Goal: Task Accomplishment & Management: Manage account settings

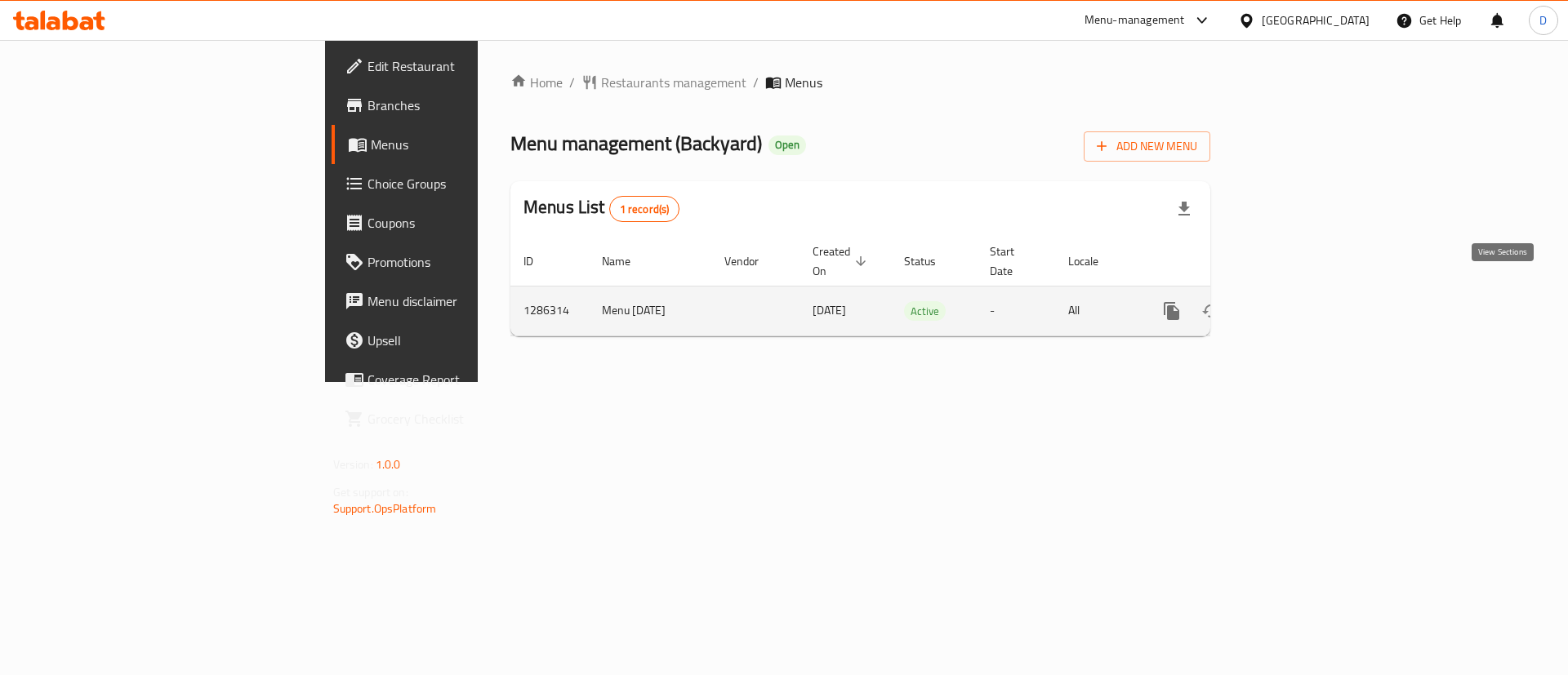
click at [1299, 301] on icon "enhanced table" at bounding box center [1289, 311] width 20 height 20
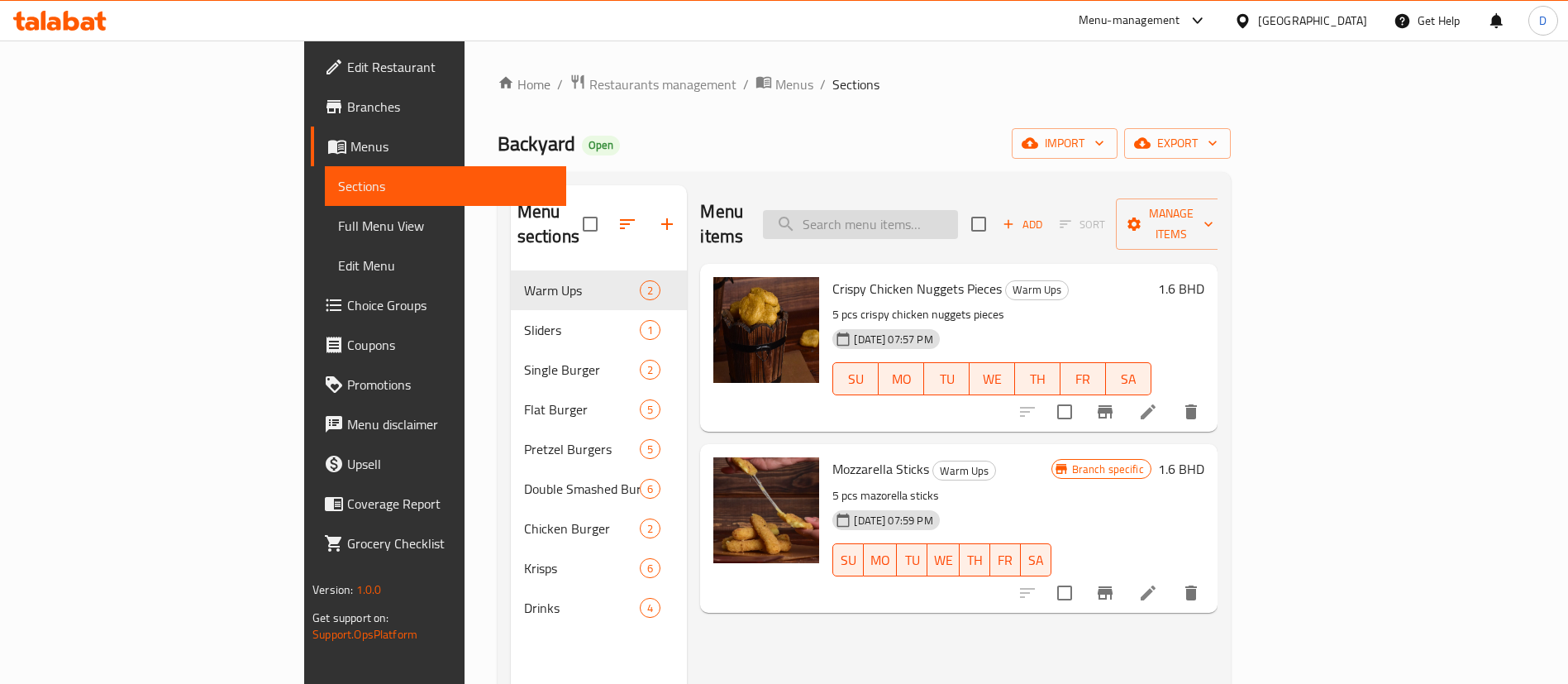
click at [952, 210] on input "search" at bounding box center [860, 224] width 195 height 29
paste input "Single Yard Chicken"
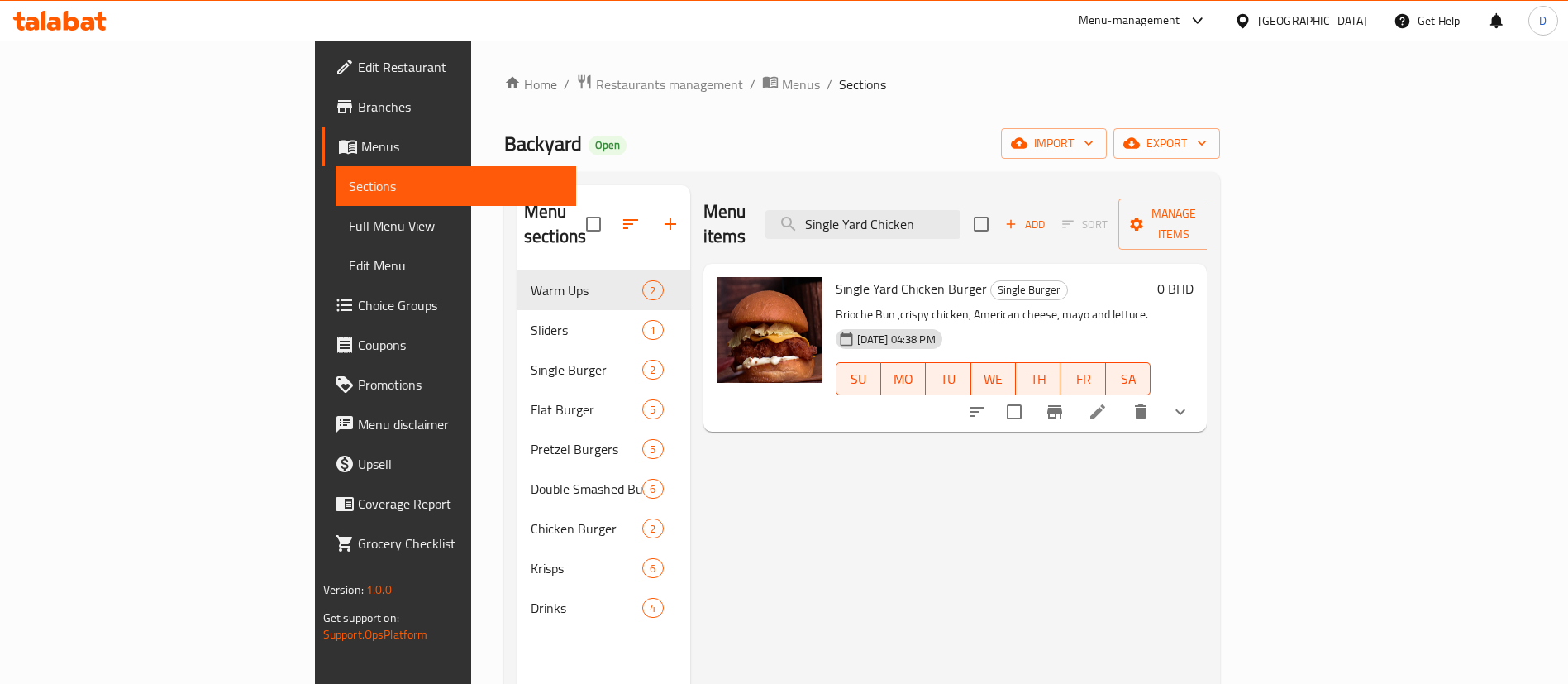
type input "Single Yard Chicken"
click at [862, 158] on div "Backyard Open import export" at bounding box center [862, 143] width 716 height 31
click at [660, 214] on icon "button" at bounding box center [670, 224] width 20 height 20
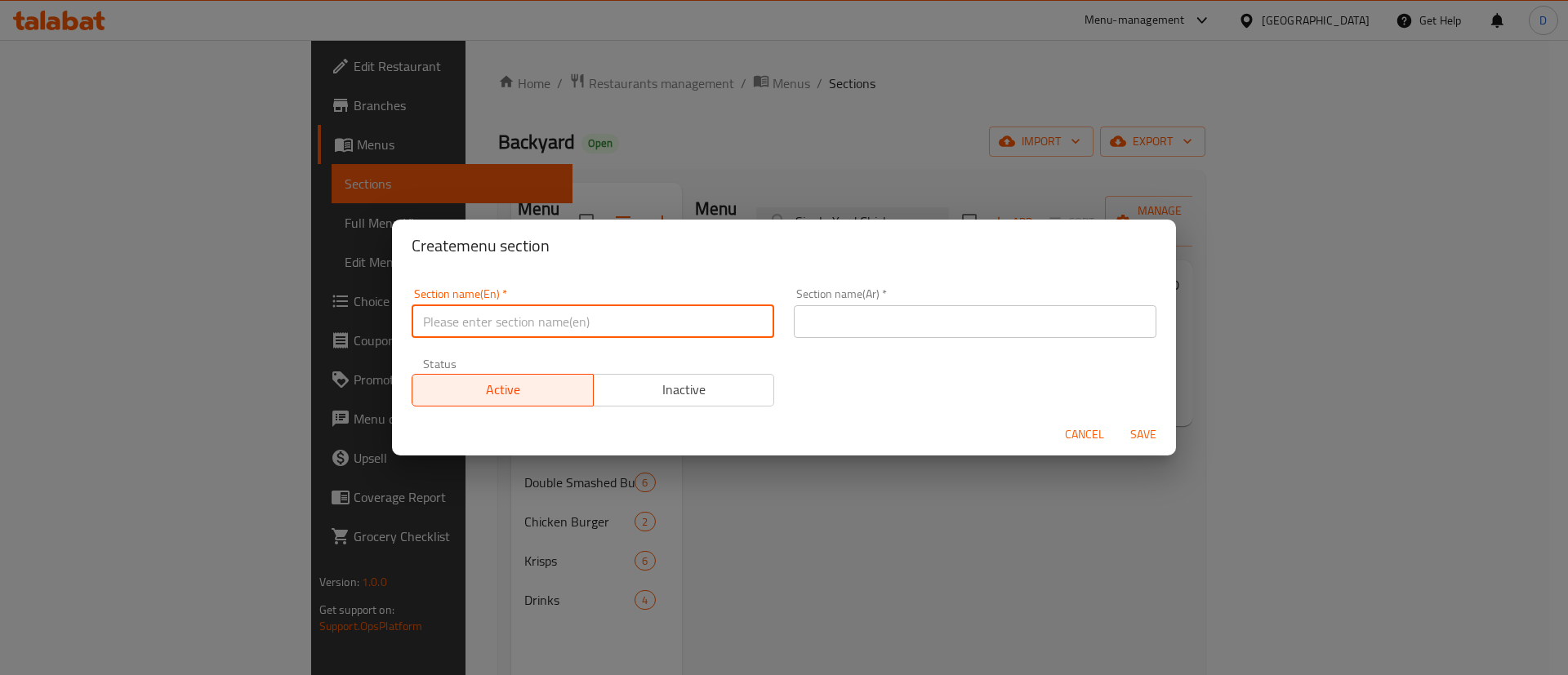
click at [619, 312] on input "text" at bounding box center [593, 322] width 362 height 33
type input "M41"
click at [893, 329] on input "text" at bounding box center [975, 322] width 362 height 33
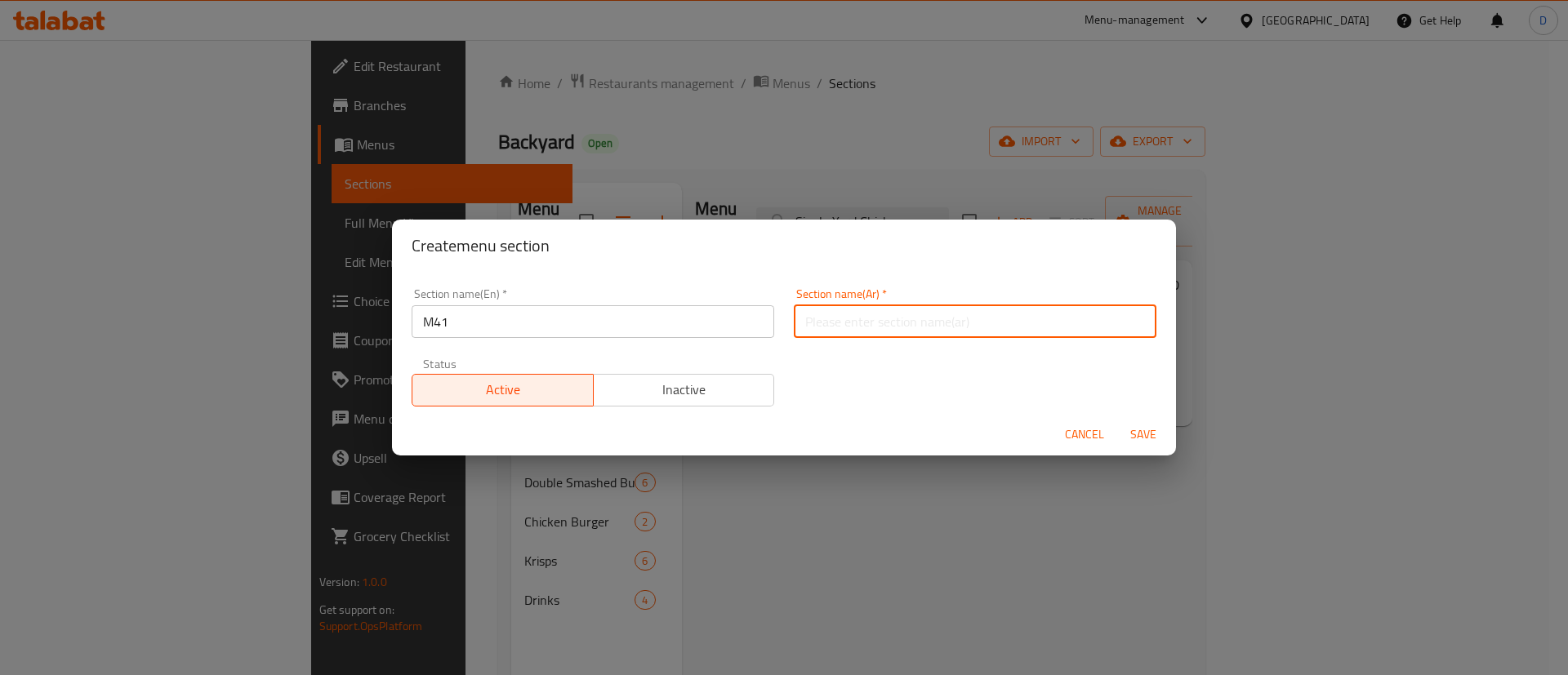
type input "وجبة لشخص واحد"
click at [1143, 431] on span "Save" at bounding box center [1143, 434] width 39 height 20
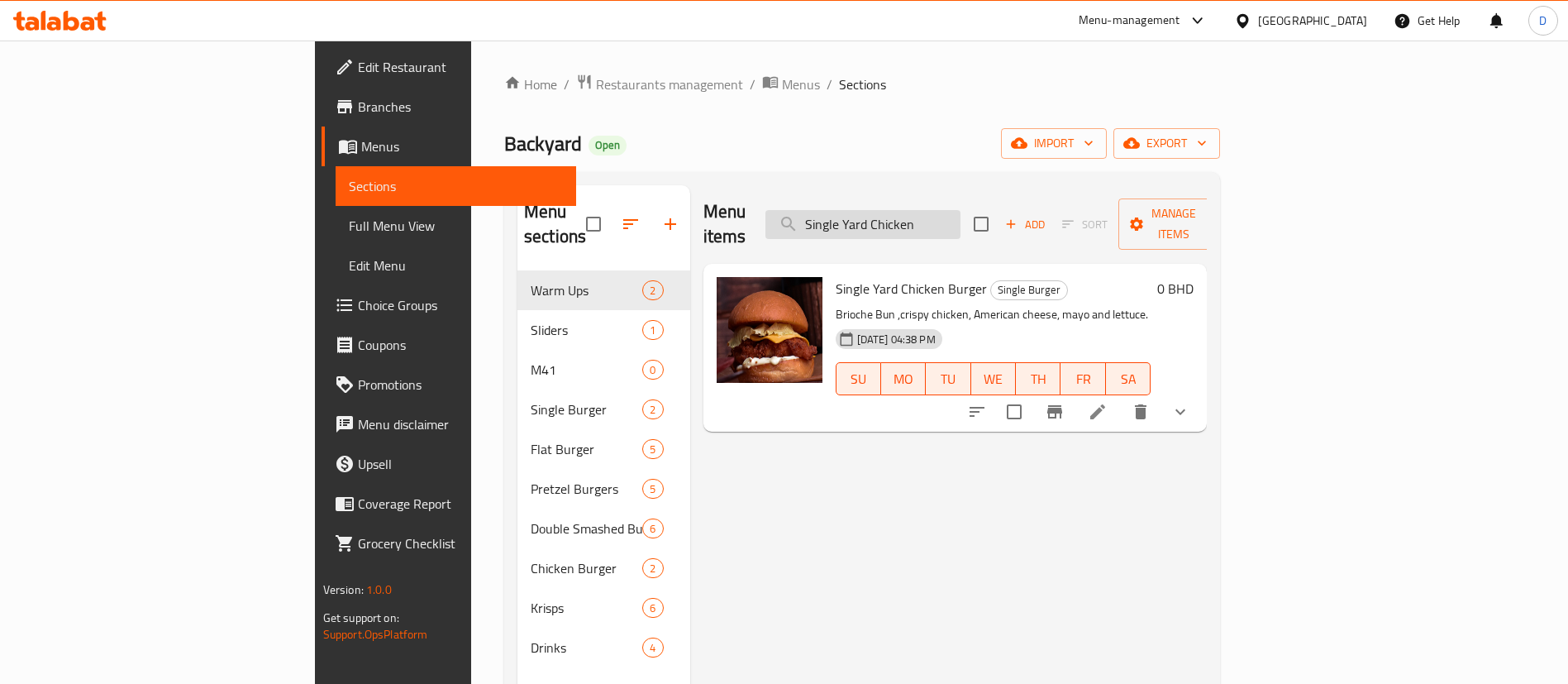
click at [961, 210] on input "Single Yard Chicken" at bounding box center [863, 224] width 195 height 29
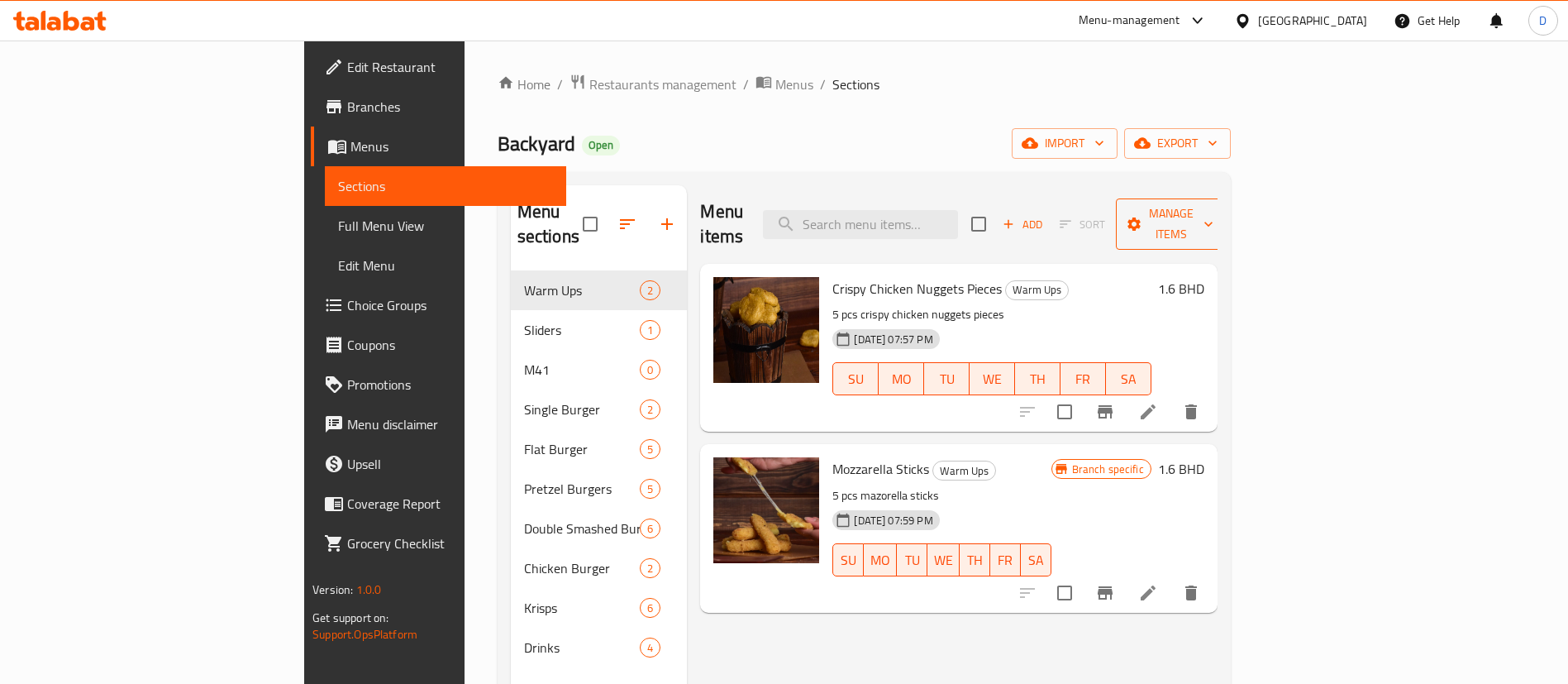
click at [1214, 209] on span "Manage items" at bounding box center [1171, 224] width 85 height 42
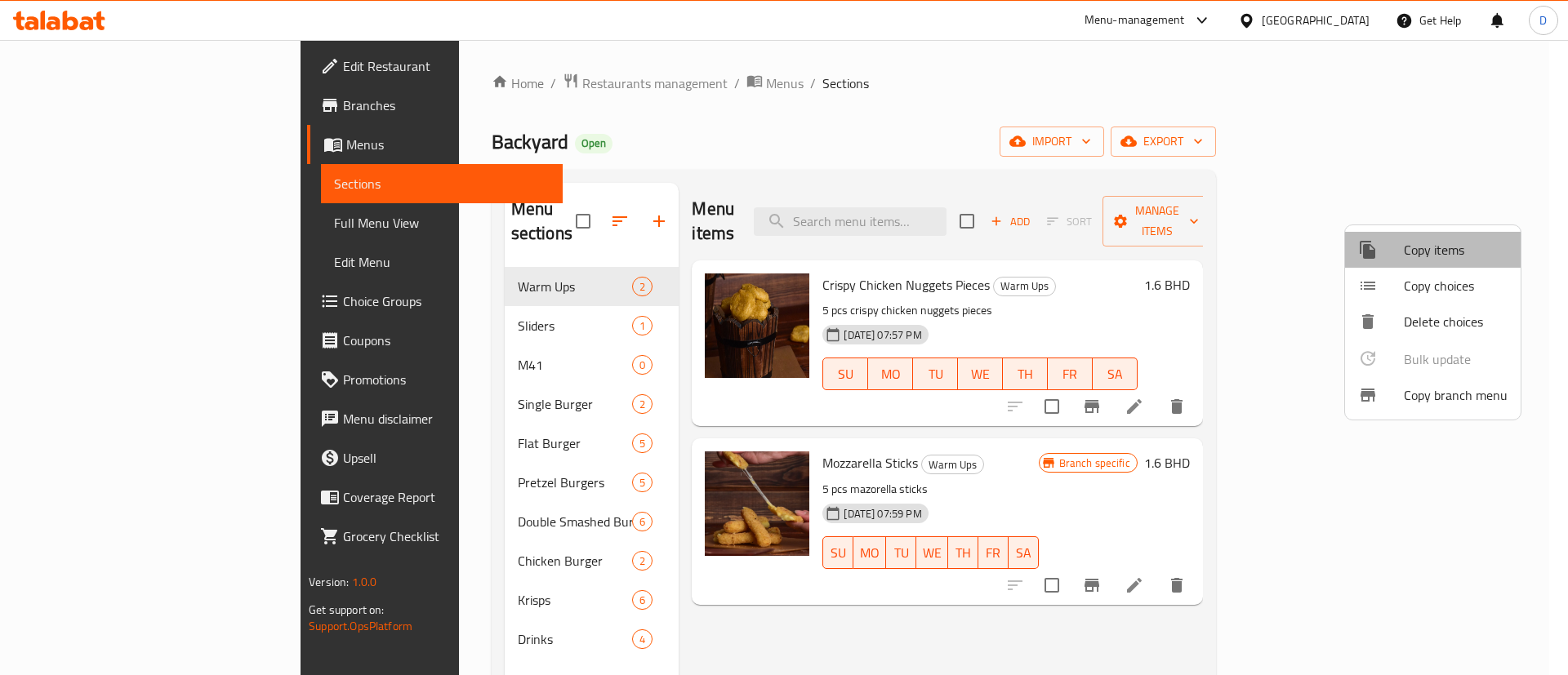
click at [1486, 253] on span "Copy items" at bounding box center [1456, 250] width 104 height 20
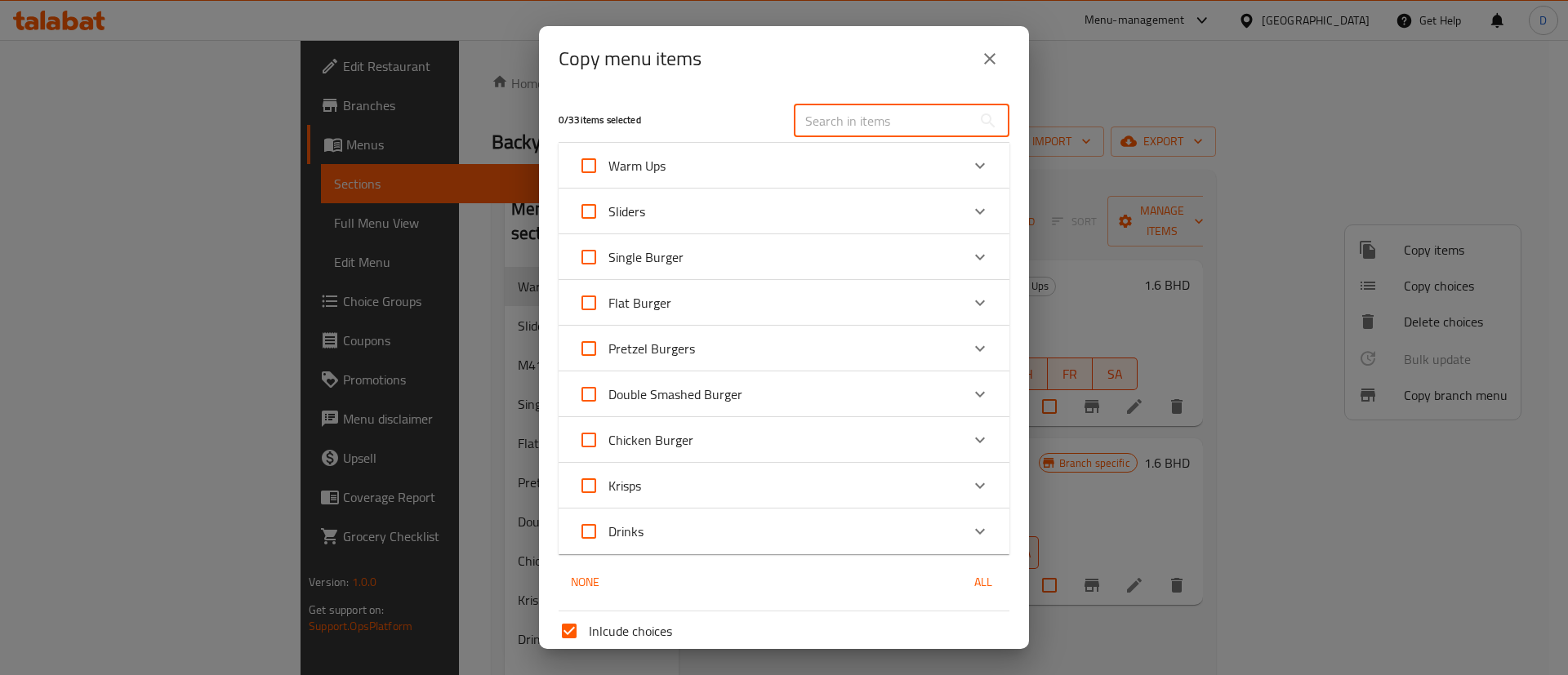
click at [856, 113] on input "text" at bounding box center [882, 121] width 178 height 33
paste input "Single Yard Chicken Meal"
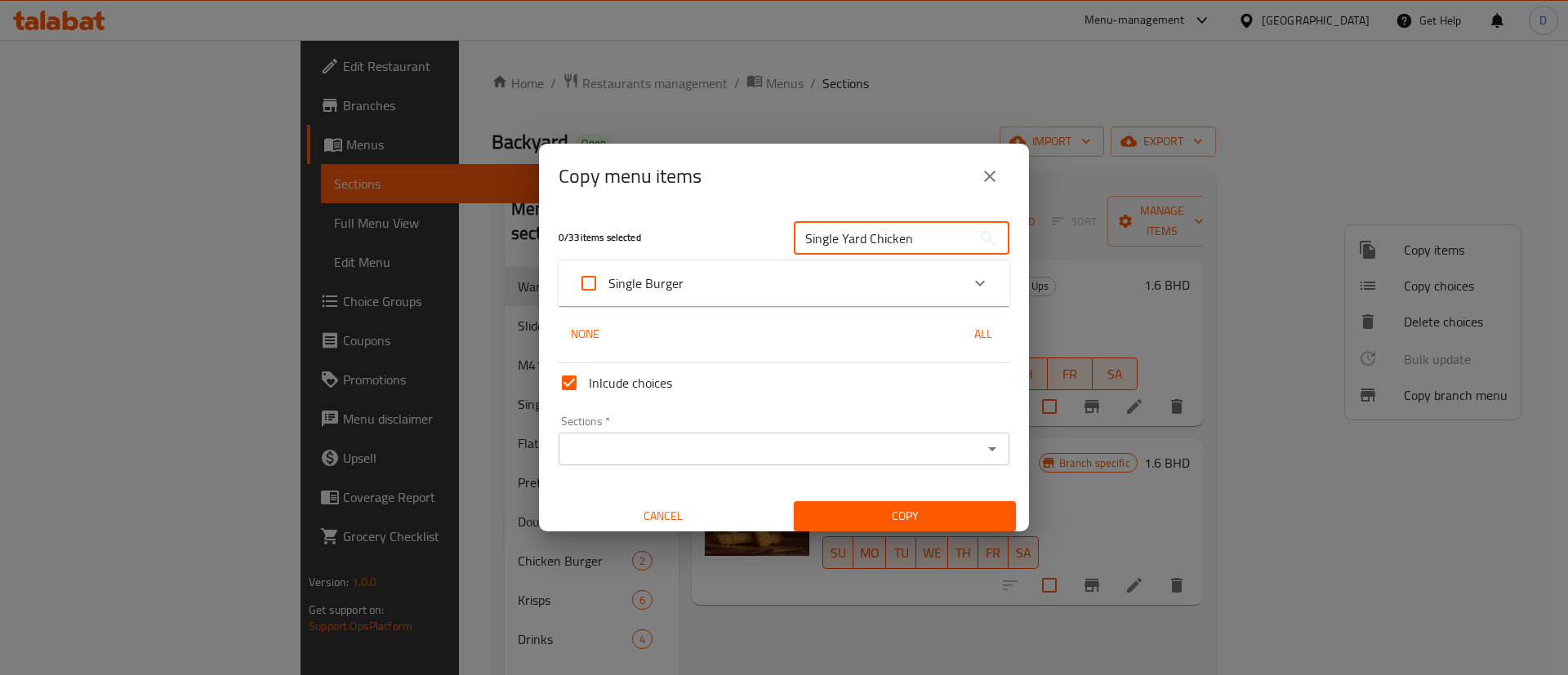
type input "Single Yard Chicken"
click at [974, 277] on div "Expand" at bounding box center [980, 283] width 39 height 39
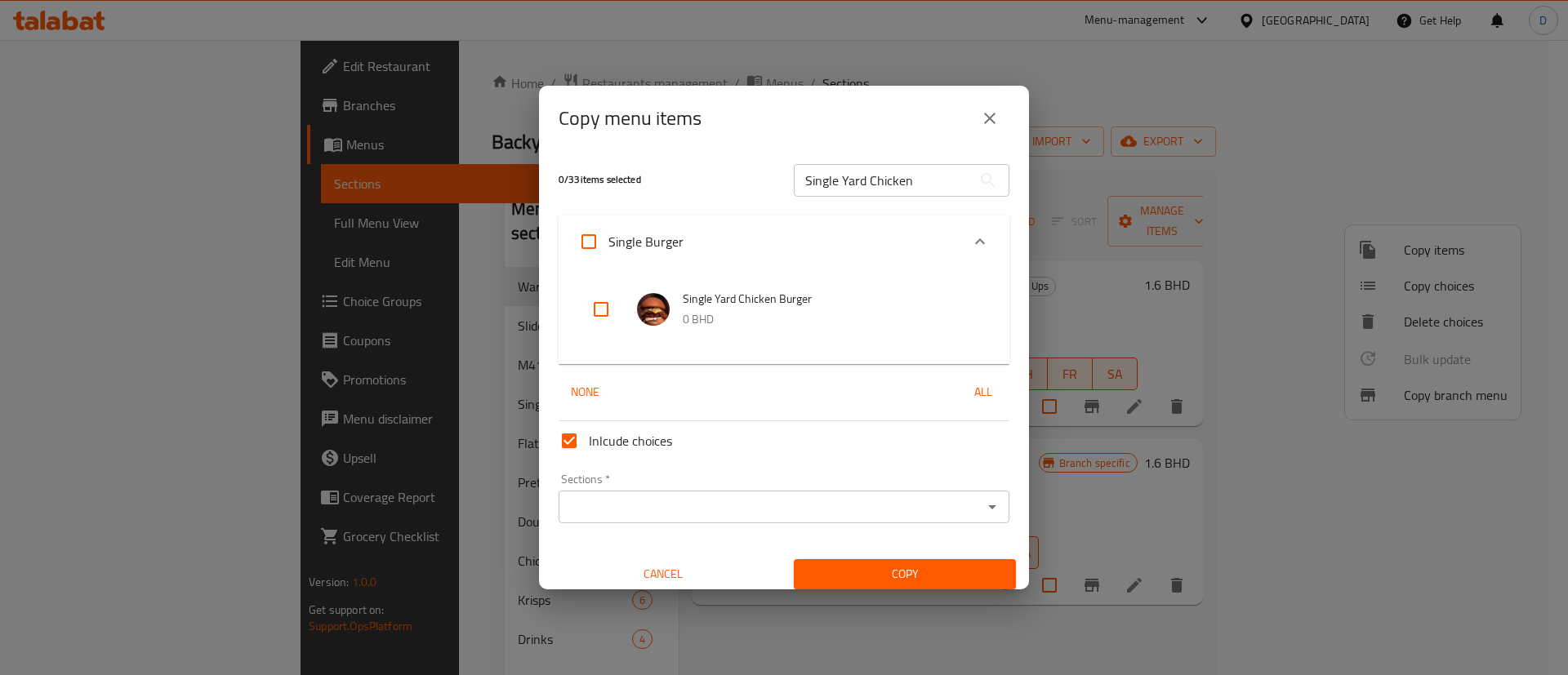
click at [596, 312] on input "checkbox" at bounding box center [601, 310] width 39 height 39
checkbox input "true"
click at [961, 235] on div "Expand" at bounding box center [980, 242] width 39 height 39
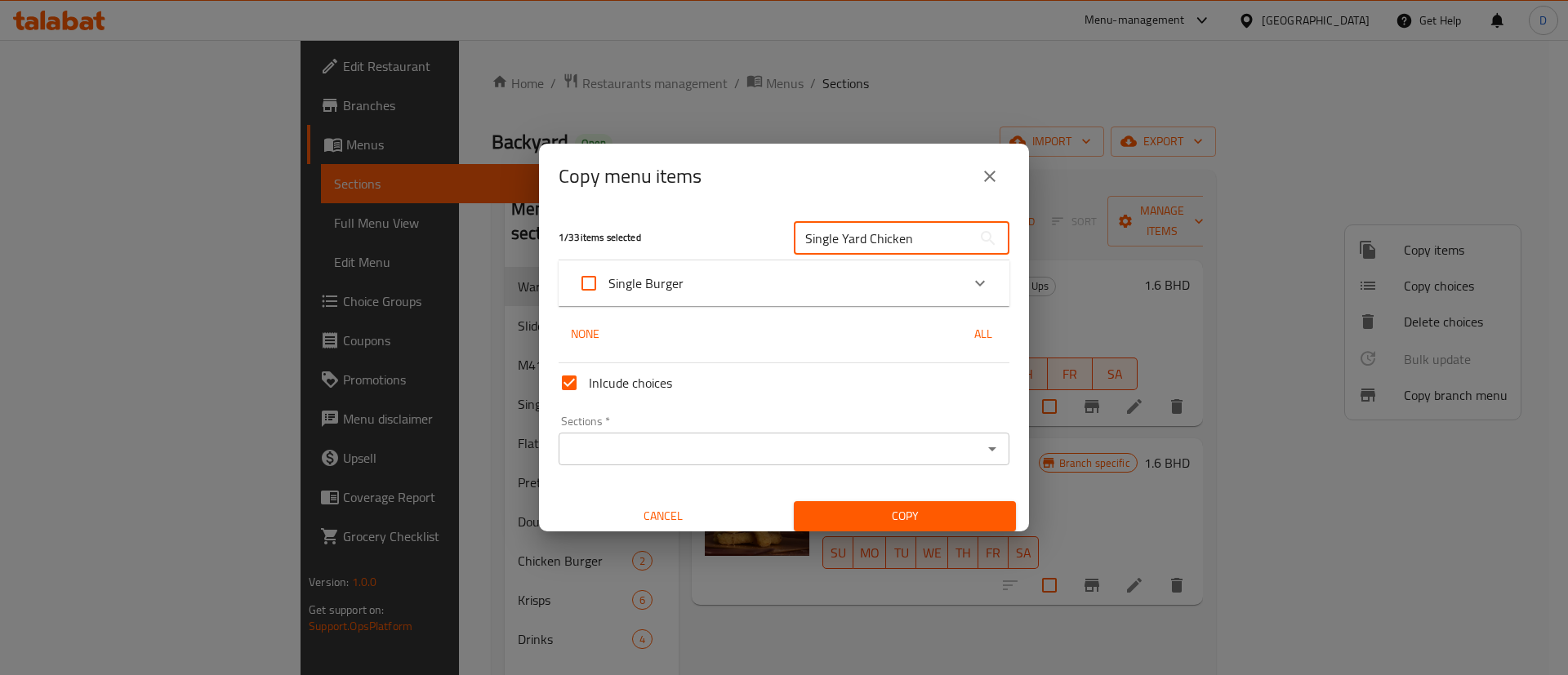
drag, startPoint x: 911, startPoint y: 238, endPoint x: 597, endPoint y: 223, distance: 314.4
click at [598, 222] on div "1 / 33 items selected Single Yard Chicken ​" at bounding box center [784, 238] width 470 height 65
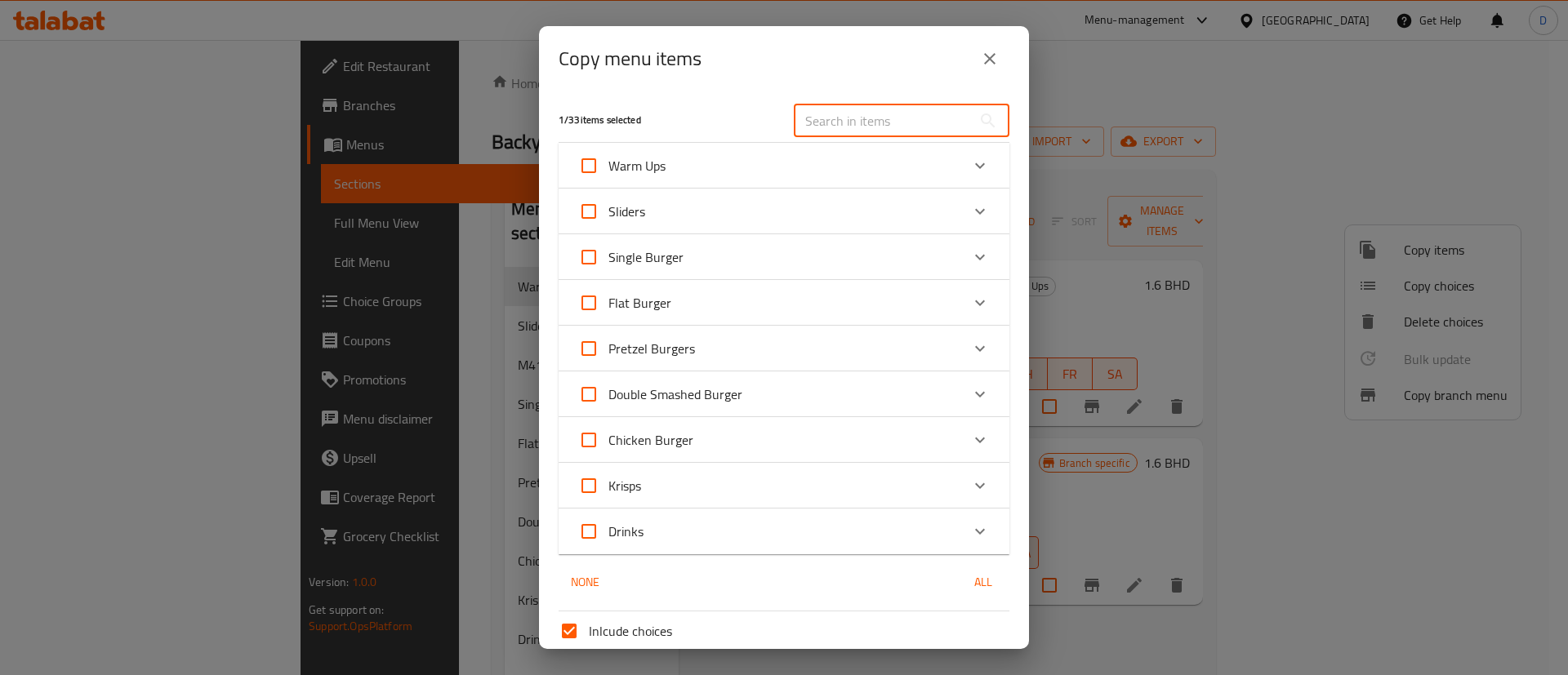
click at [812, 111] on input "text" at bounding box center [882, 121] width 178 height 33
paste input "Single Yard Beef Meal"
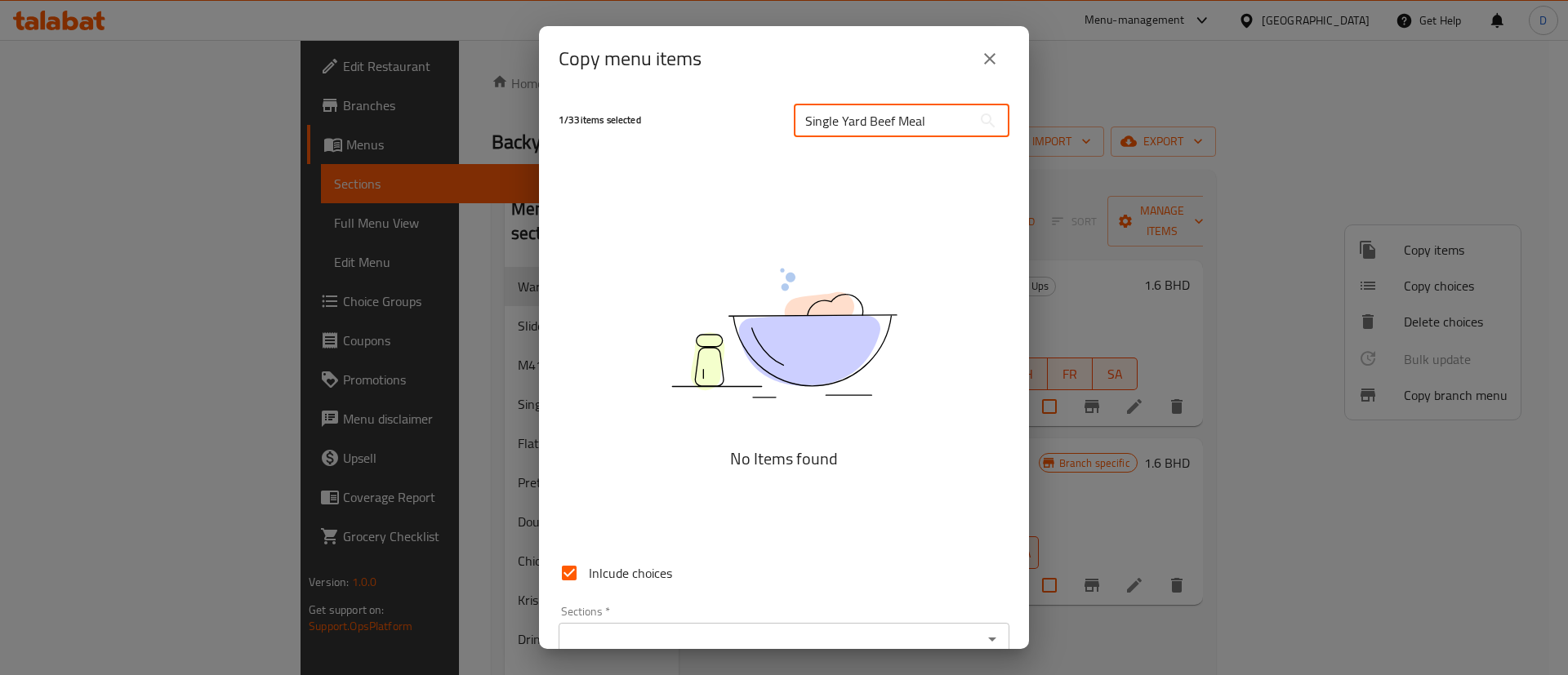
drag, startPoint x: 885, startPoint y: 116, endPoint x: 1002, endPoint y: 115, distance: 117.0
click at [1000, 115] on div "Single Yard Beef Meal ​" at bounding box center [902, 121] width 235 height 52
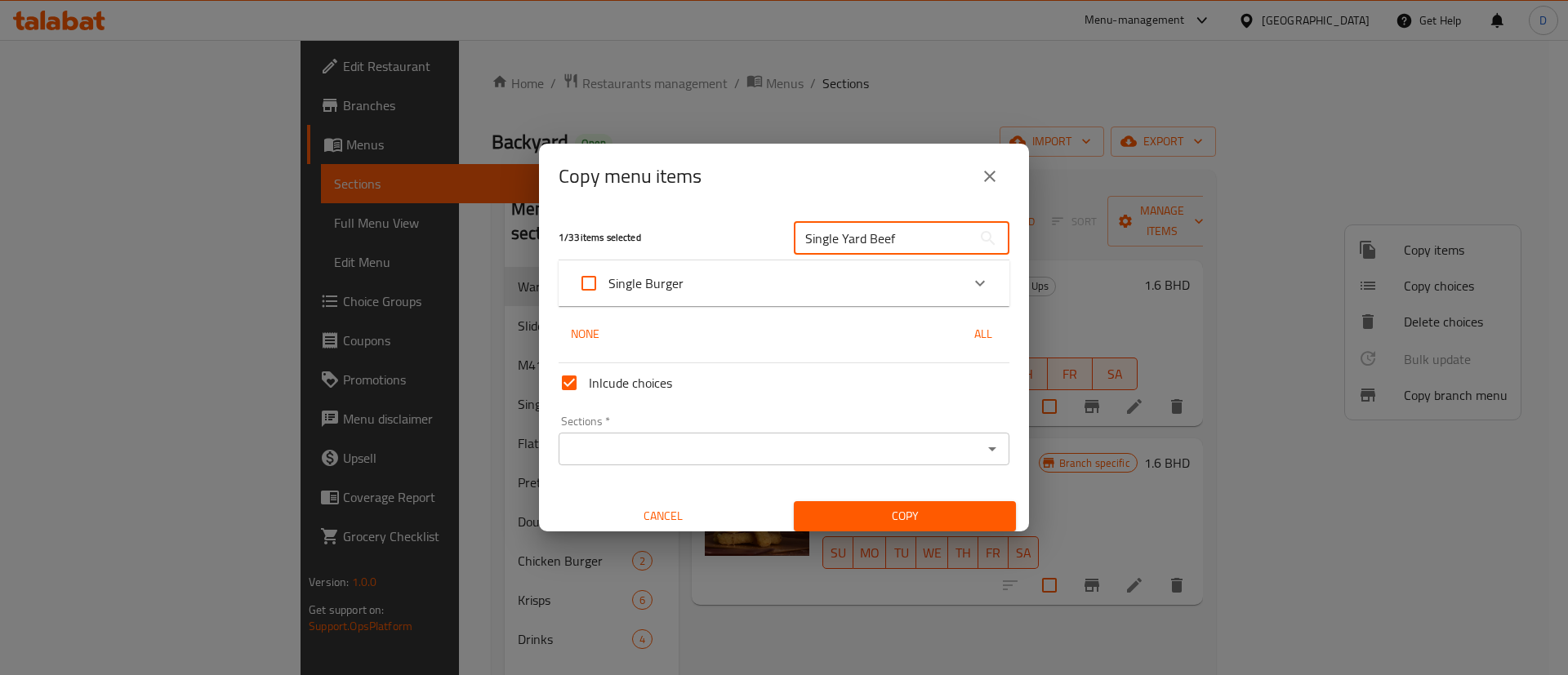
type input "Single Yard Beef"
click at [970, 281] on icon "Expand" at bounding box center [980, 283] width 20 height 20
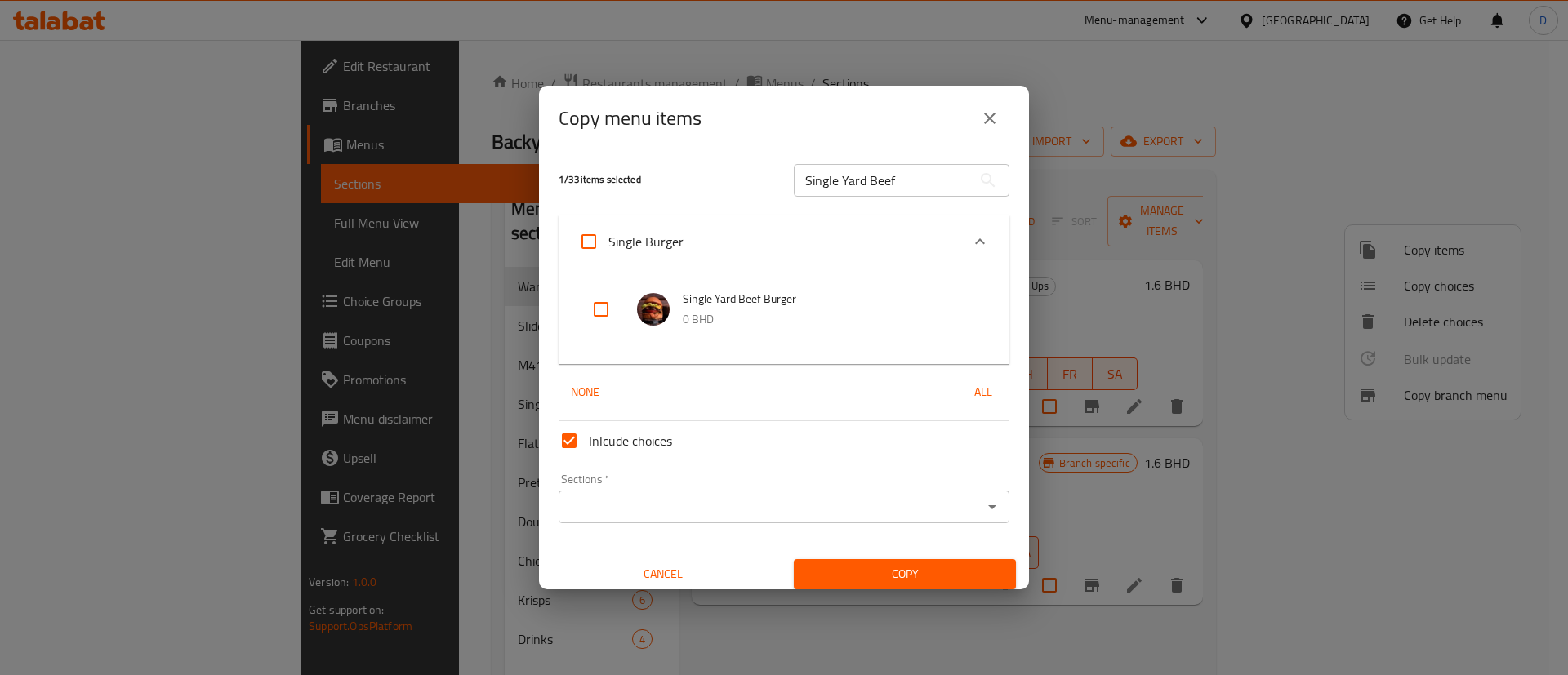
click at [600, 314] on input "checkbox" at bounding box center [601, 310] width 39 height 39
checkbox input "true"
click at [983, 515] on icon "Open" at bounding box center [993, 507] width 20 height 20
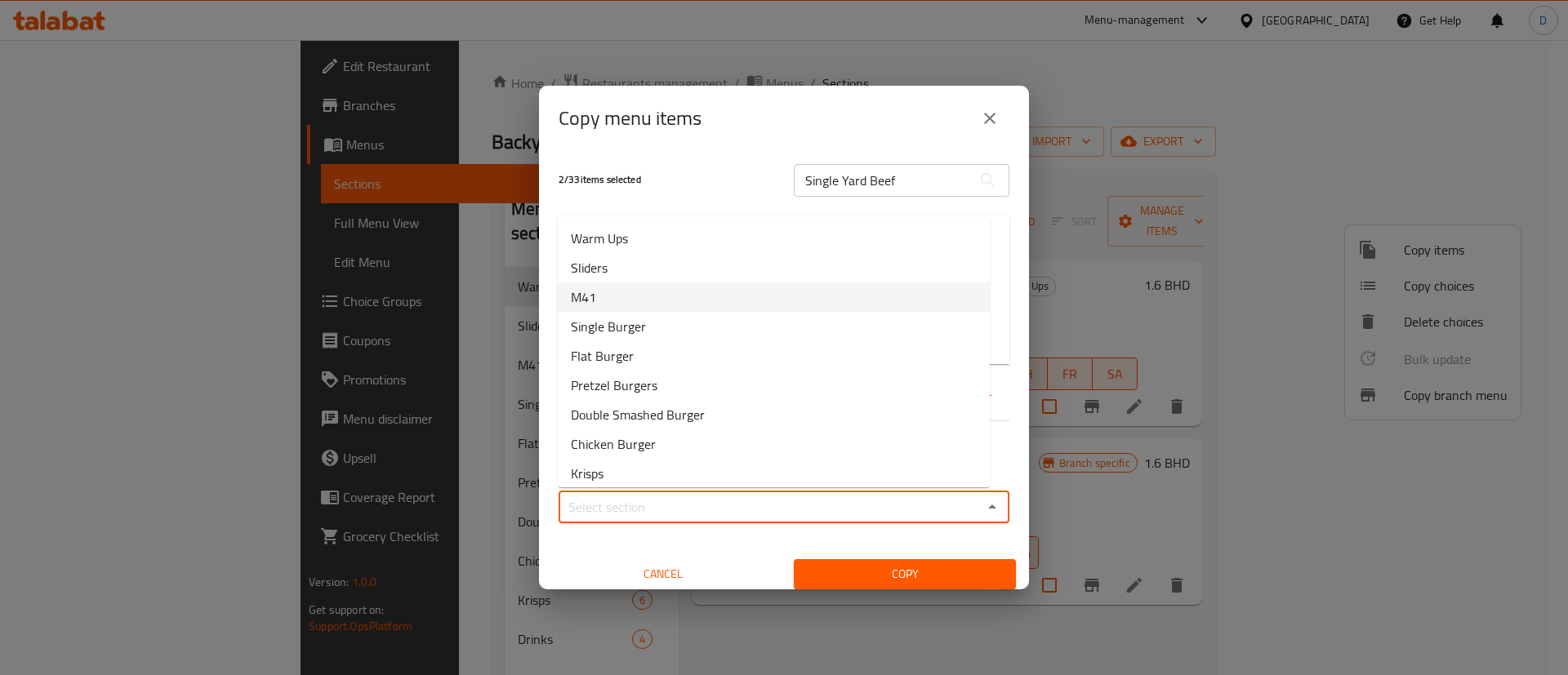
click at [689, 296] on li "M41" at bounding box center [774, 297] width 432 height 29
type input "M41"
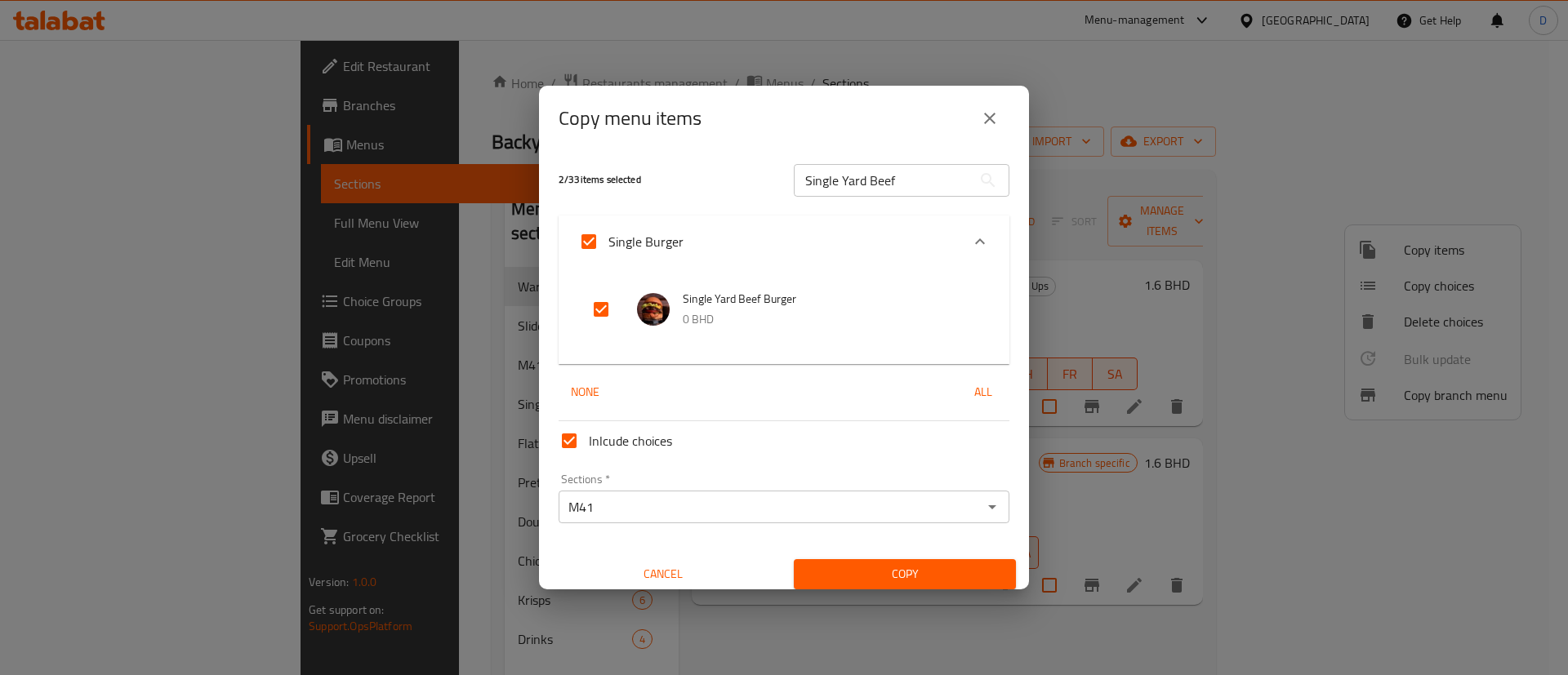
drag, startPoint x: 879, startPoint y: 592, endPoint x: 876, endPoint y: 582, distance: 10.4
click at [877, 592] on div "Copy menu items 2 / 33 items selected Single Yard Beef ​ Single Burger Single Y…" at bounding box center [784, 338] width 1568 height 675
click at [876, 575] on span "Copy" at bounding box center [904, 573] width 196 height 20
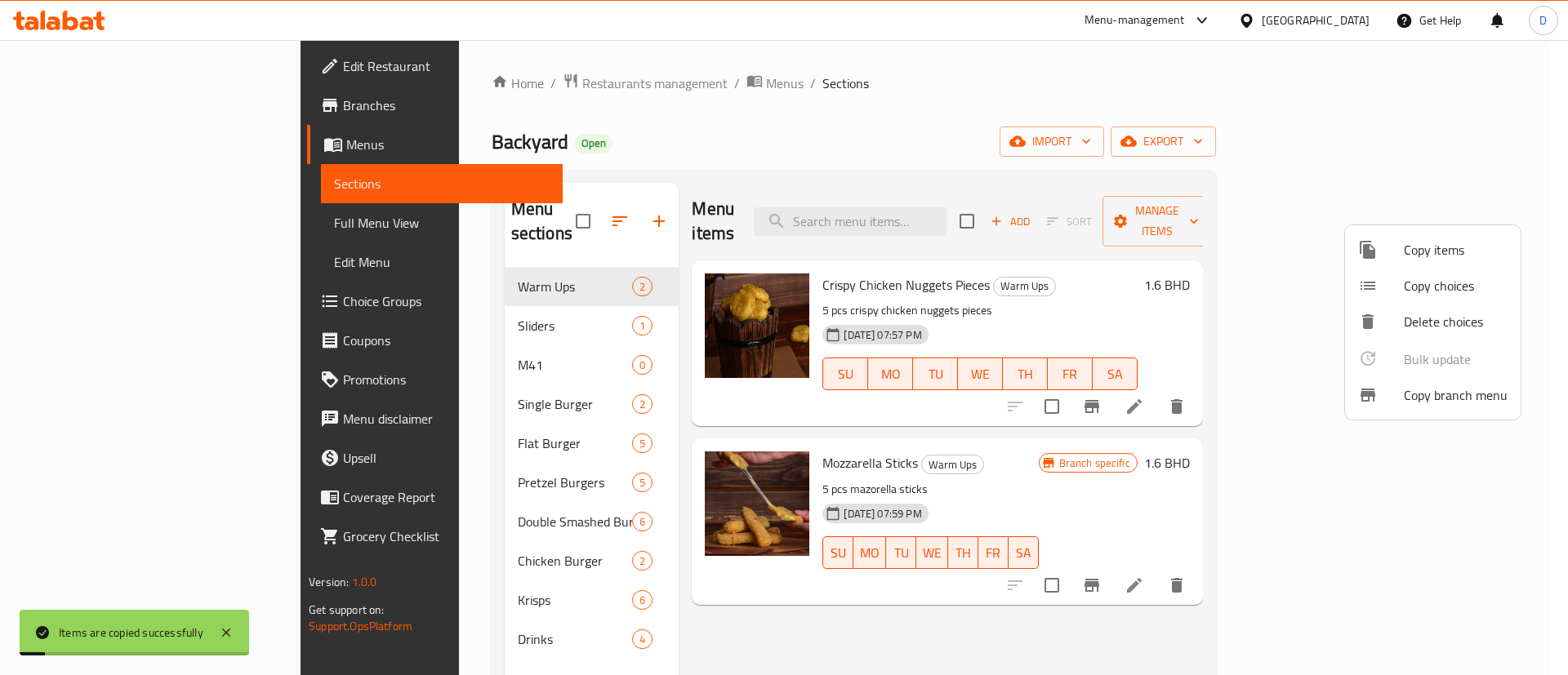
click at [823, 114] on div at bounding box center [784, 338] width 1568 height 675
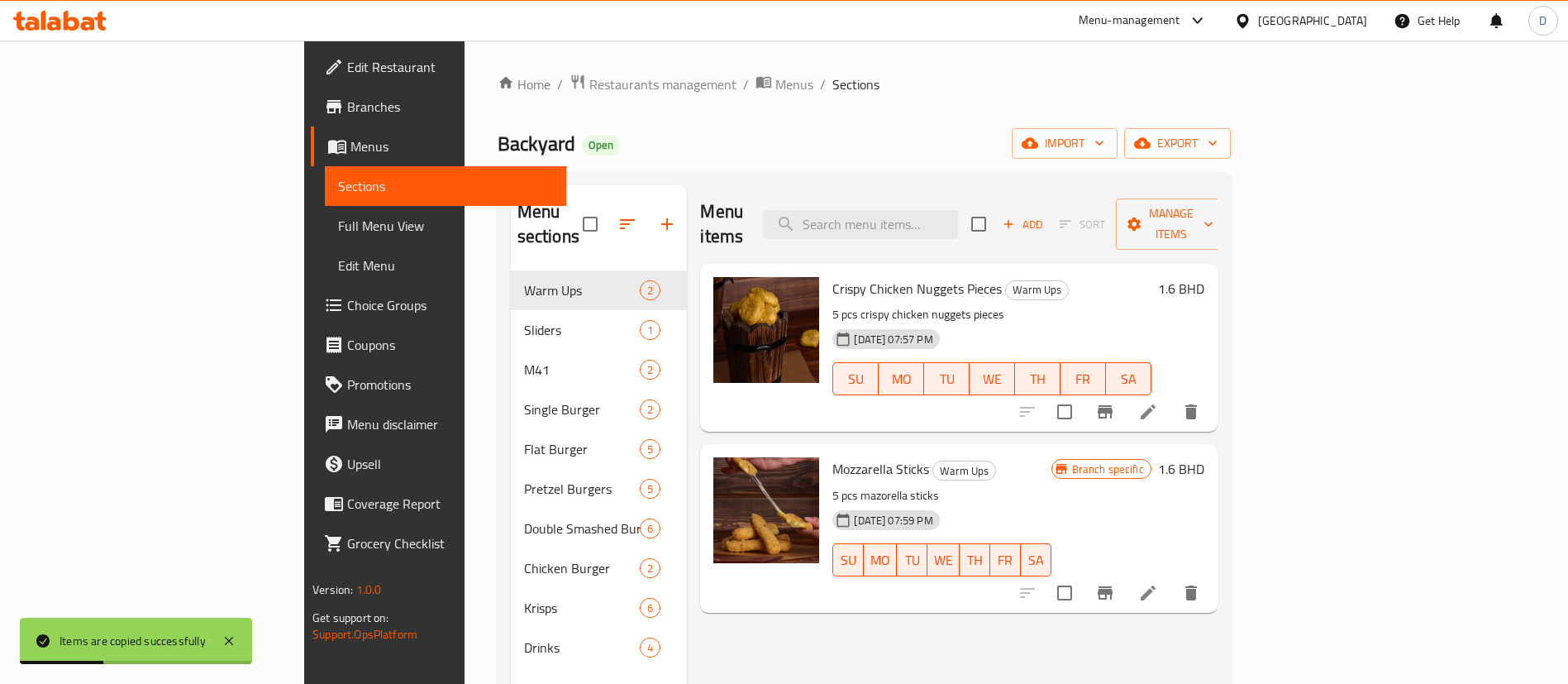
click at [668, 139] on div "Backyard Open import export" at bounding box center [864, 143] width 733 height 31
click at [617, 214] on icon "button" at bounding box center [627, 224] width 20 height 20
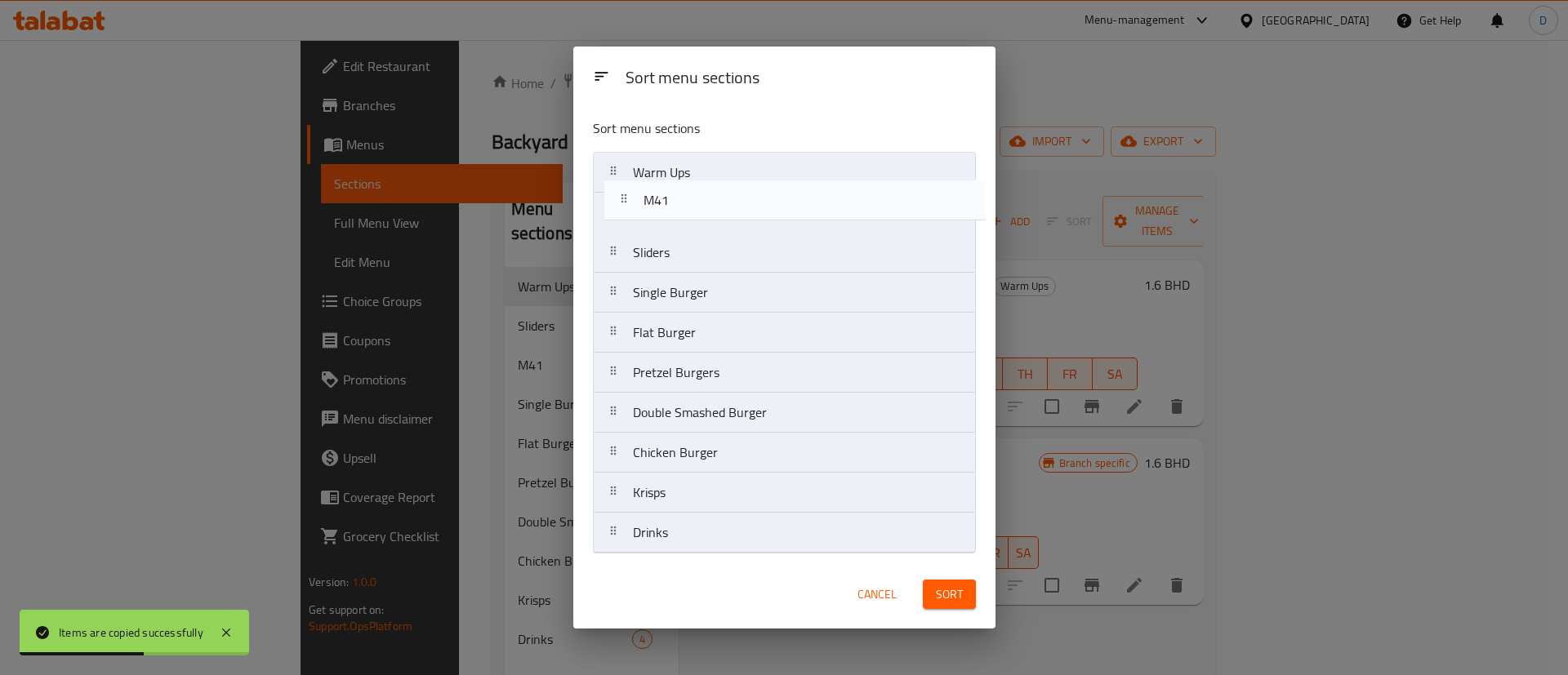
drag, startPoint x: 679, startPoint y: 262, endPoint x: 695, endPoint y: 169, distance: 94.4
click at [695, 170] on nav "Warm Ups Sliders M41 Single Burger Flat Burger Pretzel Burgers Double Smashed B…" at bounding box center [784, 352] width 383 height 401
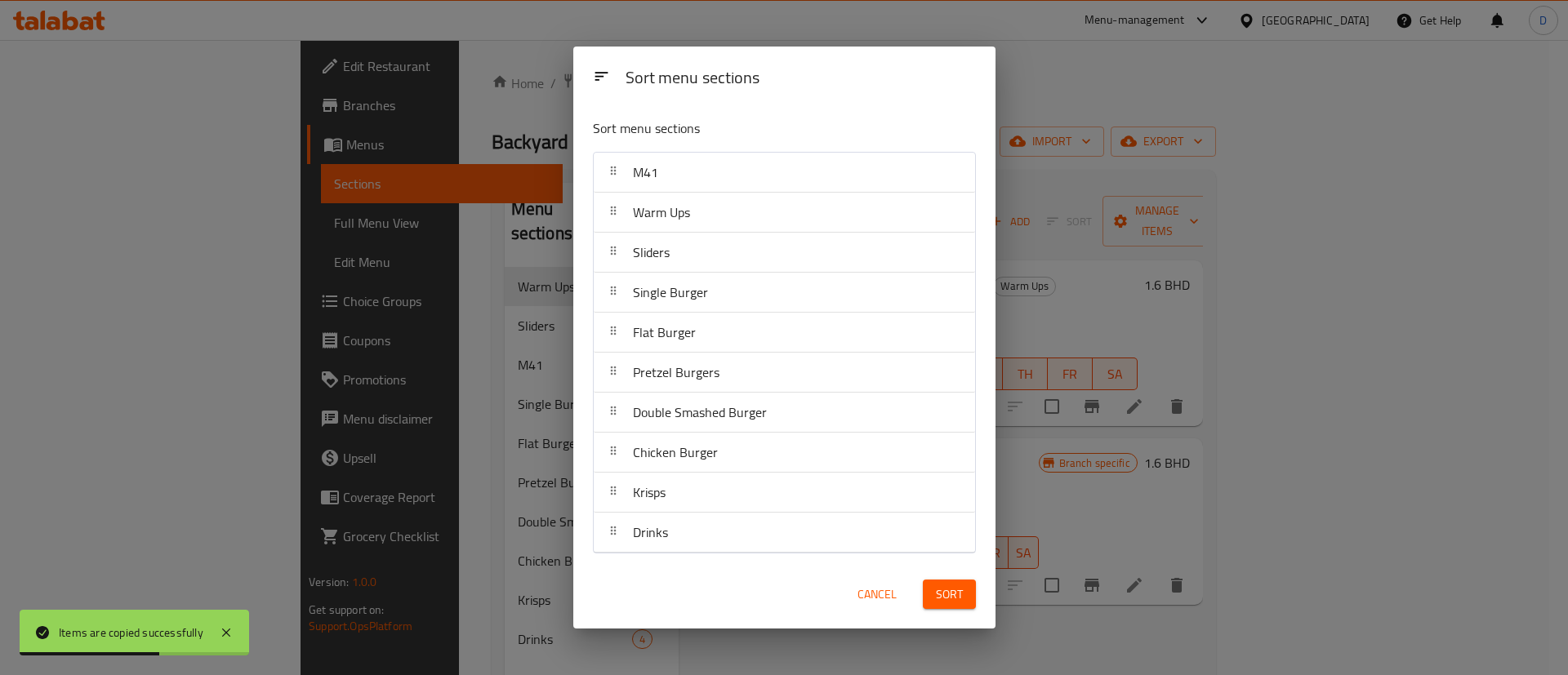
click at [947, 593] on span "Sort" at bounding box center [949, 594] width 27 height 20
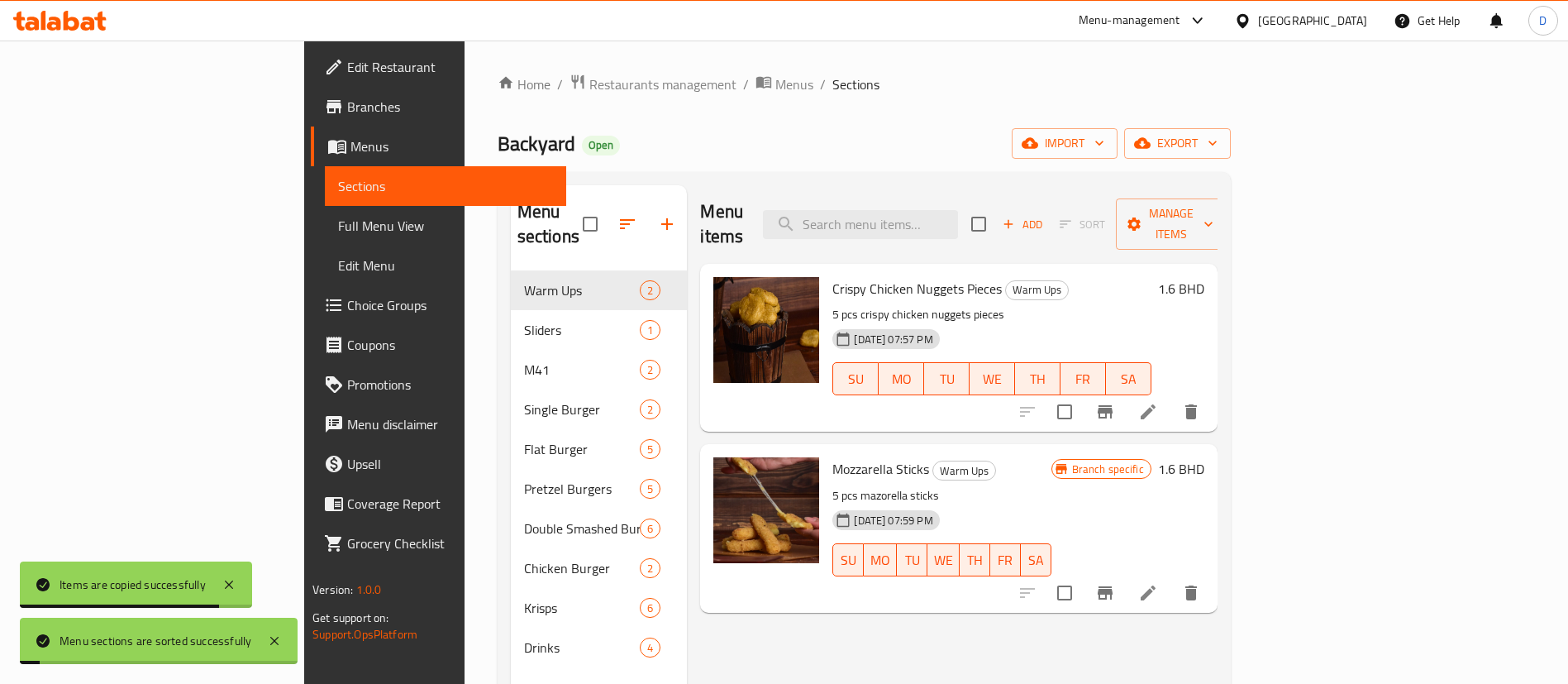
click at [933, 91] on ol "Home / Restaurants management / Menus / Sections" at bounding box center [864, 85] width 733 height 22
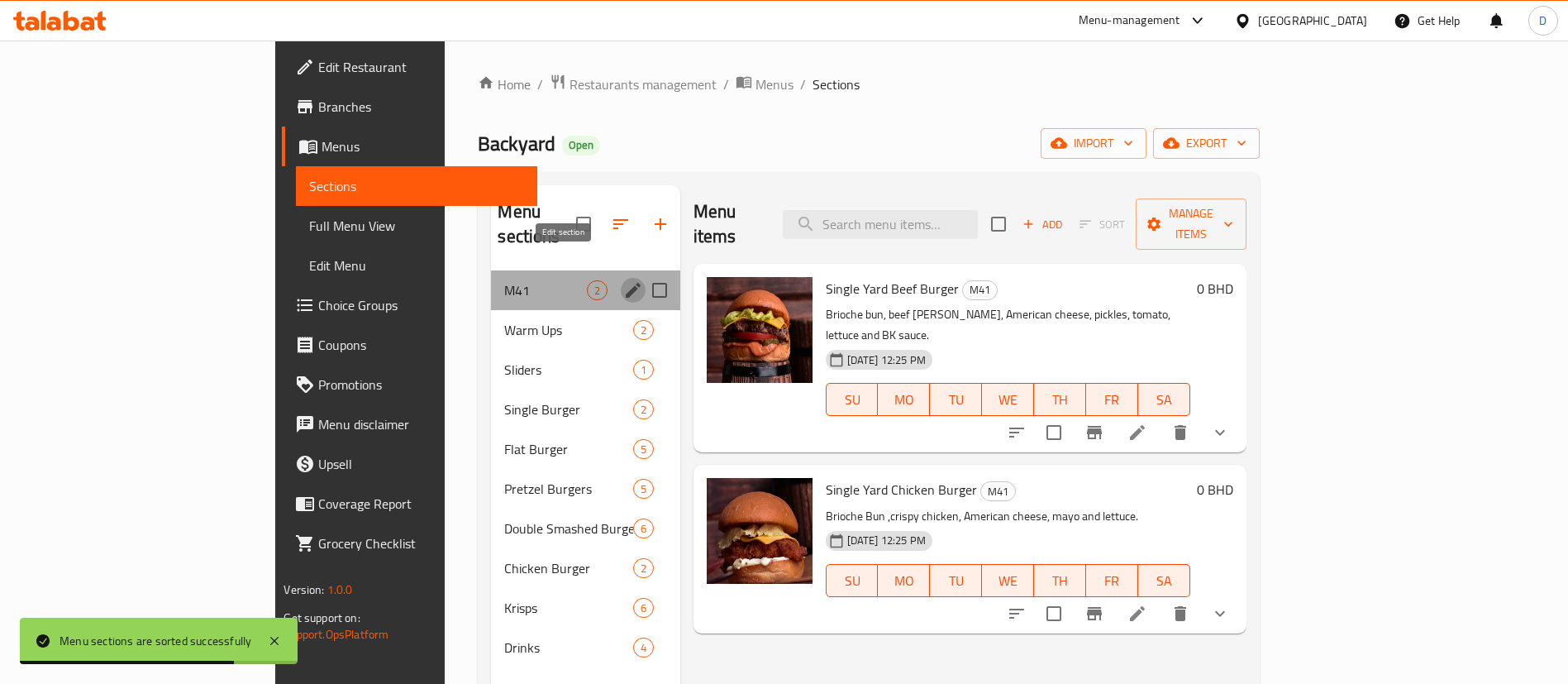
click at [623, 281] on icon "edit" at bounding box center [633, 291] width 20 height 20
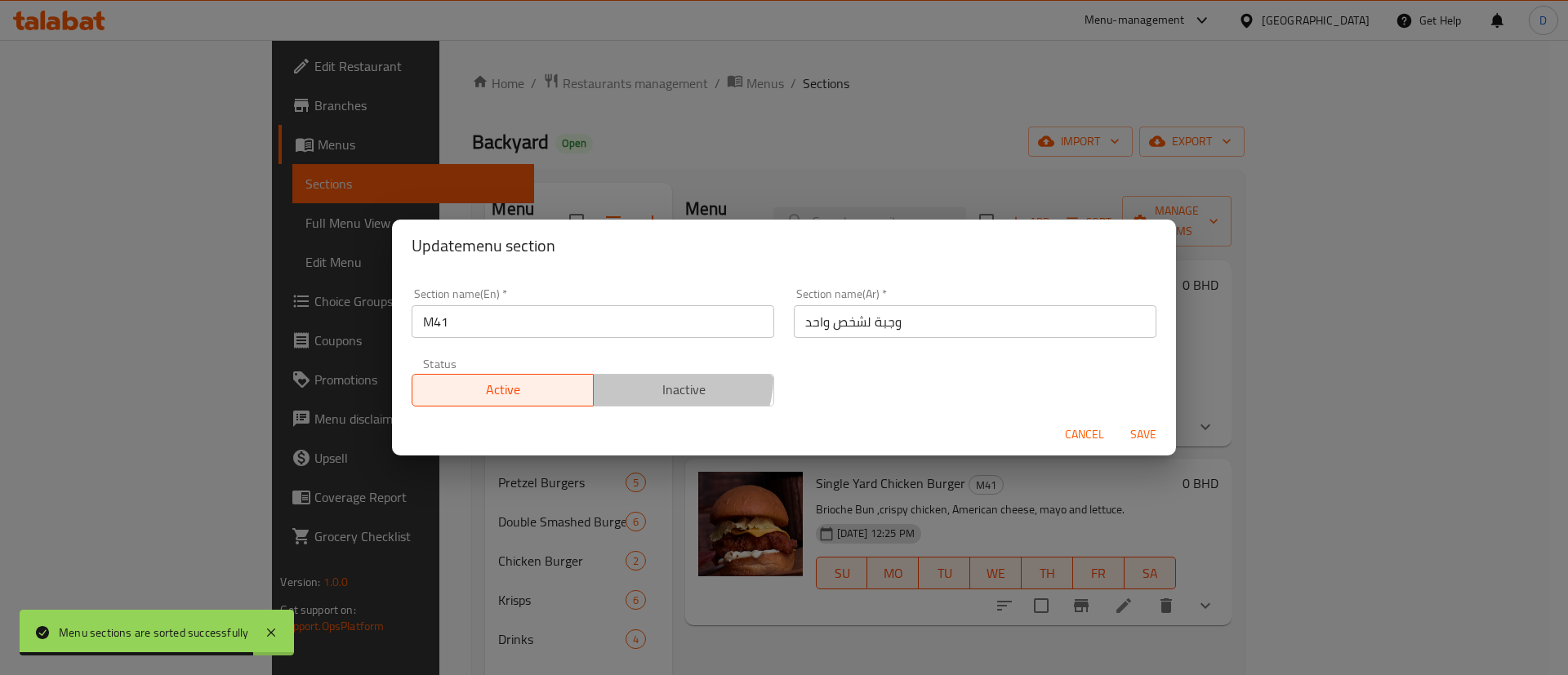
click at [665, 378] on span "Inactive" at bounding box center [684, 389] width 168 height 24
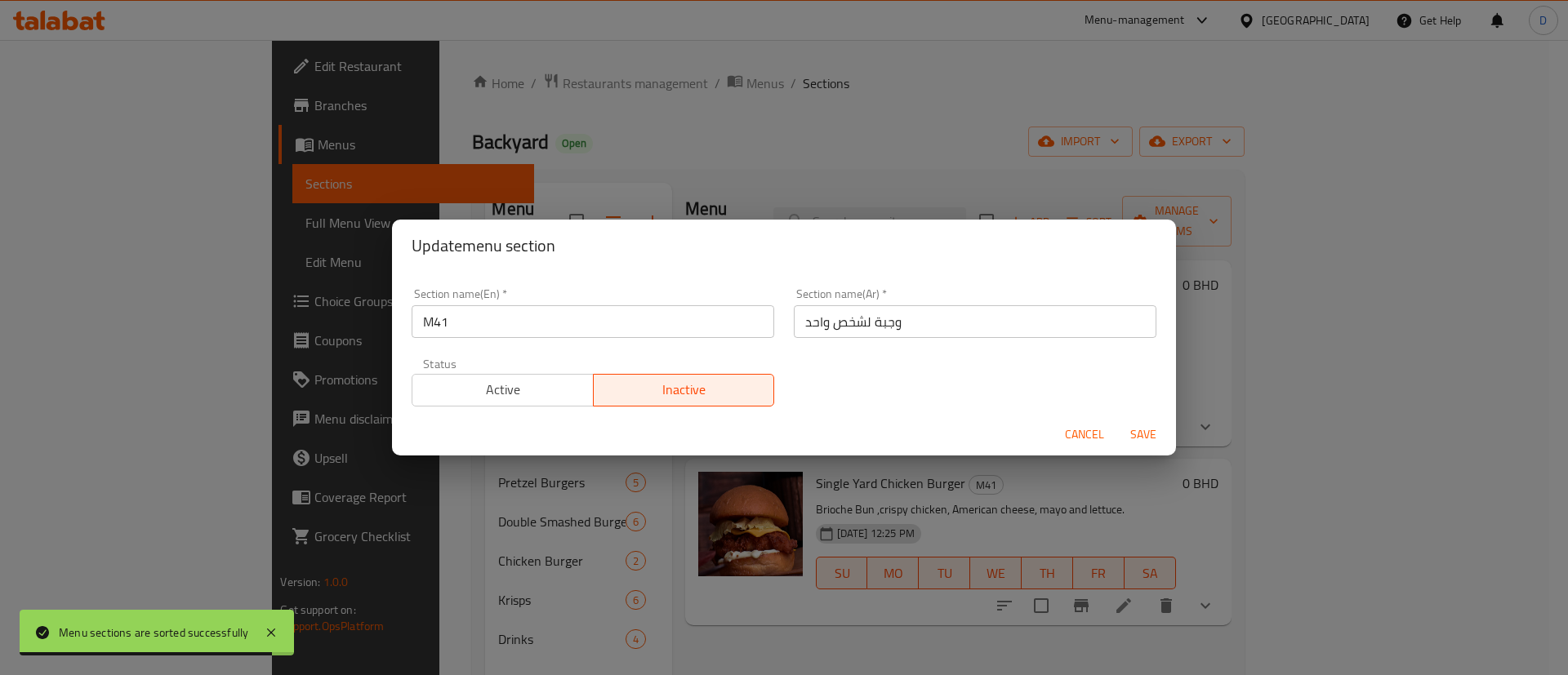
click at [1131, 443] on span "Save" at bounding box center [1143, 434] width 39 height 20
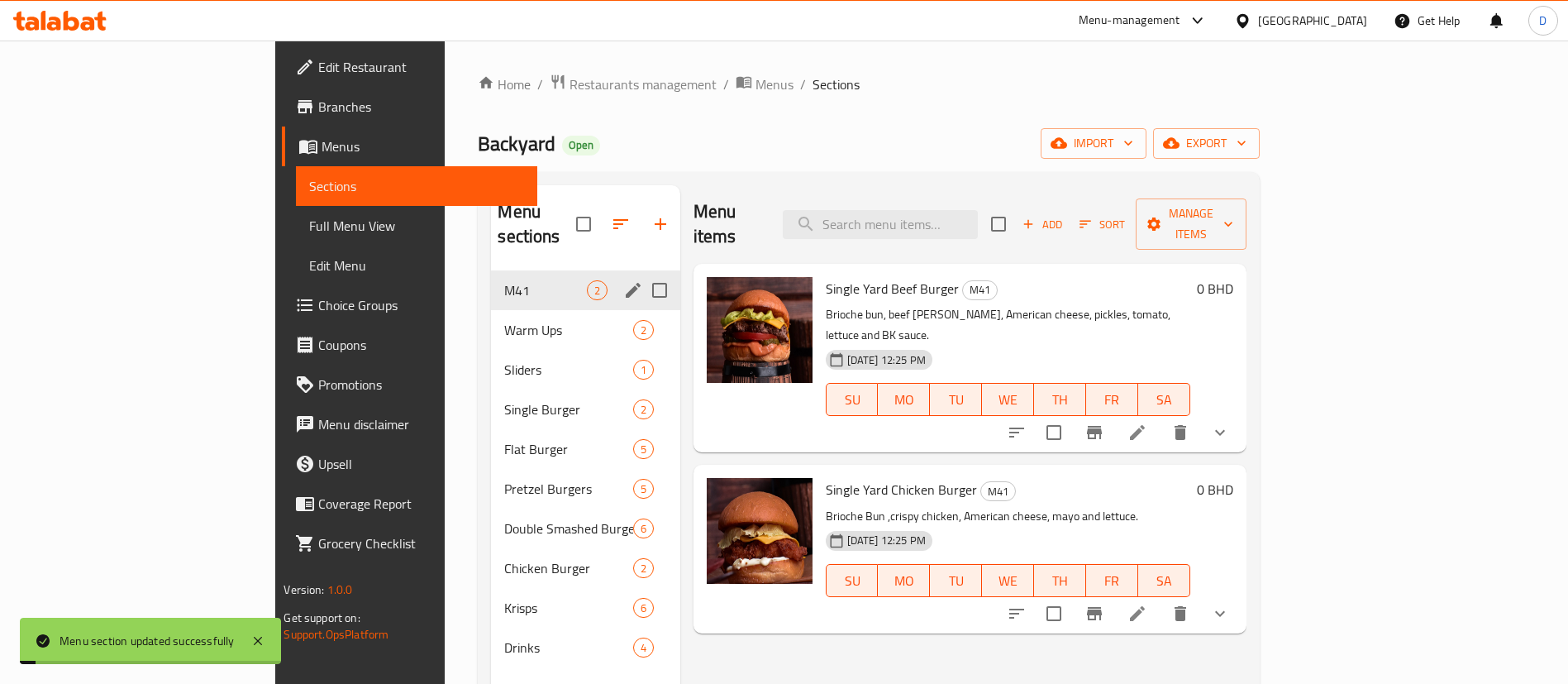
click at [1094, 124] on div "Home / Restaurants management / Menus / Sections Backyard Open import export Me…" at bounding box center [869, 478] width 782 height 809
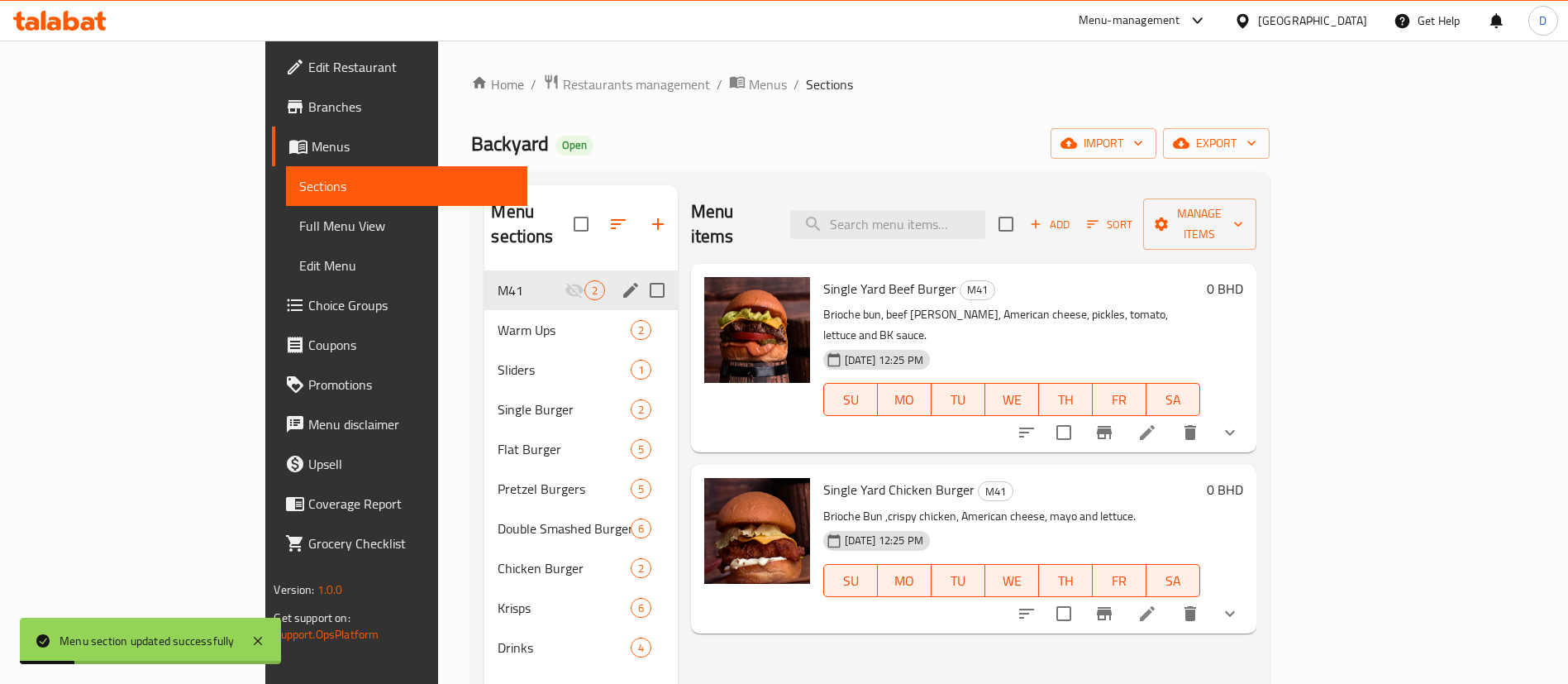
click at [1138, 161] on div "Home / Restaurants management / Menus / Sections Backyard Open import export Me…" at bounding box center [869, 478] width 797 height 809
click at [1240, 423] on icon "show more" at bounding box center [1230, 432] width 20 height 20
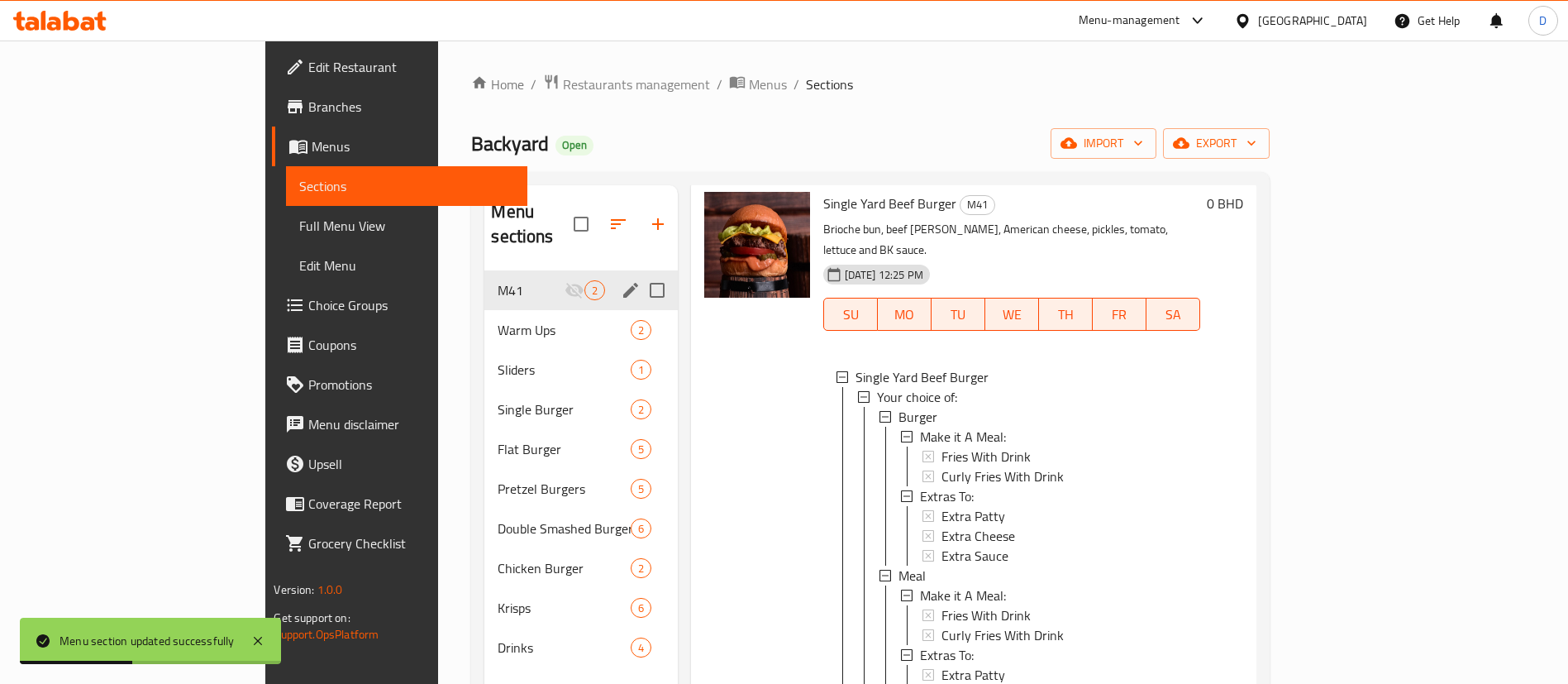
scroll to position [124, 0]
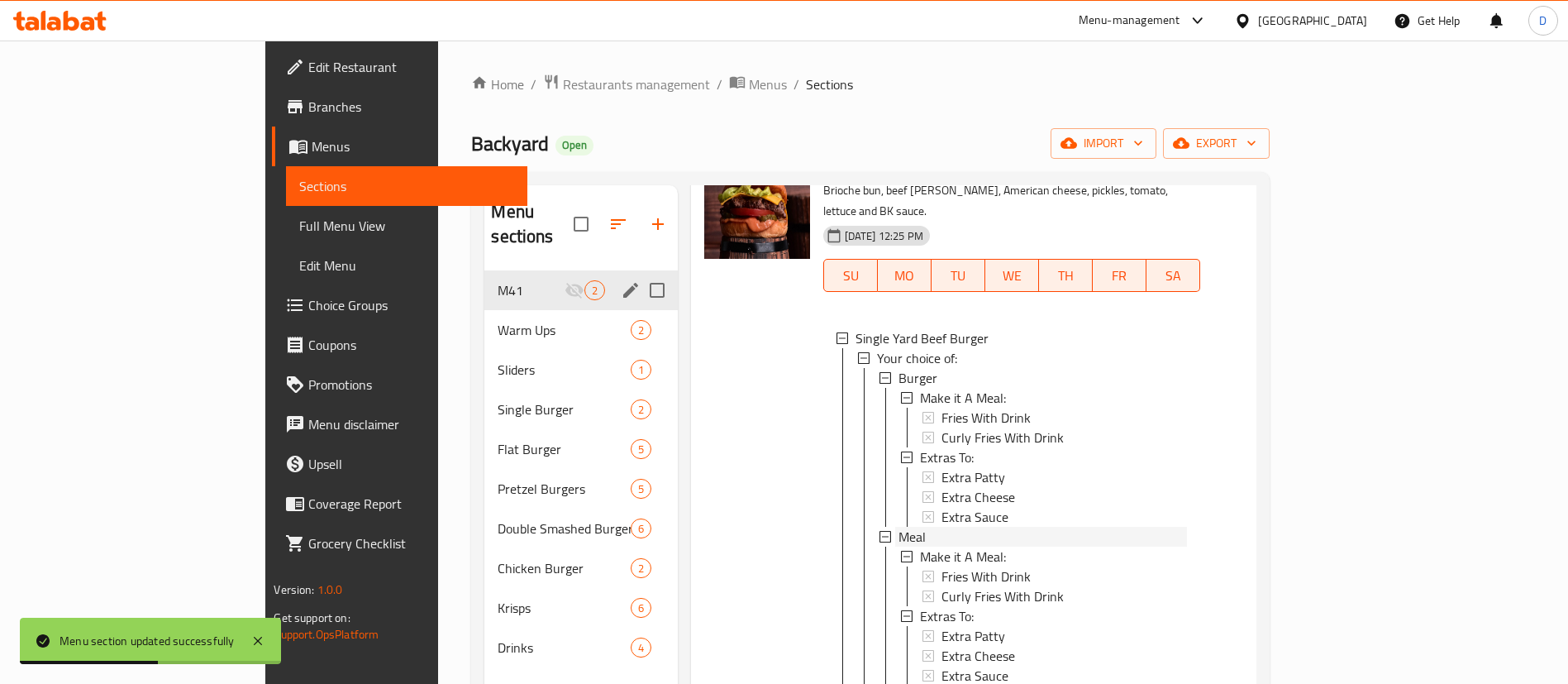
click at [898, 527] on span "Meal" at bounding box center [912, 537] width 27 height 20
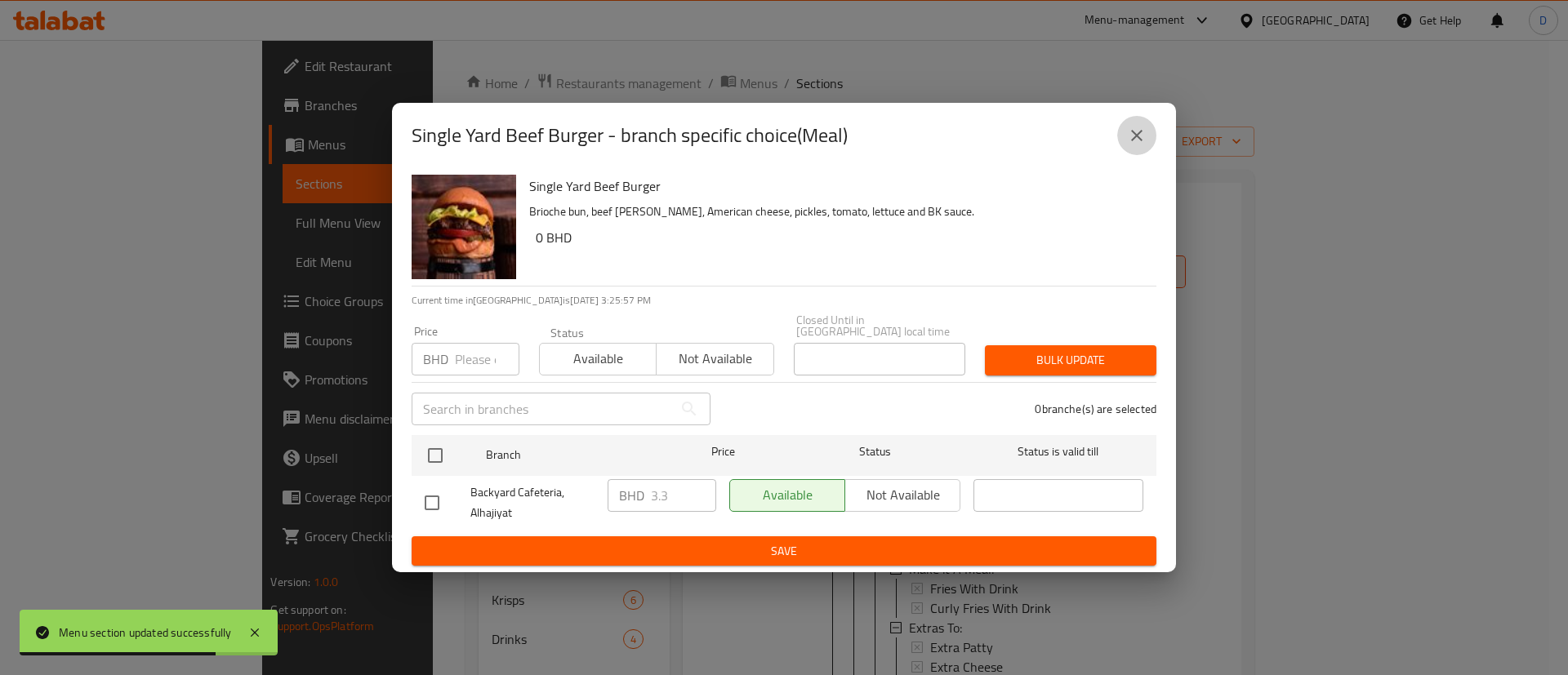
click at [1136, 140] on icon "close" at bounding box center [1137, 135] width 11 height 11
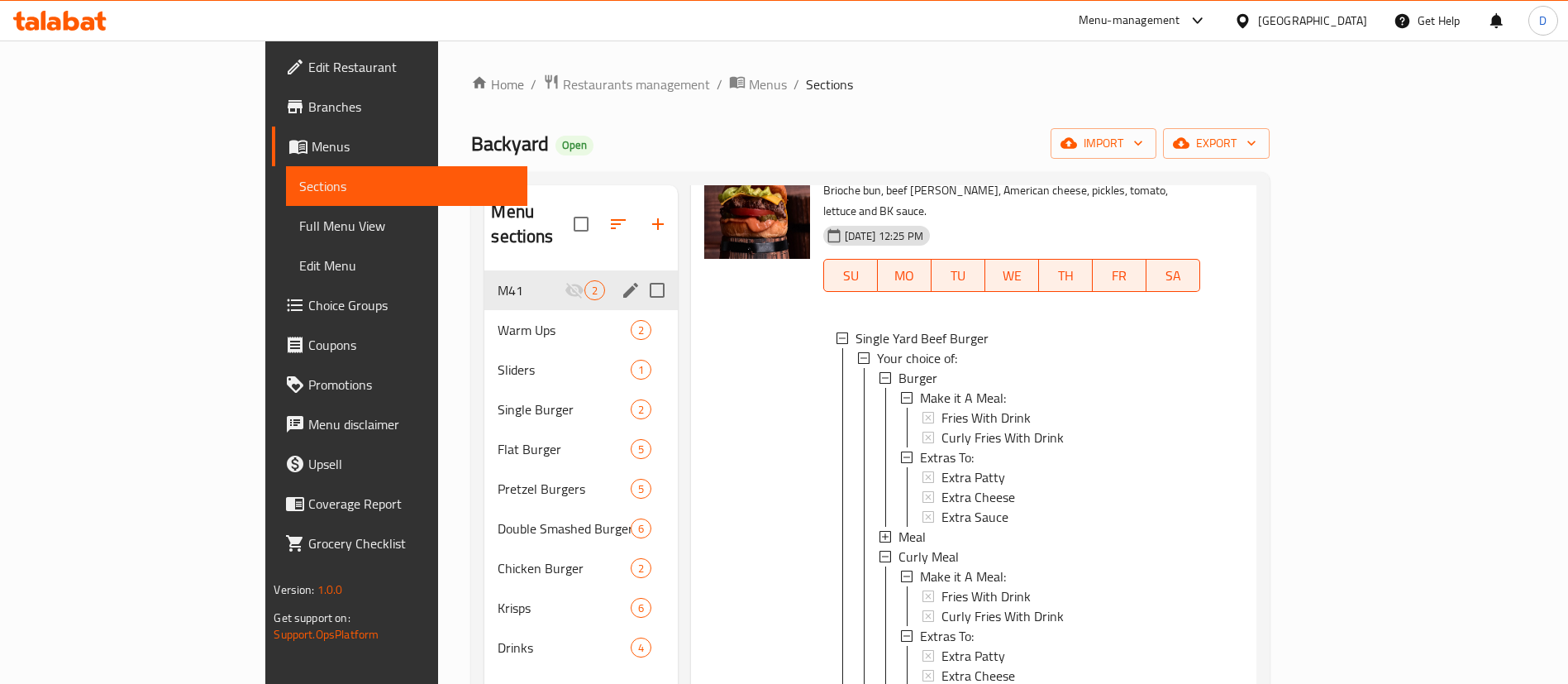
click at [1244, 374] on div "0 BHD" at bounding box center [1222, 445] width 43 height 585
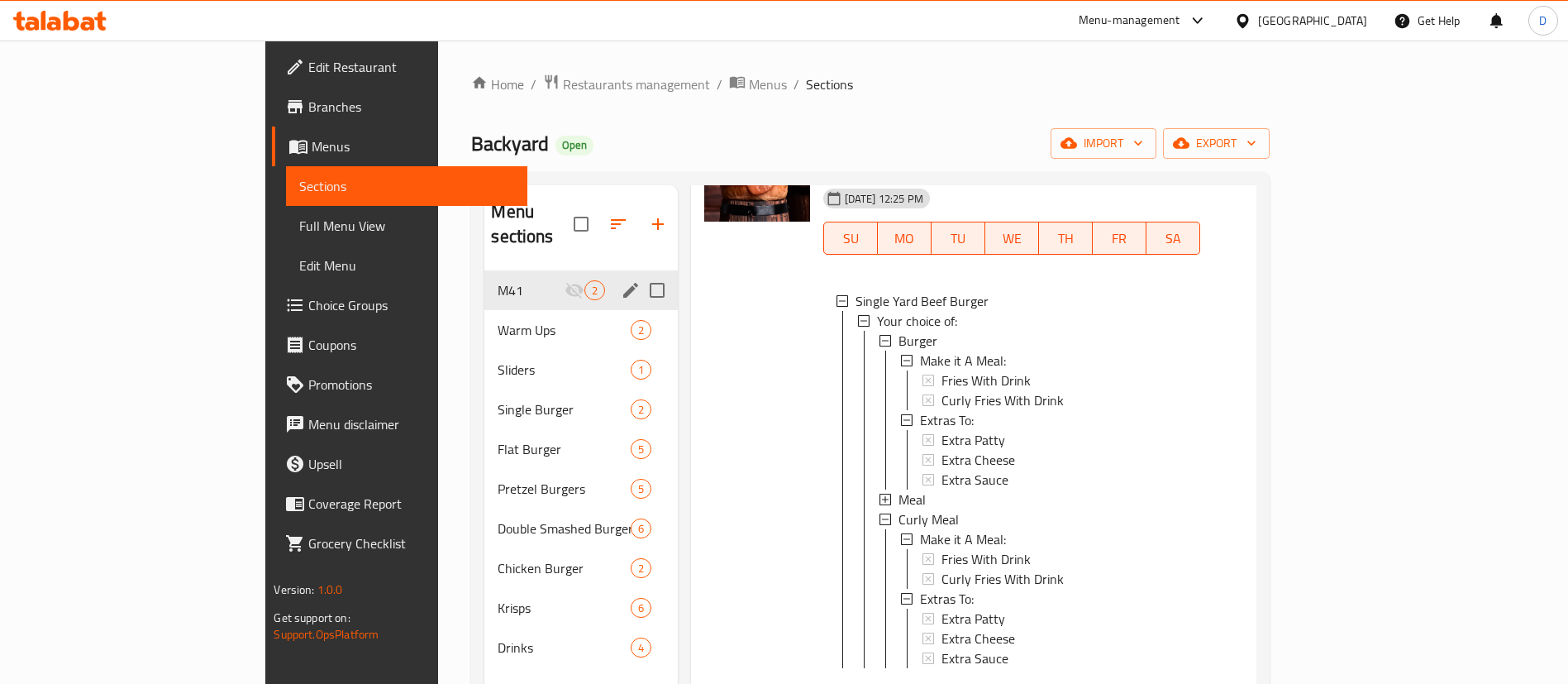
scroll to position [232, 0]
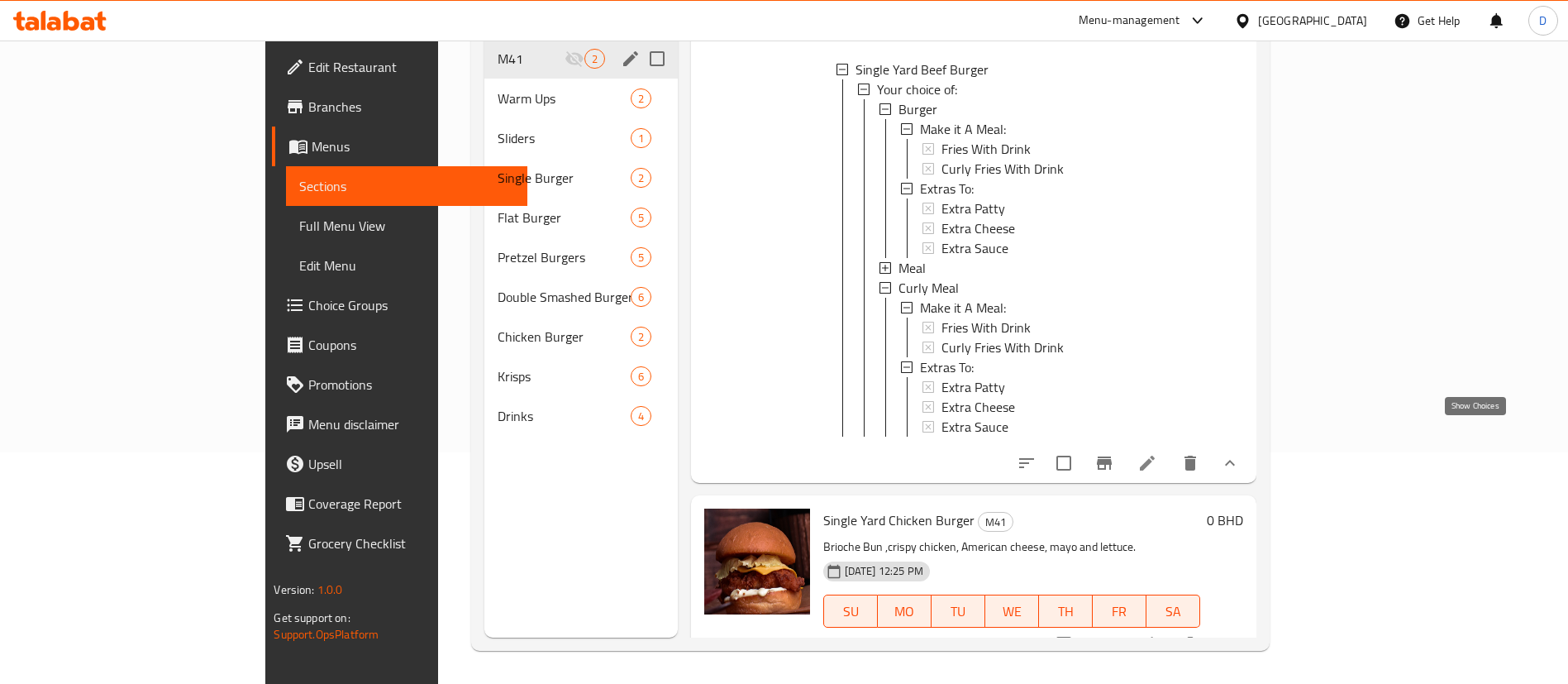
click at [1240, 453] on icon "show more" at bounding box center [1230, 463] width 20 height 20
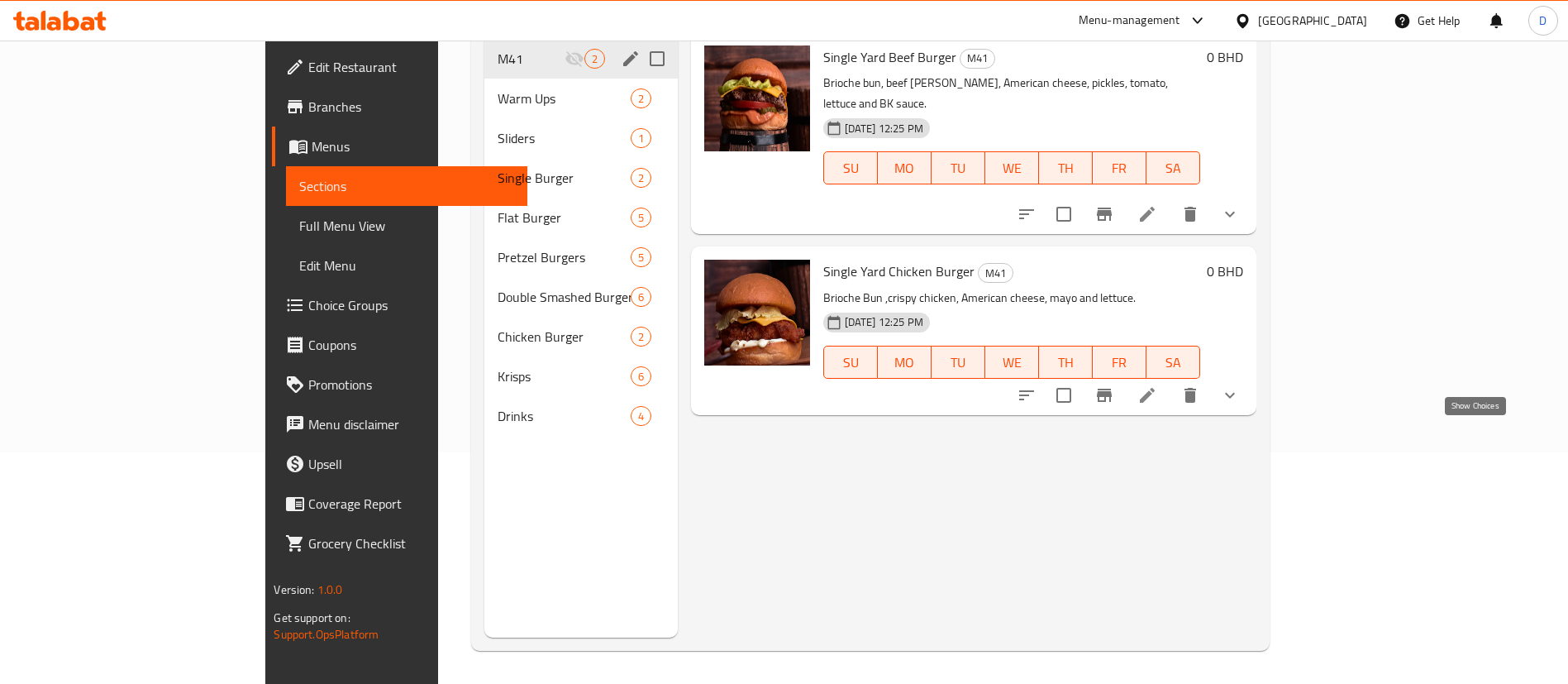
scroll to position [0, 0]
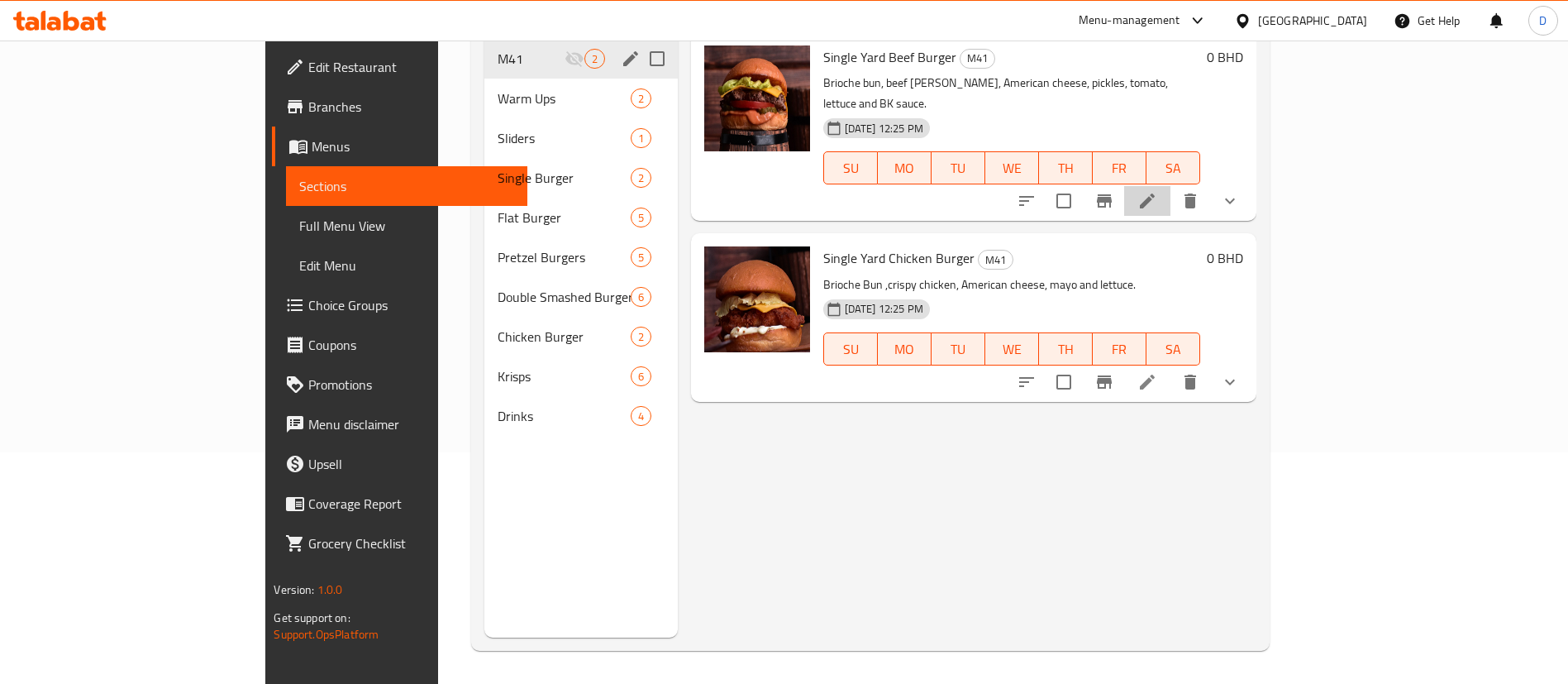
click at [1171, 186] on li at bounding box center [1147, 201] width 46 height 30
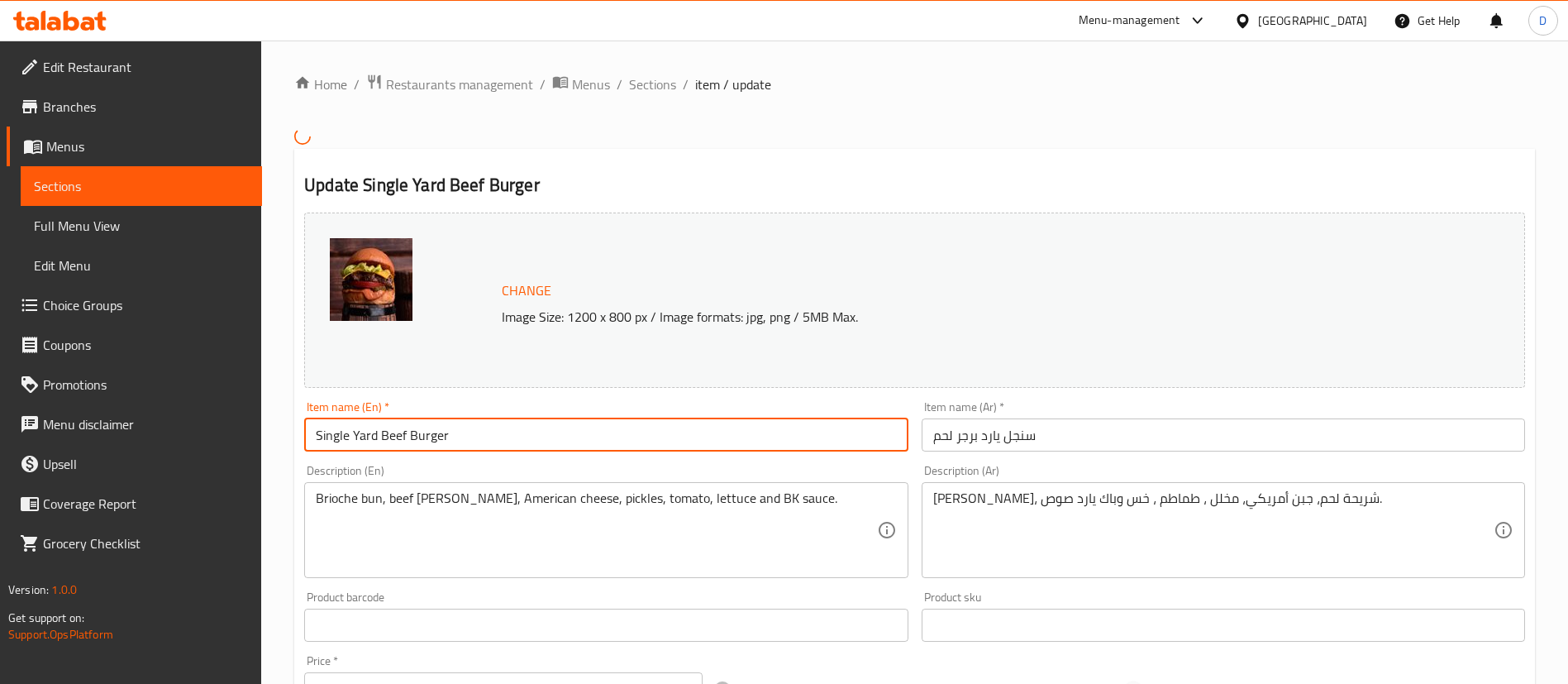
click at [519, 439] on input "Single Yard Beef Burger" at bounding box center [606, 435] width 603 height 33
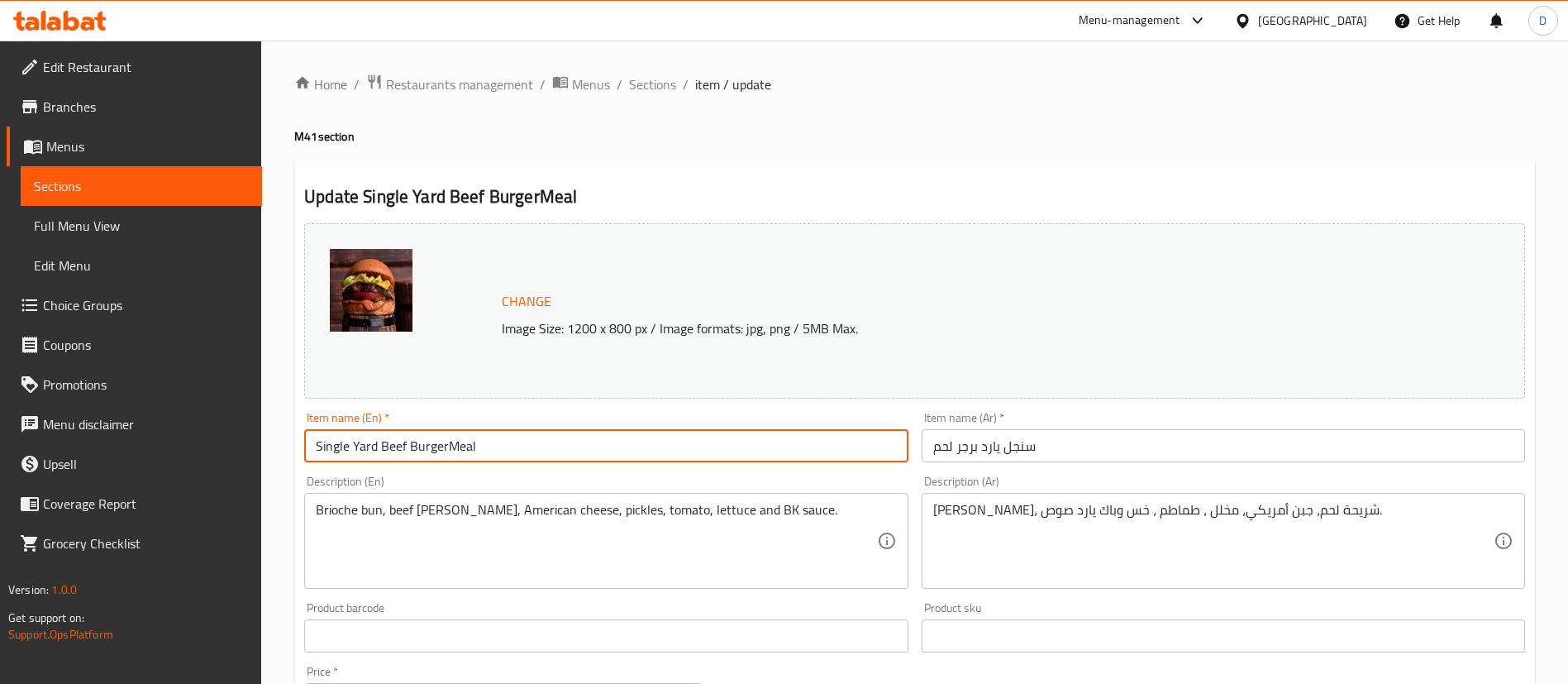
click at [446, 442] on input "Single Yard Beef BurgerMeal" at bounding box center [606, 446] width 603 height 33
drag, startPoint x: 498, startPoint y: 451, endPoint x: 248, endPoint y: 449, distance: 250.0
type input "Single Yard Beef Burger Meal"
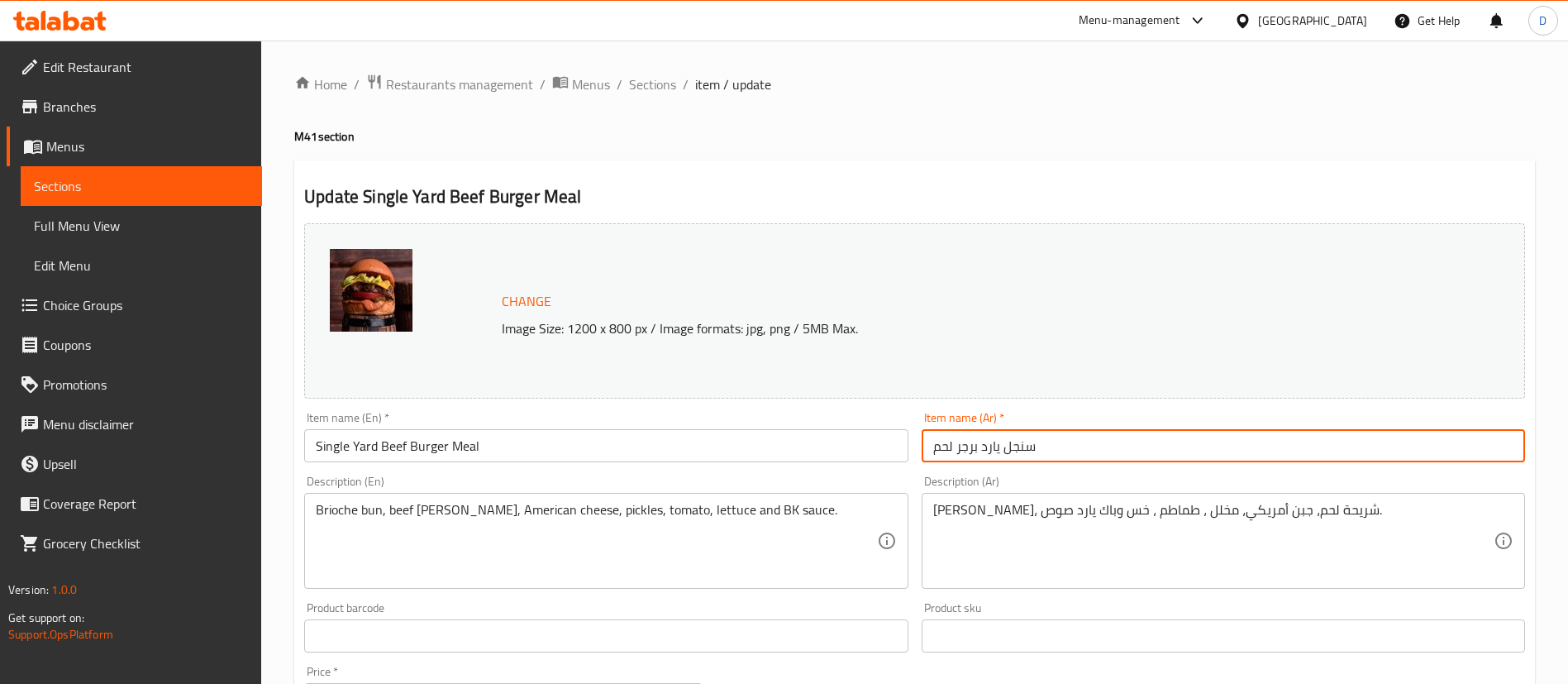
click at [1109, 458] on input "سنجل يارد برجر لحم" at bounding box center [1223, 446] width 603 height 33
paste input "وجبة"
type input "سنجل يارد برجر لحم وجبة"
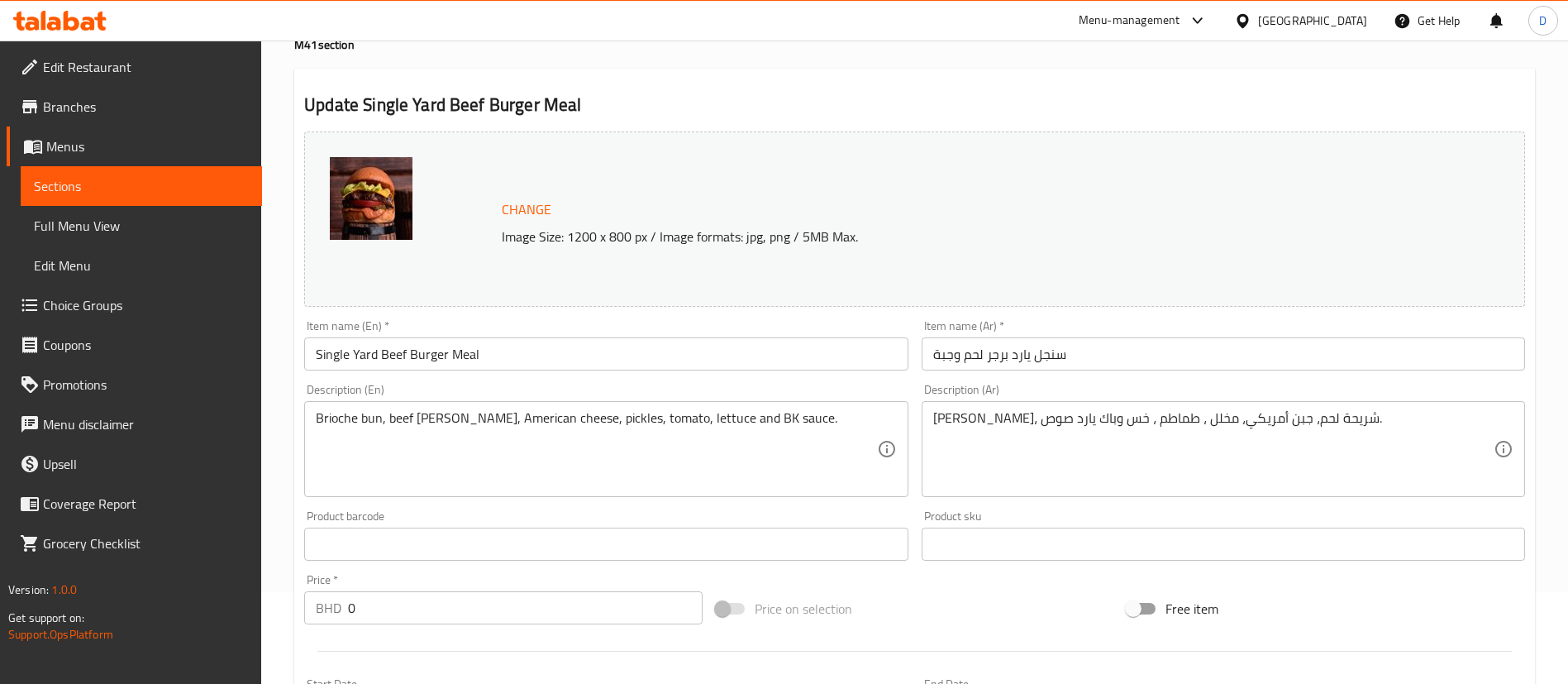
scroll to position [124, 0]
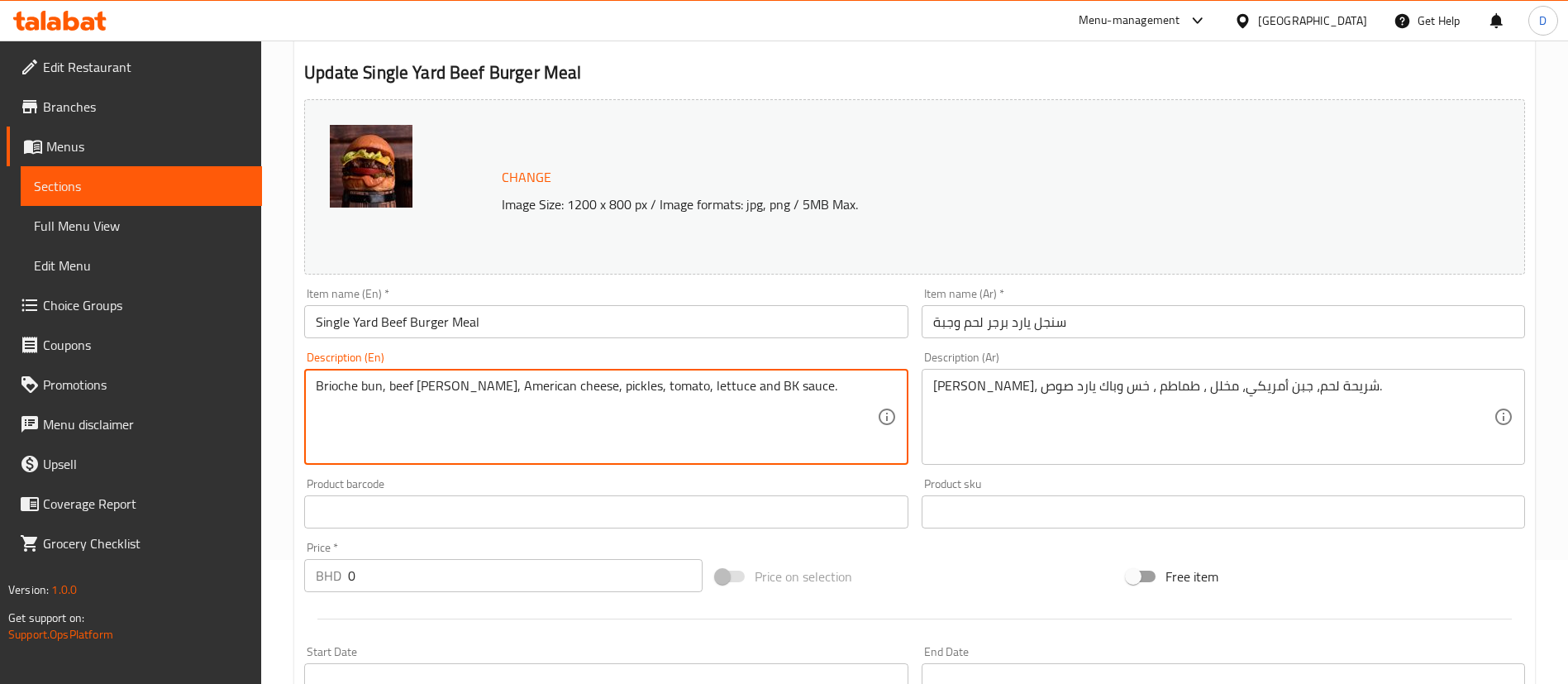
click at [624, 387] on textarea "Brioche bun, beef [PERSON_NAME], American cheese, pickles, tomato, lettuce and …" at bounding box center [597, 417] width 561 height 79
click at [488, 324] on input "Single Yard Beef Burger Meal" at bounding box center [606, 322] width 603 height 33
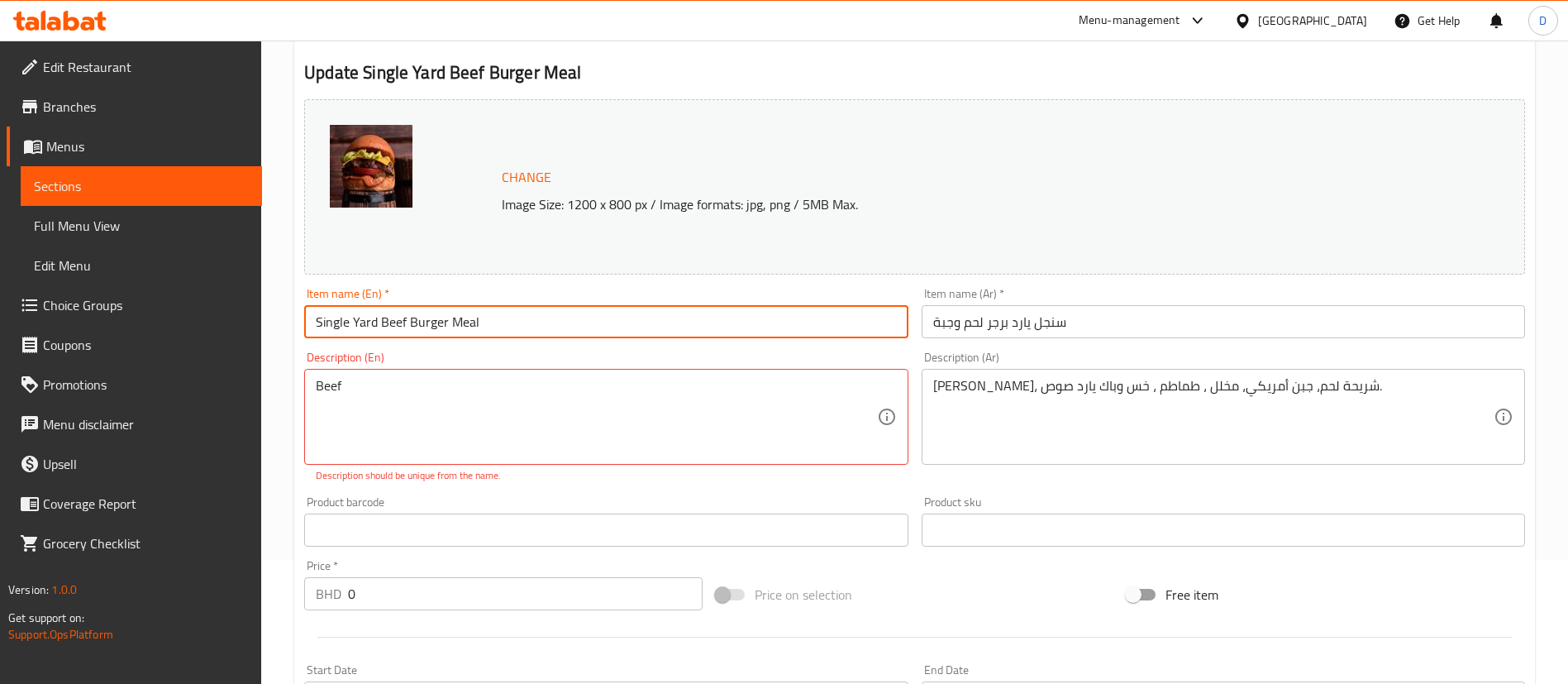
click at [488, 324] on input "Single Yard Beef Burger Meal" at bounding box center [606, 322] width 603 height 33
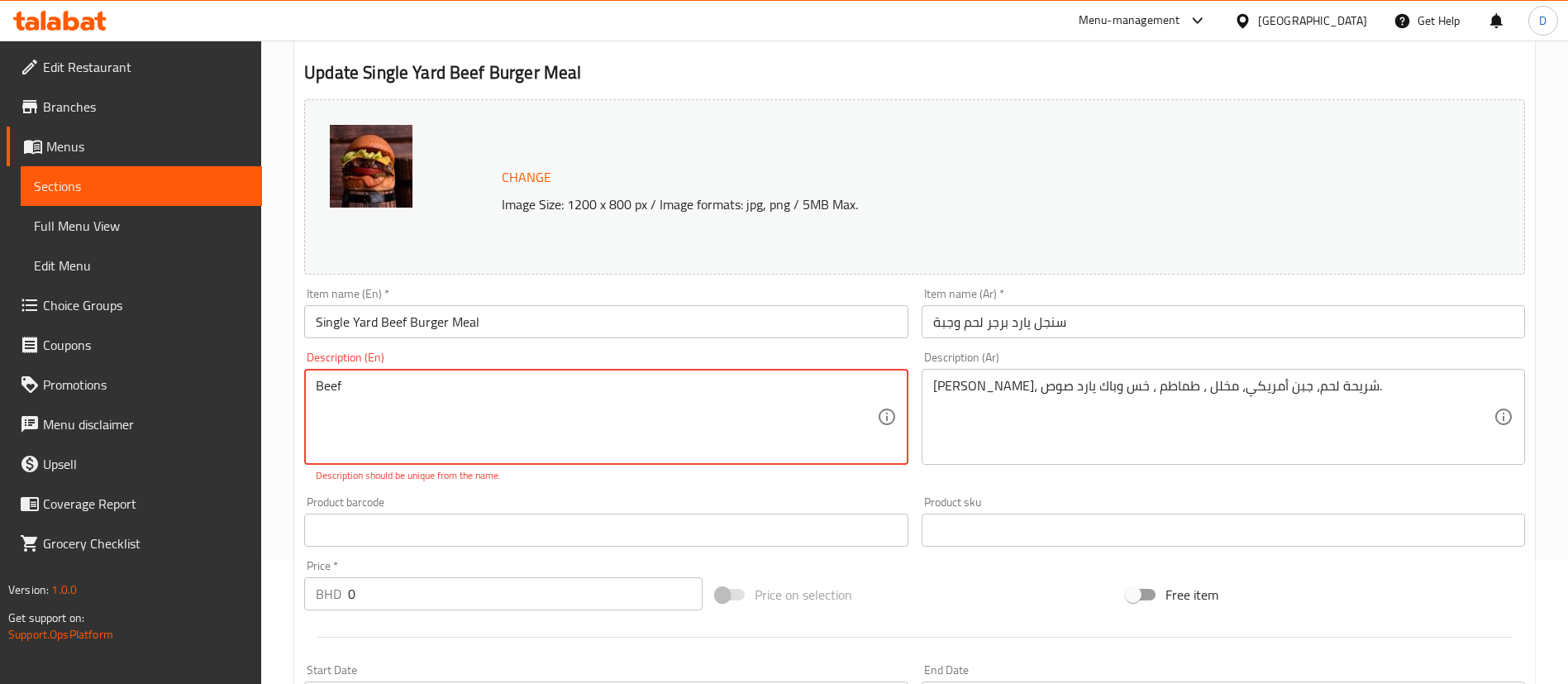
click at [452, 404] on textarea "Beef" at bounding box center [597, 417] width 561 height 79
paste textarea "Single Yard Beef Burger Meal"
click at [450, 387] on textarea "Single Yard Beef [PERSON_NAME] + Fries + Drink" at bounding box center [597, 417] width 561 height 79
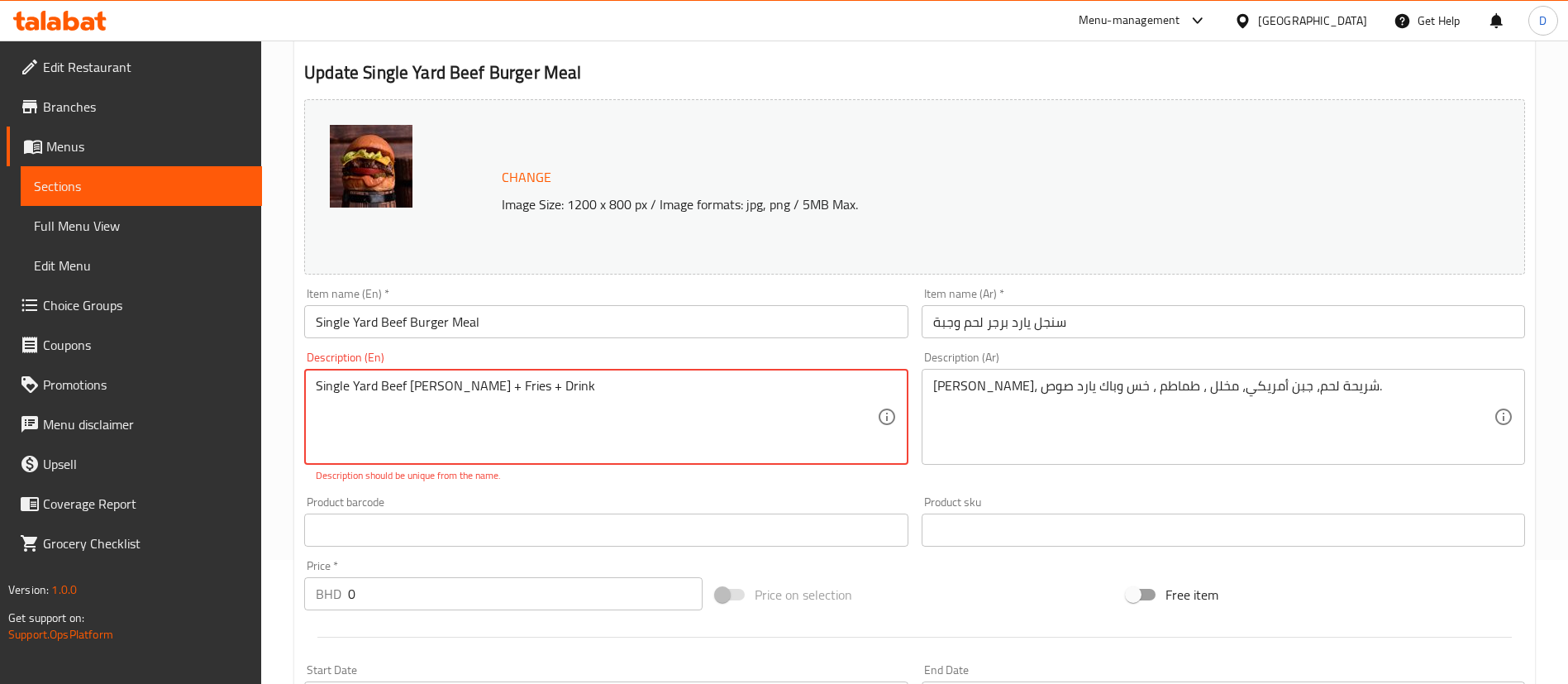
click at [450, 387] on textarea "Single Yard Beef [PERSON_NAME] + Fries + Drink" at bounding box center [597, 417] width 561 height 79
type textarea "Single Yard Beef [PERSON_NAME] + Fries + Drink"
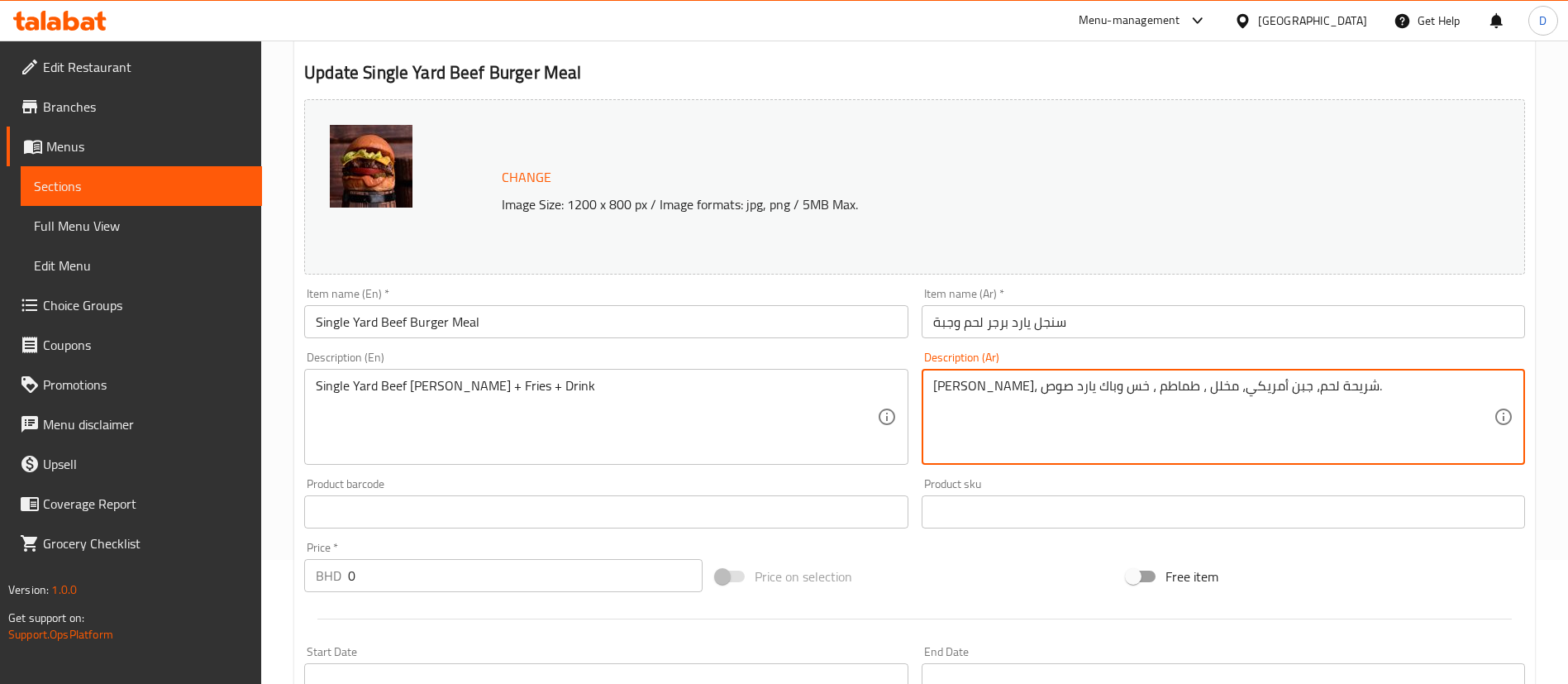
click at [1073, 385] on textarea "[PERSON_NAME]، شريحة لحم، جبن أمريكي، مخلل ، طماطم ، خس وباك يارد صوص." at bounding box center [1214, 417] width 561 height 79
click at [1035, 327] on input "سنجل يارد برجر لحم وجبة" at bounding box center [1223, 322] width 603 height 33
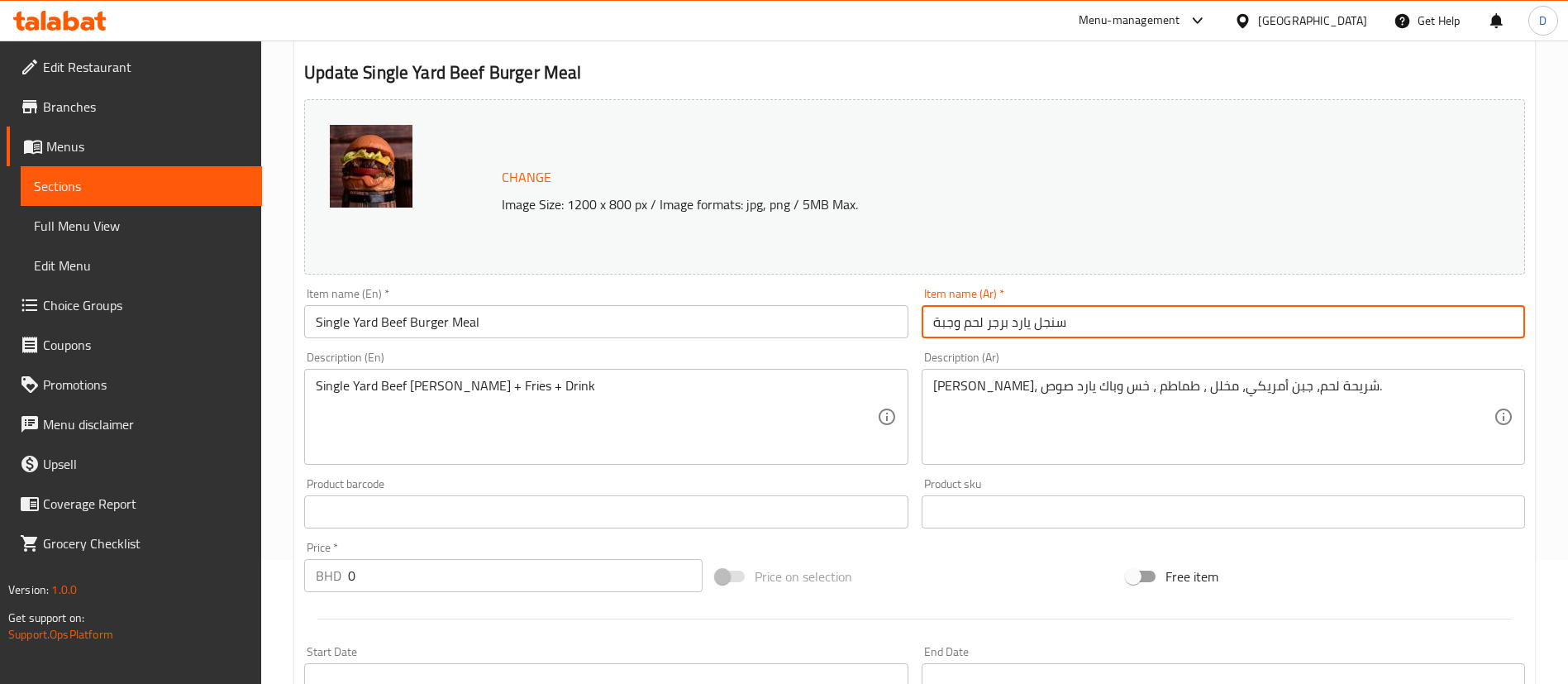
drag, startPoint x: 966, startPoint y: 323, endPoint x: 1075, endPoint y: 320, distance: 109.0
click at [1075, 320] on input "سنجل يارد برجر لحم وجبة" at bounding box center [1223, 322] width 603 height 33
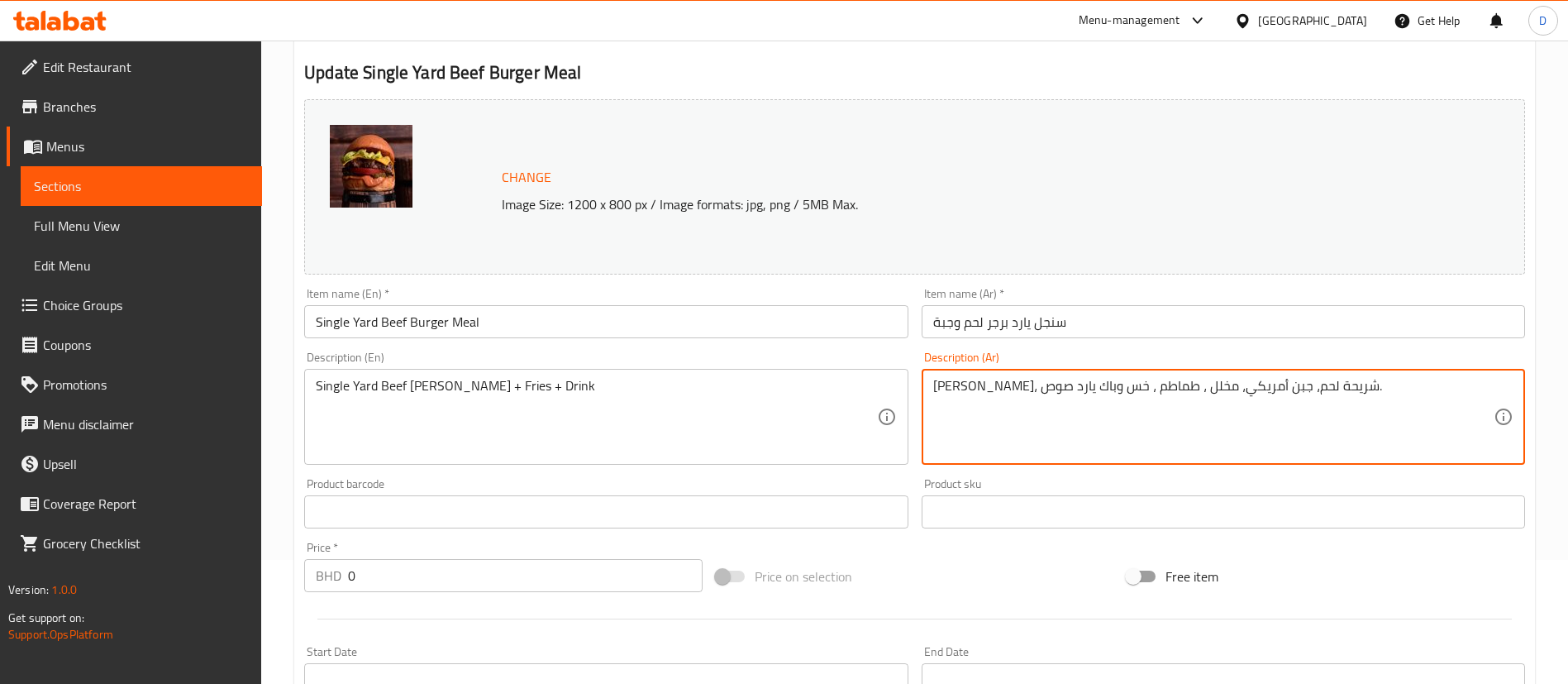
click at [1075, 392] on textarea "[PERSON_NAME]، شريحة لحم، جبن أمريكي، مخلل ، طماطم ، خس وباك يارد صوص." at bounding box center [1214, 417] width 561 height 79
paste textarea "سنجل يارد برجر لحم"
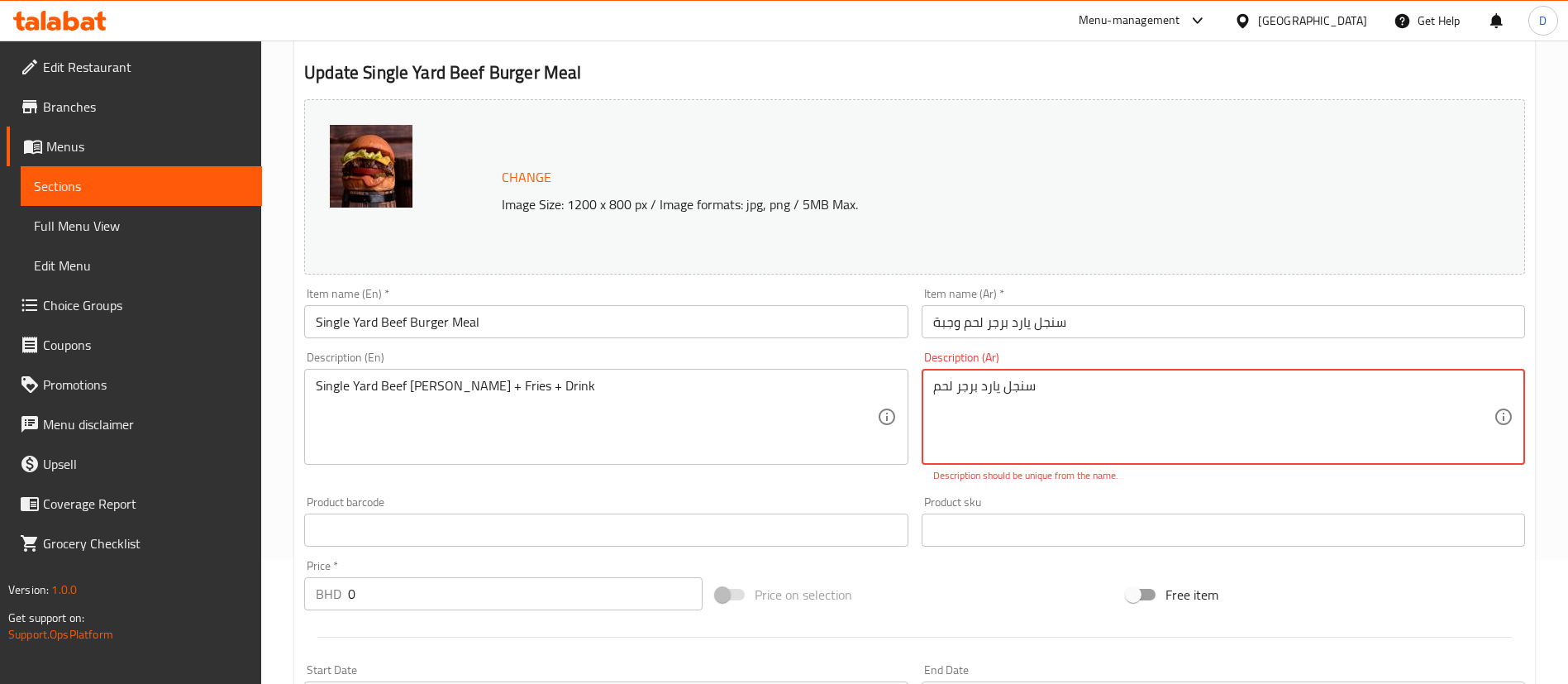
paste textarea "+ بطاطس مقلية + مشروب"
type textarea "سنجل يارد برجر لحم + بطاطس مقلية + مشروب"
click at [829, 511] on div "Product barcode Product barcode" at bounding box center [606, 521] width 603 height 51
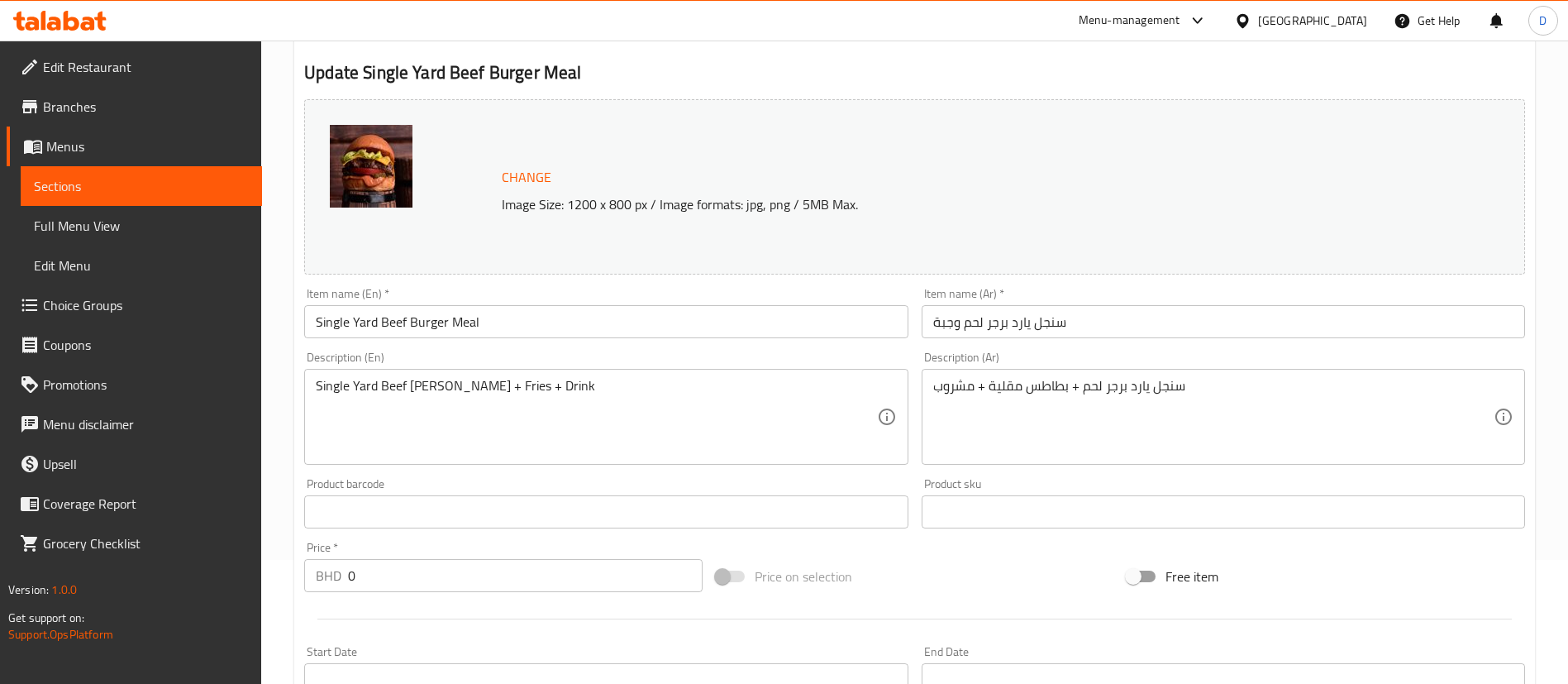
scroll to position [372, 0]
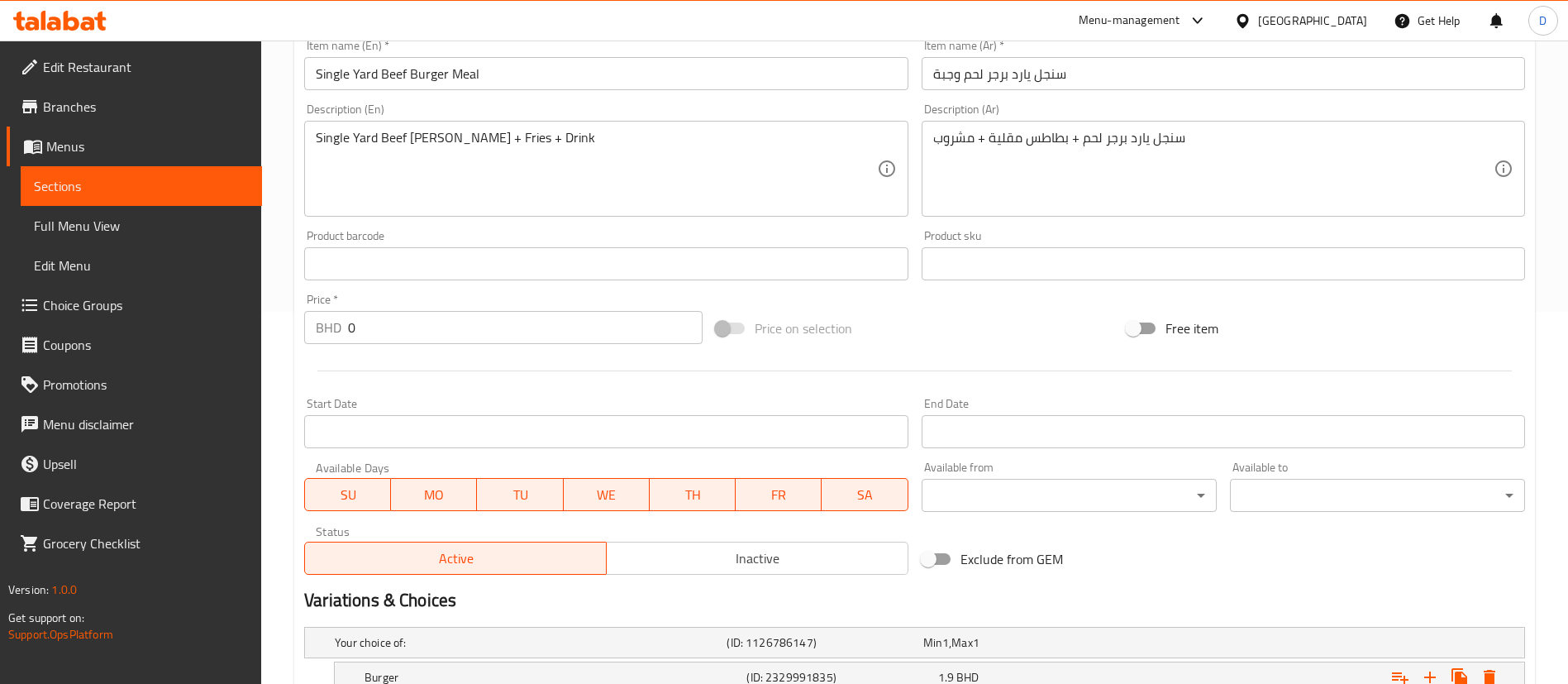
drag, startPoint x: 402, startPoint y: 330, endPoint x: 284, endPoint y: 321, distance: 118.3
click at [284, 321] on div "Home / Restaurants management / Menus / Sections / item / update M41 section Up…" at bounding box center [914, 490] width 1307 height 1644
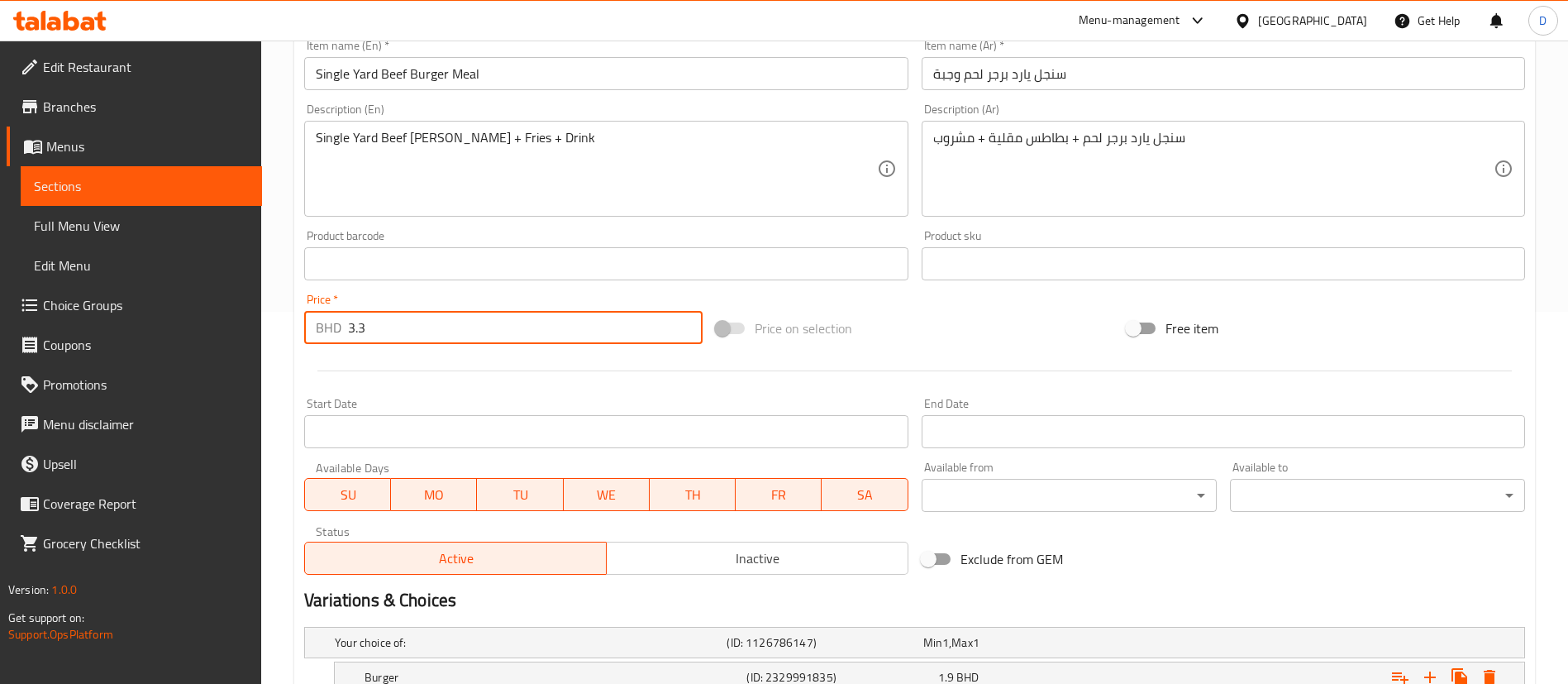
type input "3.3"
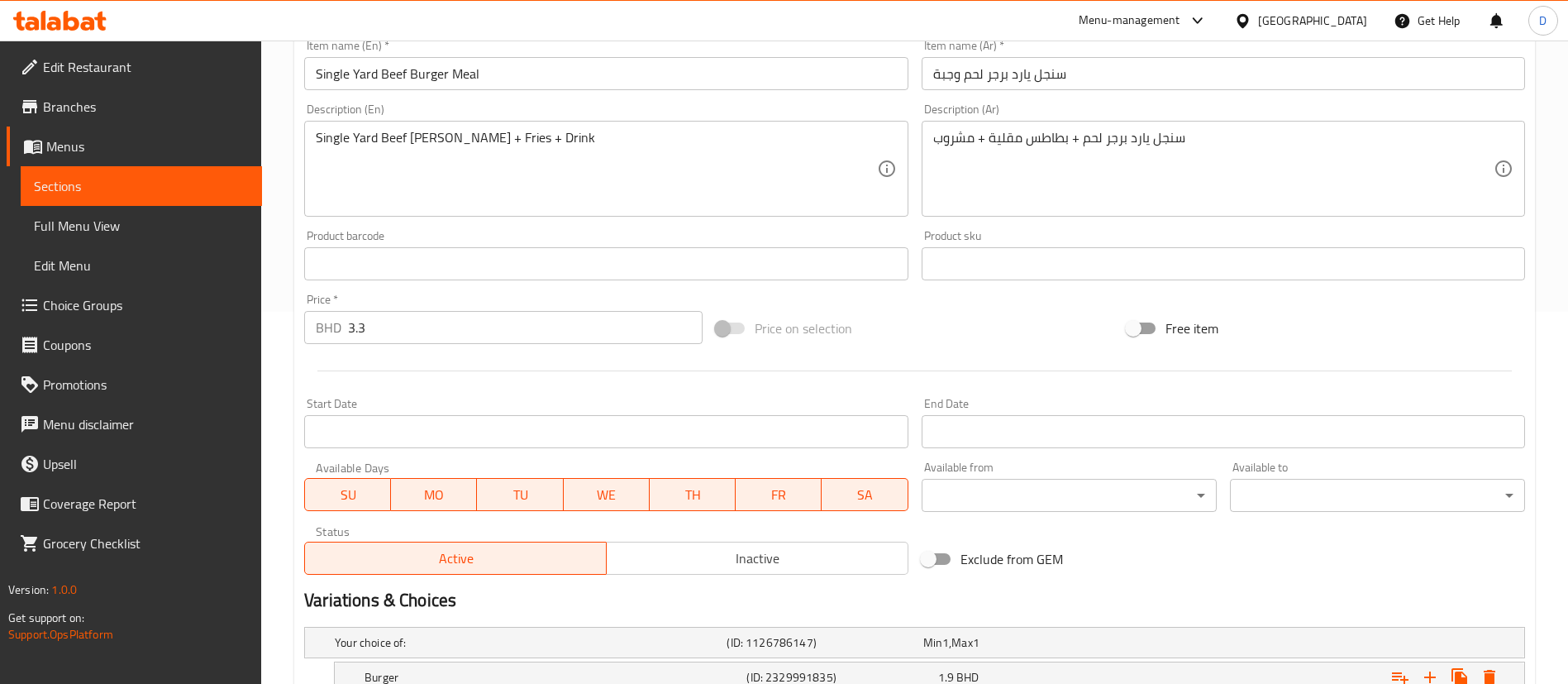
click at [304, 359] on div at bounding box center [915, 370] width 1234 height 41
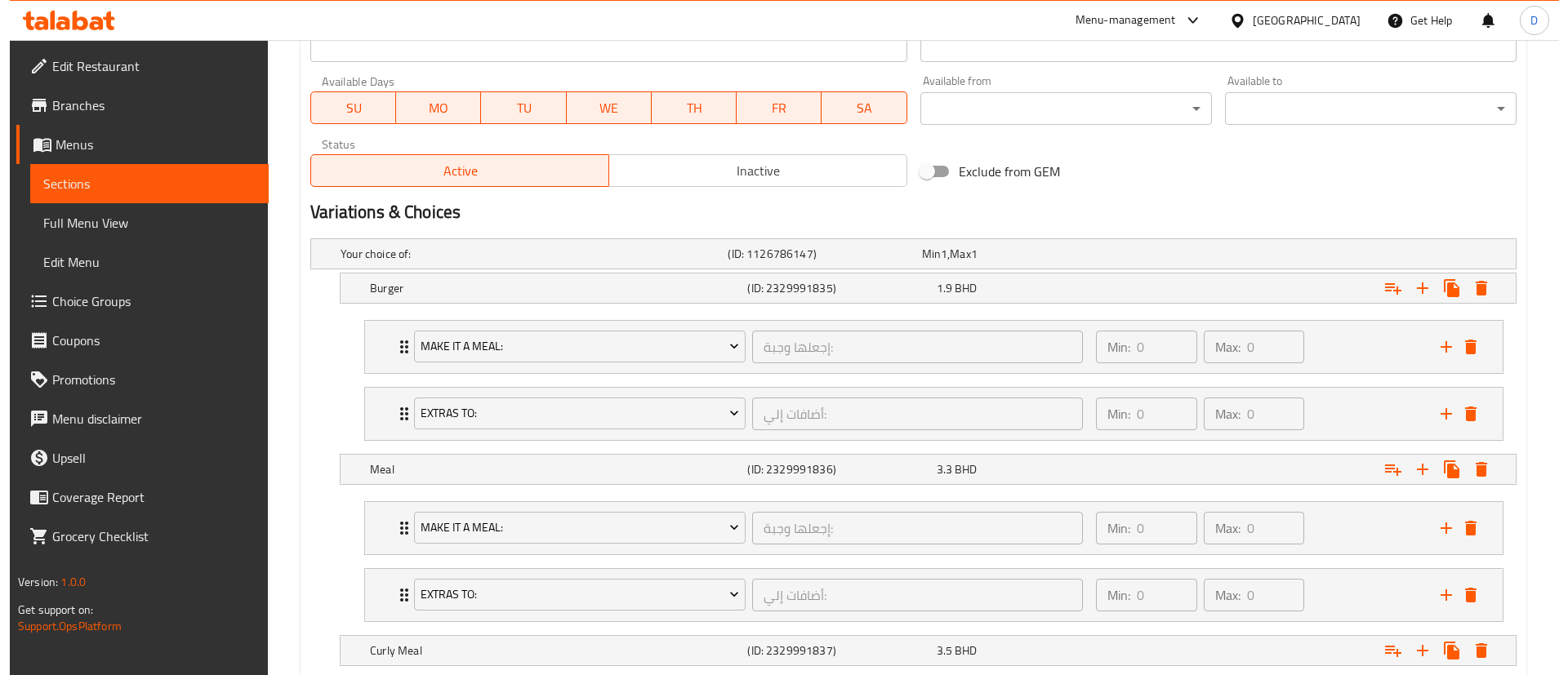
scroll to position [857, 0]
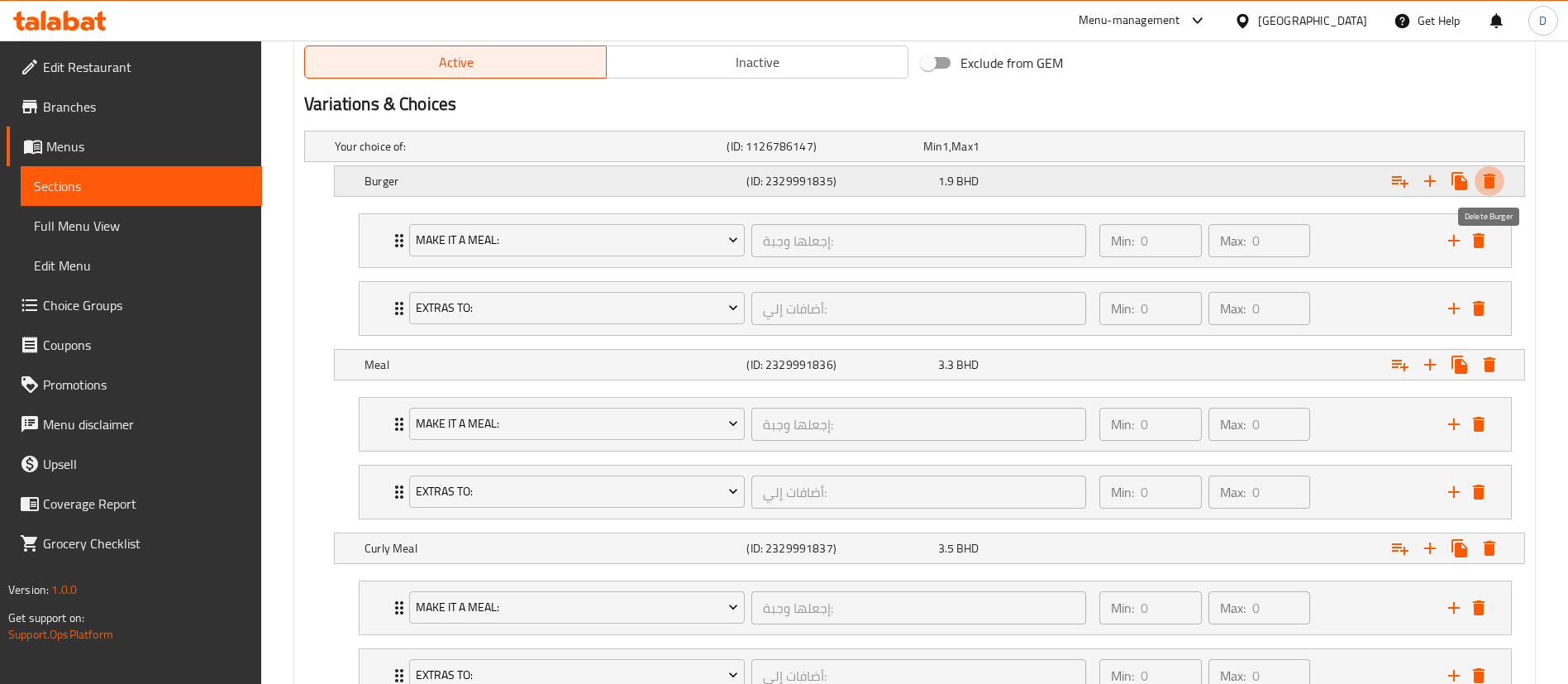
click at [1486, 178] on icon "Expand" at bounding box center [1489, 181] width 12 height 15
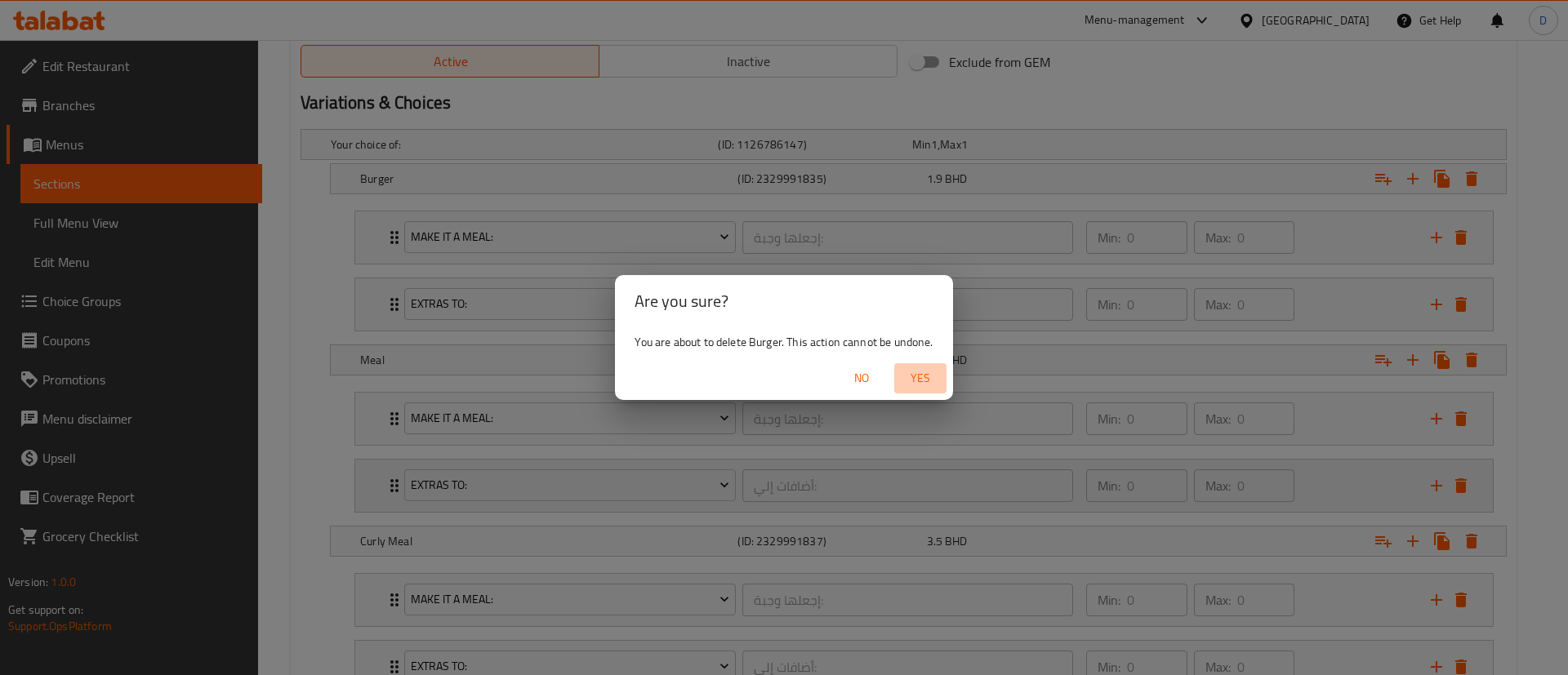
click at [927, 368] on span "Yes" at bounding box center [920, 378] width 39 height 20
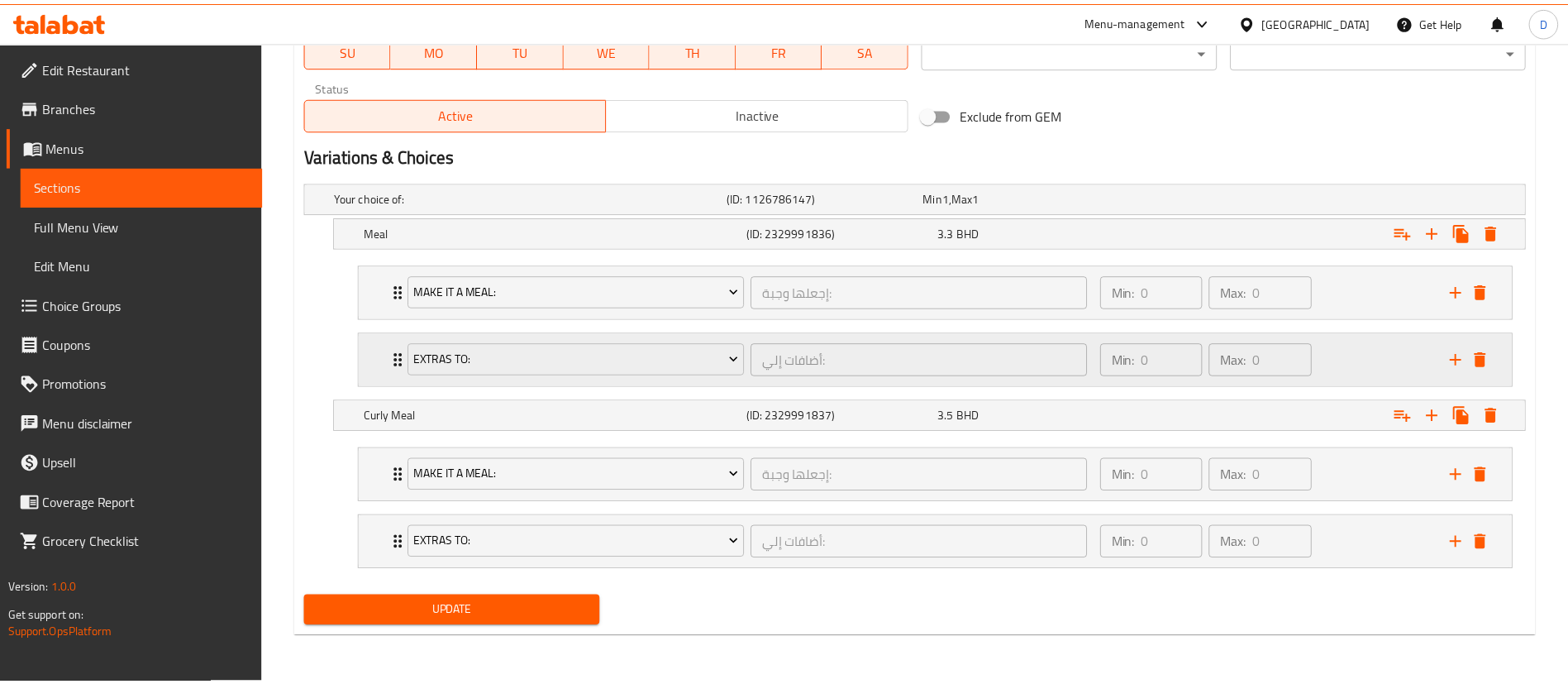
scroll to position [817, 0]
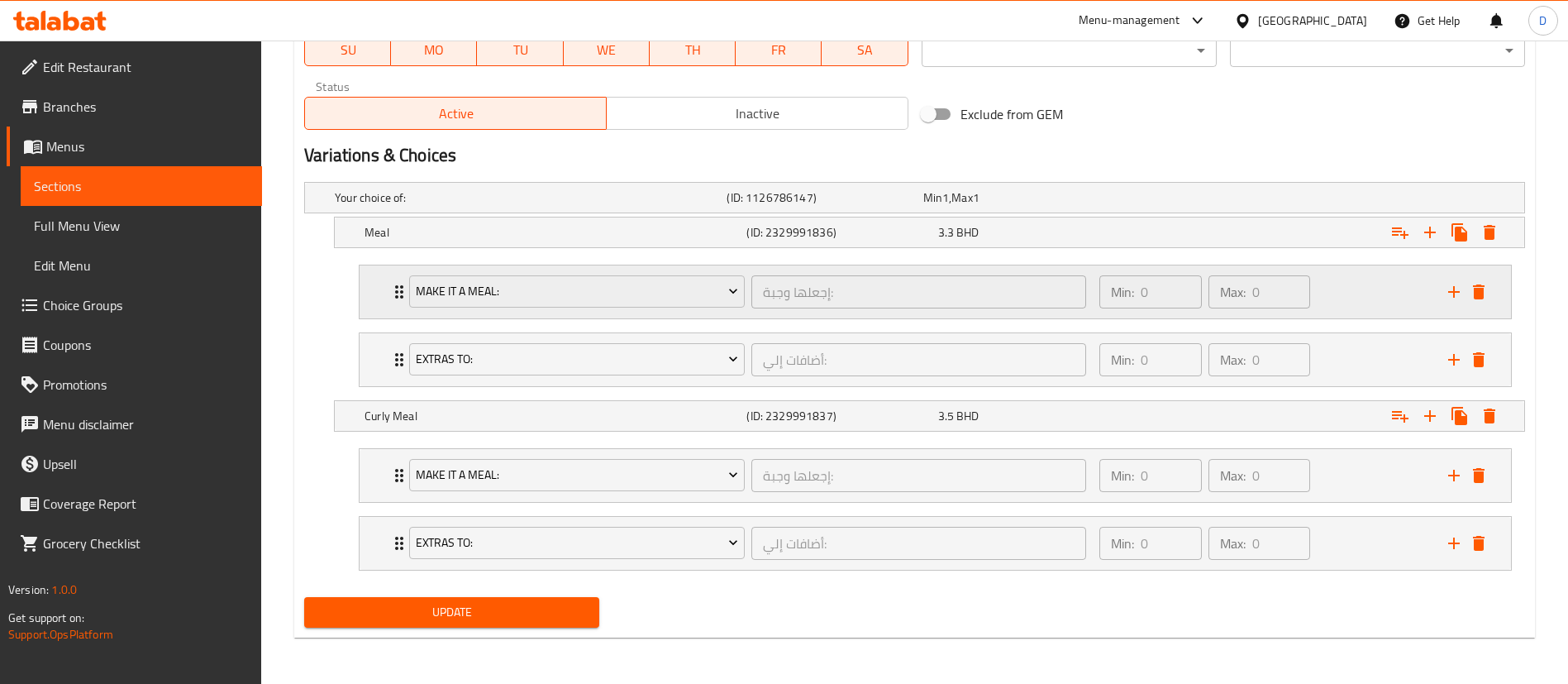
click at [392, 292] on icon "Expand" at bounding box center [399, 292] width 20 height 20
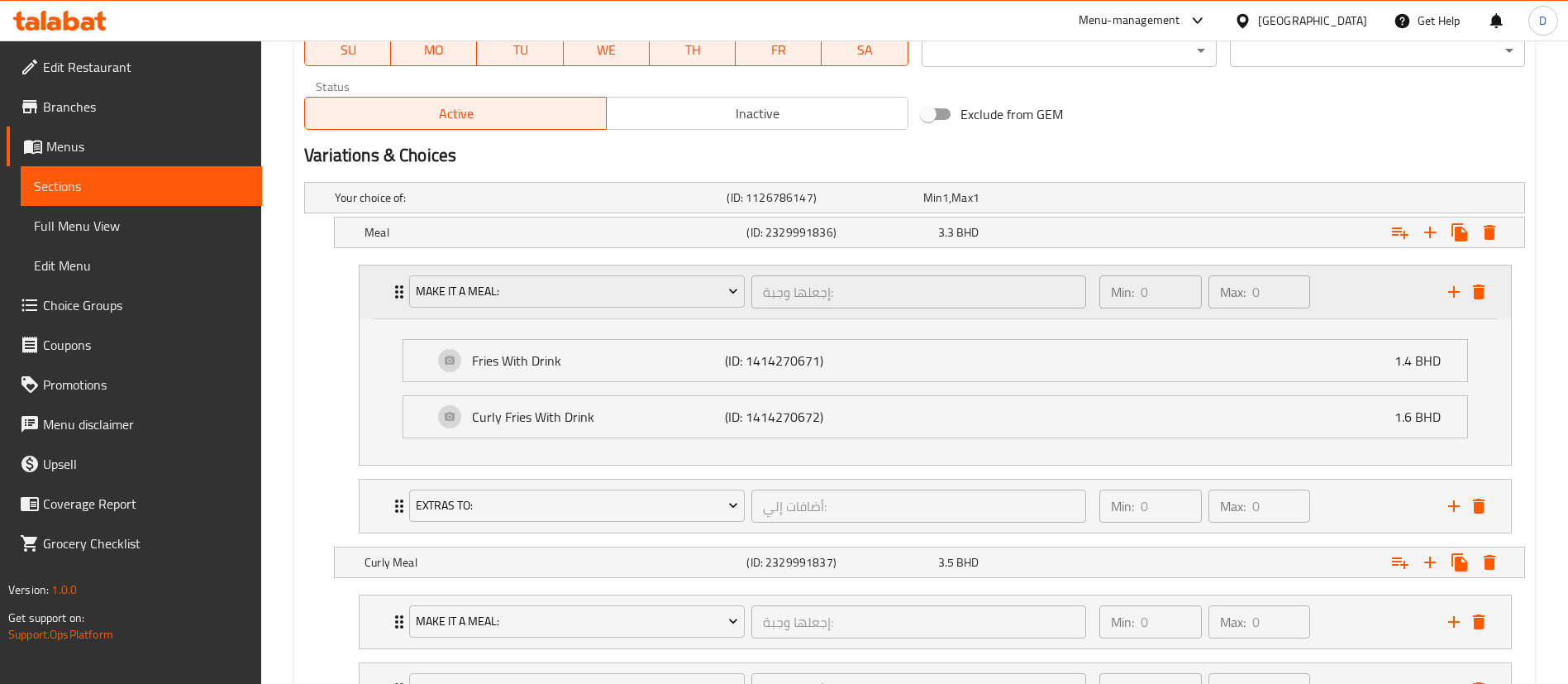
scroll to position [868, 0]
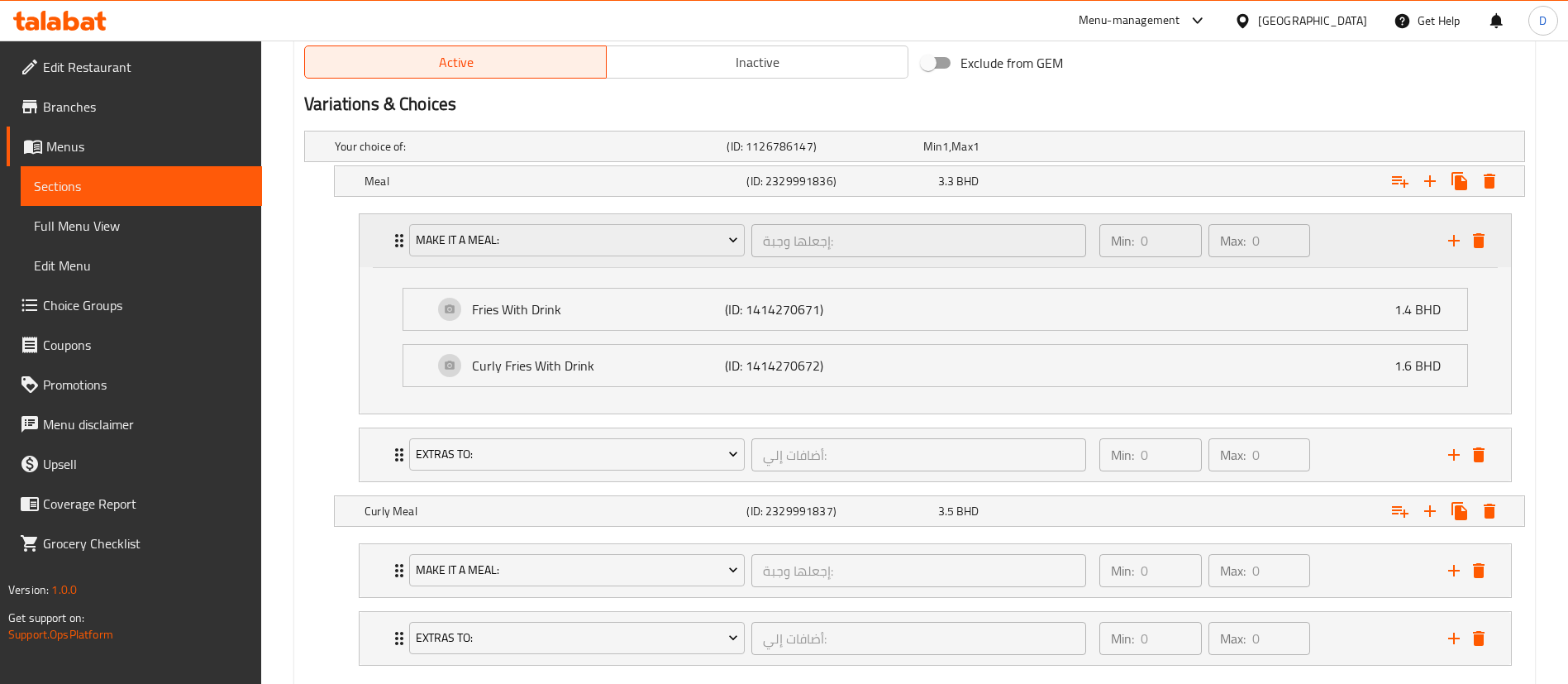
click at [395, 239] on icon "Expand" at bounding box center [399, 241] width 20 height 20
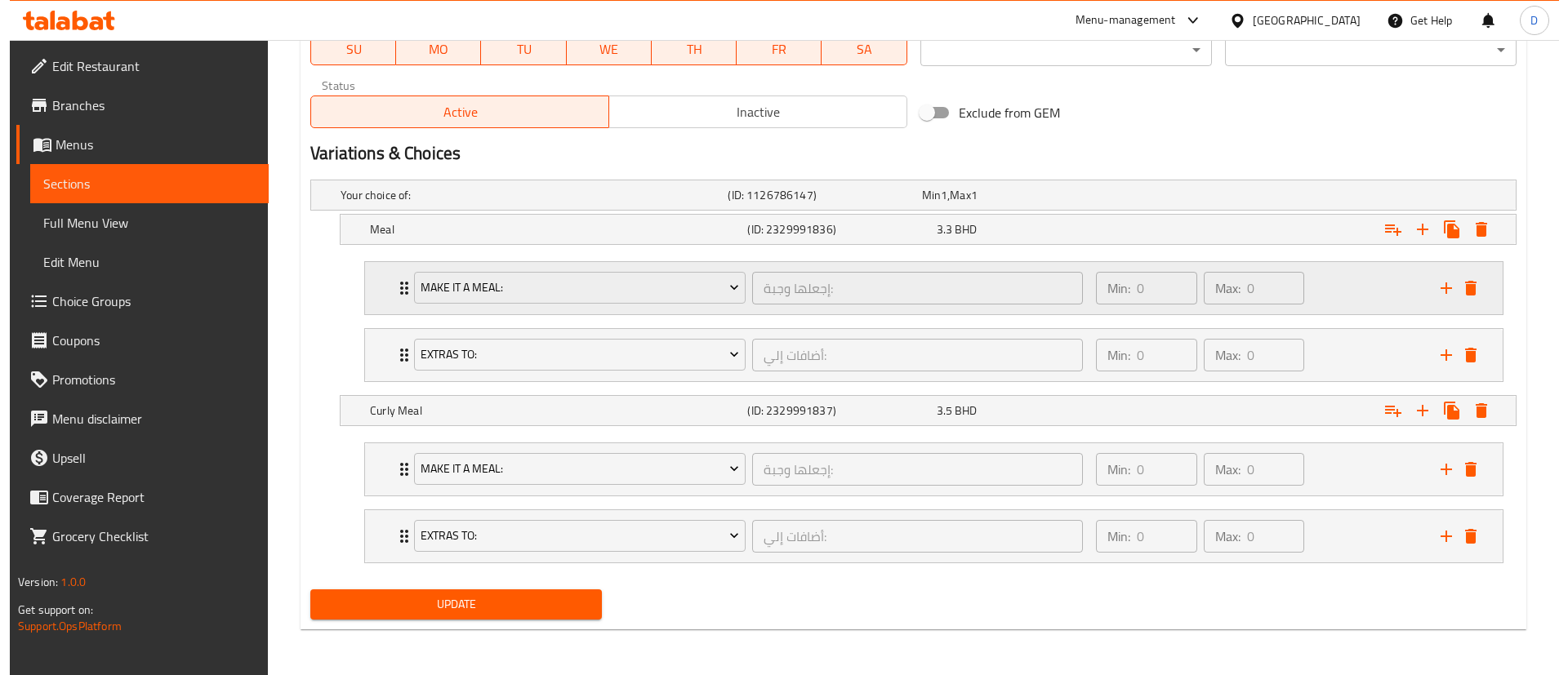
scroll to position [806, 0]
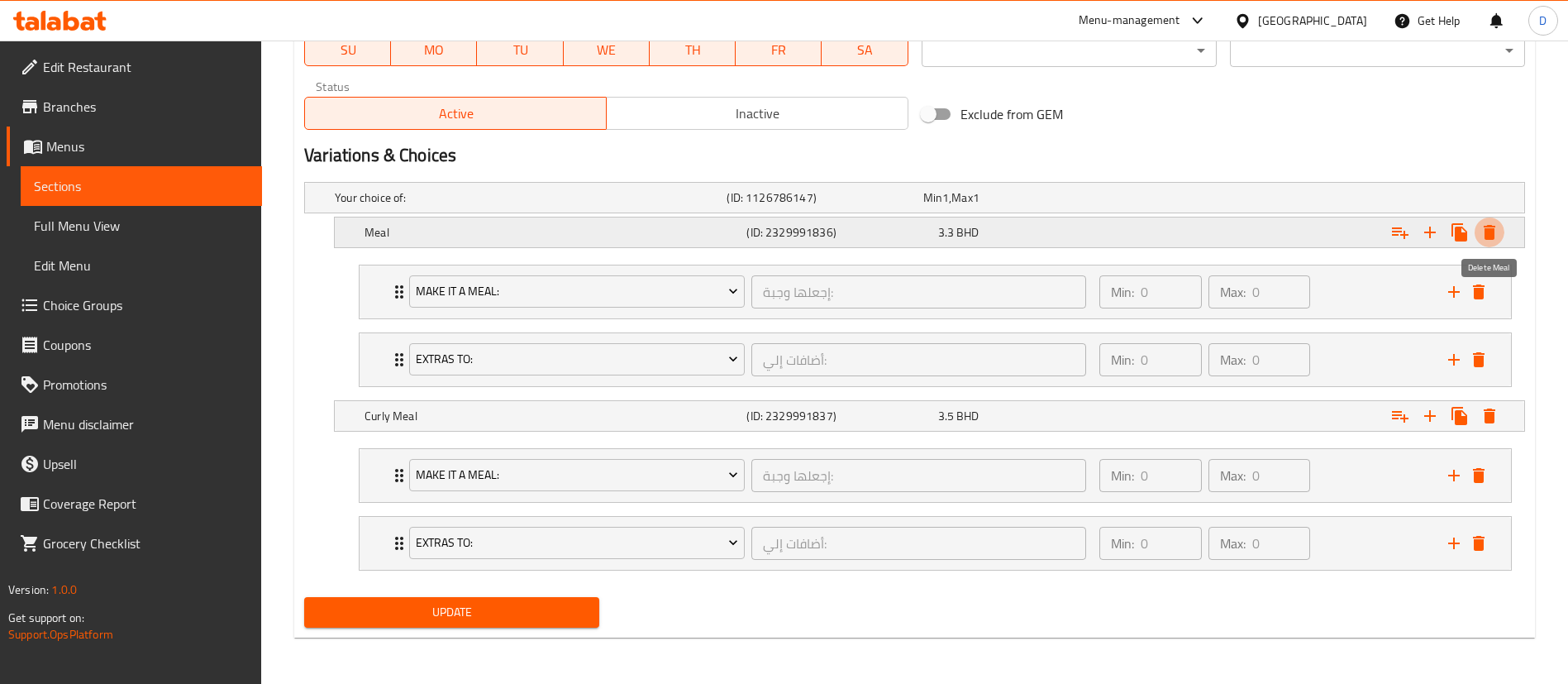
click at [1493, 228] on icon "Expand" at bounding box center [1489, 232] width 12 height 15
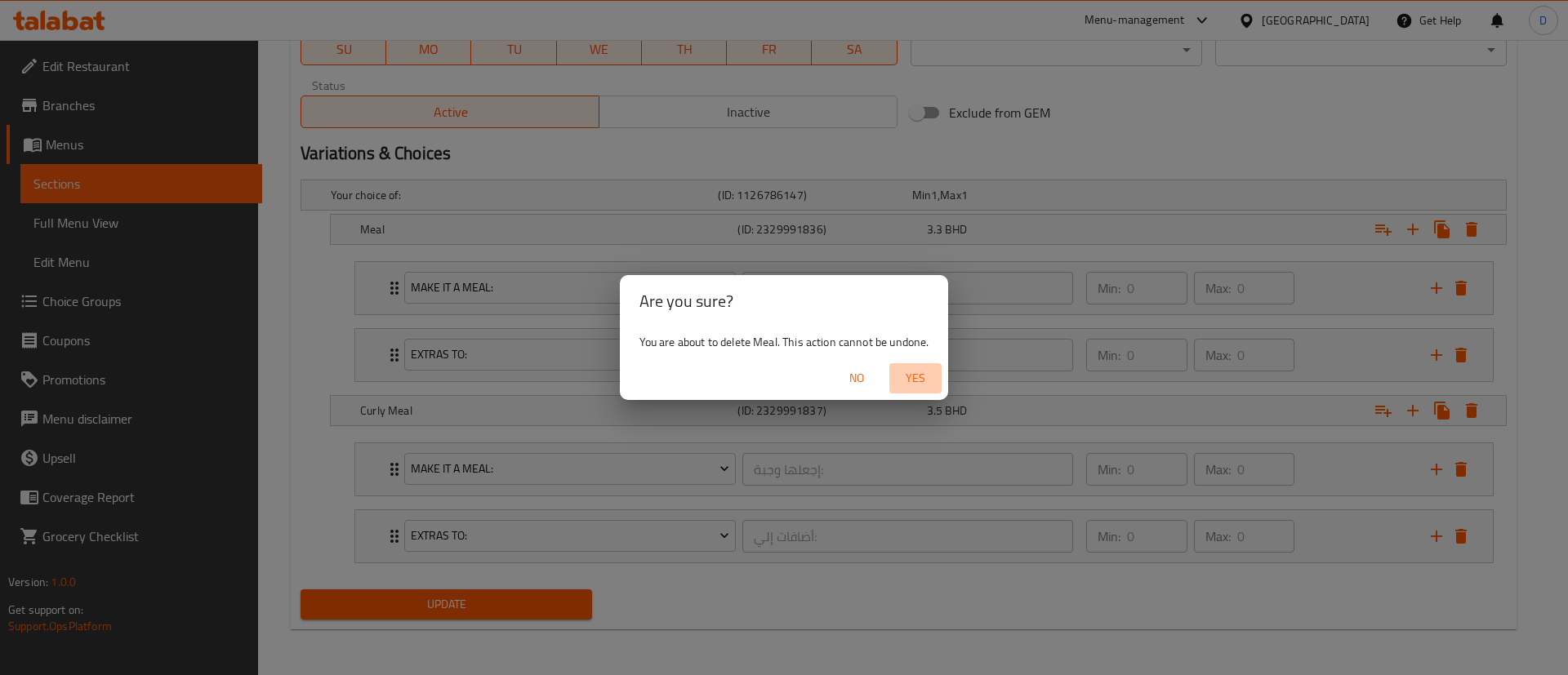
click at [921, 379] on span "Yes" at bounding box center [916, 378] width 39 height 20
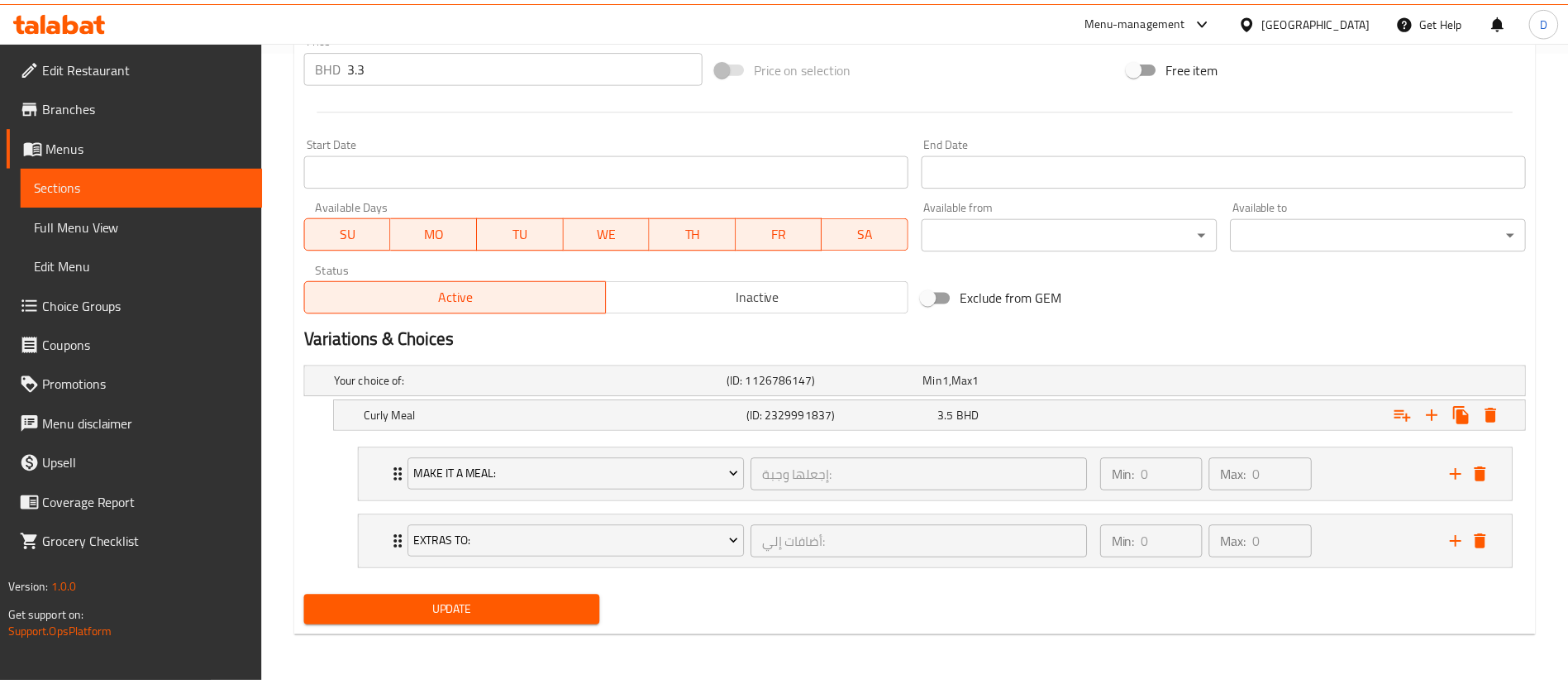
scroll to position [633, 0]
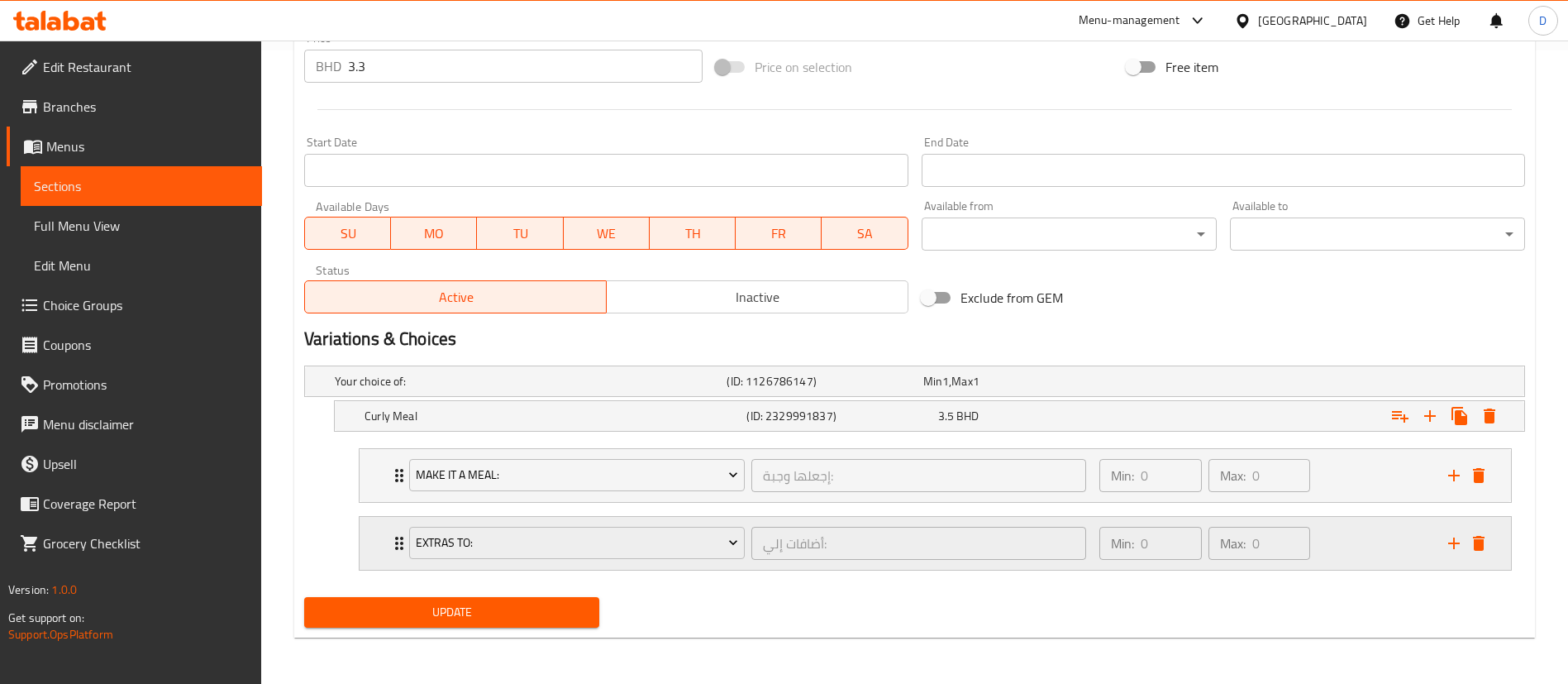
click at [382, 538] on div "Extras To: أضافات إلي: ​ Min: 0 ​ Max: 0 ​" at bounding box center [935, 544] width 1152 height 53
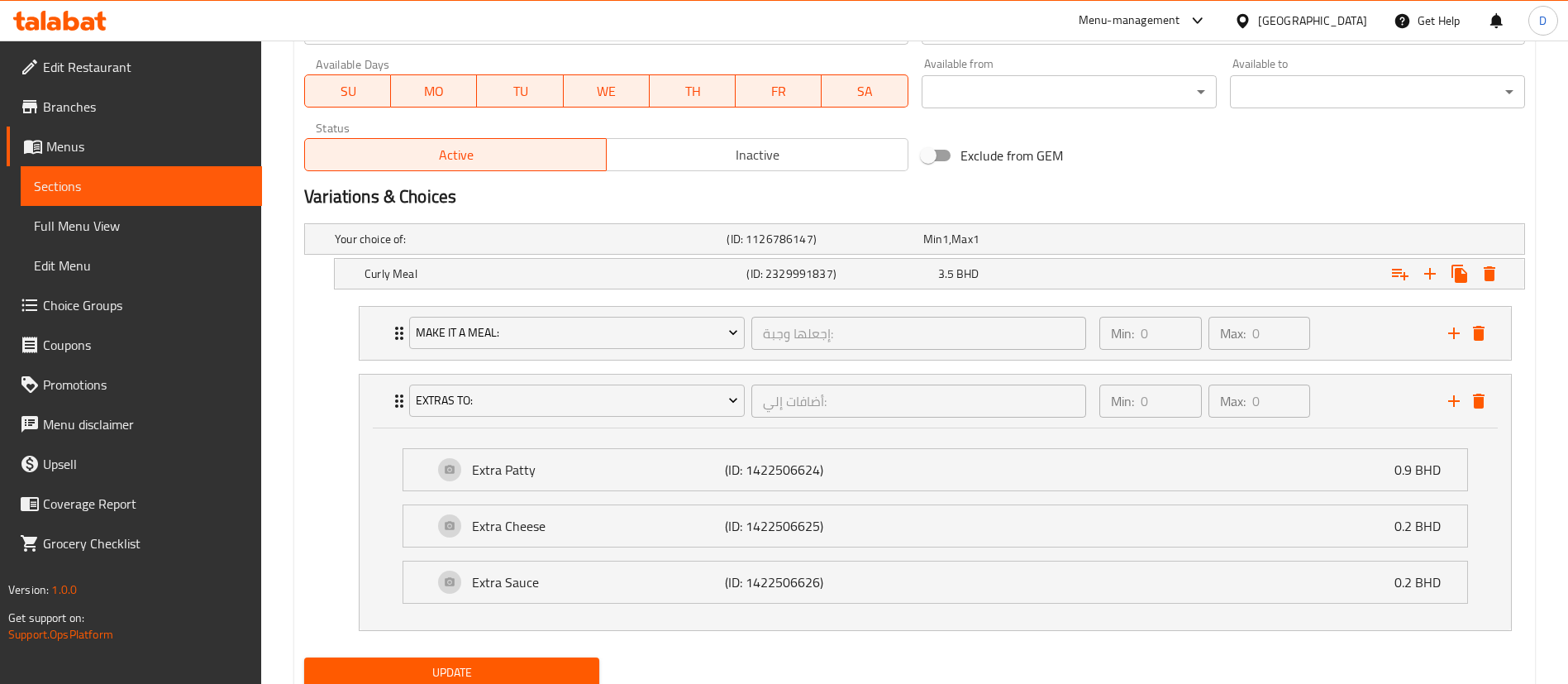
scroll to position [817, 0]
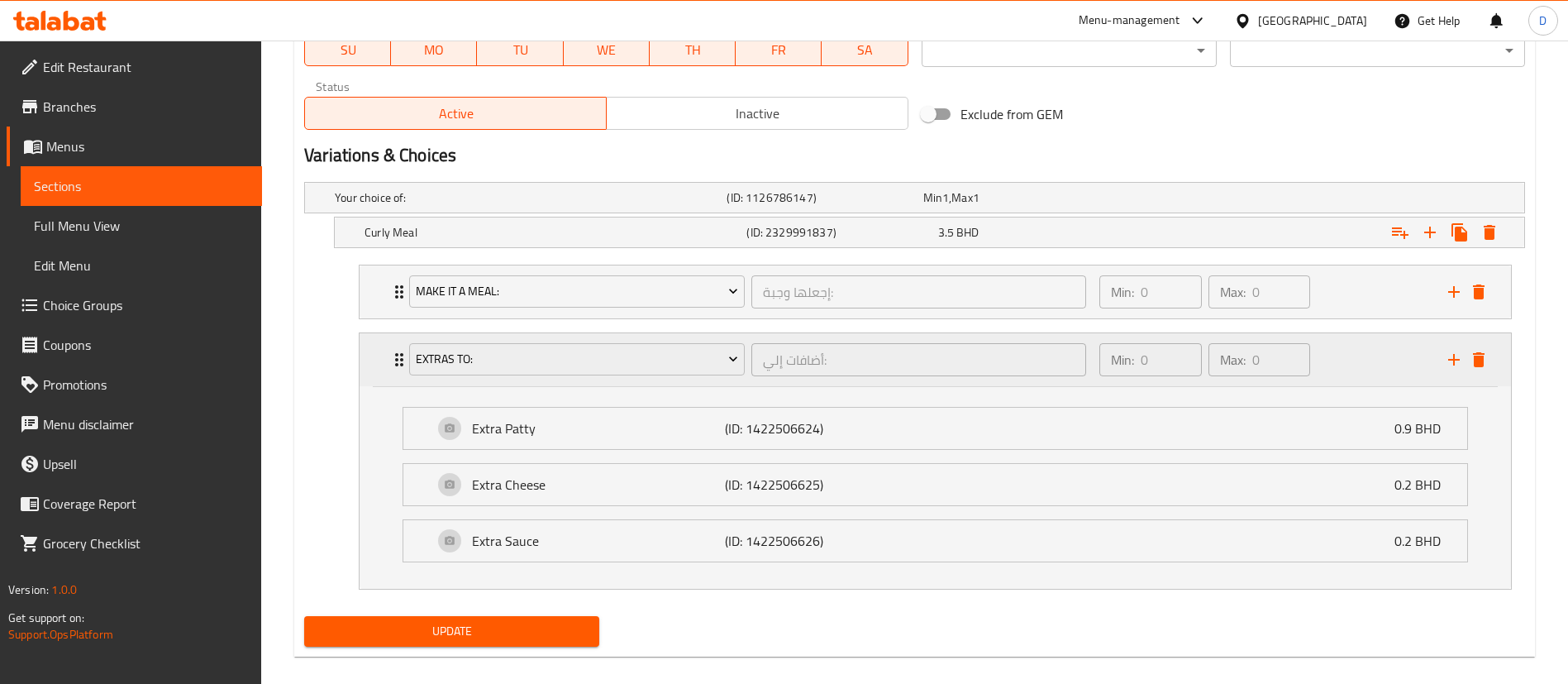
click at [390, 362] on icon "Expand" at bounding box center [399, 359] width 20 height 20
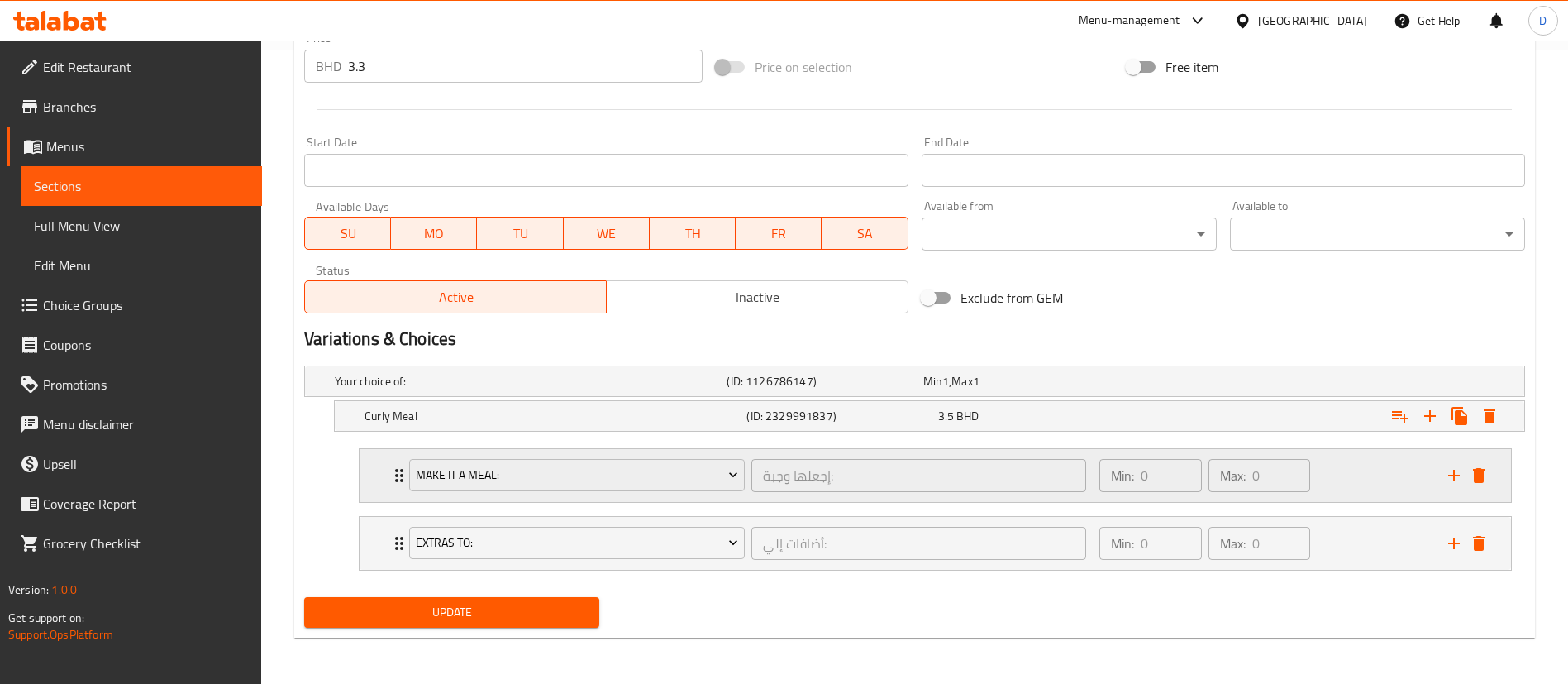
scroll to position [633, 0]
click at [382, 545] on div "Extras To: أضافات إلي: ​ Min: 0 ​ Max: 0 ​" at bounding box center [935, 544] width 1152 height 53
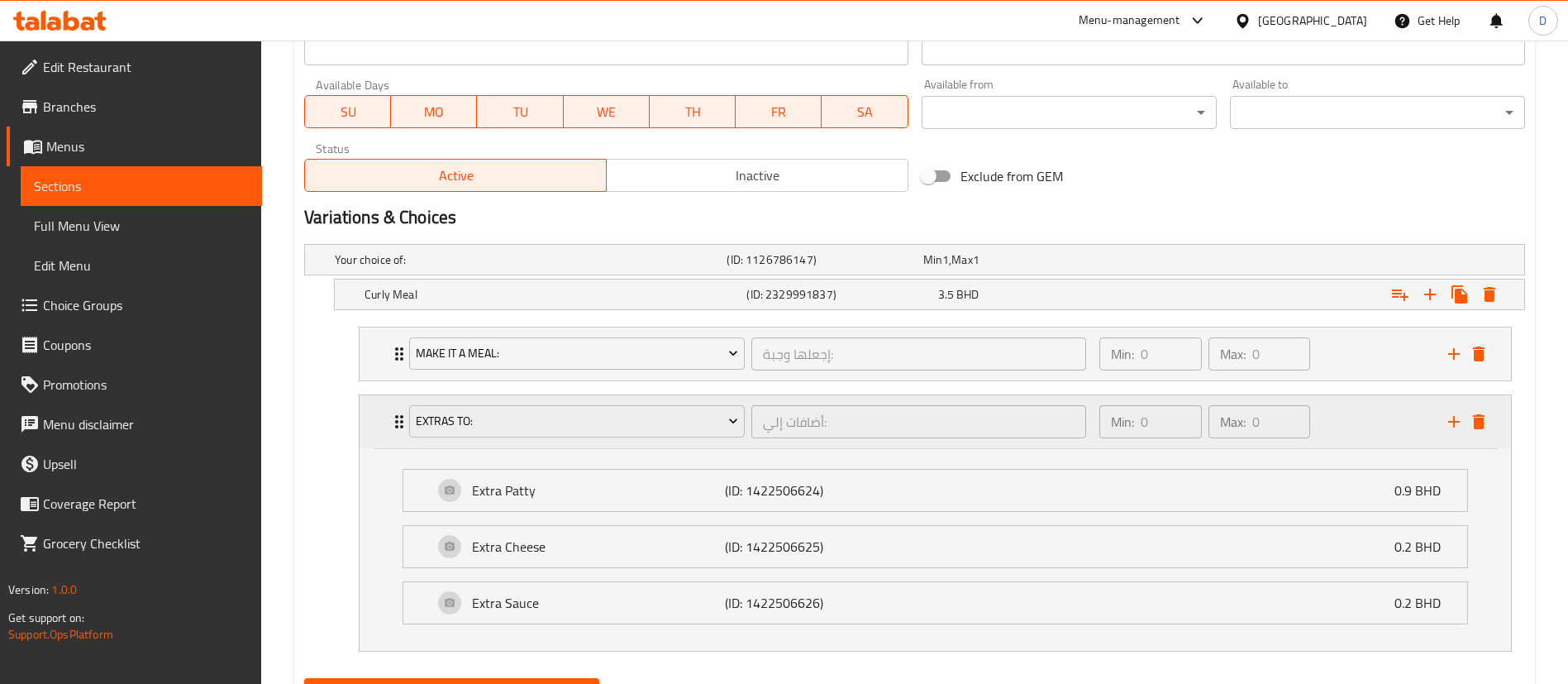
scroll to position [817, 0]
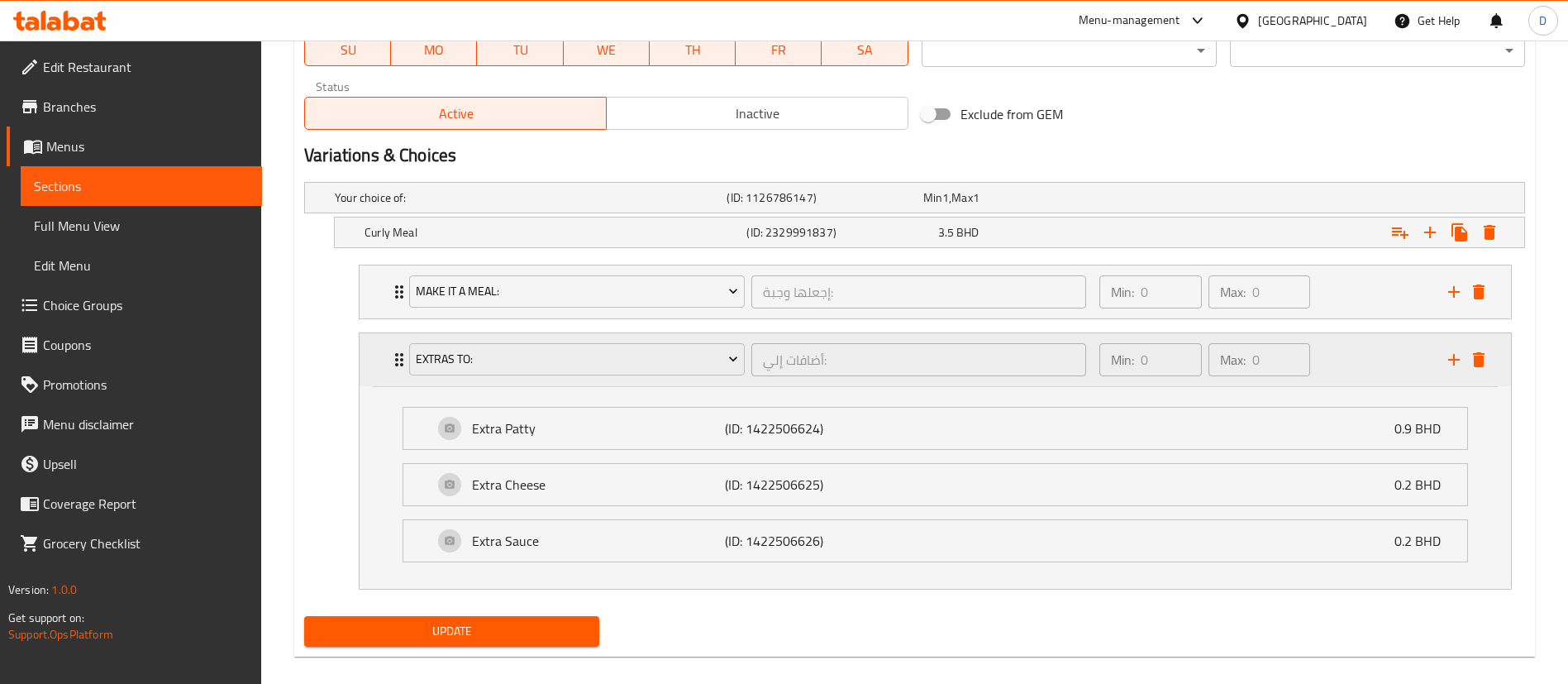
click at [393, 356] on icon "Expand" at bounding box center [399, 359] width 20 height 20
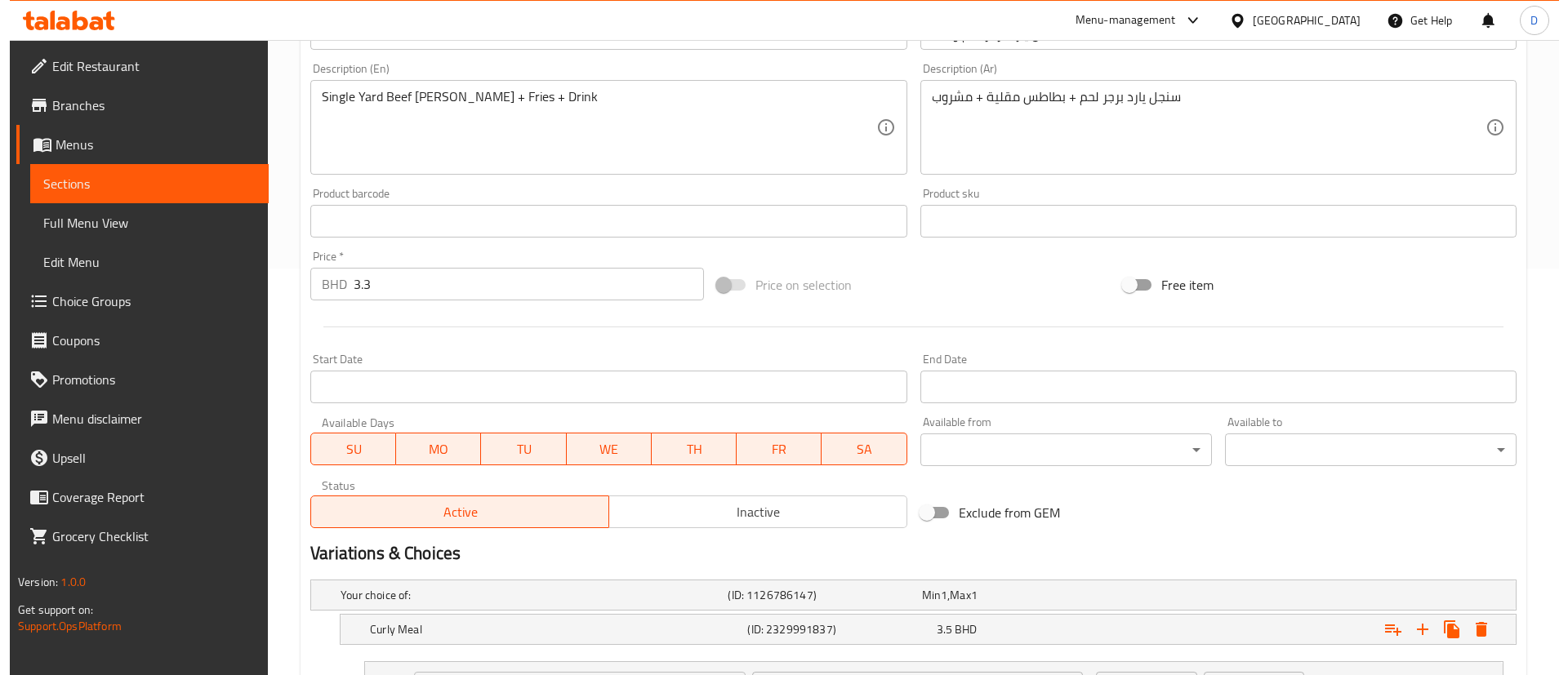
scroll to position [612, 0]
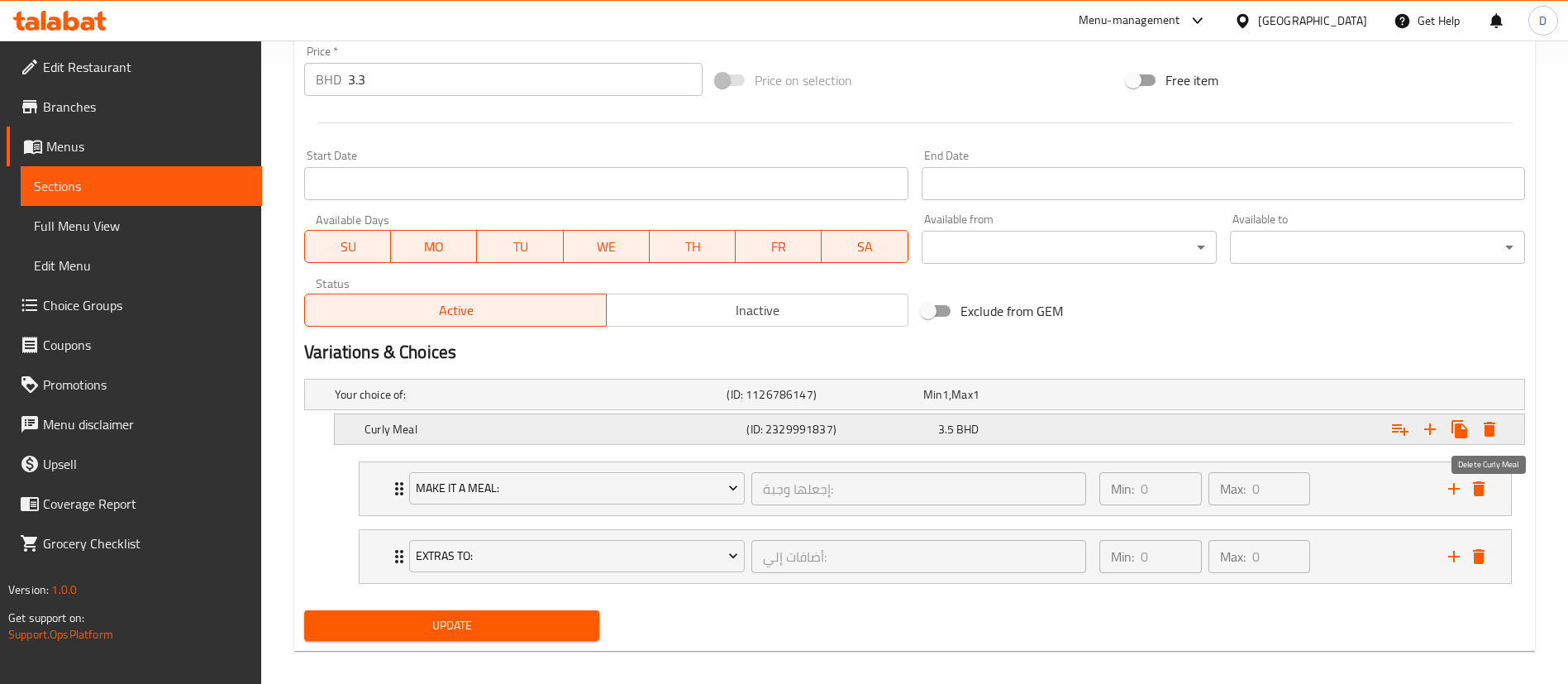
click at [1489, 427] on icon "Expand" at bounding box center [1489, 429] width 12 height 15
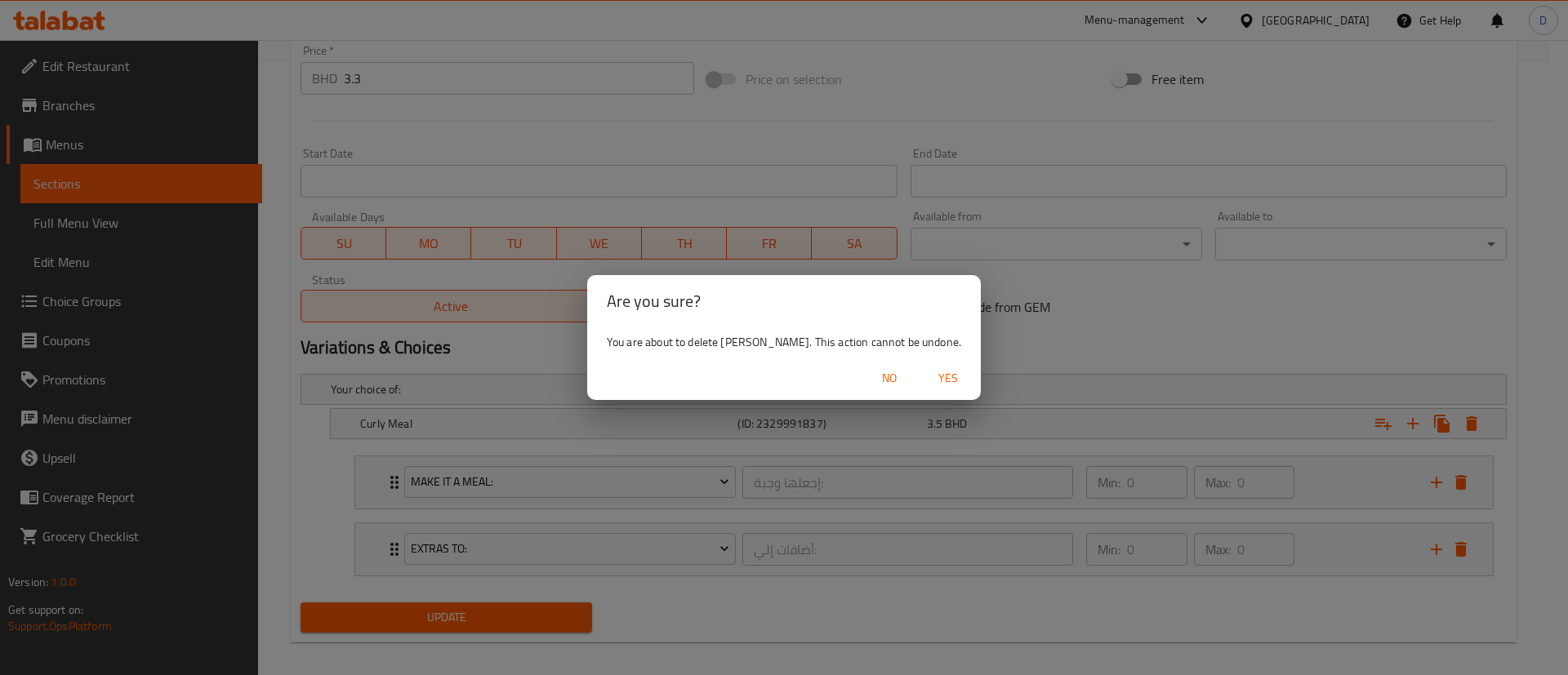
click at [936, 383] on span "Yes" at bounding box center [948, 378] width 39 height 20
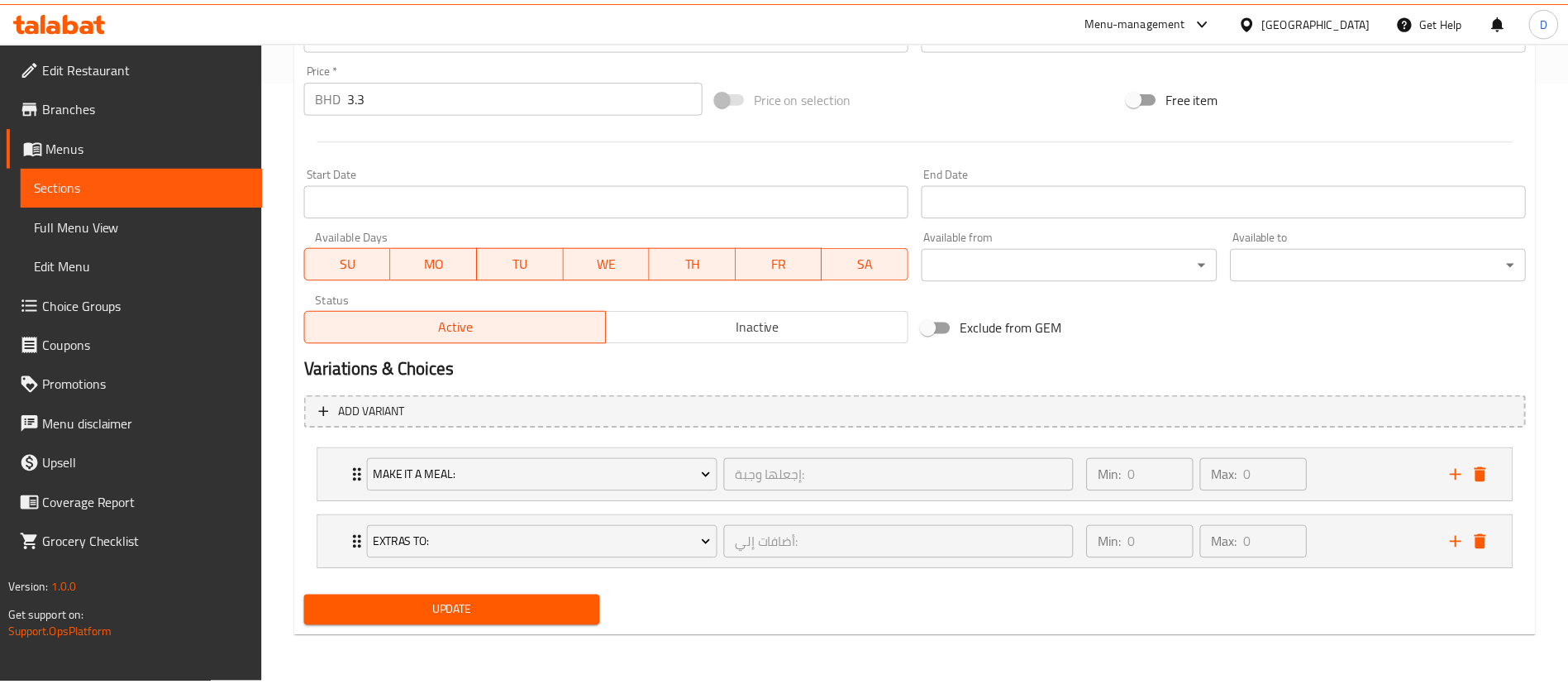
scroll to position [598, 0]
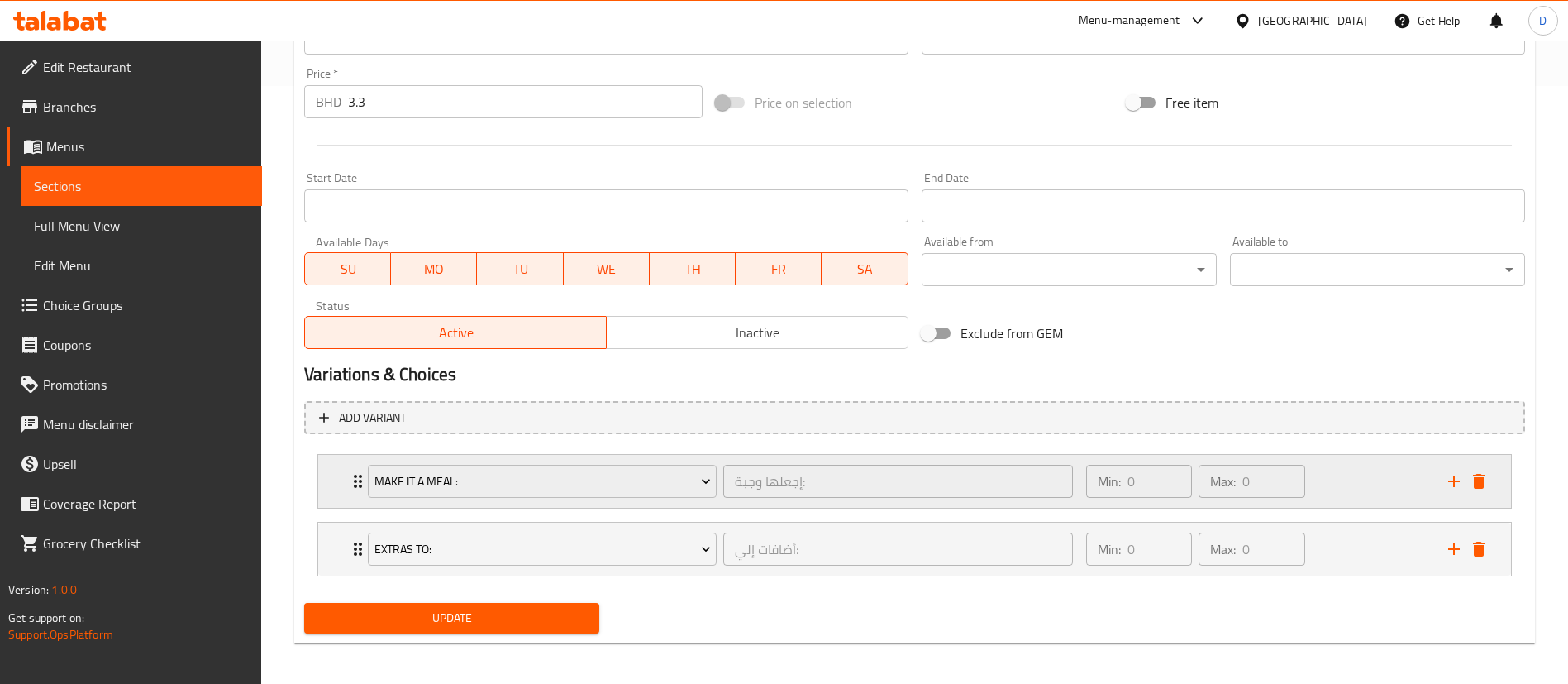
click at [1333, 482] on div "Min: 0 ​ Max: 0 ​" at bounding box center [1257, 481] width 362 height 53
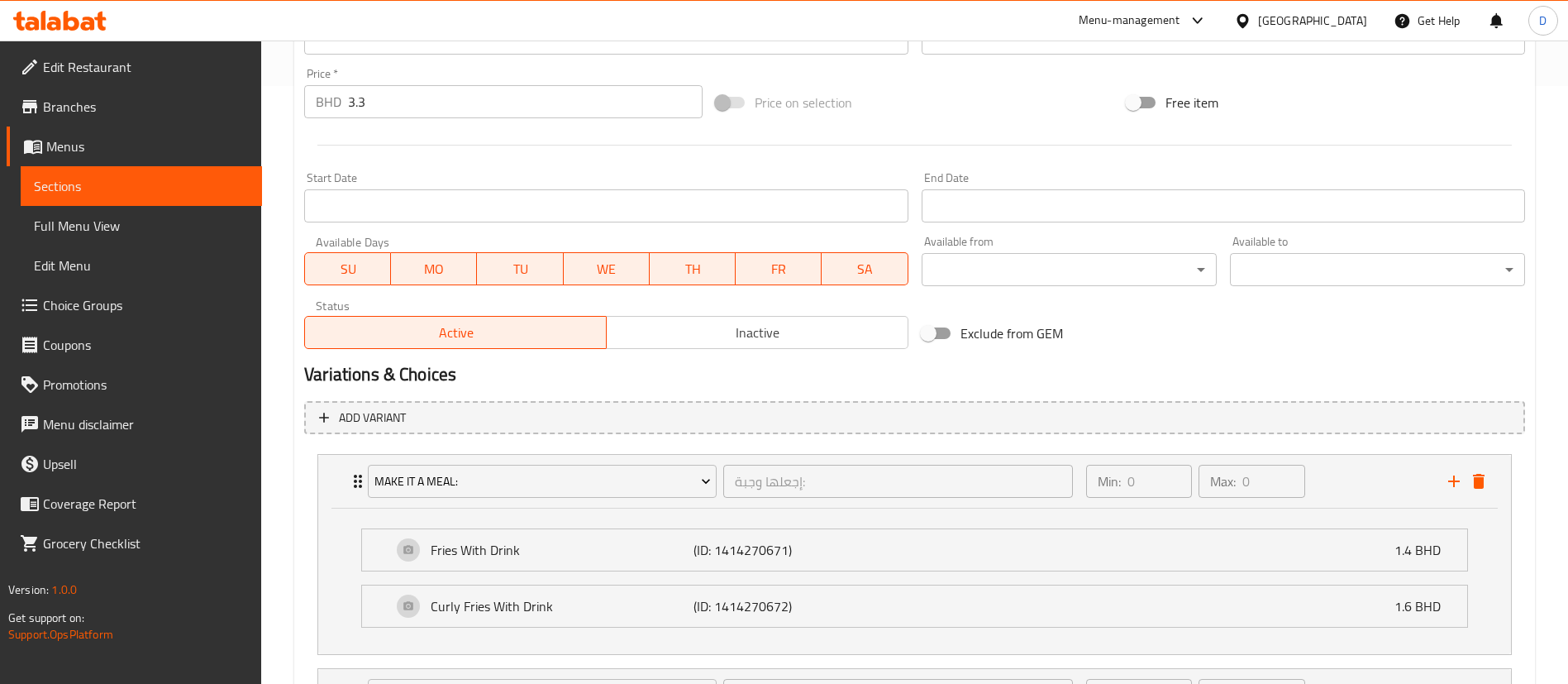
scroll to position [722, 0]
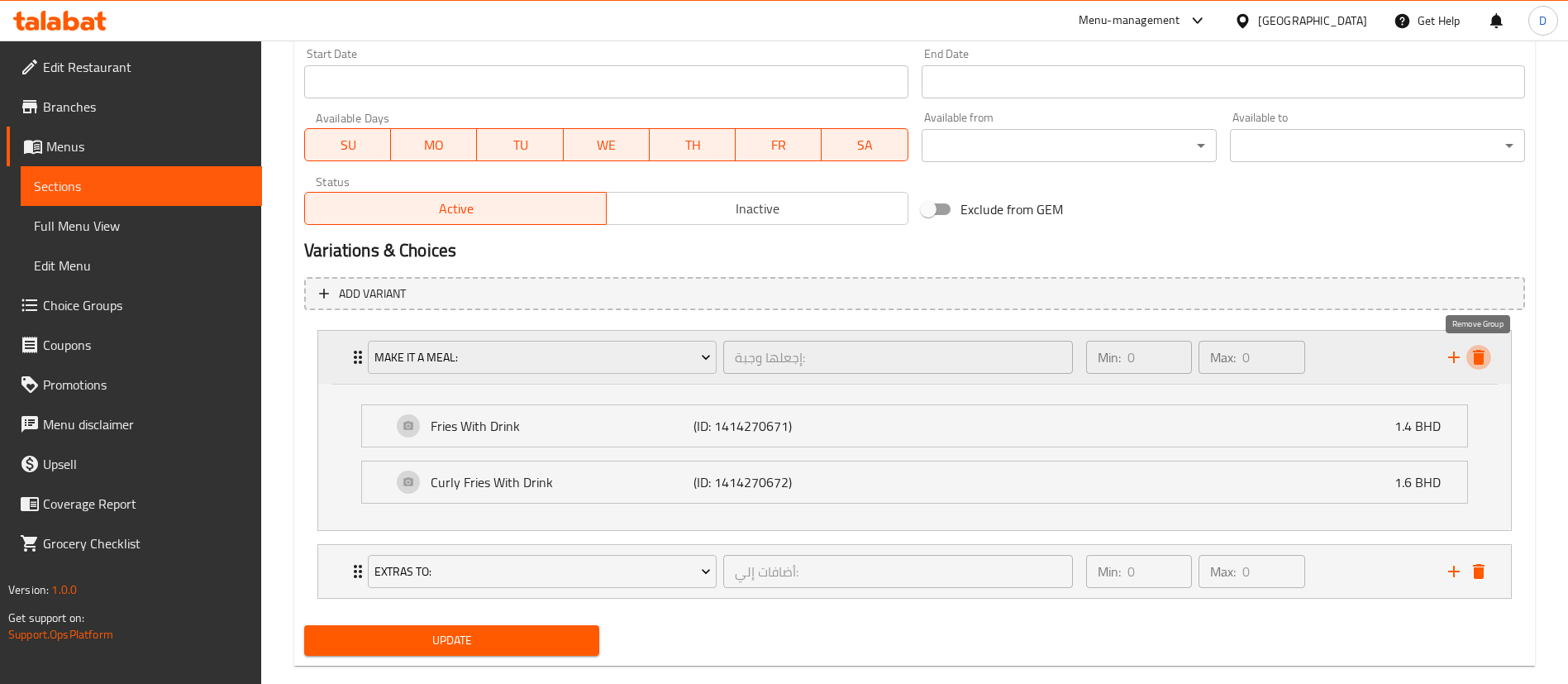
click at [1476, 358] on icon "delete" at bounding box center [1479, 357] width 12 height 15
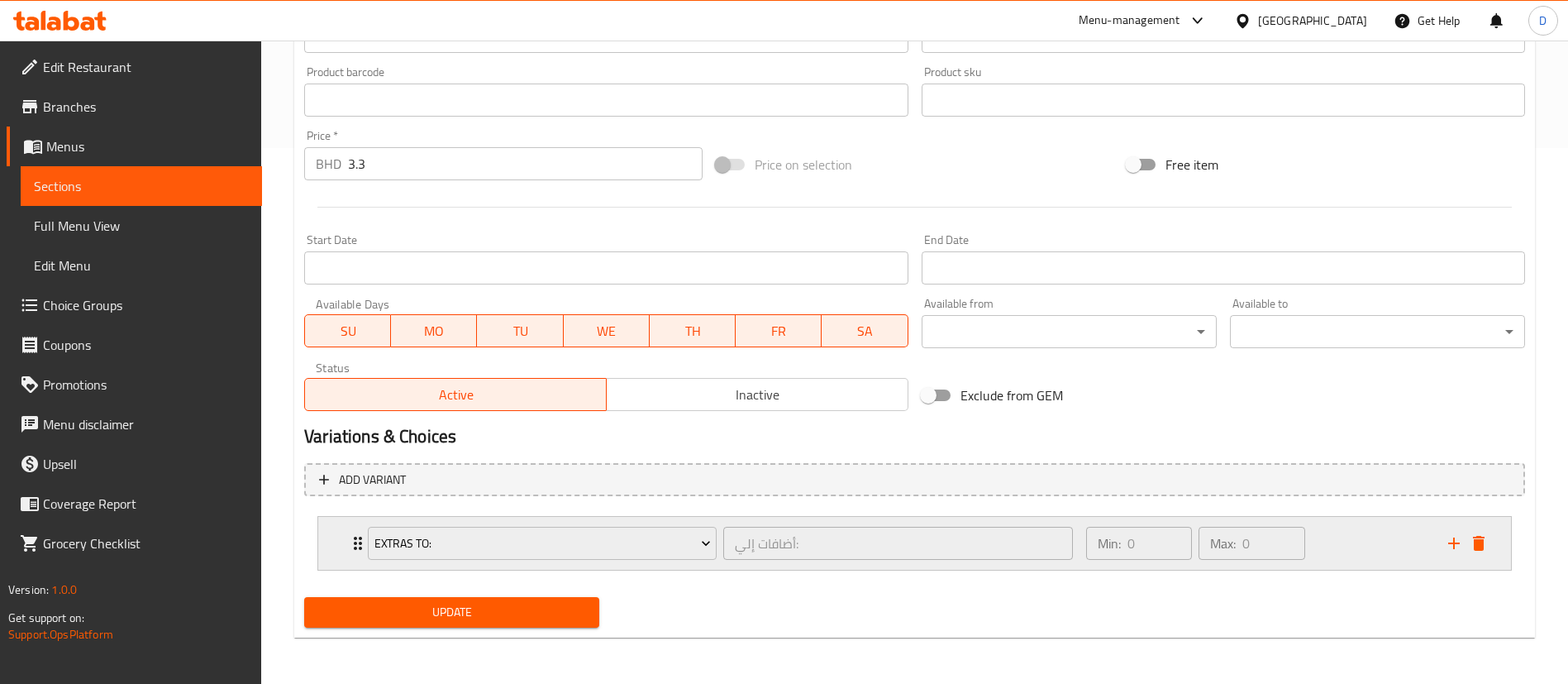
click at [338, 546] on div "Extras To: أضافات إلي: ​ Min: 0 ​ Max: 0 ​" at bounding box center [915, 544] width 1193 height 53
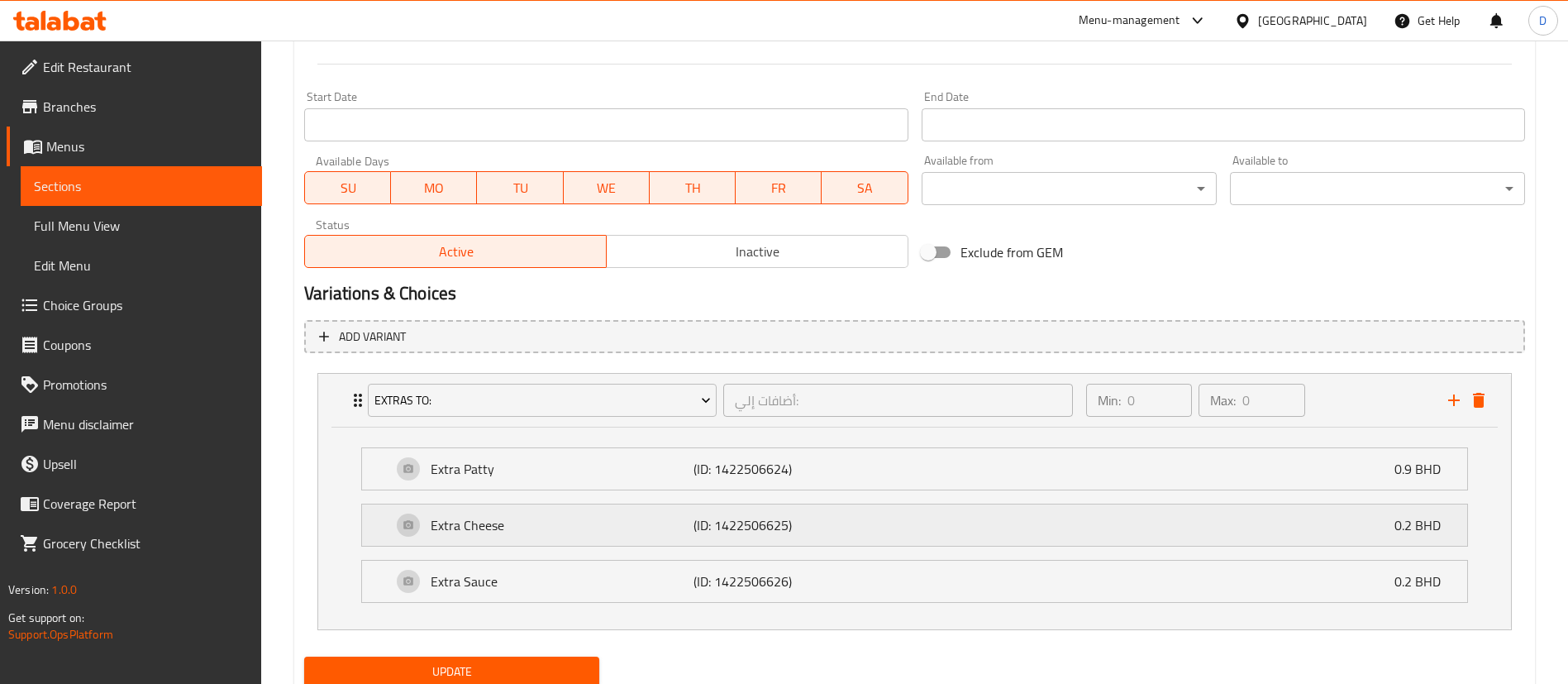
scroll to position [722, 0]
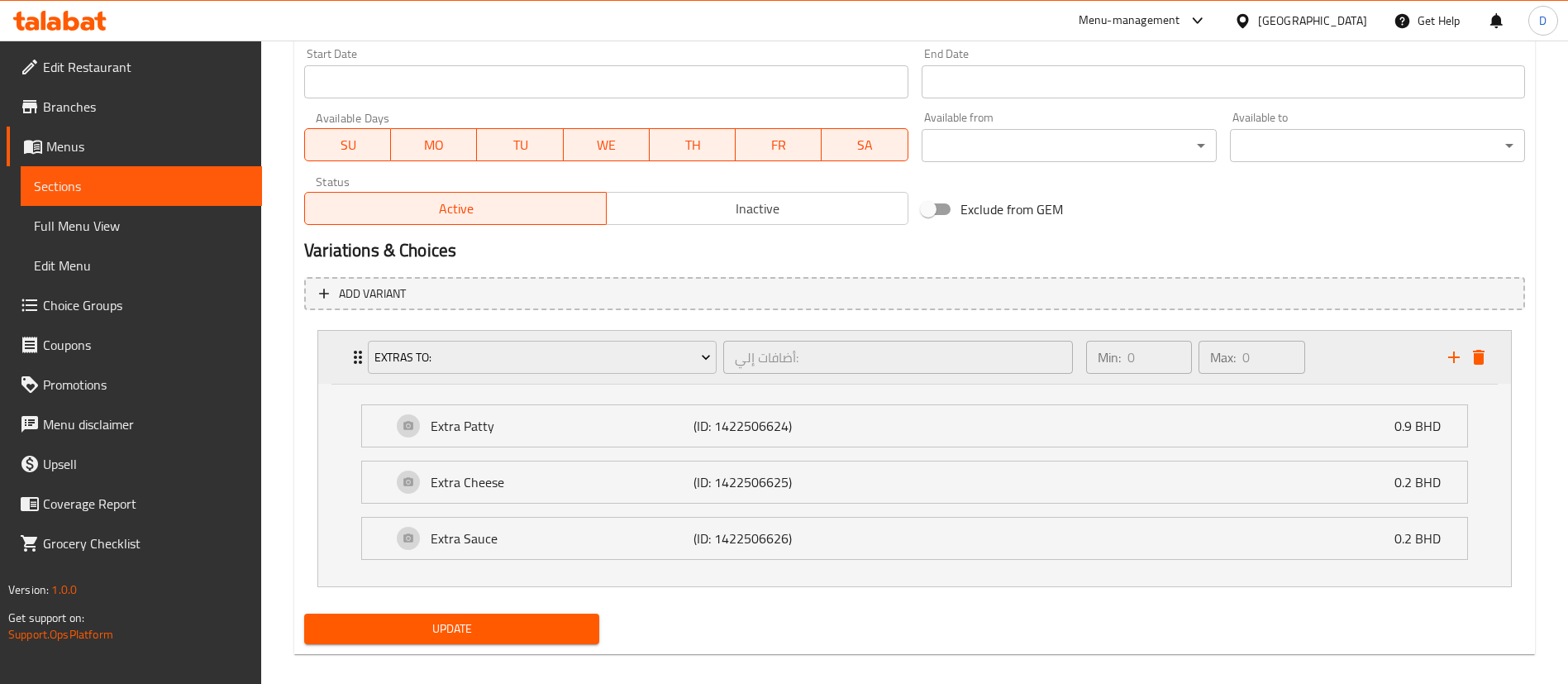
click at [338, 368] on div "Extras To: أضافات إلي: ​ Min: 0 ​ Max: 0 ​" at bounding box center [915, 358] width 1193 height 53
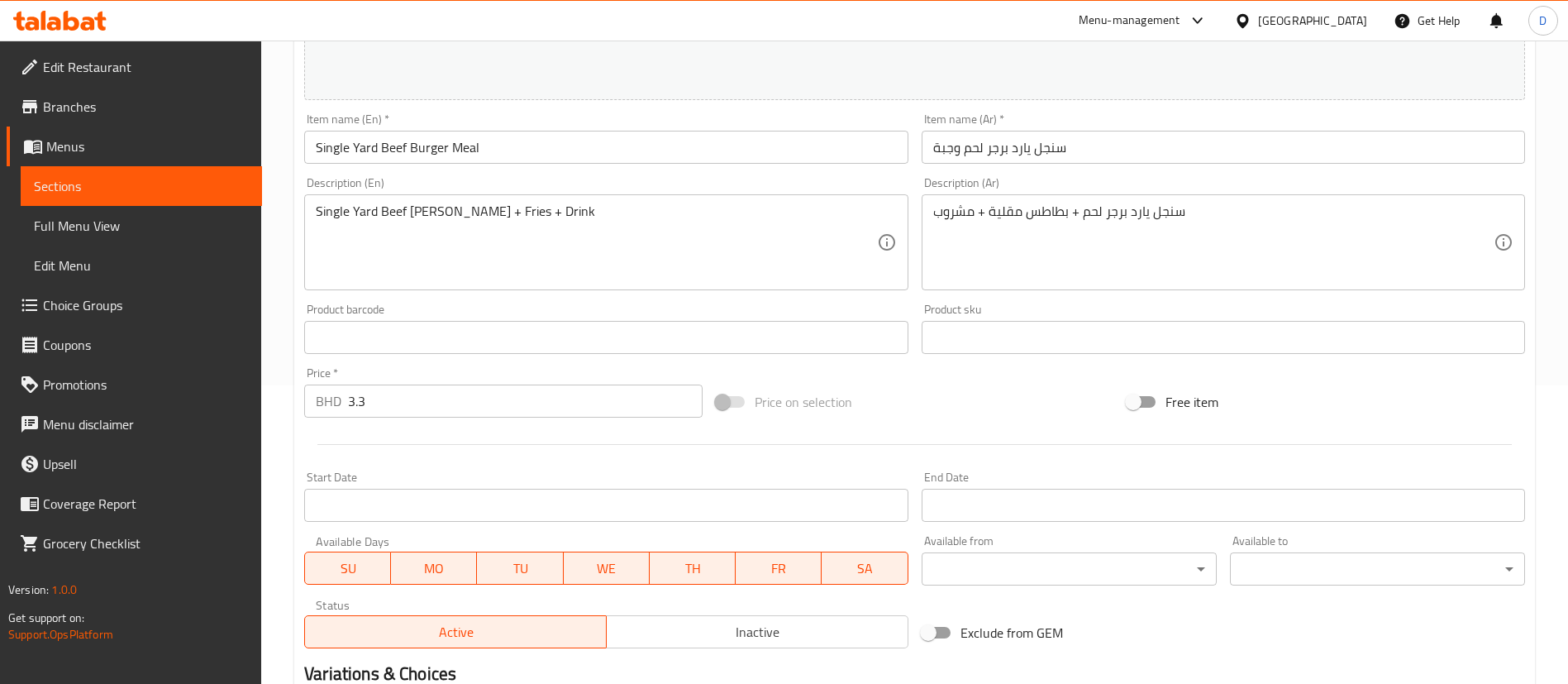
scroll to position [536, 0]
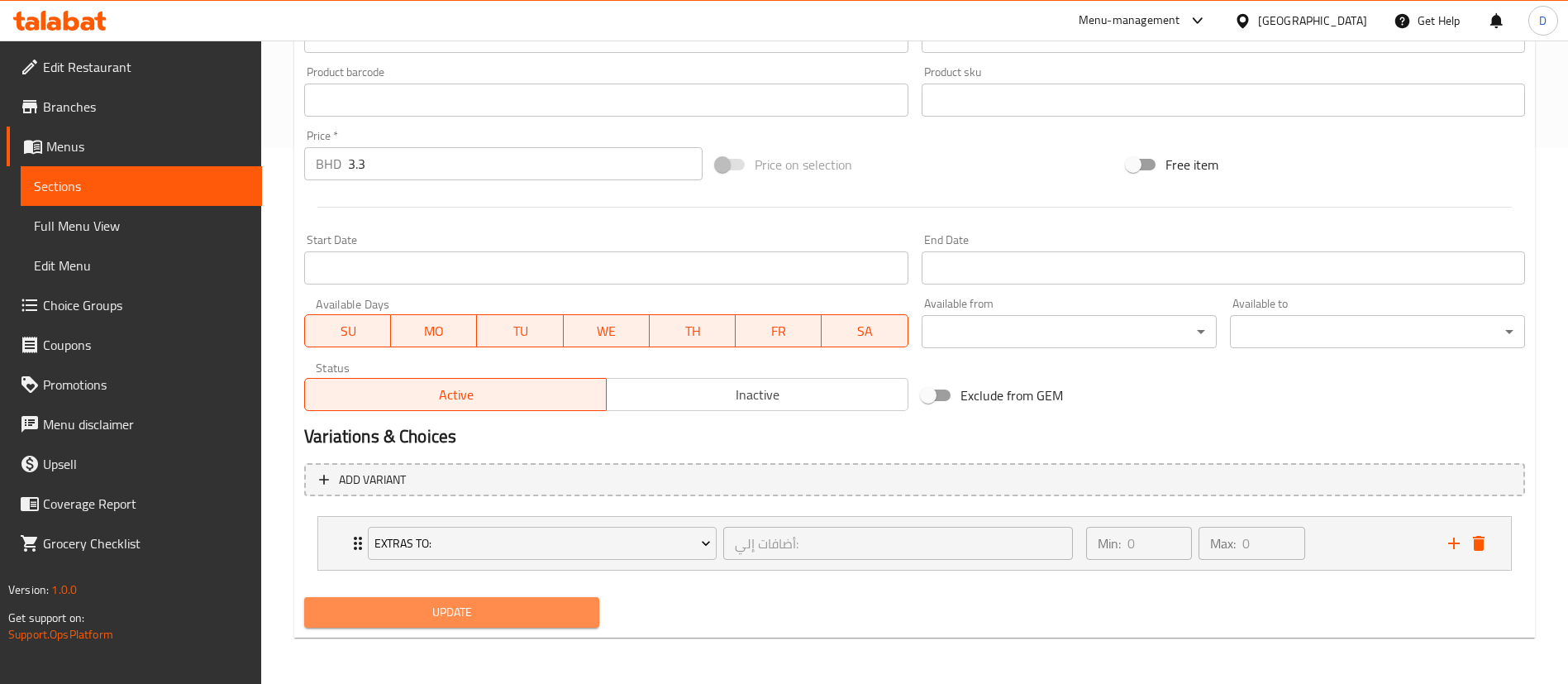
click at [534, 606] on span "Update" at bounding box center [452, 612] width 269 height 21
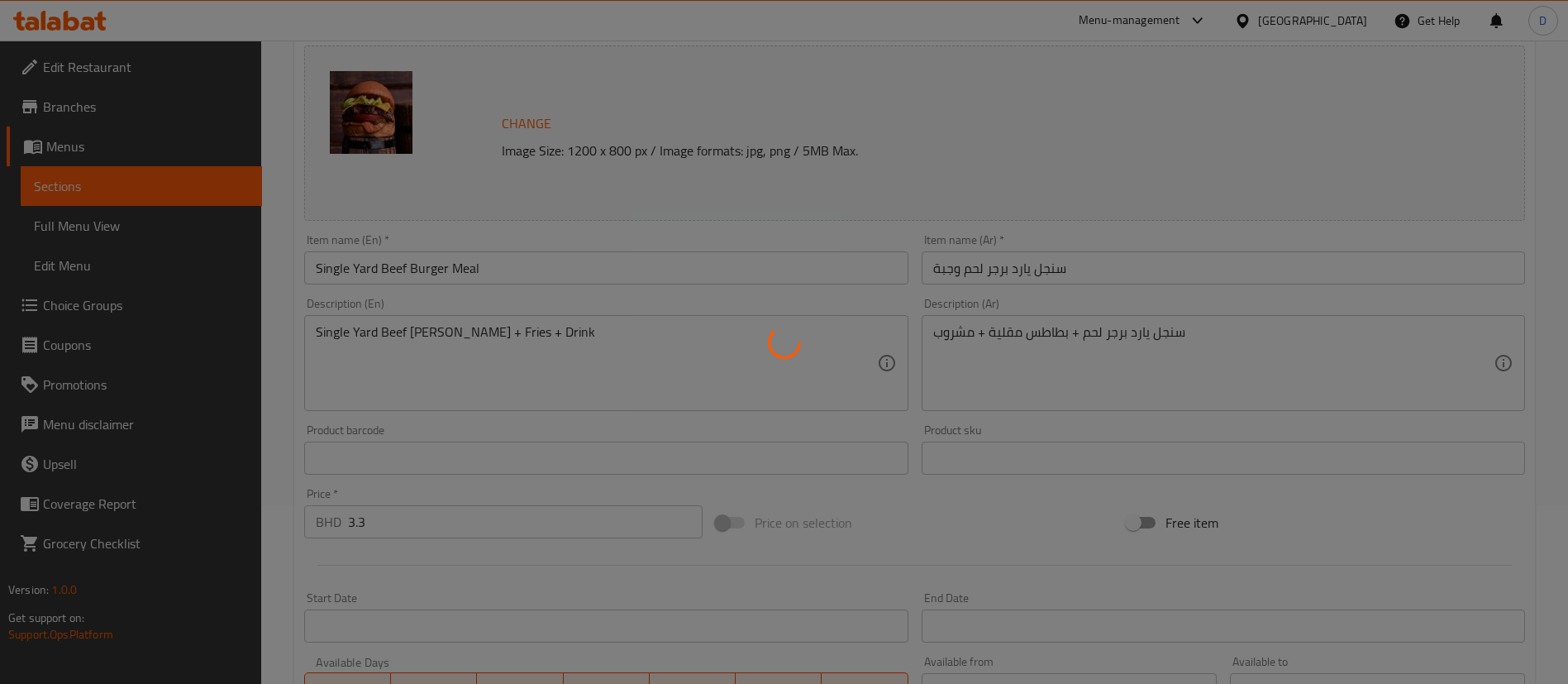
scroll to position [0, 0]
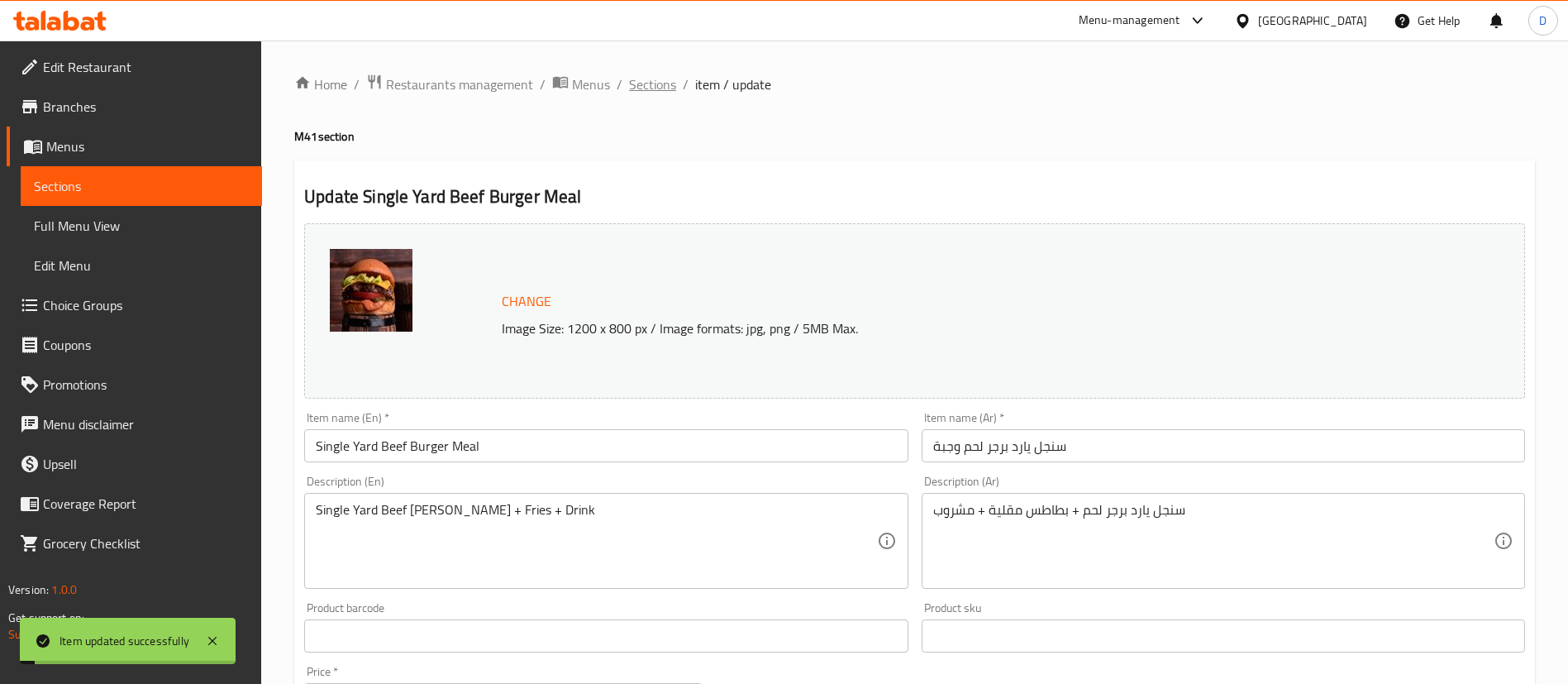
click at [640, 95] on span "Sections" at bounding box center [652, 85] width 47 height 20
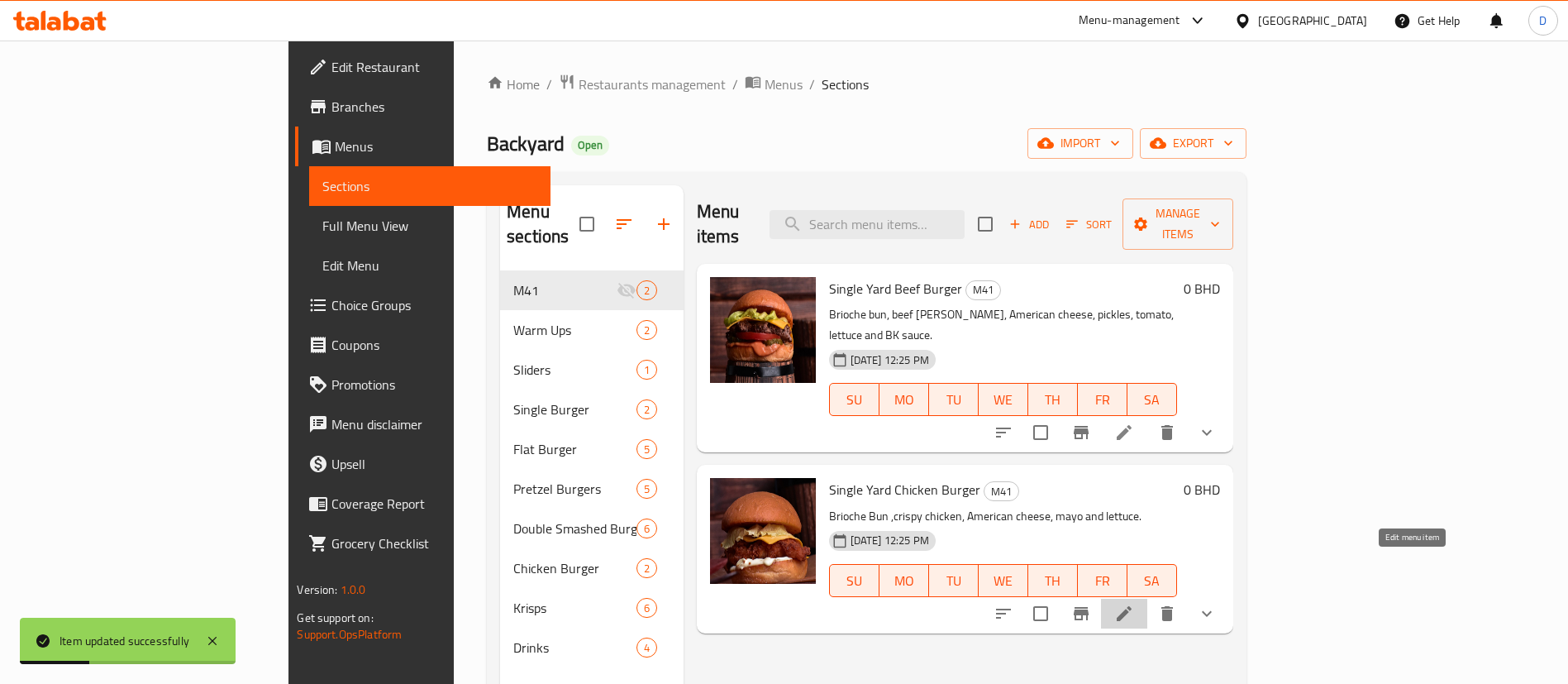
click at [1134, 603] on icon at bounding box center [1124, 613] width 20 height 20
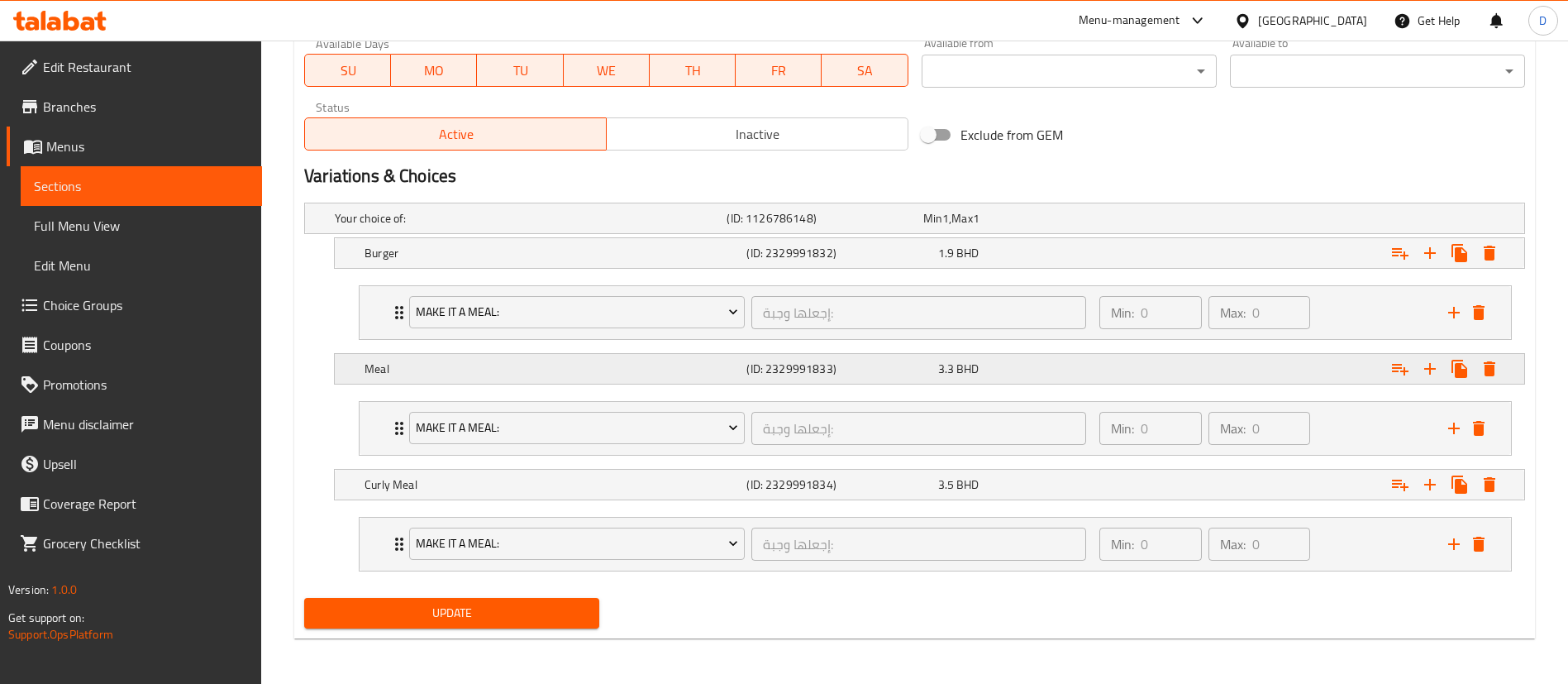
scroll to position [797, 0]
click at [377, 423] on div "Make it A Meal: إجعلها وجبة: ​ Min: 0 ​ Max: 0 ​" at bounding box center [935, 428] width 1152 height 53
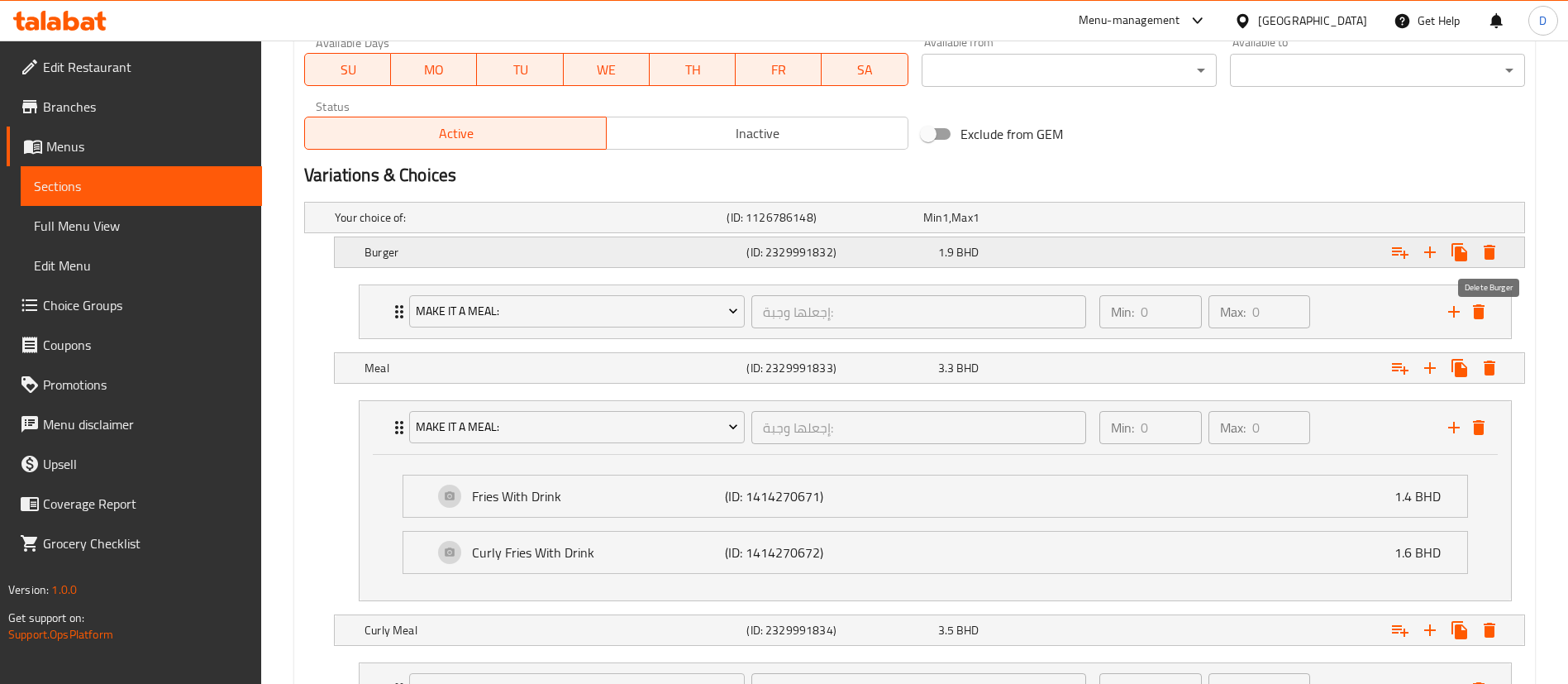
click at [1485, 249] on icon "Expand" at bounding box center [1489, 252] width 12 height 15
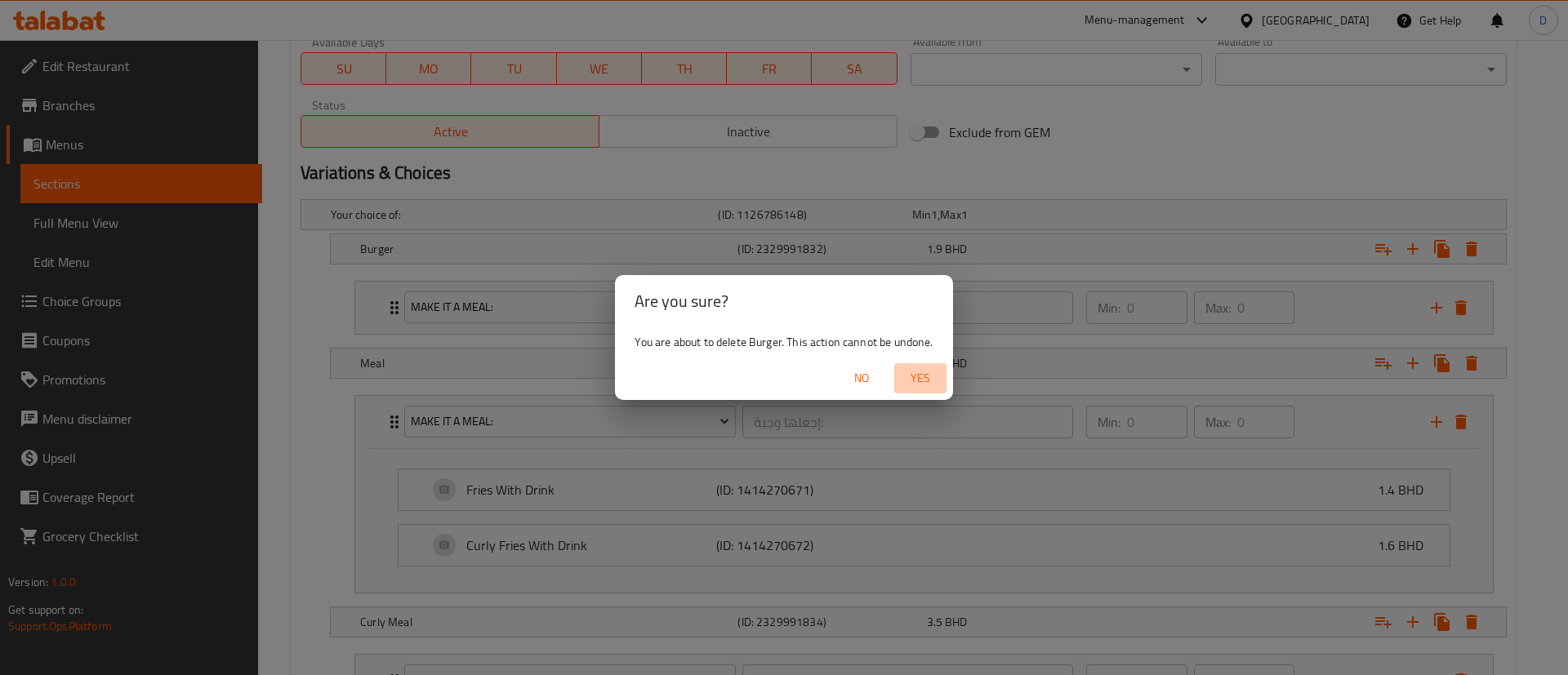
click at [930, 368] on button "Yes" at bounding box center [920, 378] width 52 height 30
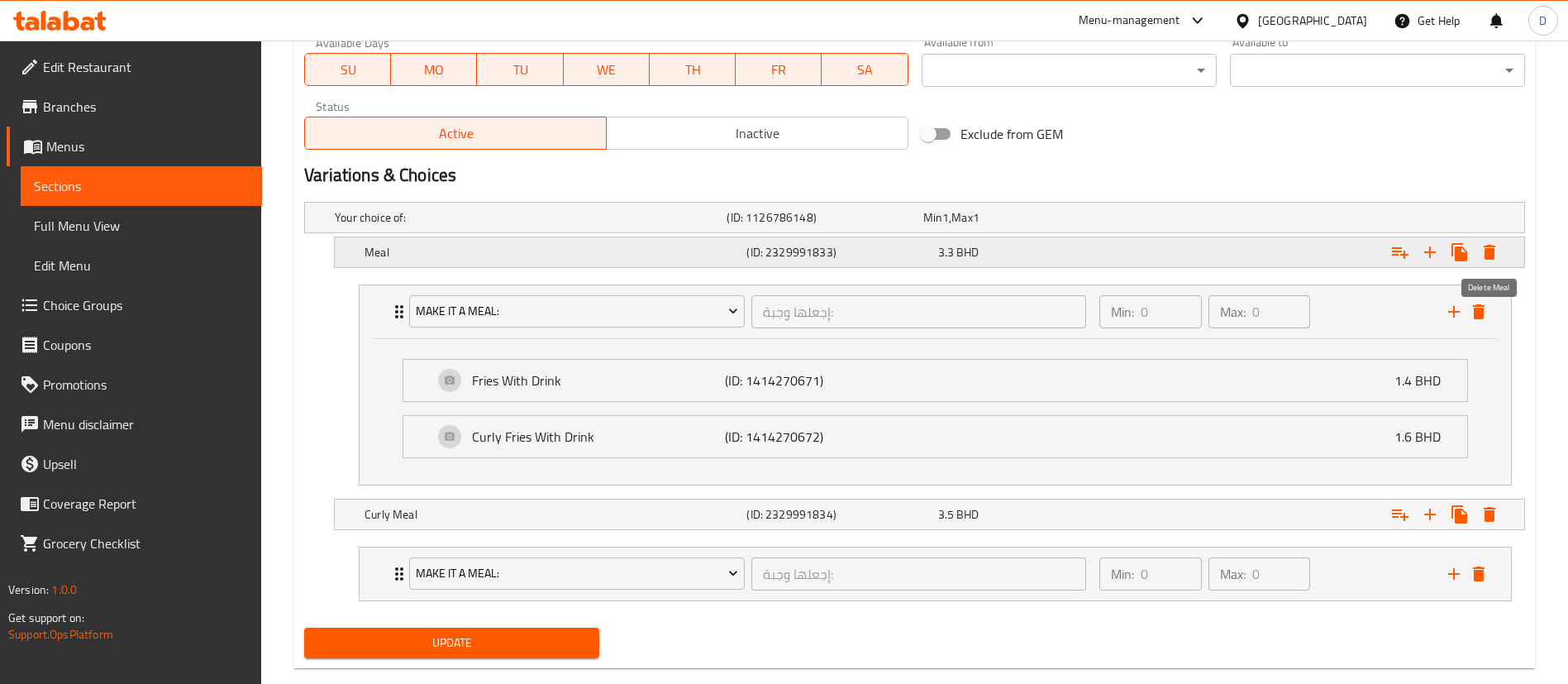
click at [1489, 254] on icon "Expand" at bounding box center [1489, 252] width 12 height 15
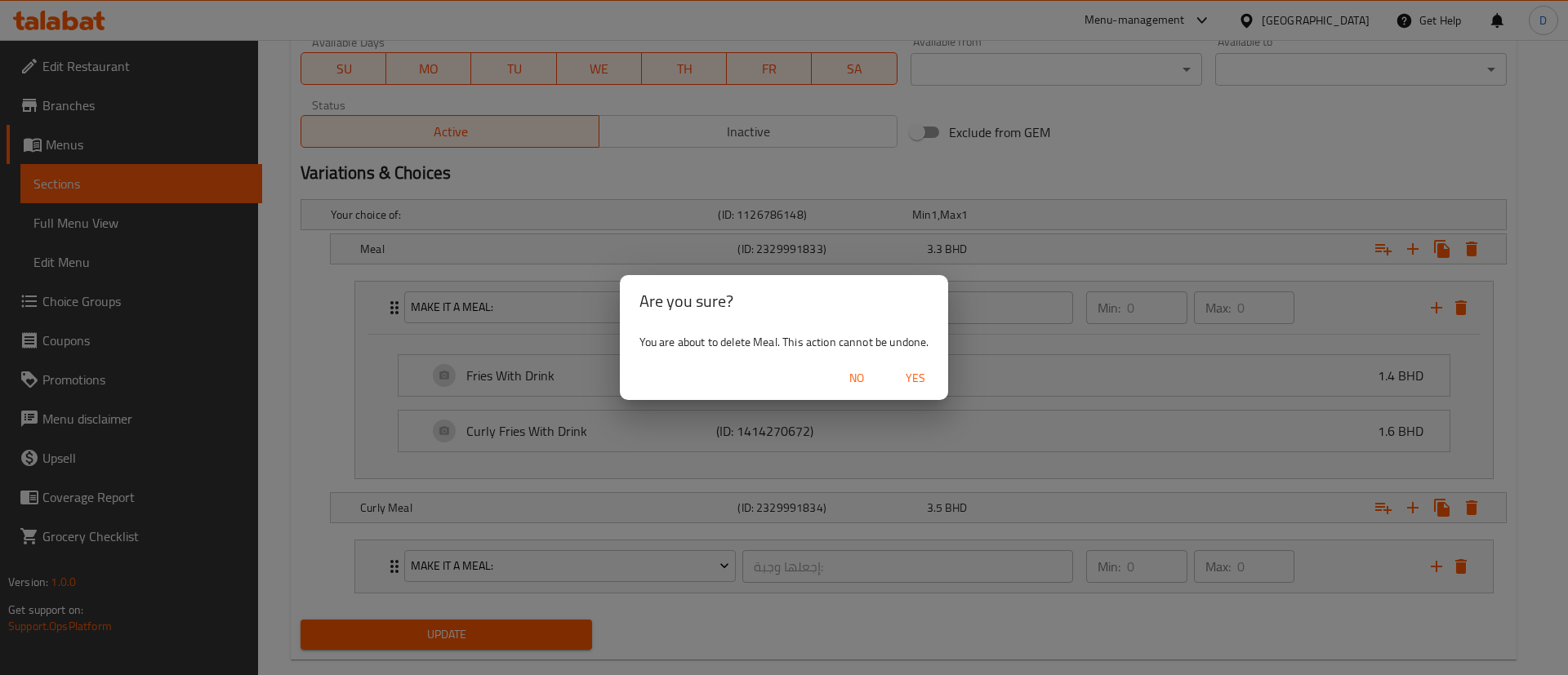
click at [209, 342] on div "Are you sure? You are about to delete Meal. This action cannot be undone. No Yes" at bounding box center [784, 338] width 1568 height 675
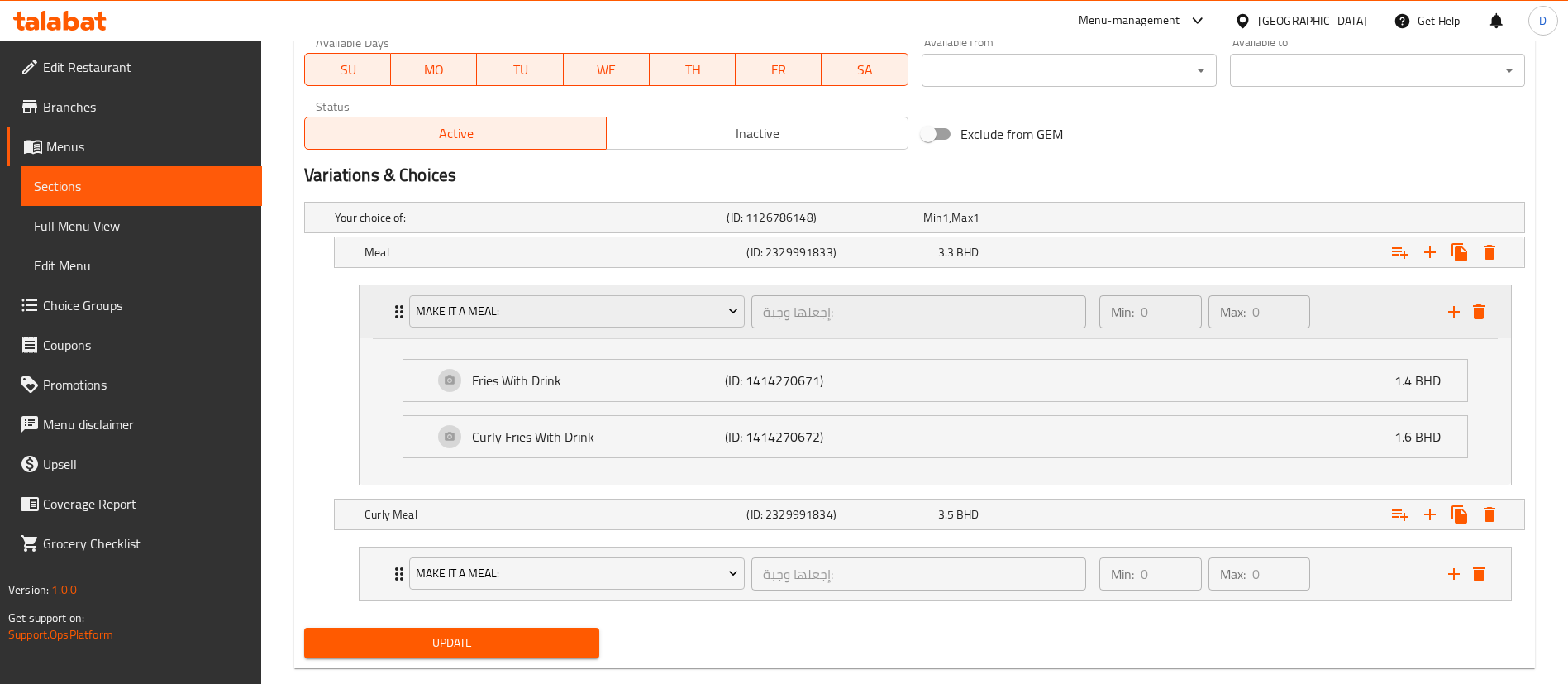
click at [386, 313] on div "Make it A Meal: إجعلها وجبة: ​ Min: 0 ​ Max: 0 ​" at bounding box center [935, 312] width 1152 height 53
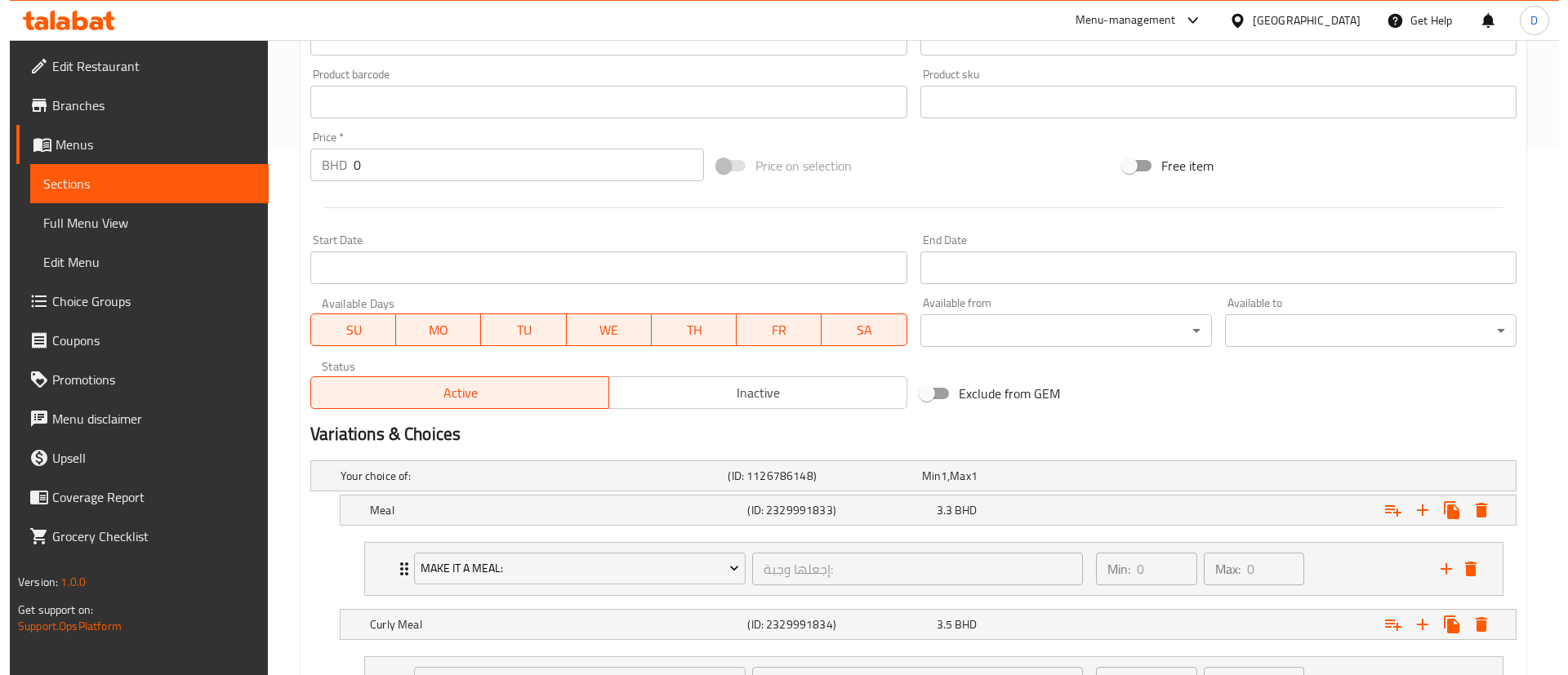
scroll to position [673, 0]
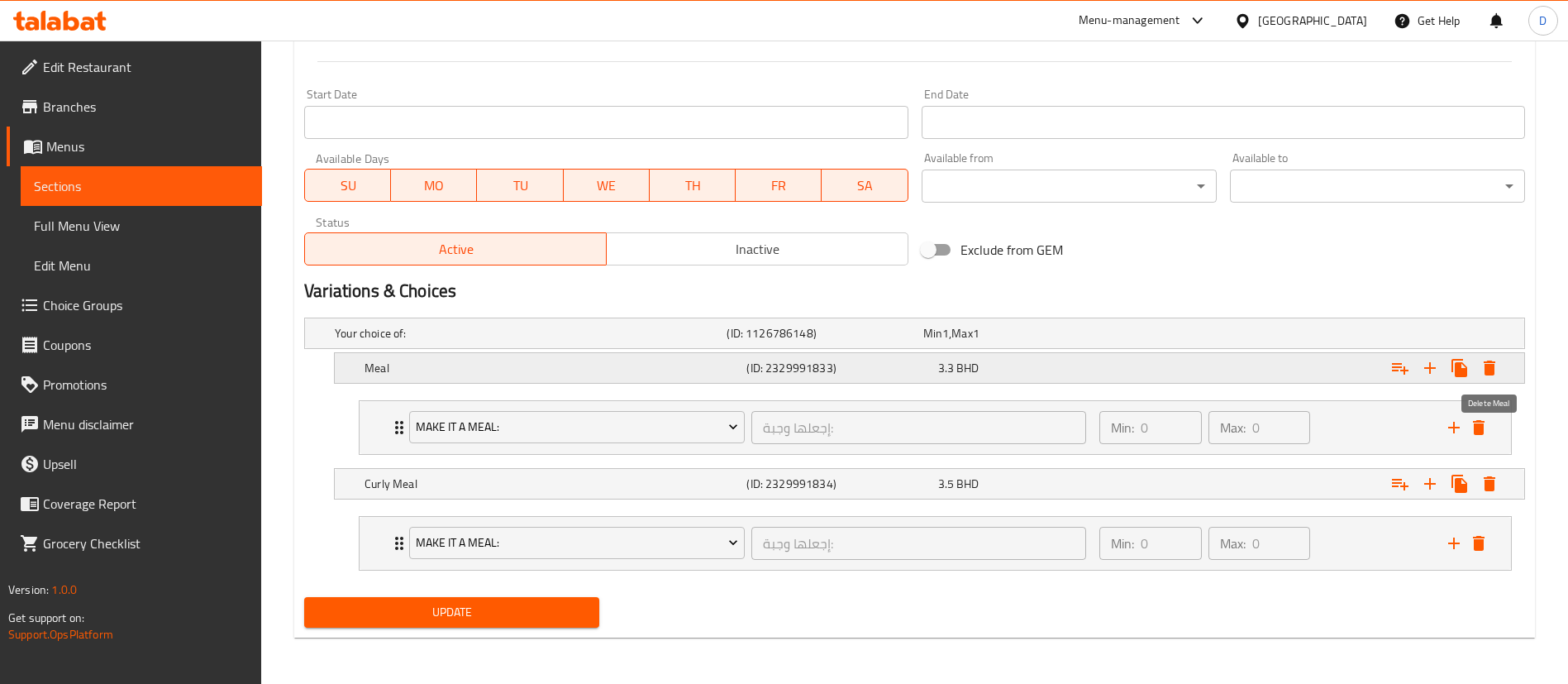
click at [1487, 369] on icon "Expand" at bounding box center [1489, 368] width 12 height 15
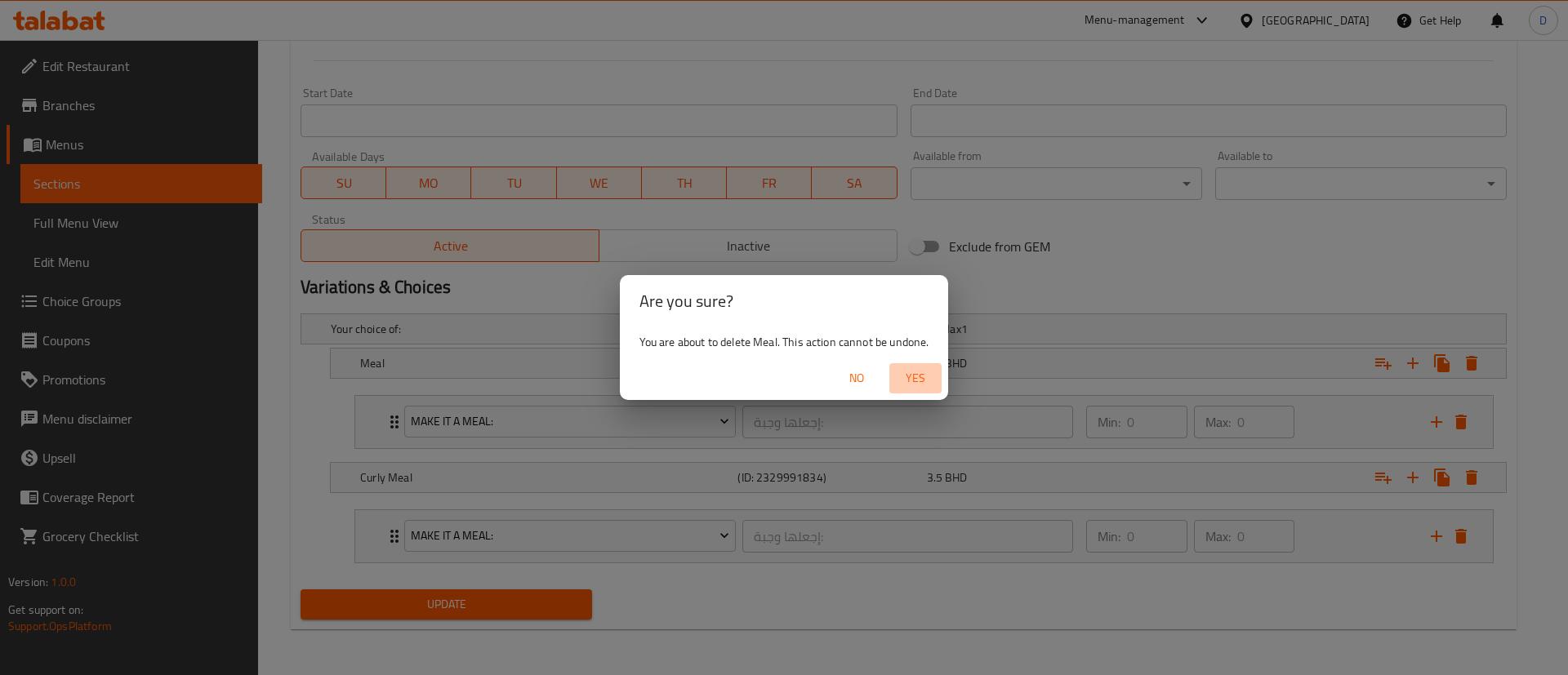
click at [925, 378] on span "Yes" at bounding box center [916, 378] width 39 height 20
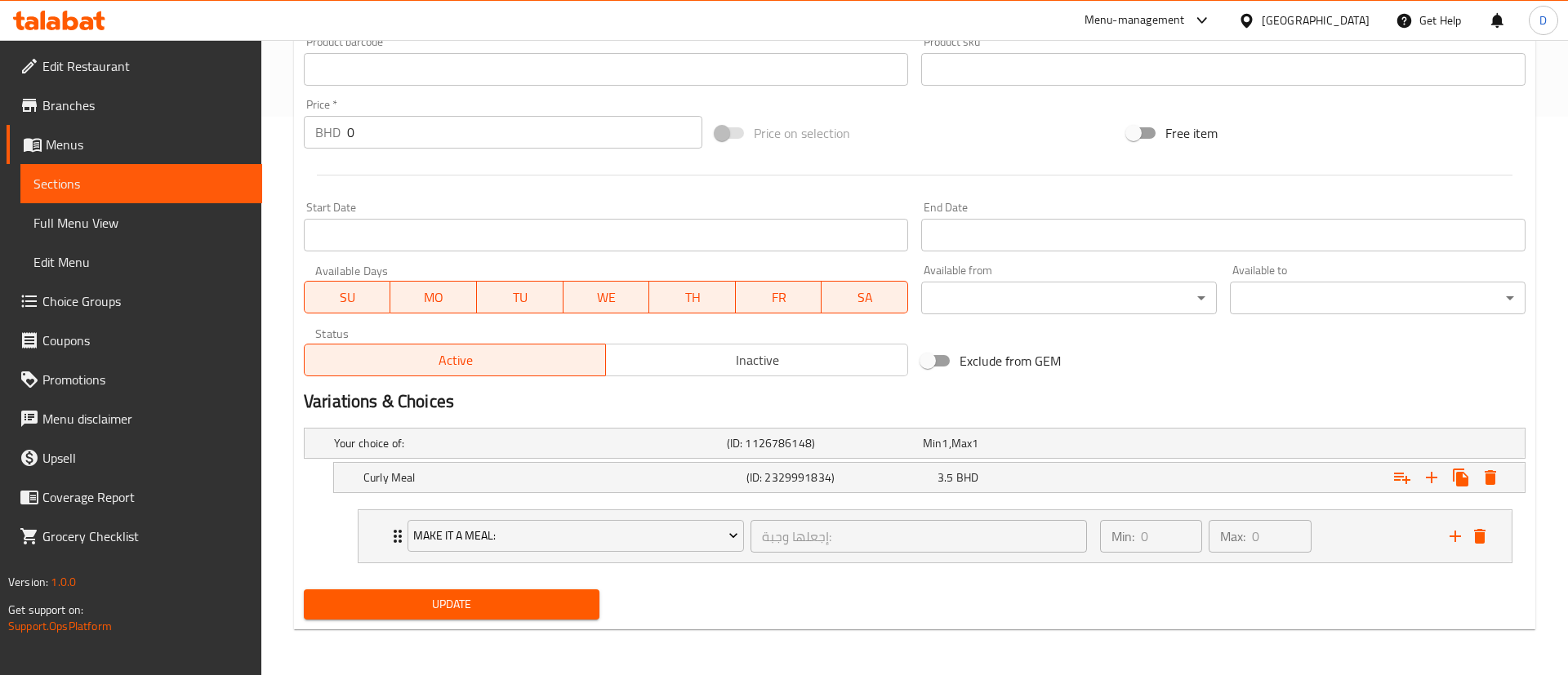
scroll to position [559, 0]
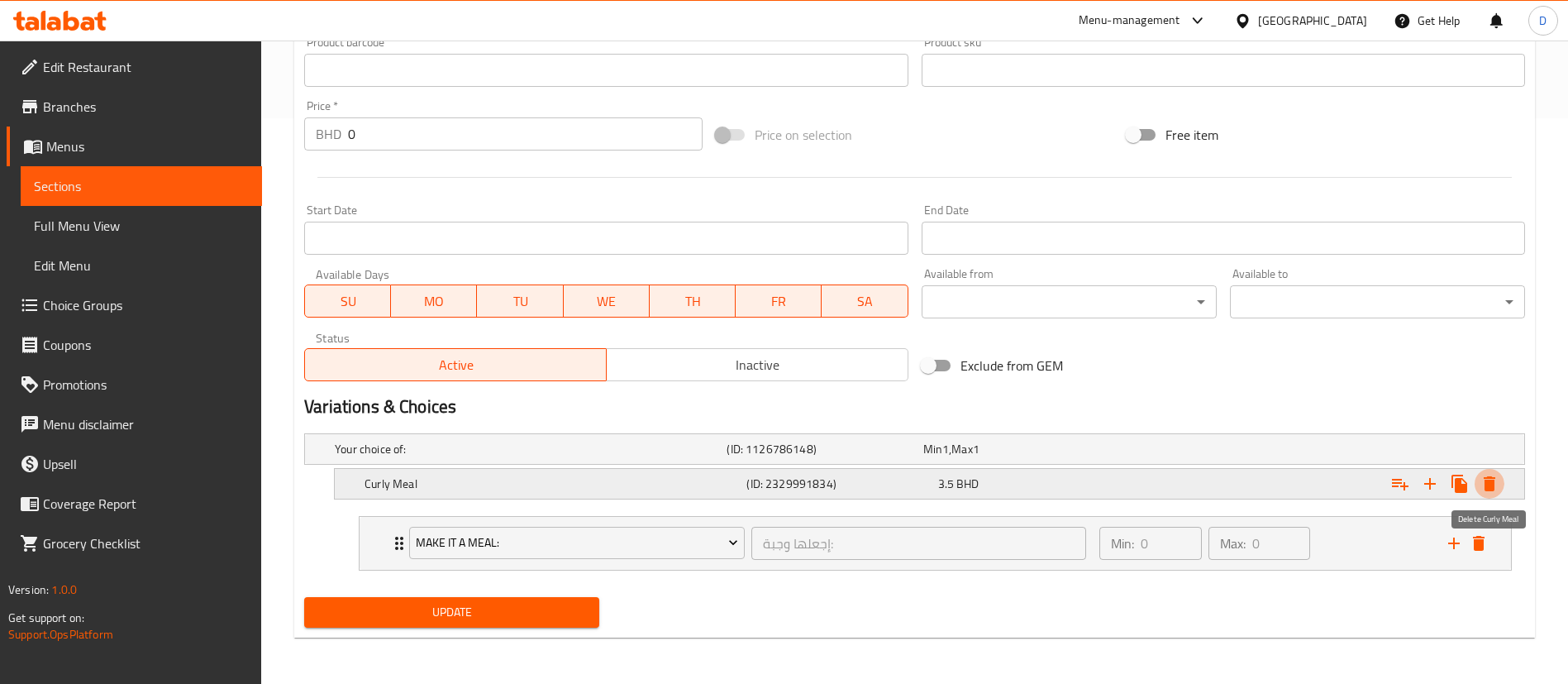
click at [1492, 491] on icon "Expand" at bounding box center [1490, 484] width 20 height 20
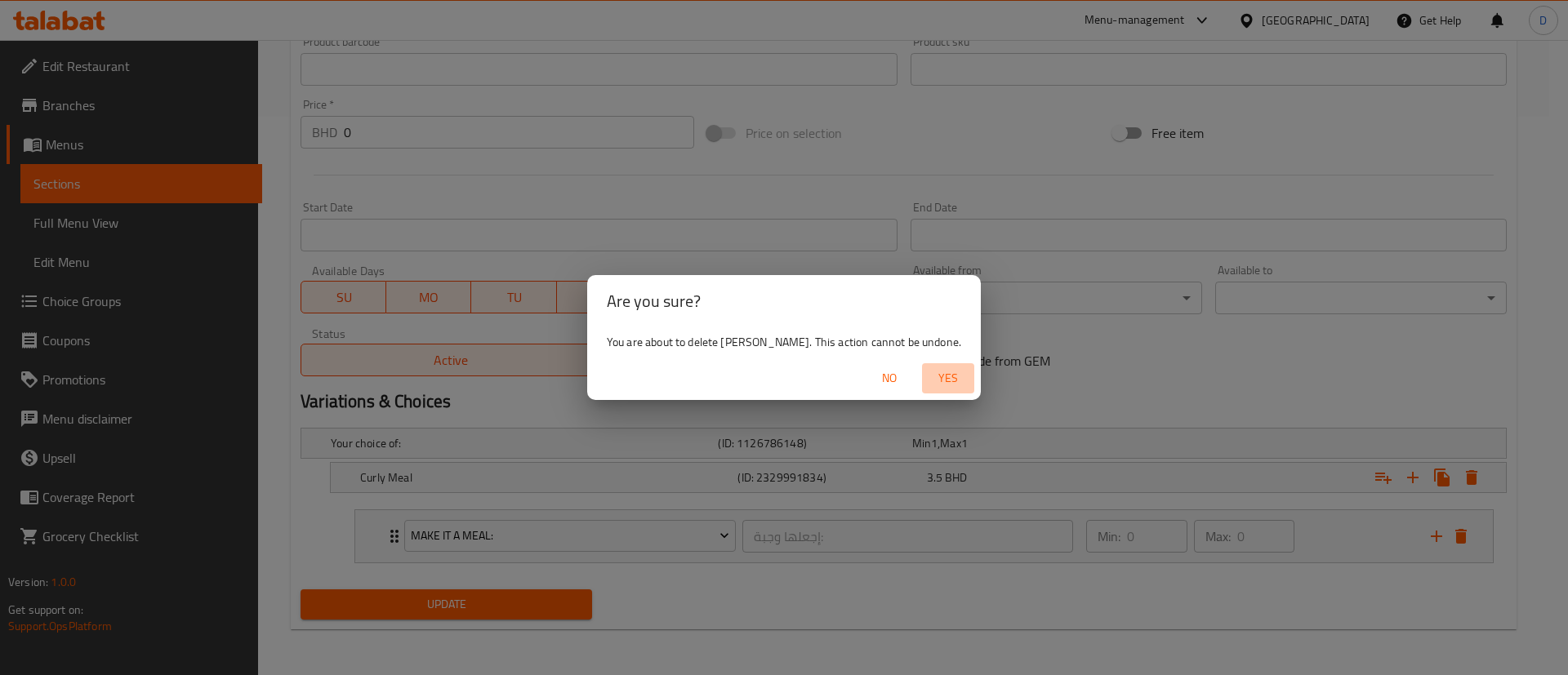
click at [938, 383] on span "Yes" at bounding box center [948, 378] width 39 height 20
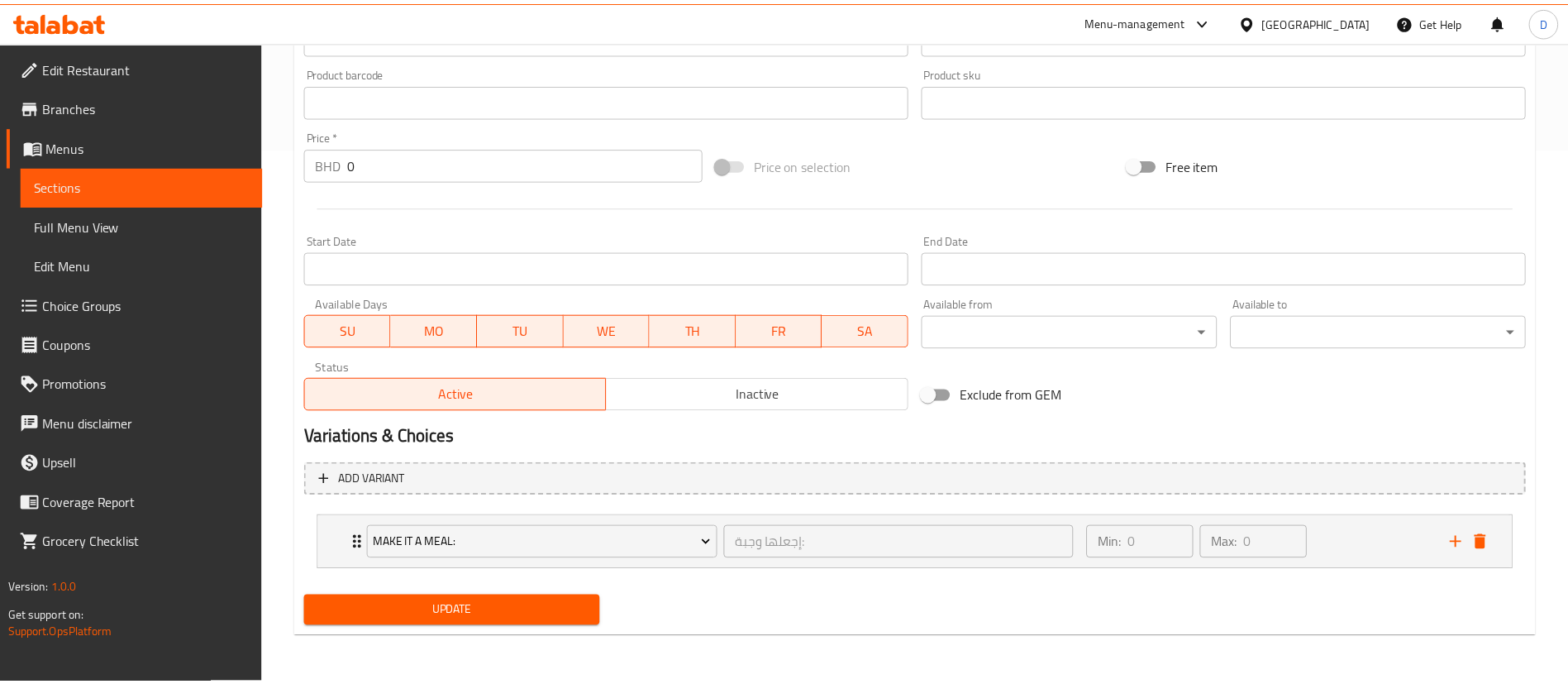
scroll to position [530, 0]
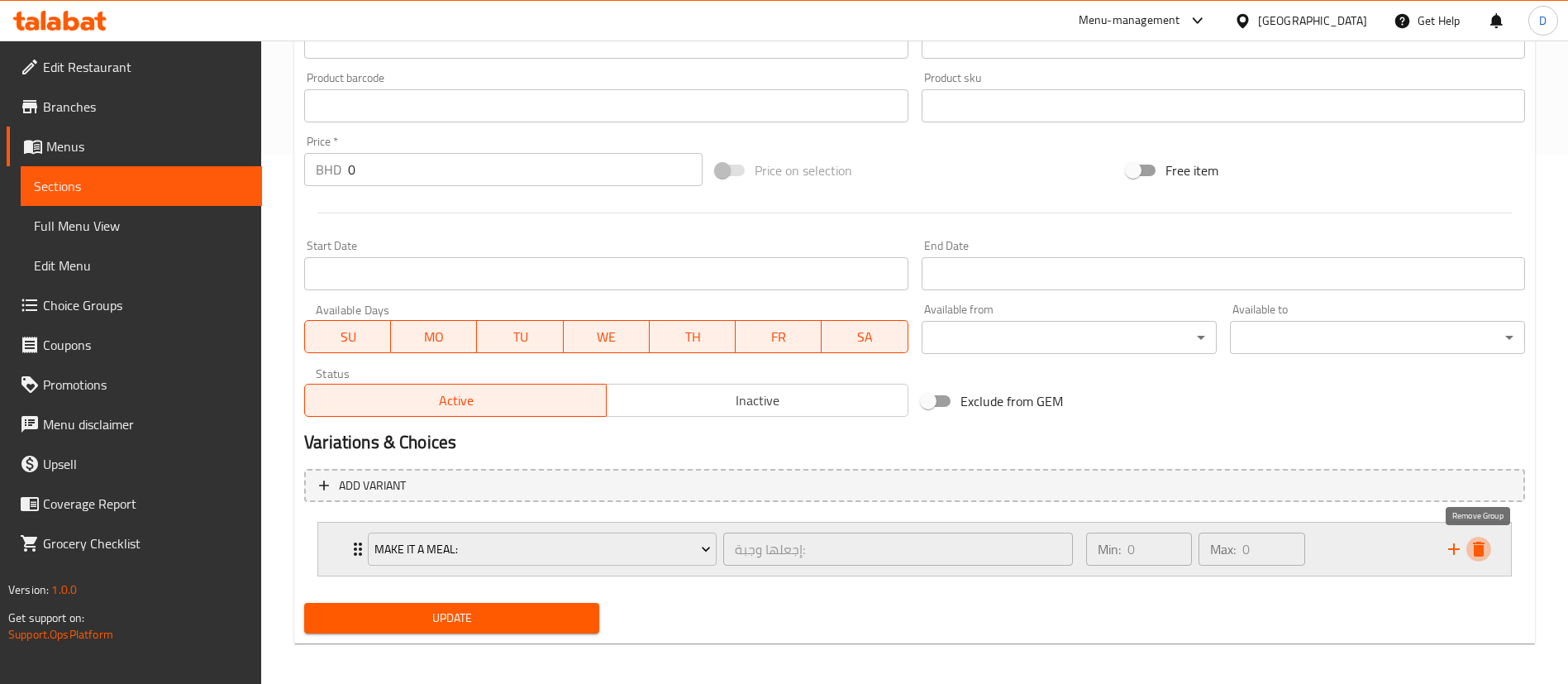
click at [1478, 545] on icon "delete" at bounding box center [1479, 550] width 20 height 20
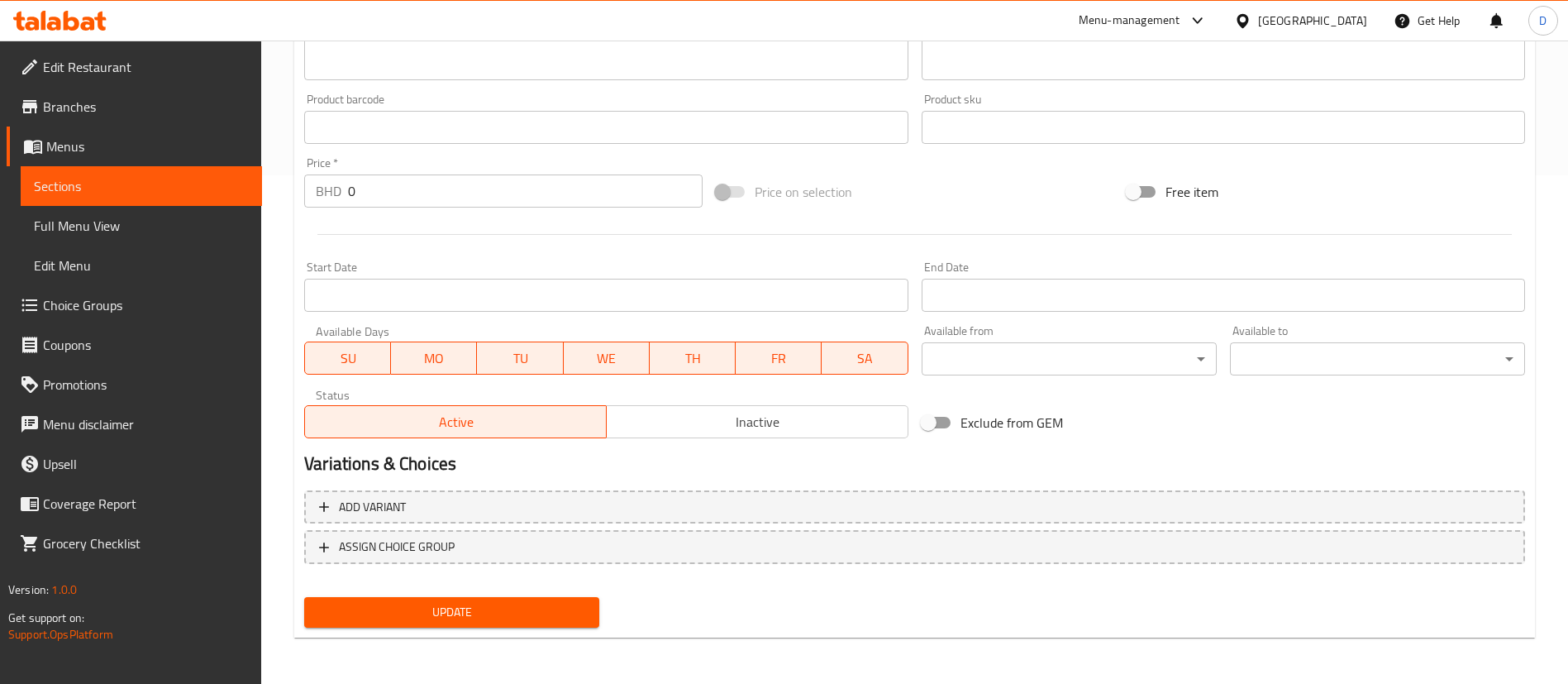
click at [819, 600] on div "Update" at bounding box center [915, 612] width 1234 height 44
drag, startPoint x: 383, startPoint y: 213, endPoint x: 373, endPoint y: 198, distance: 18.0
click at [382, 211] on div "Price   * BHD 0 Price *" at bounding box center [504, 182] width 411 height 64
drag, startPoint x: 373, startPoint y: 195, endPoint x: 254, endPoint y: 194, distance: 119.0
click at [256, 193] on div "Edit Restaurant Branches Menus Sections Full Menu View Edit Menu Choice Groups …" at bounding box center [784, 108] width 1568 height 1152
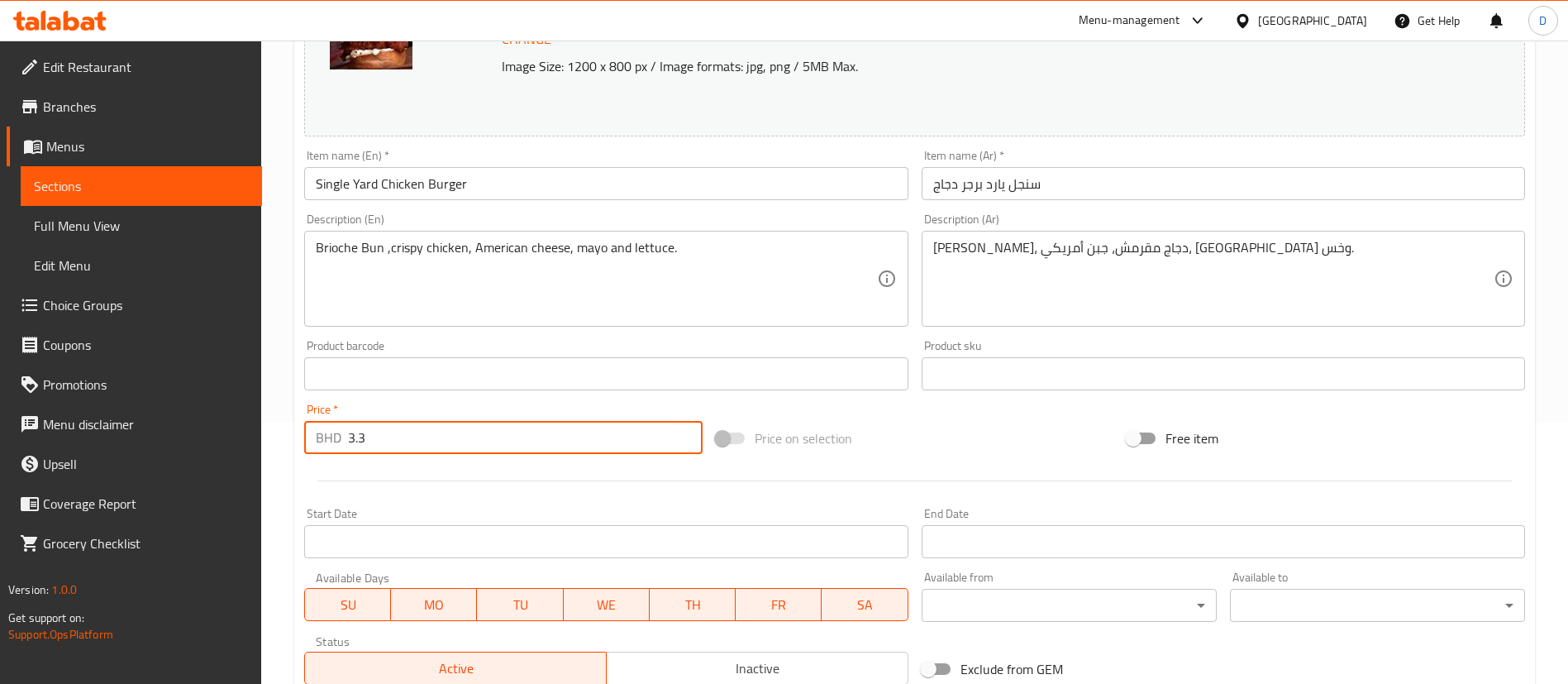
scroll to position [0, 0]
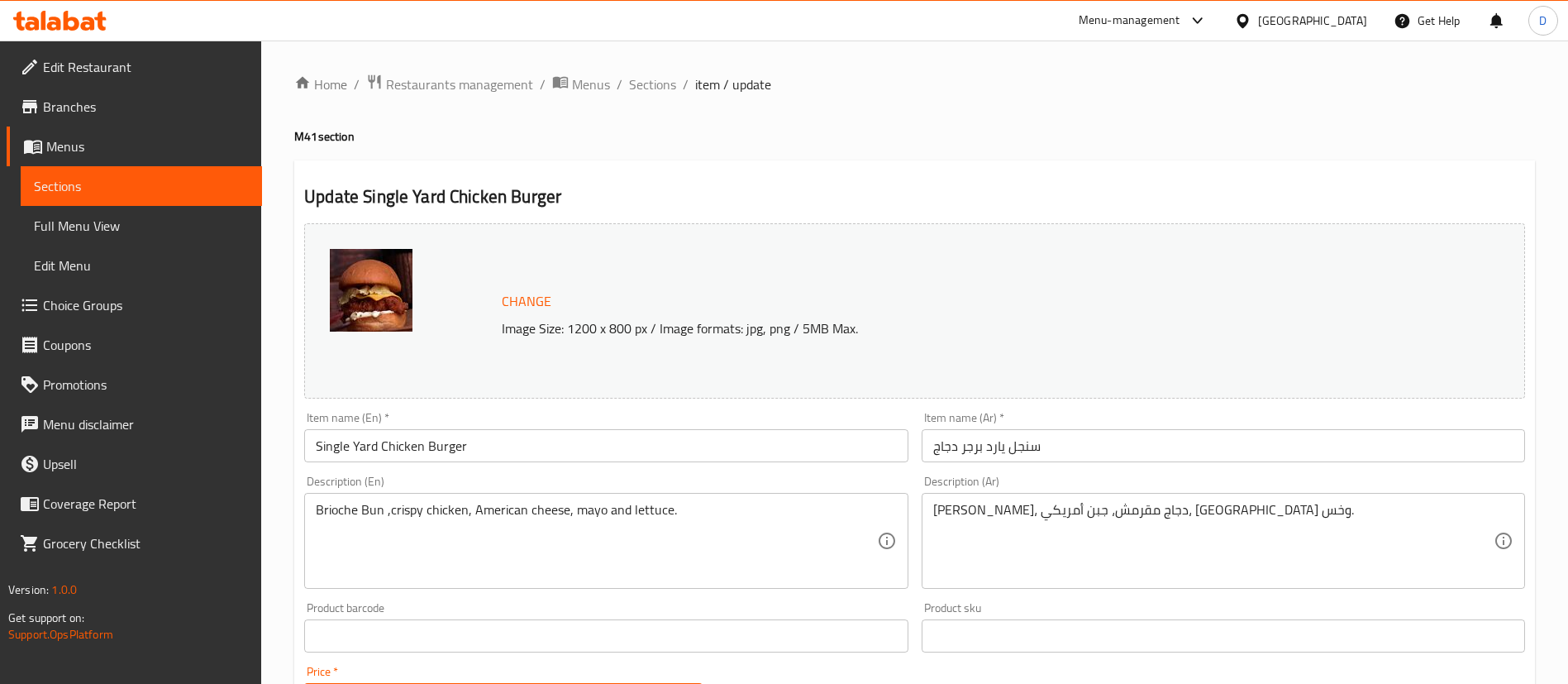
type input "3.3"
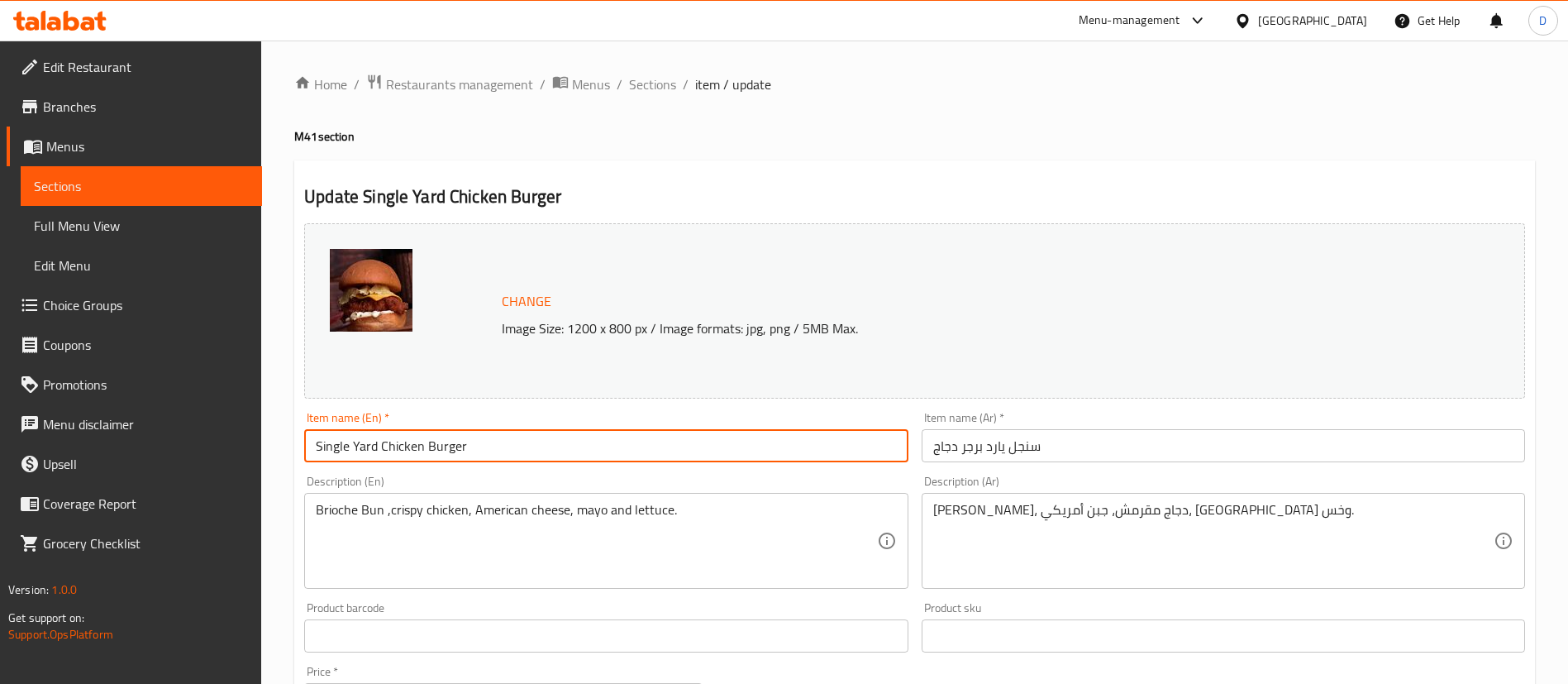
click at [516, 457] on input "Single Yard Chicken Burger" at bounding box center [606, 446] width 603 height 33
click at [498, 448] on input "Single Yard Chicken Burger" at bounding box center [606, 446] width 603 height 33
click at [475, 449] on input "Single Yard Chicken Burger Meal" at bounding box center [606, 446] width 603 height 33
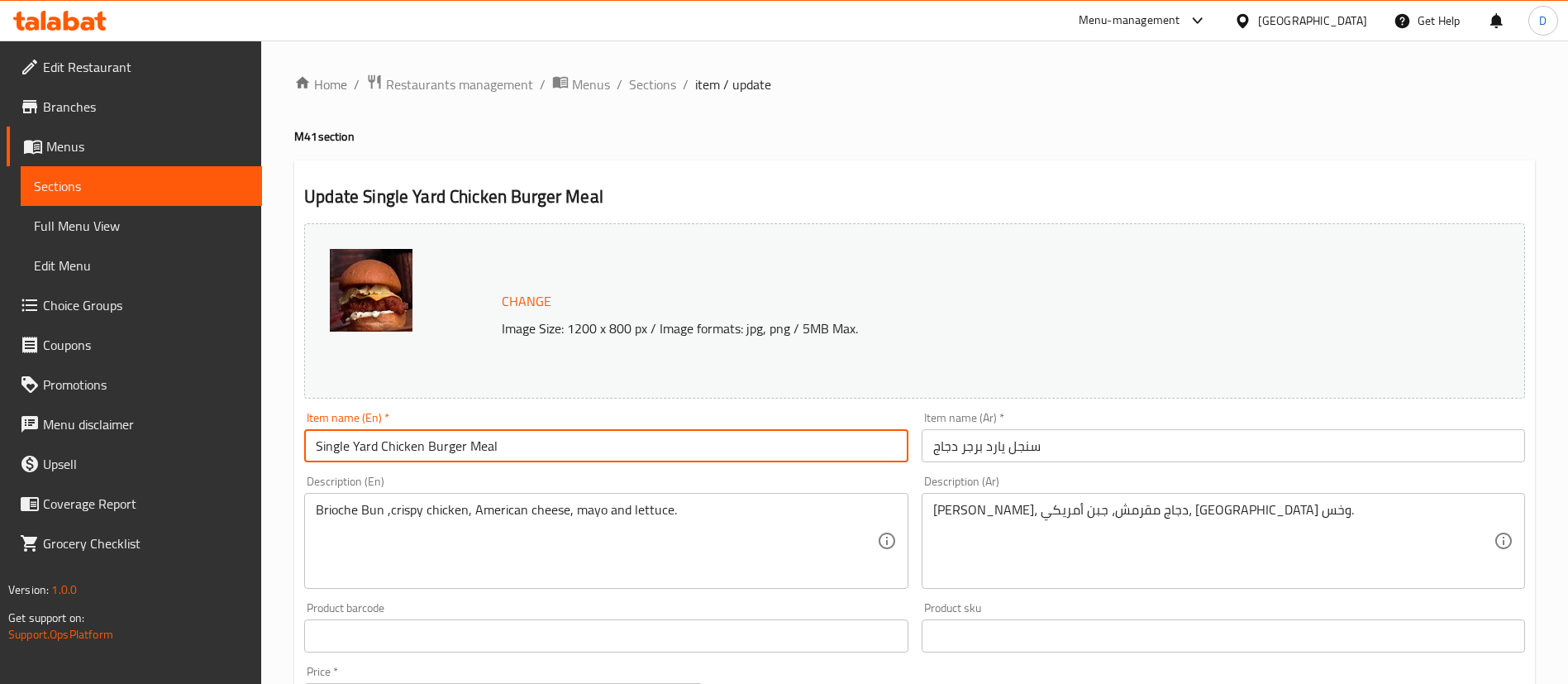
type input "Single Yard Chicken Burger Meal"
click at [1100, 432] on input "سنجل يارد برجر دجاج" at bounding box center [1223, 446] width 603 height 33
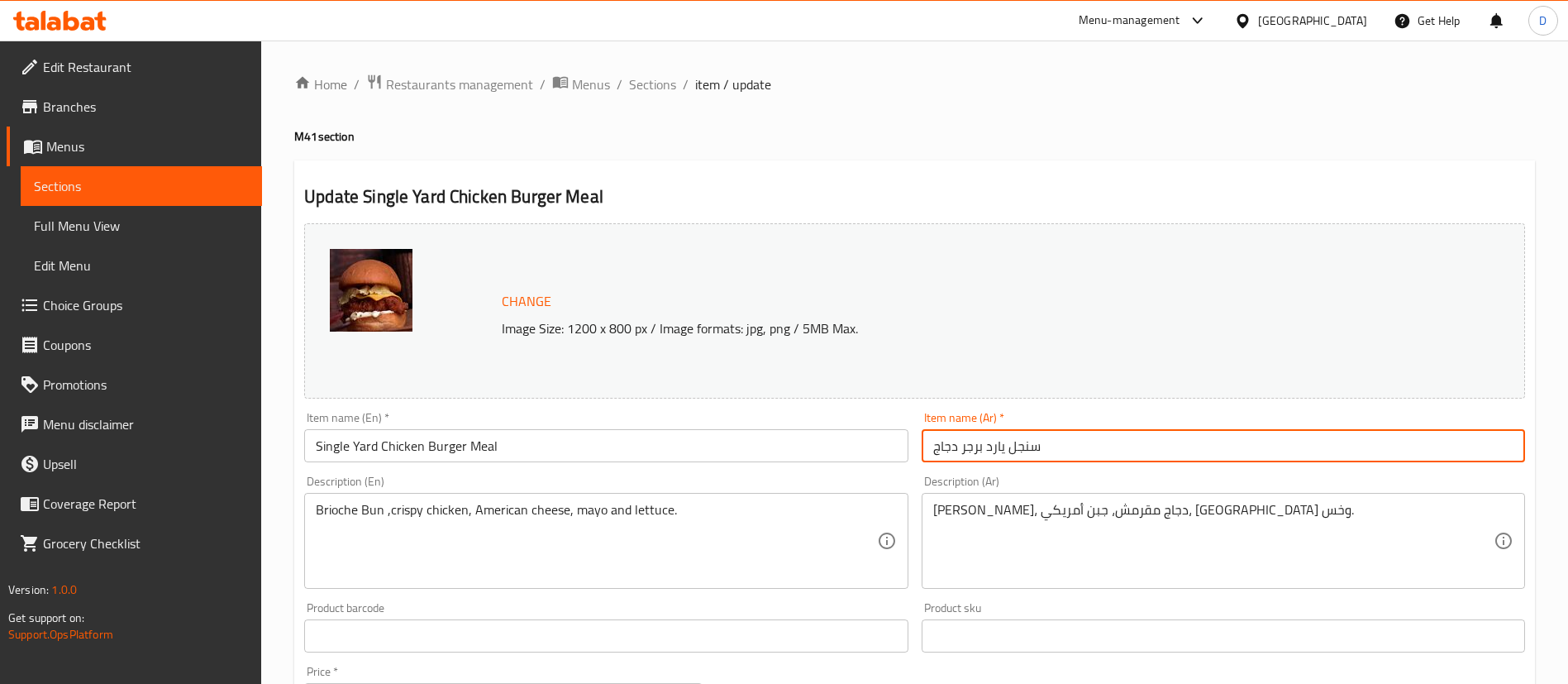
paste input "وجبة"
type input "سنجل يارد برجر دجاج وجبة"
click at [970, 117] on div "Home / Restaurants management / Menus / Sections / item / update M41 section Up…" at bounding box center [915, 617] width 1241 height 1086
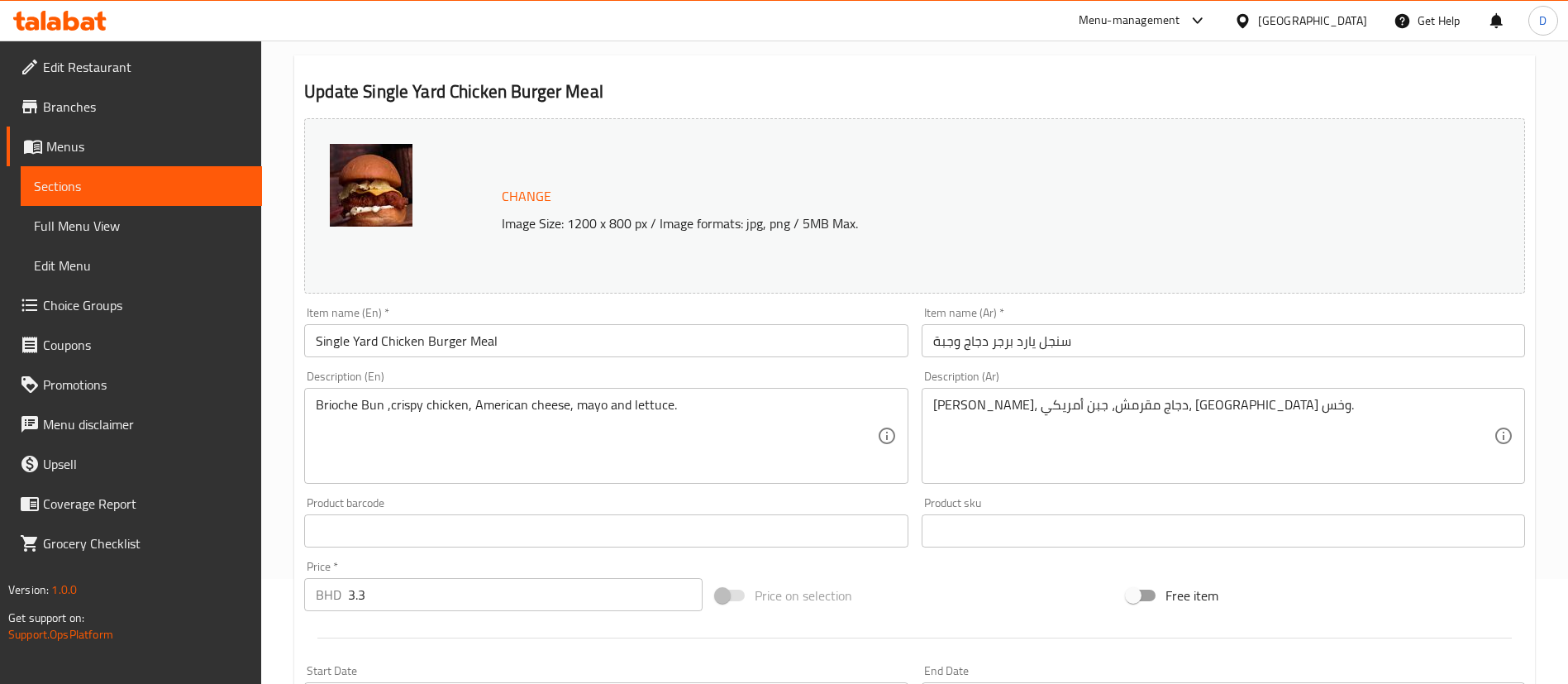
scroll to position [248, 0]
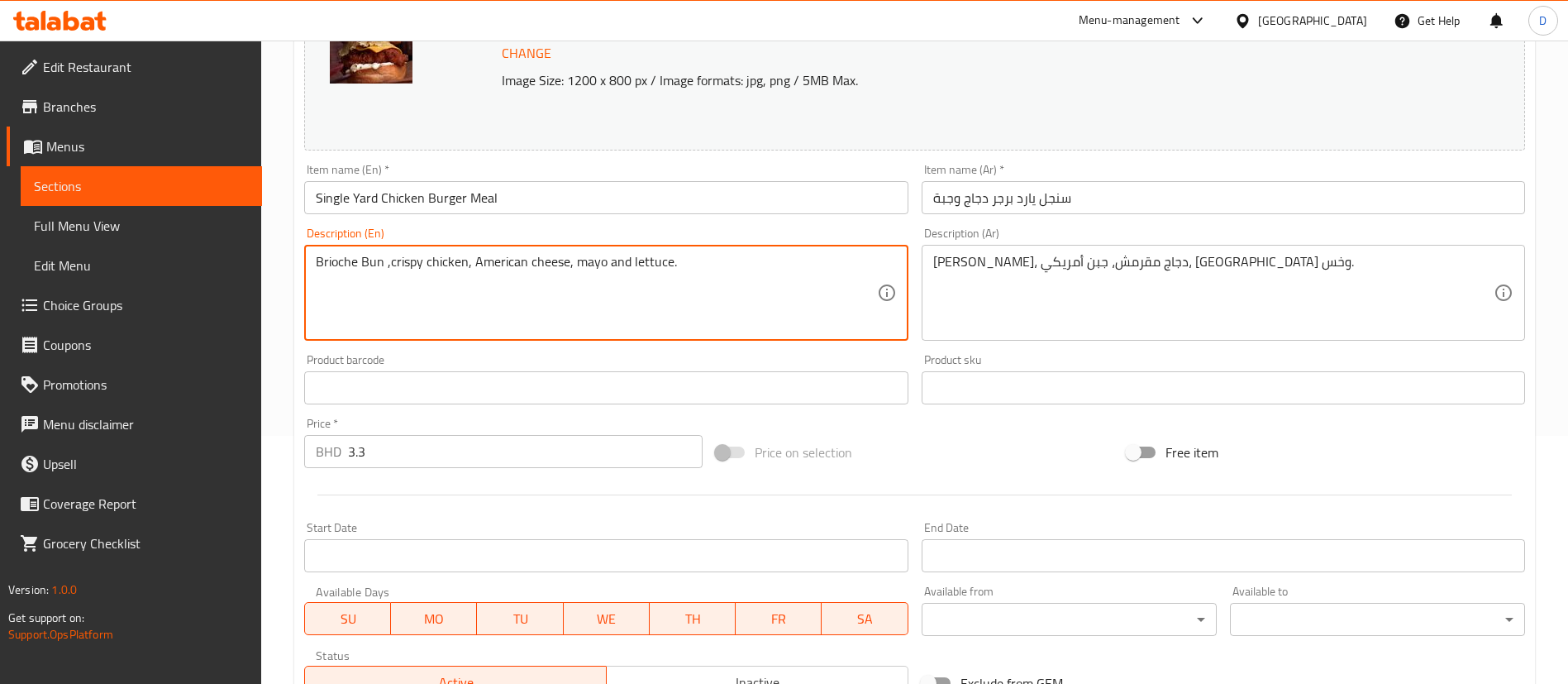
click at [574, 263] on textarea "Brioche Bun ,crispy chicken, American cheese, mayo and lettuce." at bounding box center [597, 293] width 561 height 79
click at [704, 285] on textarea "Brioche Bun ,crispy chicken, American cheese, mayo and lettuce." at bounding box center [597, 293] width 561 height 79
click at [704, 268] on textarea "Brioche Bun ,crispy chicken, American cheese, mayo and lettuce." at bounding box center [597, 293] width 561 height 79
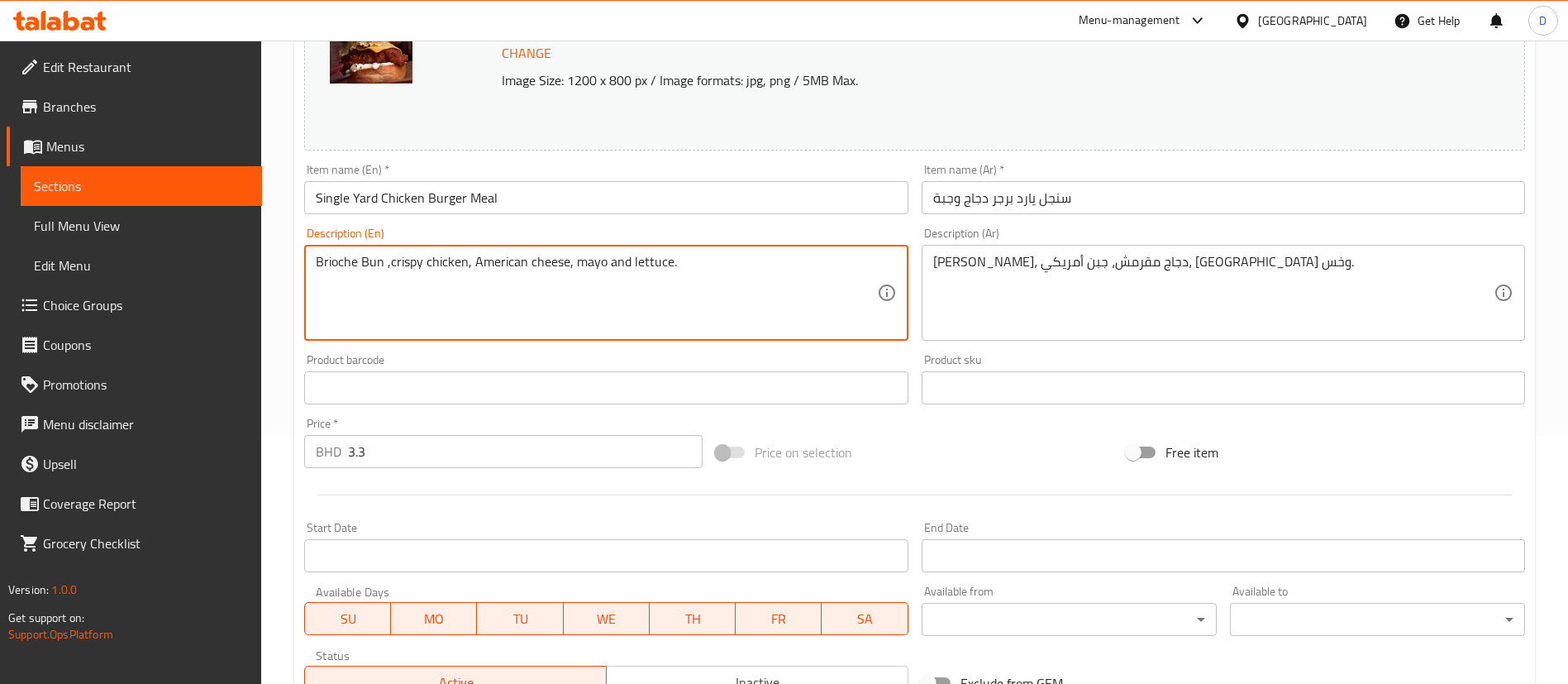
click at [529, 266] on textarea "Brioche Bun ,crispy chicken, American cheese, mayo and lettuce." at bounding box center [597, 293] width 561 height 79
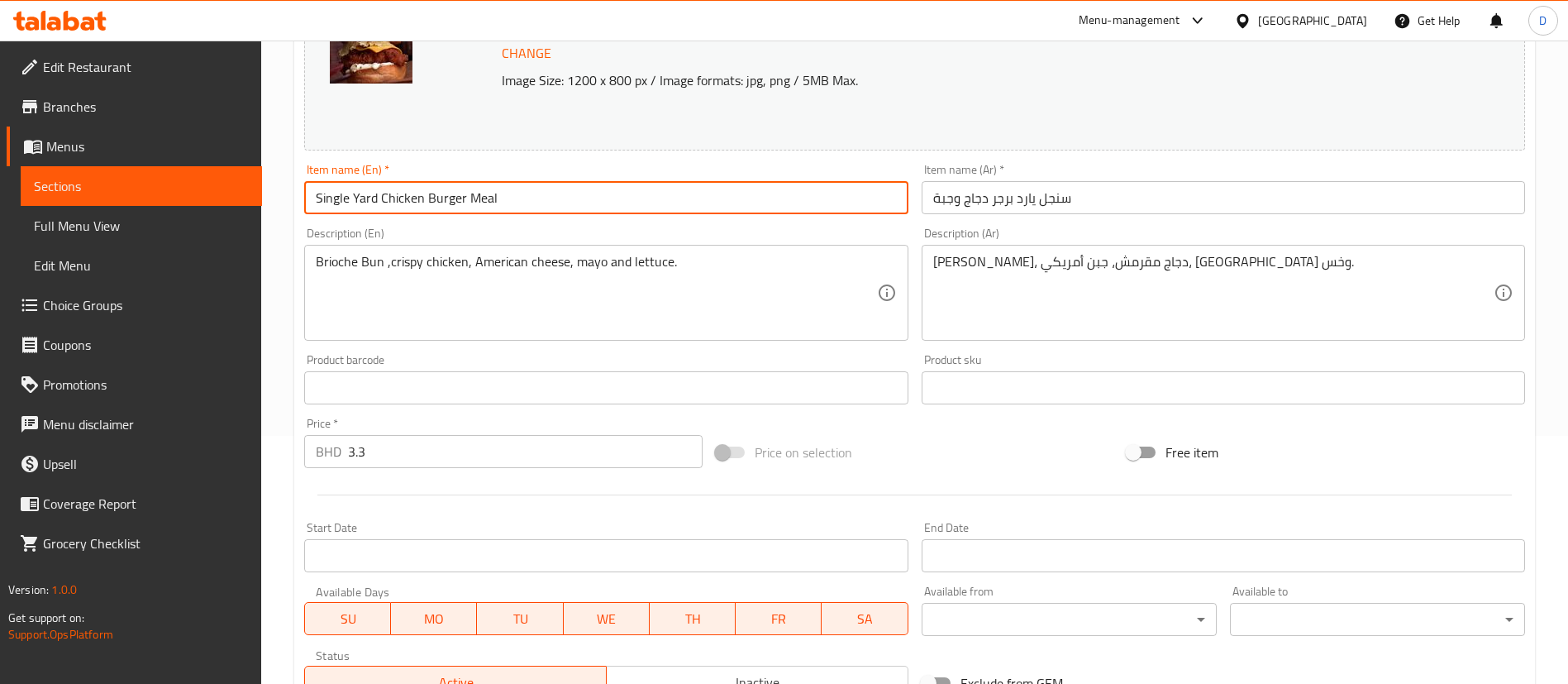
drag, startPoint x: 530, startPoint y: 198, endPoint x: 341, endPoint y: 218, distance: 190.1
click at [242, 202] on div "Edit Restaurant Branches Menus Sections Full Menu View Edit Menu Choice Groups …" at bounding box center [784, 369] width 1568 height 1152
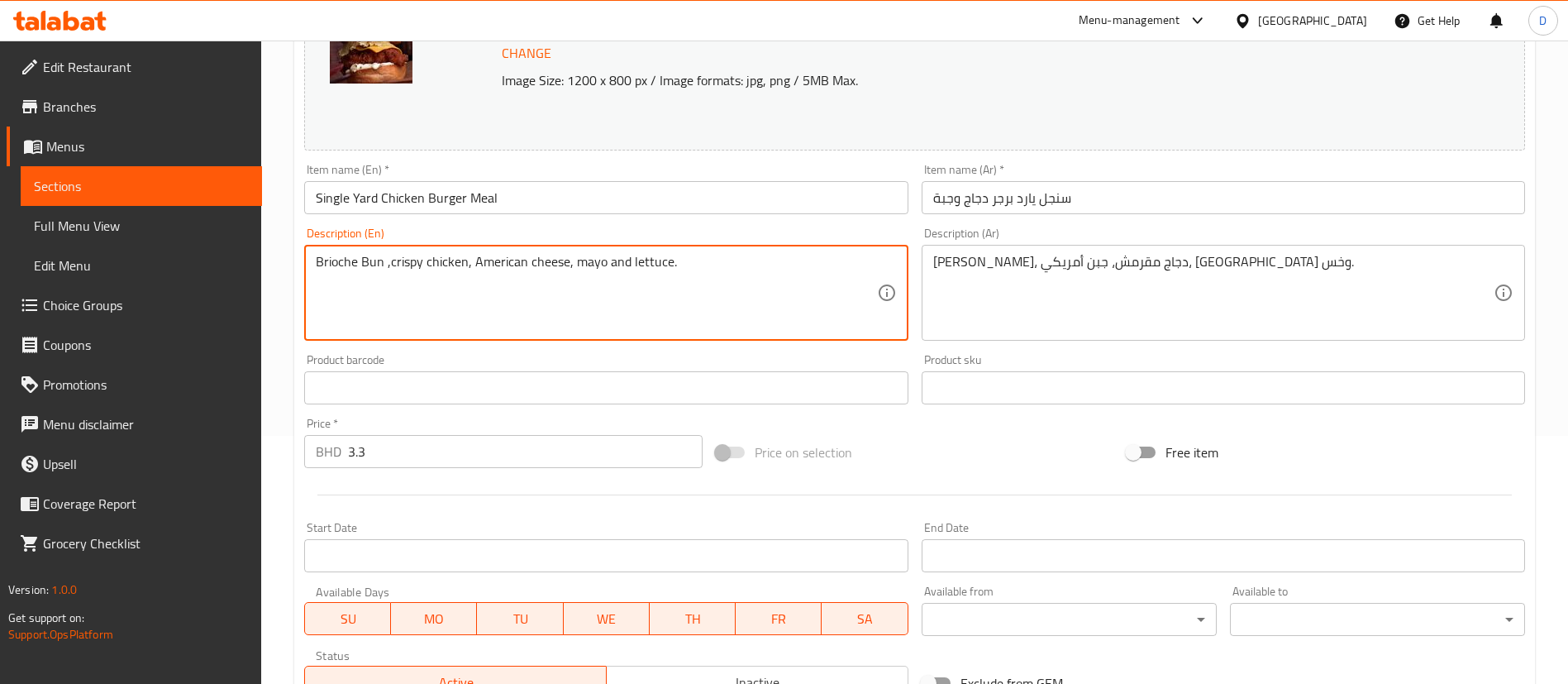
click at [494, 255] on textarea "Brioche Bun ,crispy chicken, American cheese, mayo and lettuce." at bounding box center [597, 293] width 561 height 79
paste textarea "Single Yard Chicken Burger Meal"
drag, startPoint x: 468, startPoint y: 262, endPoint x: 696, endPoint y: 270, distance: 228.1
click at [697, 270] on textarea "Single Yard Chicken Burger Meal" at bounding box center [597, 293] width 561 height 79
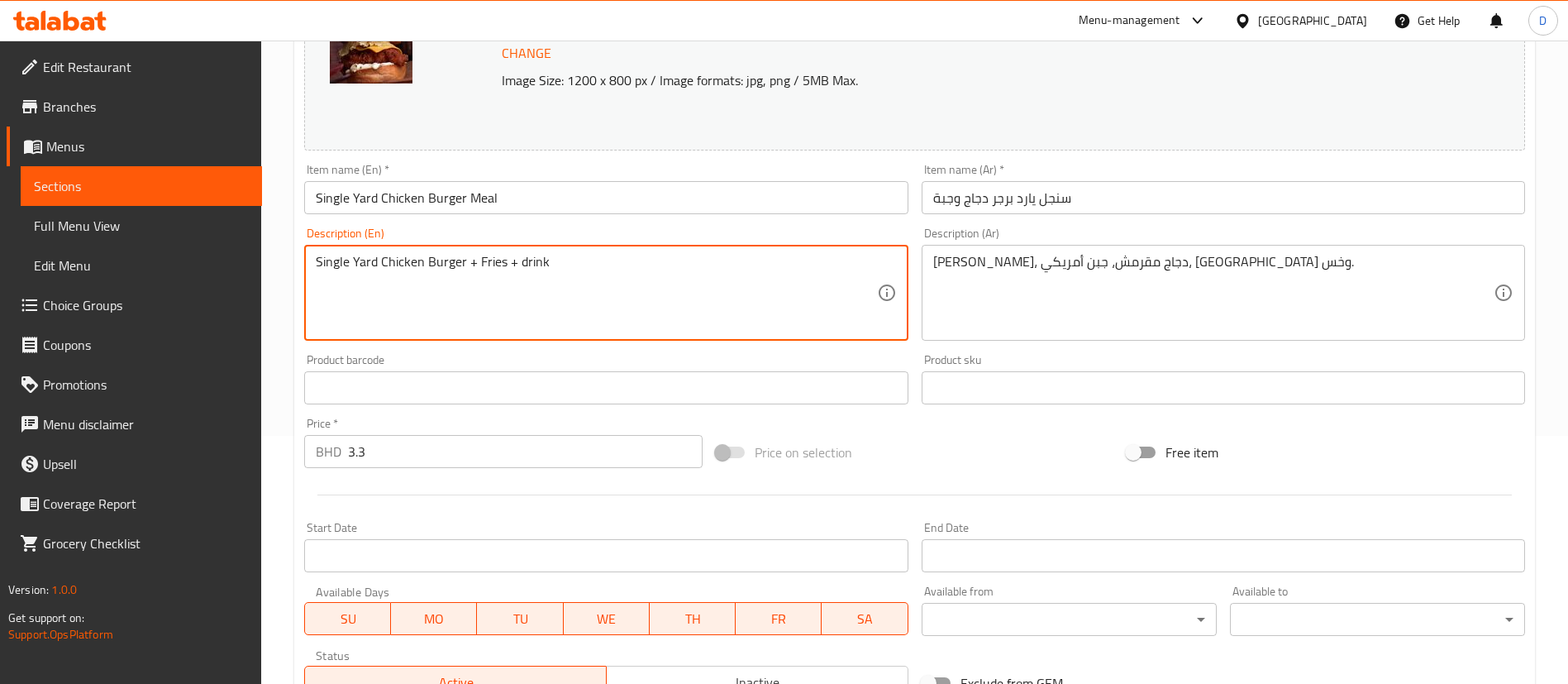
drag, startPoint x: 695, startPoint y: 270, endPoint x: 674, endPoint y: 268, distance: 21.1
click at [674, 268] on textarea "Single Yard Chicken Burger + Fries + drink" at bounding box center [597, 293] width 561 height 79
type textarea "Single Yard Chicken Burger + Fries + drink"
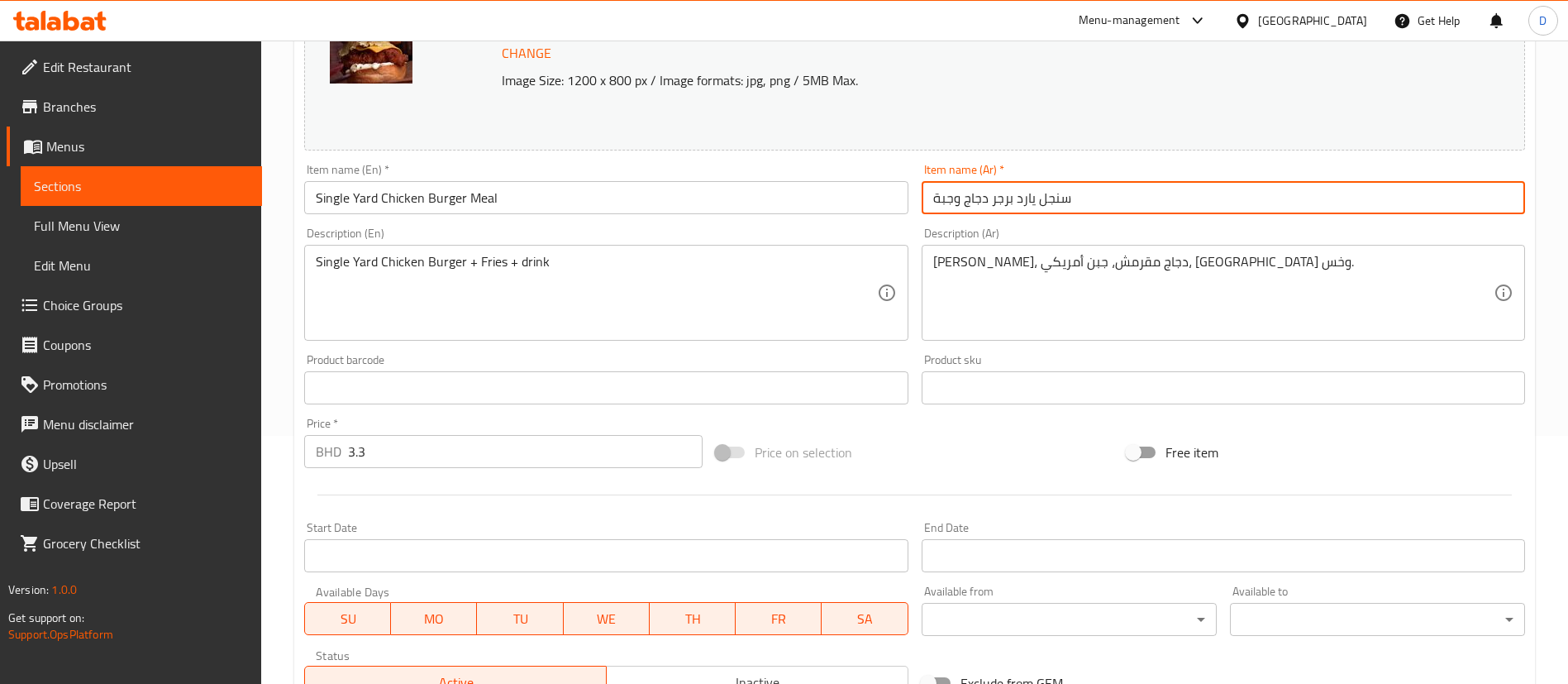
drag, startPoint x: 1031, startPoint y: 193, endPoint x: 933, endPoint y: 189, distance: 98.1
click at [933, 189] on input "سنجل يارد برجر دجاج وجبة" at bounding box center [1223, 198] width 603 height 33
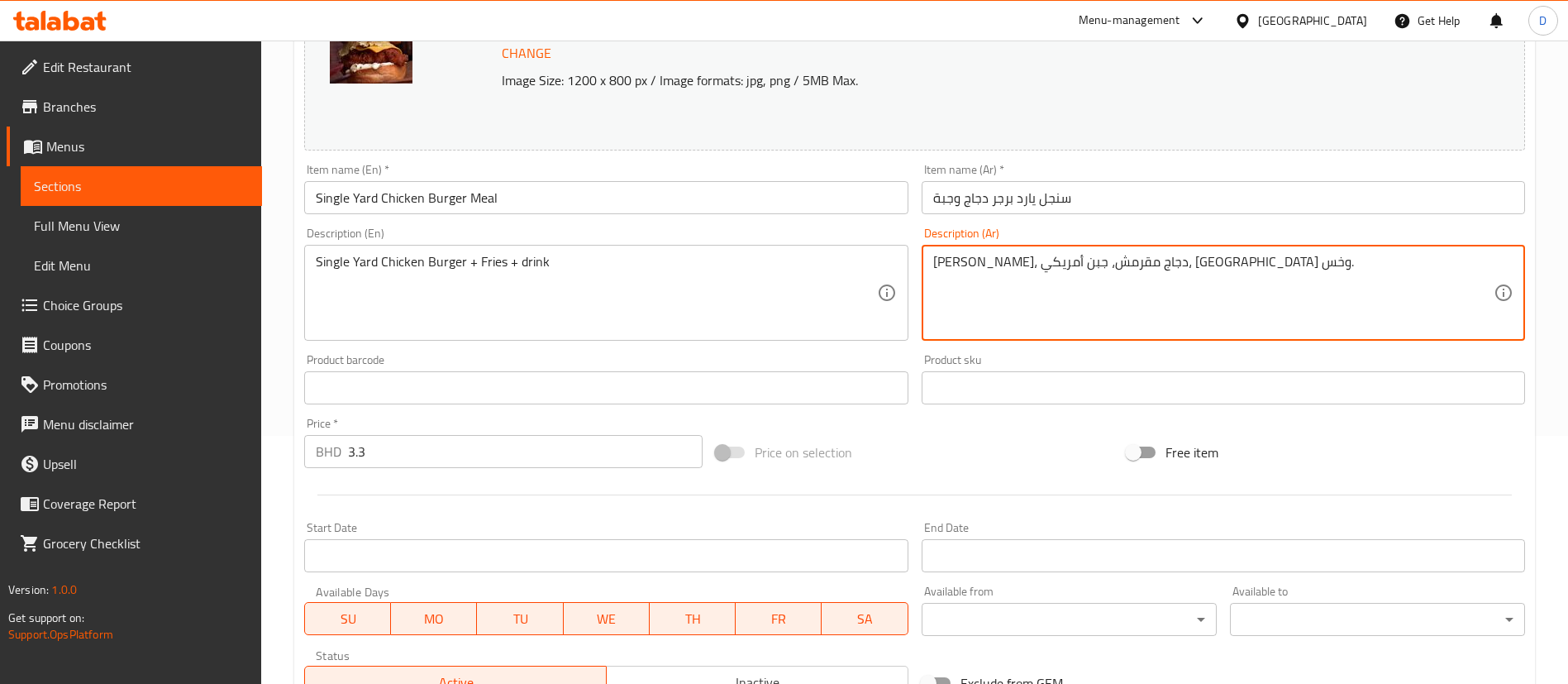
click at [1015, 261] on textarea "[PERSON_NAME]، دجاج مقرمش، جبن أمريكي، [GEOGRAPHIC_DATA] وخس." at bounding box center [1214, 293] width 561 height 79
paste textarea "نجل يارد برجر دجاج وجبة"
click at [946, 262] on textarea "سنجل يارد برجر دجاج وجبة" at bounding box center [1214, 293] width 561 height 79
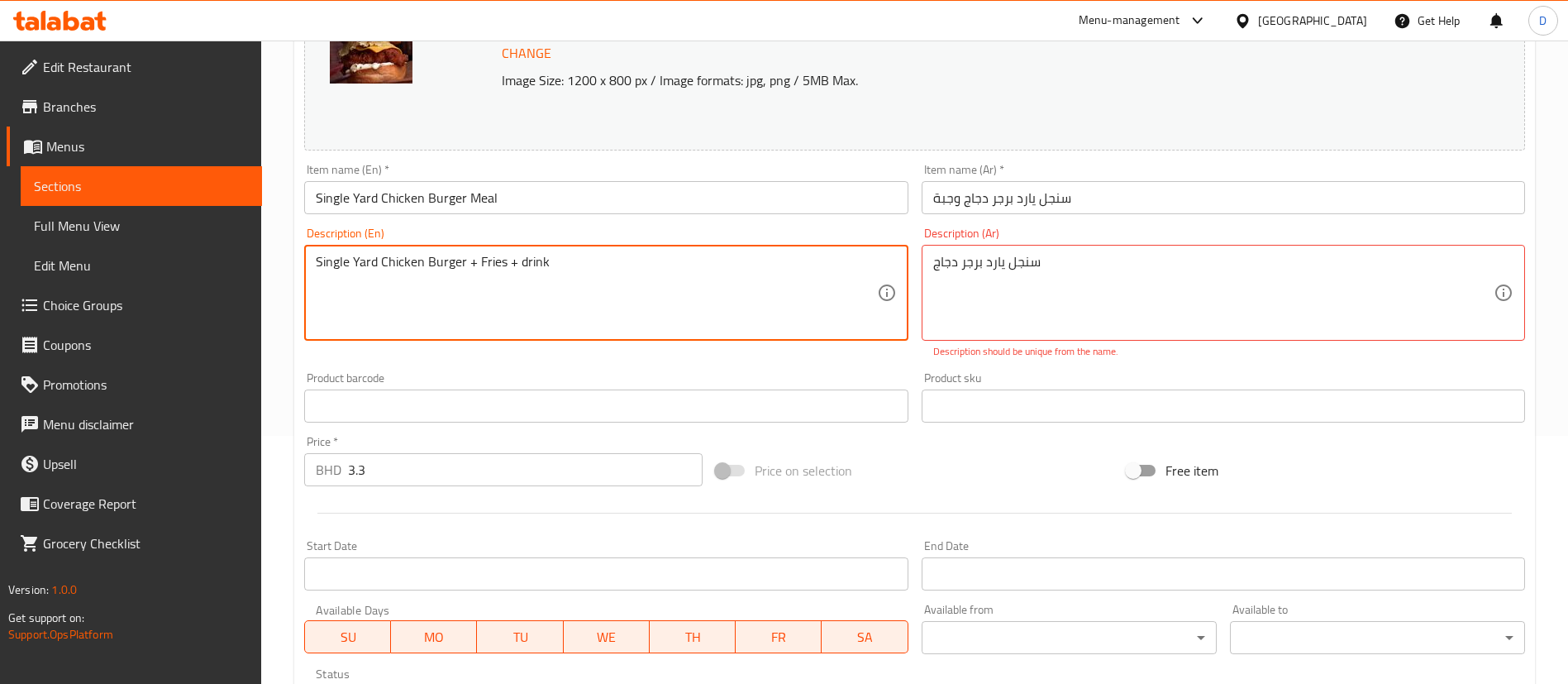
drag, startPoint x: 593, startPoint y: 272, endPoint x: 464, endPoint y: 259, distance: 129.7
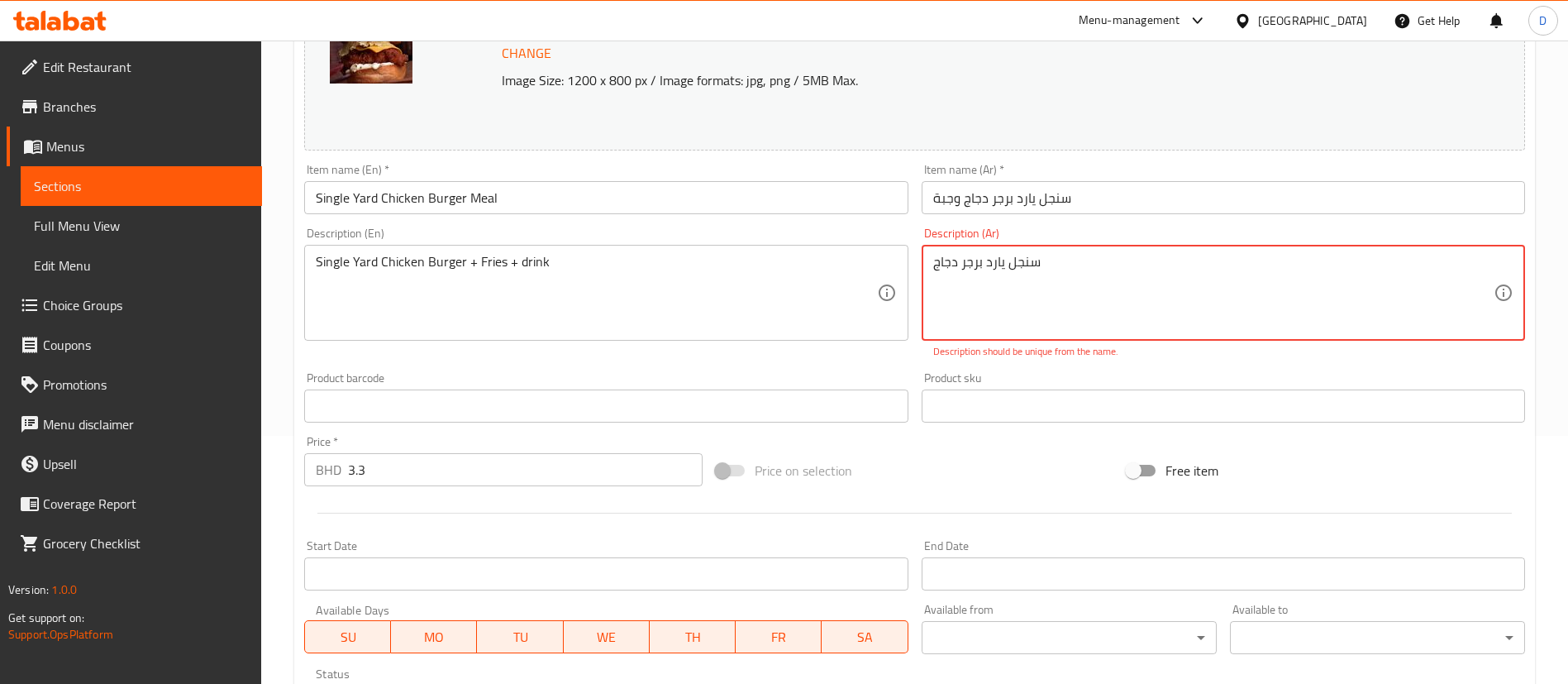
paste textarea "+ بطاطس مقلية + مشروب"
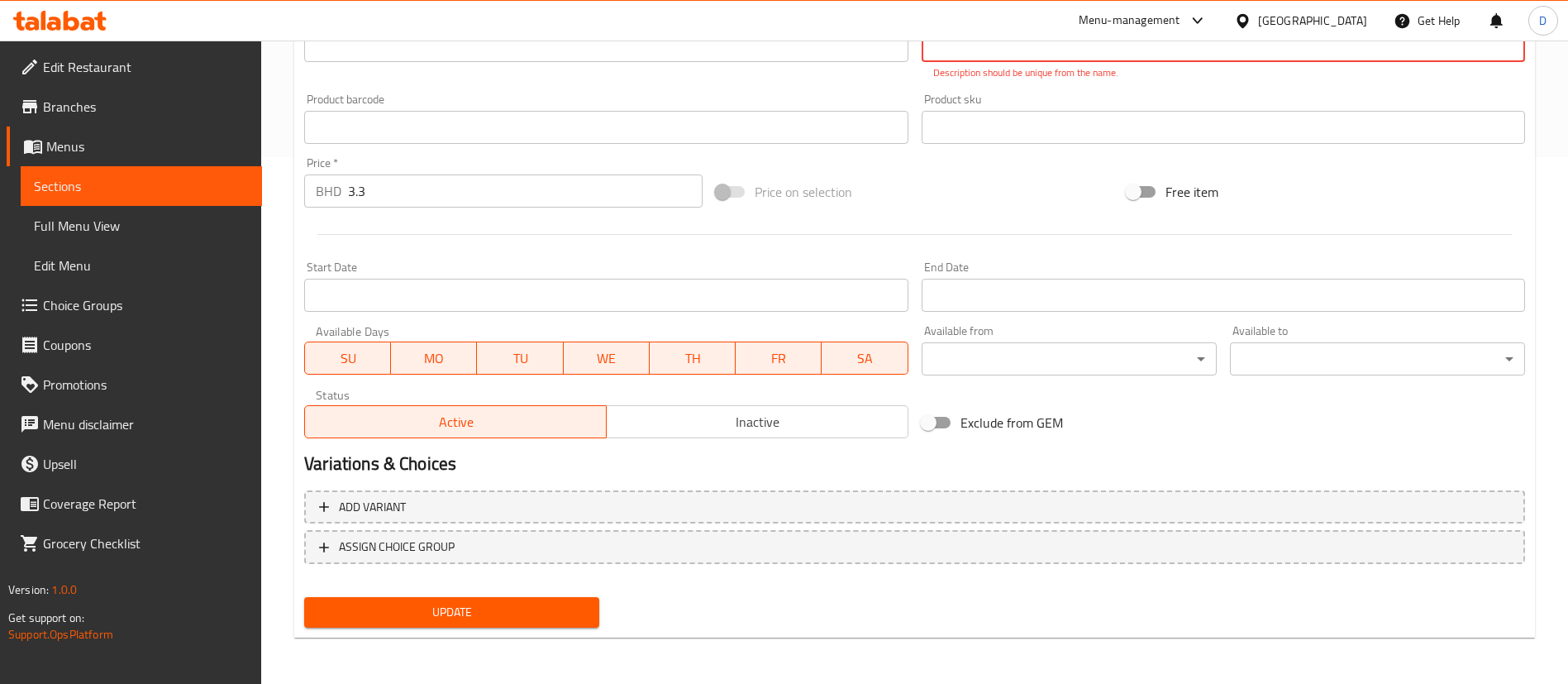
type textarea "سنجل يارد برجر دجاج + بطاطس مقلية + مشروب"
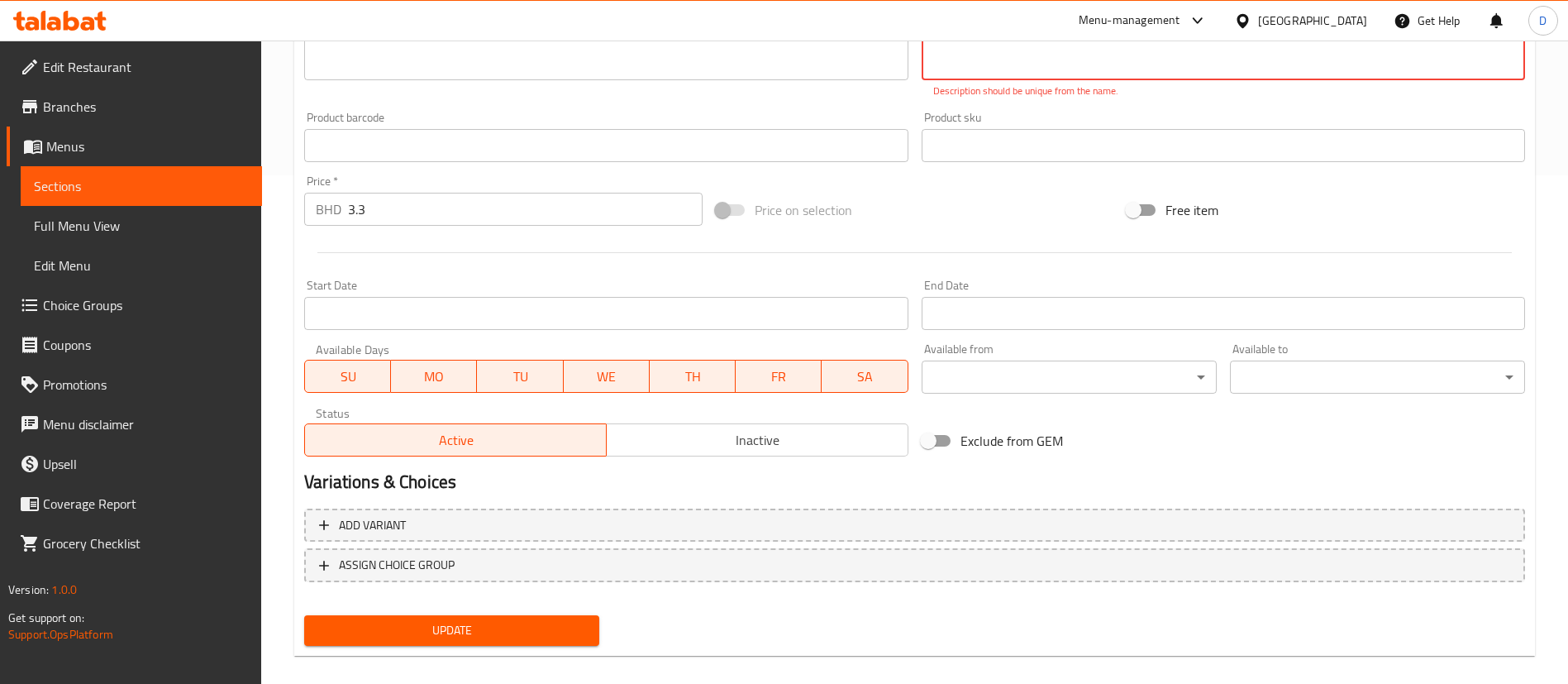
click at [515, 620] on span "Update" at bounding box center [452, 630] width 269 height 21
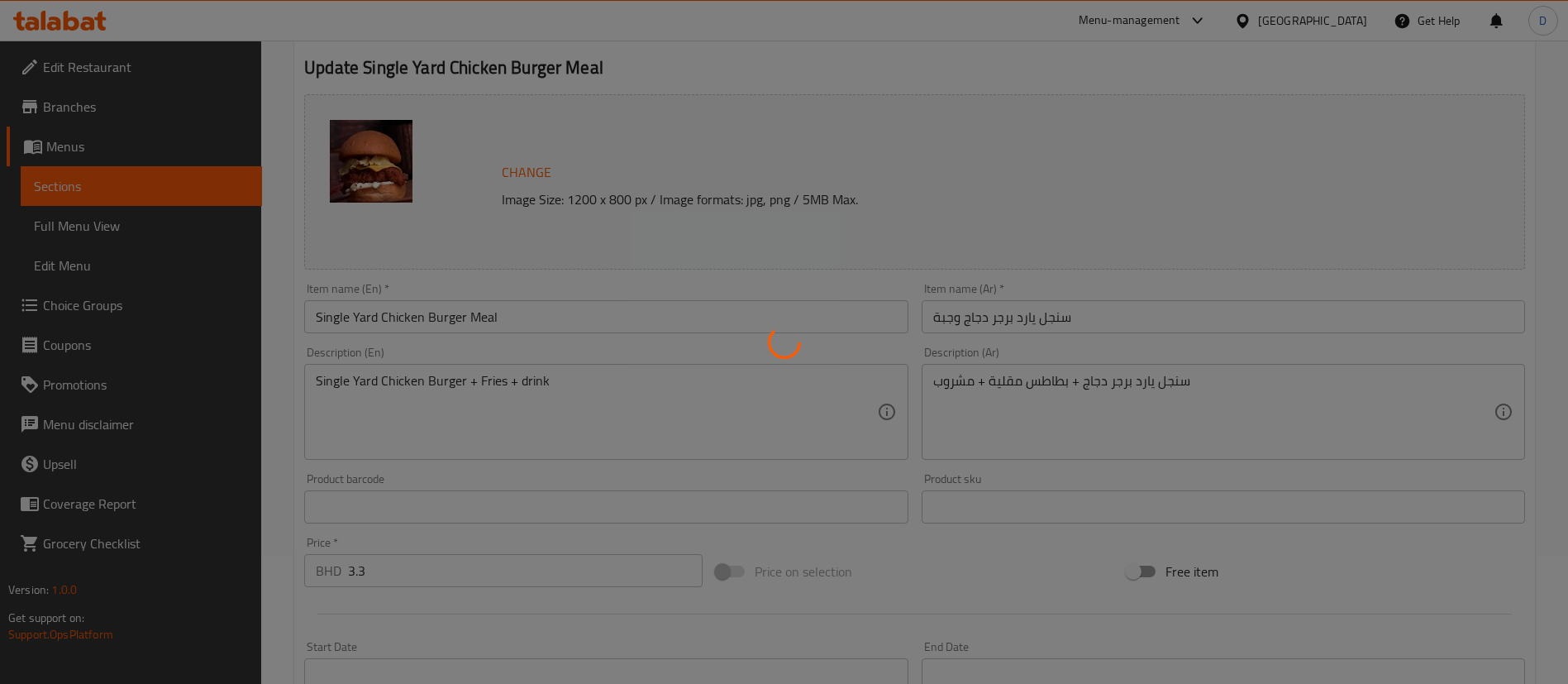
scroll to position [0, 0]
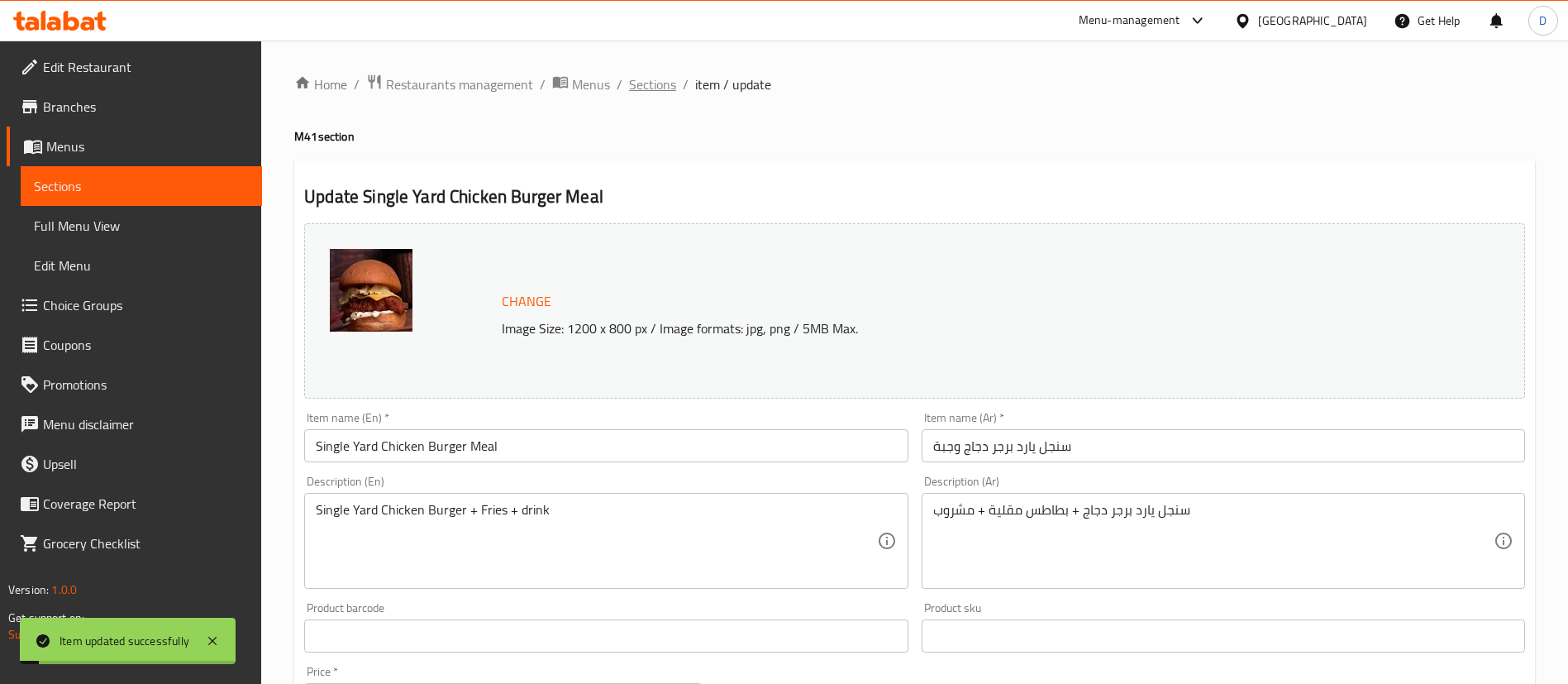
click at [665, 80] on span "Sections" at bounding box center [652, 85] width 47 height 20
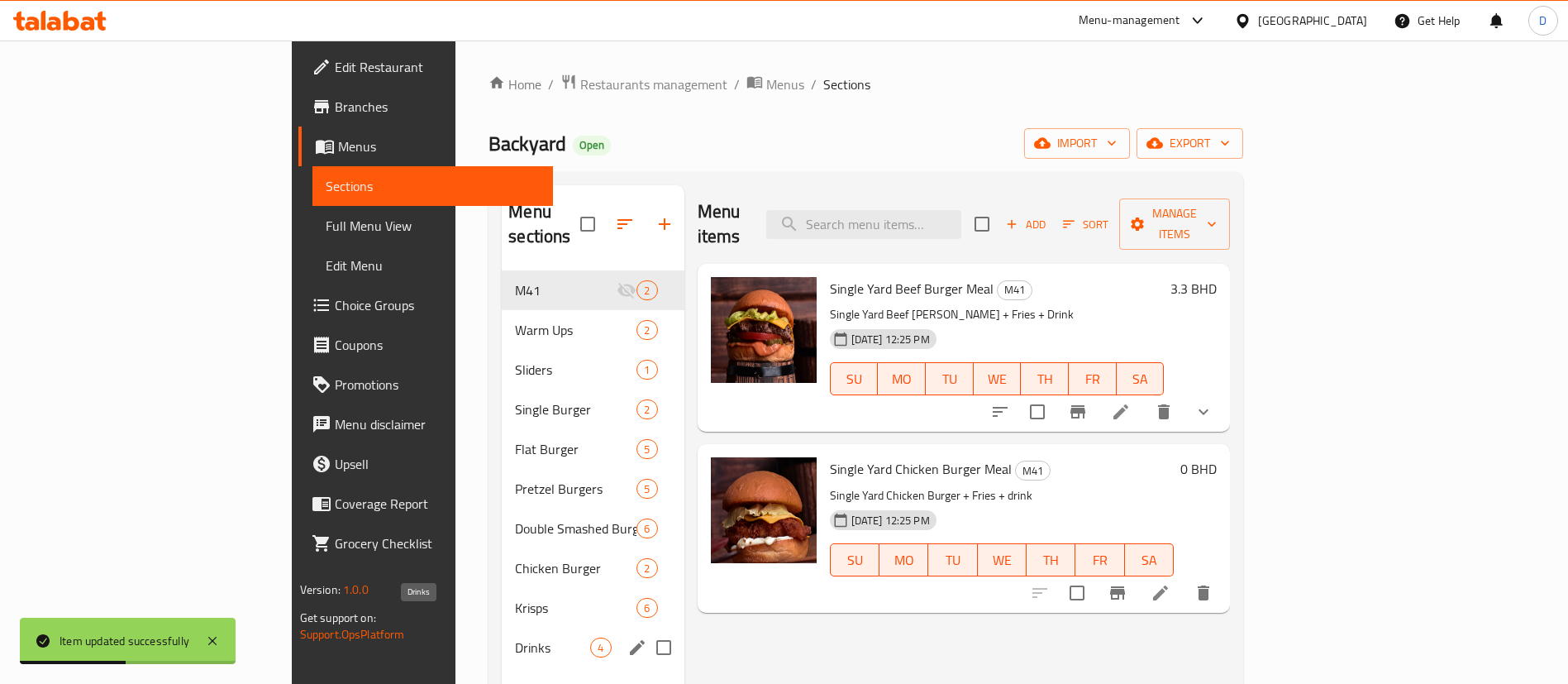
click at [515, 638] on span "Drinks" at bounding box center [553, 647] width 75 height 20
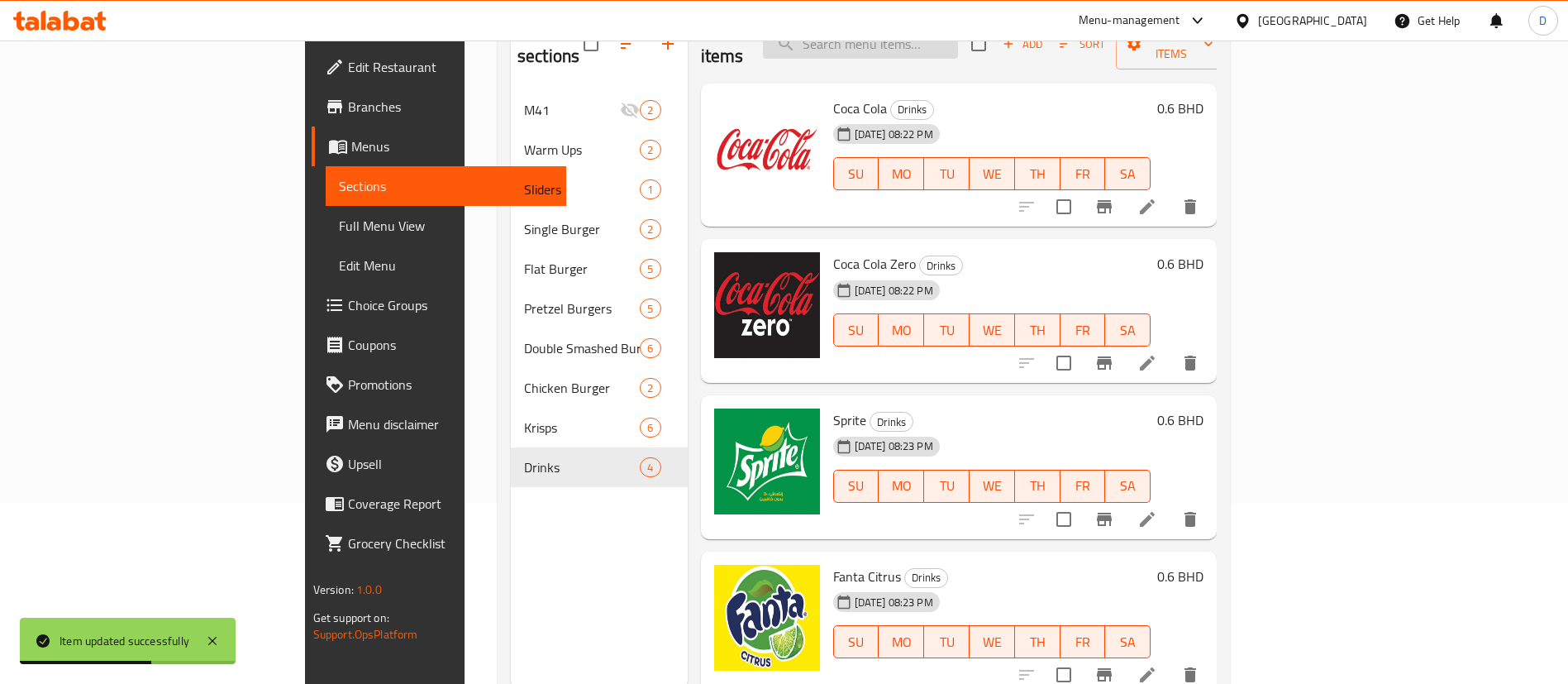
scroll to position [232, 0]
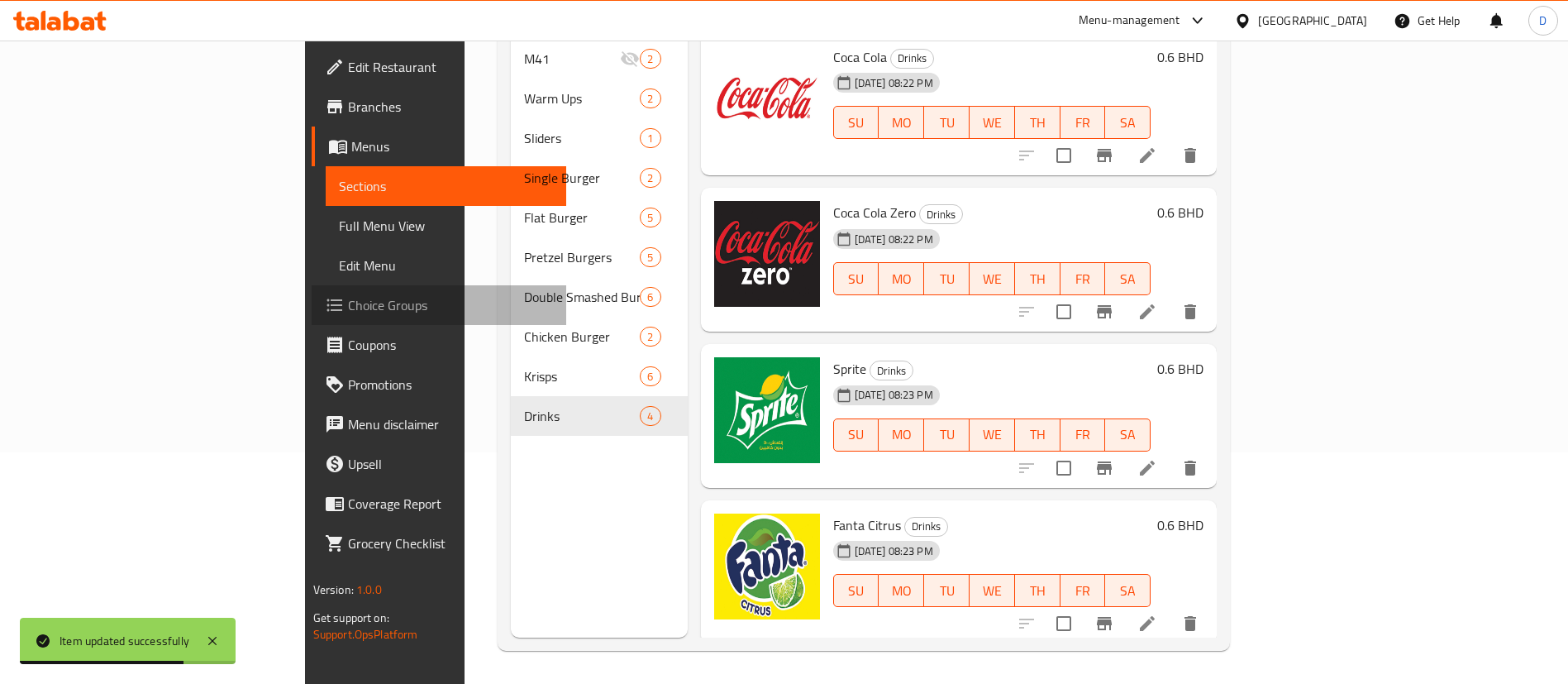
click at [348, 312] on span "Choice Groups" at bounding box center [450, 305] width 206 height 20
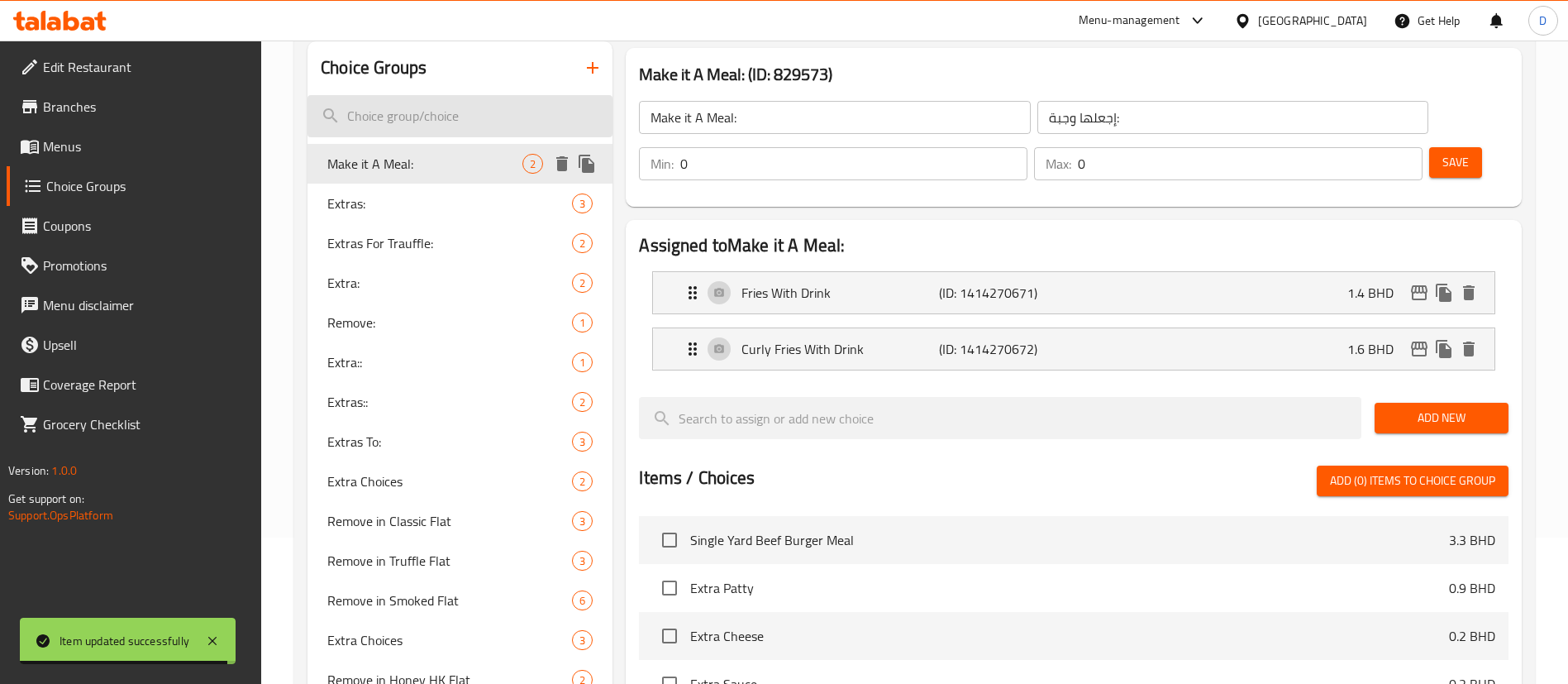
scroll to position [108, 0]
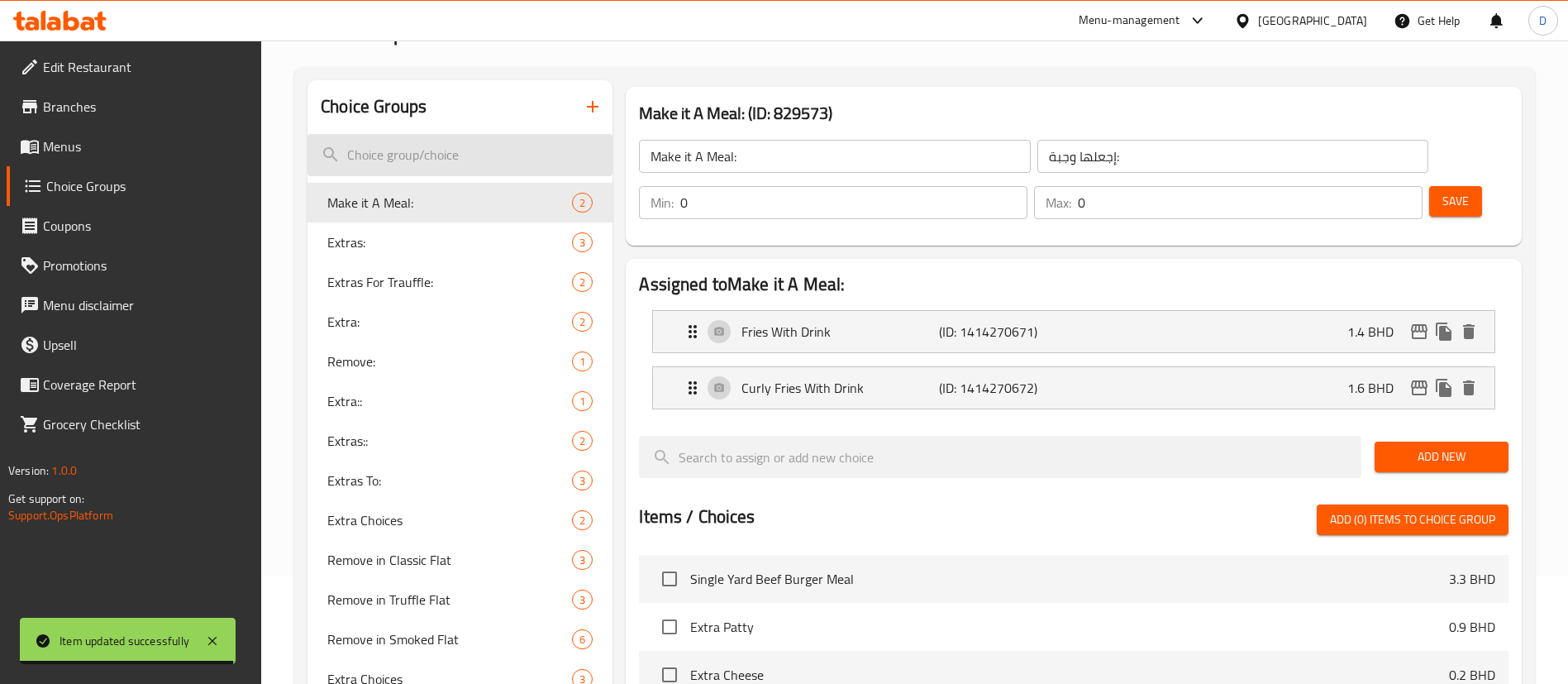
click at [405, 154] on input "search" at bounding box center [460, 154] width 305 height 42
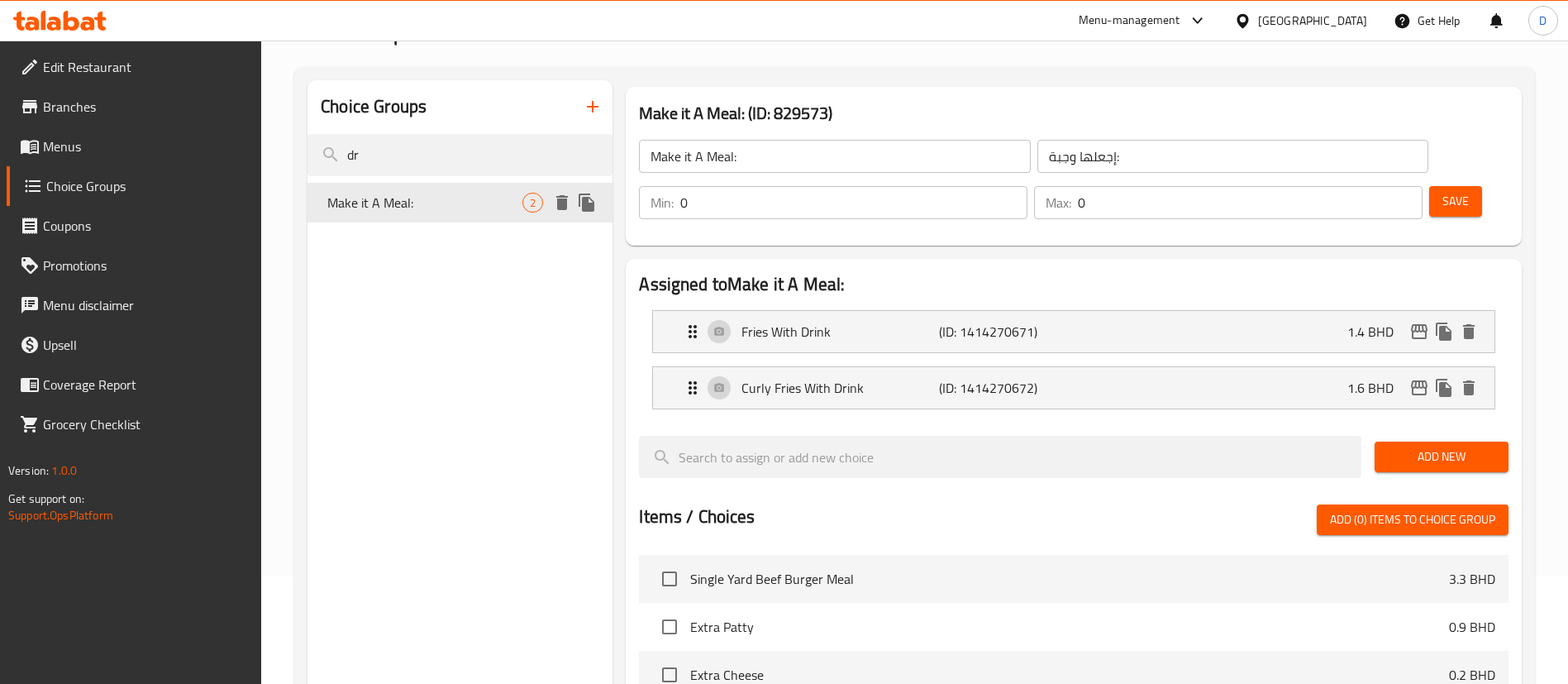
type input "dr"
click at [438, 198] on span "Make it A Meal:" at bounding box center [425, 203] width 195 height 20
click at [436, 139] on input "dr" at bounding box center [460, 154] width 305 height 42
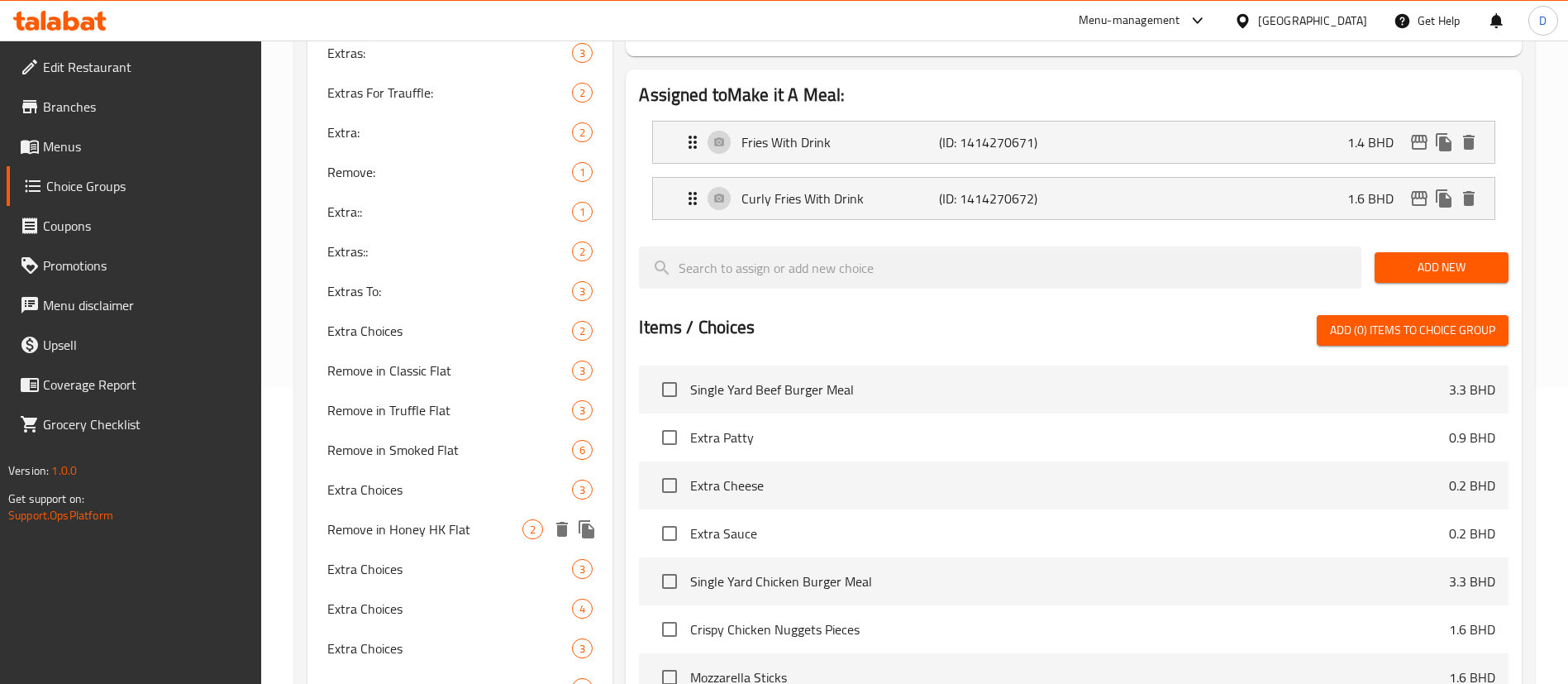
scroll to position [0, 0]
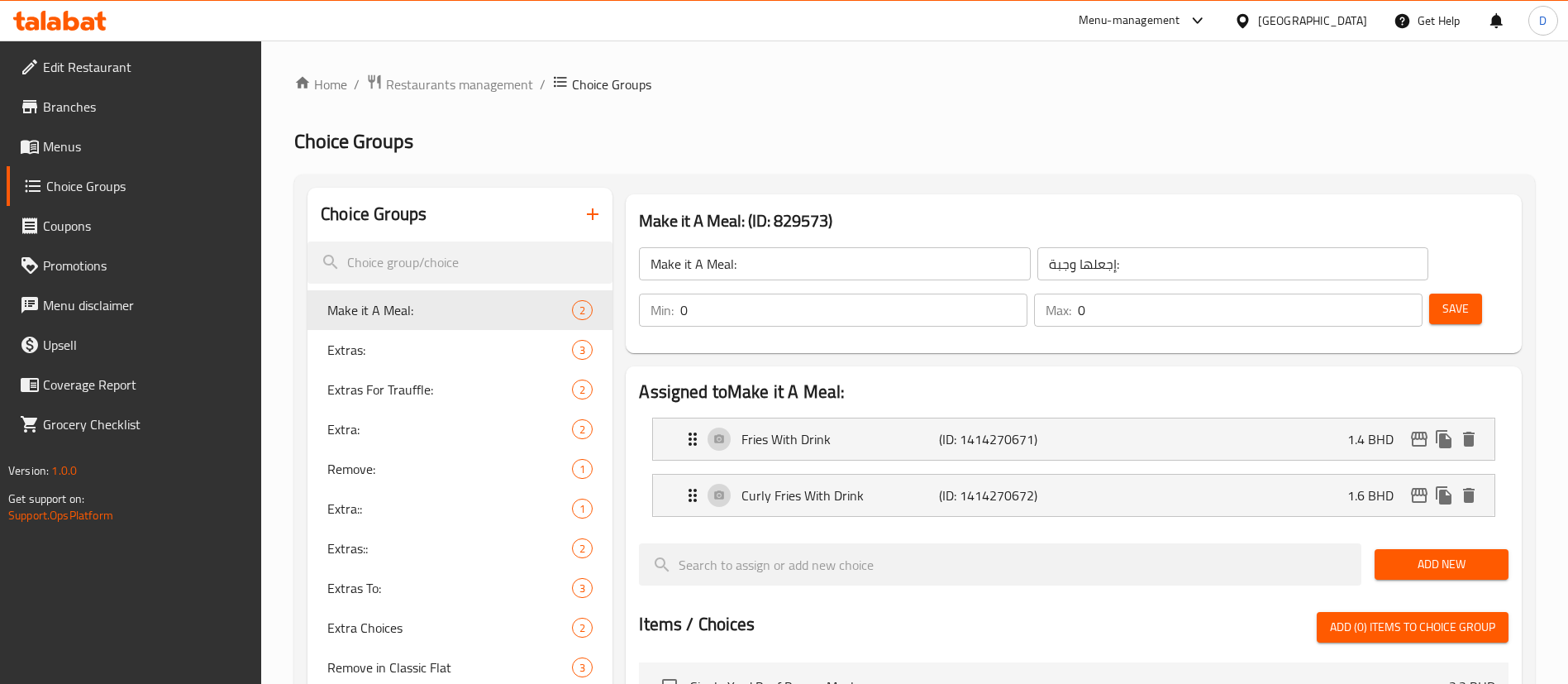
click at [853, 115] on div "Home / Restaurants management / Choice Groups Choice Groups Choice Groups Make …" at bounding box center [915, 644] width 1241 height 1141
click at [474, 83] on span "Restaurants management" at bounding box center [459, 85] width 147 height 20
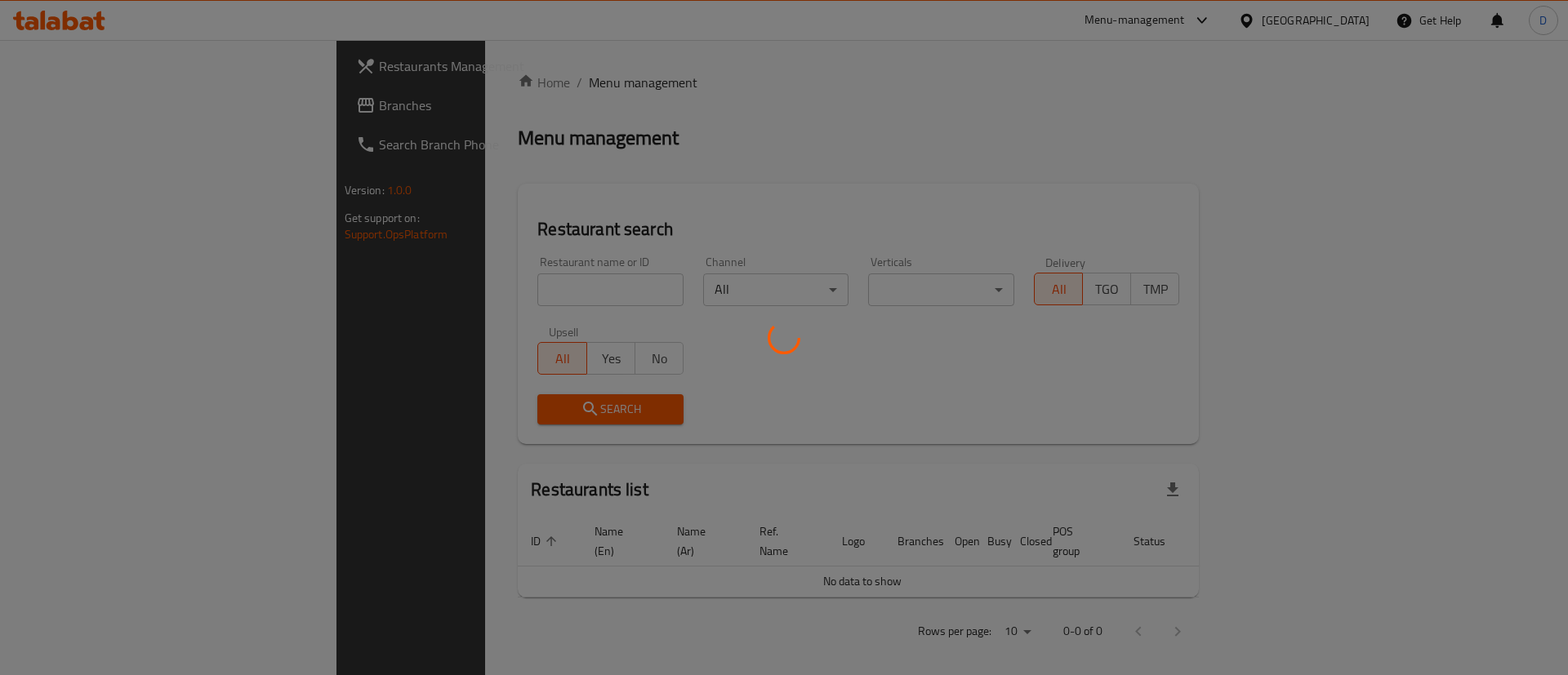
click at [493, 286] on div at bounding box center [784, 338] width 1568 height 675
click at [493, 287] on div at bounding box center [784, 338] width 1568 height 675
click at [473, 292] on div at bounding box center [784, 338] width 1568 height 675
click at [457, 289] on div at bounding box center [784, 338] width 1568 height 675
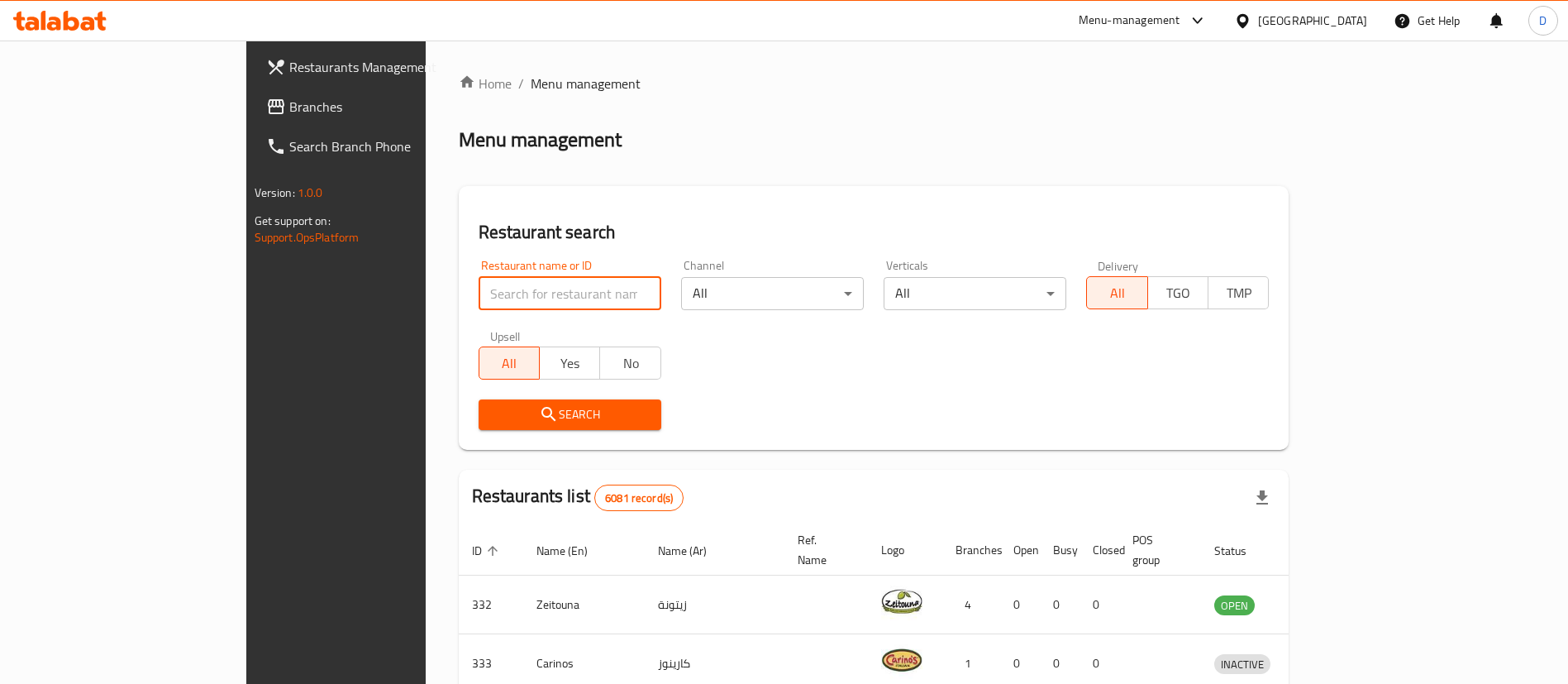
click at [479, 290] on input "search" at bounding box center [570, 294] width 183 height 33
type input "sit al sham"
click button "Search" at bounding box center [570, 414] width 183 height 31
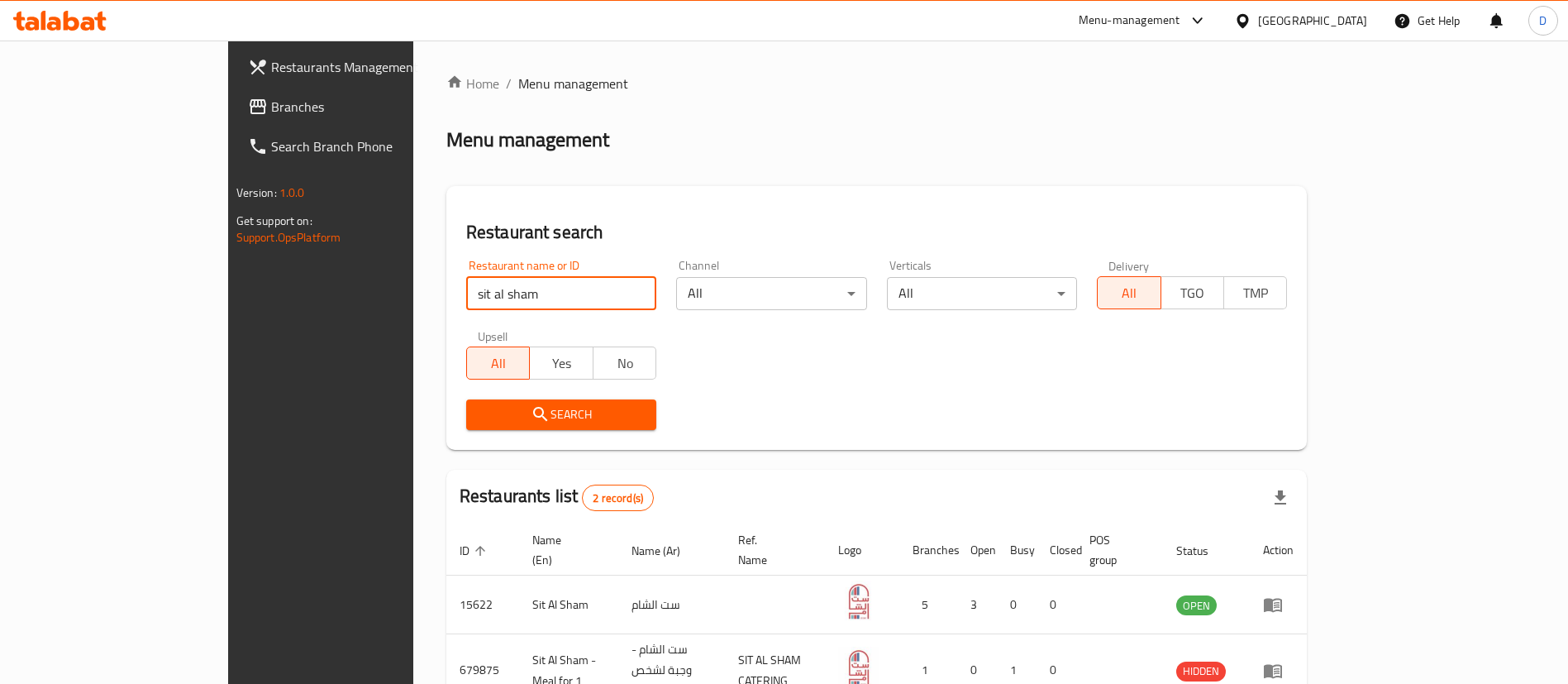
drag, startPoint x: 987, startPoint y: 374, endPoint x: 1134, endPoint y: 397, distance: 148.8
click at [1118, 385] on div "Restaurant name or ID sit al sham Restaurant name or ID Channel All ​ Verticals…" at bounding box center [877, 344] width 841 height 190
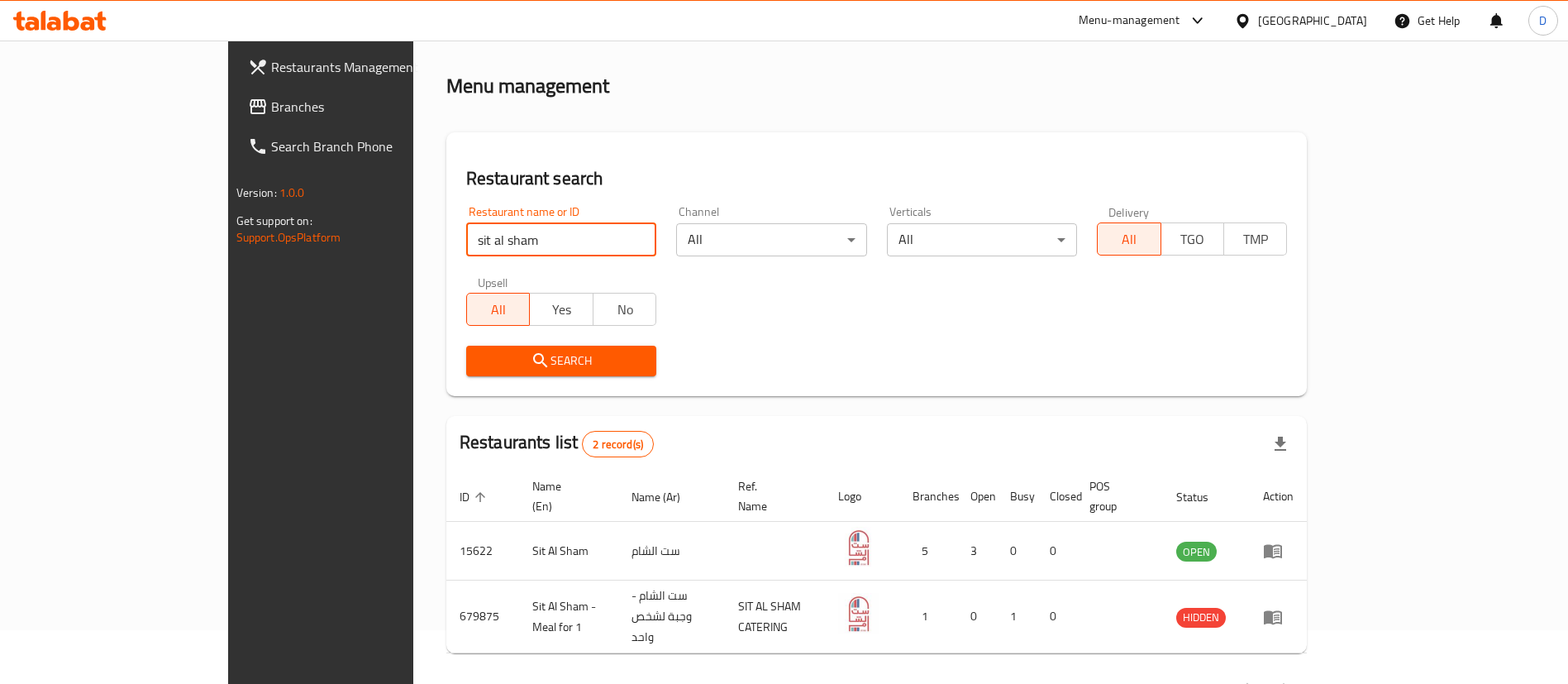
scroll to position [81, 0]
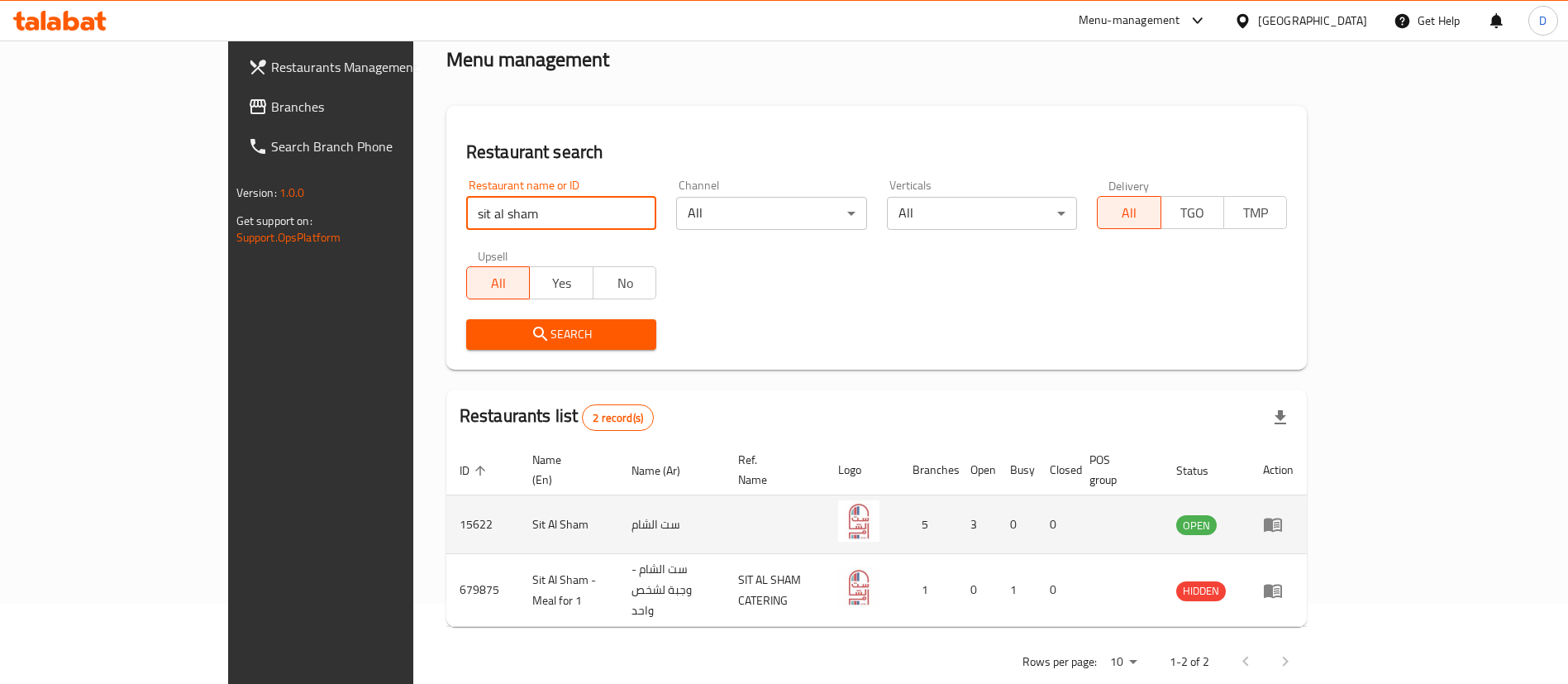
click at [1307, 496] on td "enhanced table" at bounding box center [1278, 525] width 57 height 59
click at [1279, 522] on icon "enhanced table" at bounding box center [1276, 525] width 6 height 7
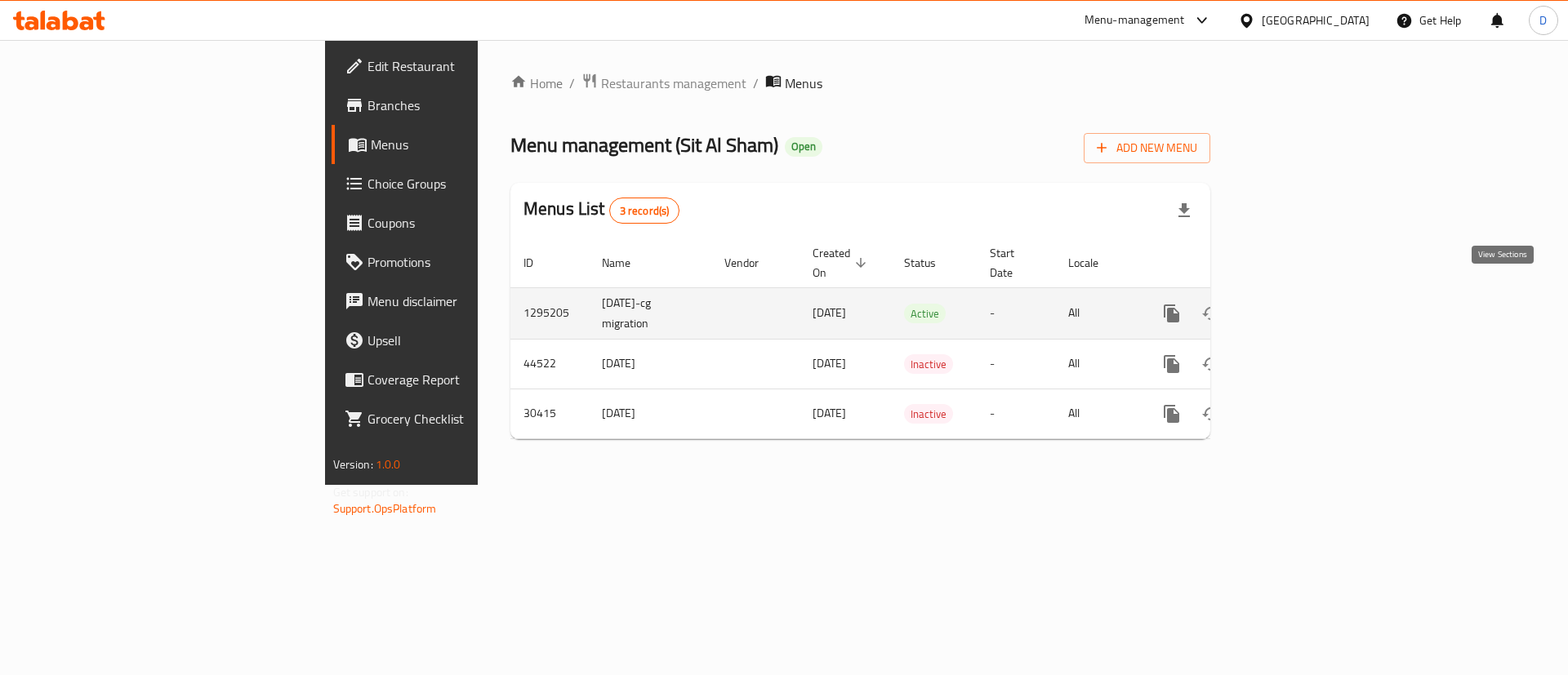
click at [1297, 306] on icon "enhanced table" at bounding box center [1289, 314] width 15 height 15
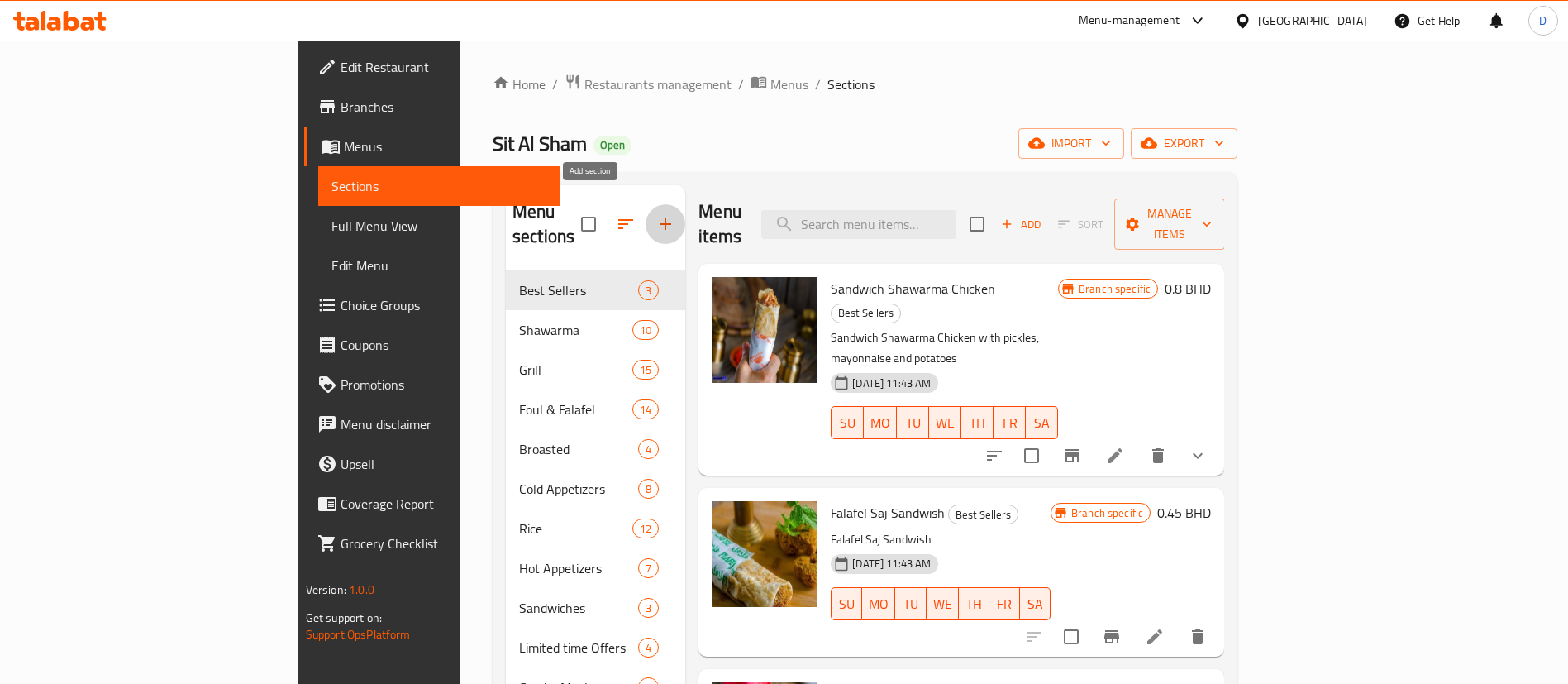
click at [655, 215] on icon "button" at bounding box center [665, 224] width 20 height 20
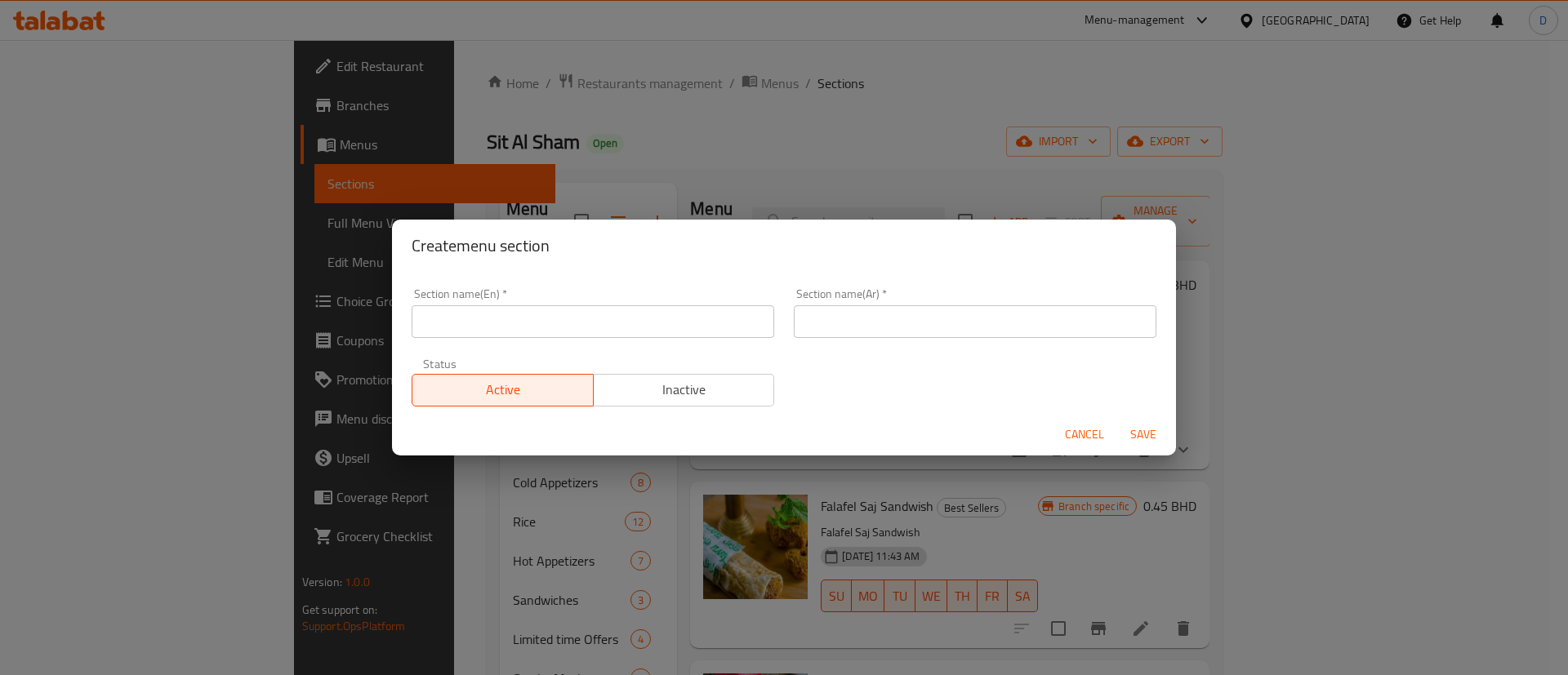
click at [597, 340] on div "Section name(En)   * Section name(En) *" at bounding box center [593, 313] width 382 height 70
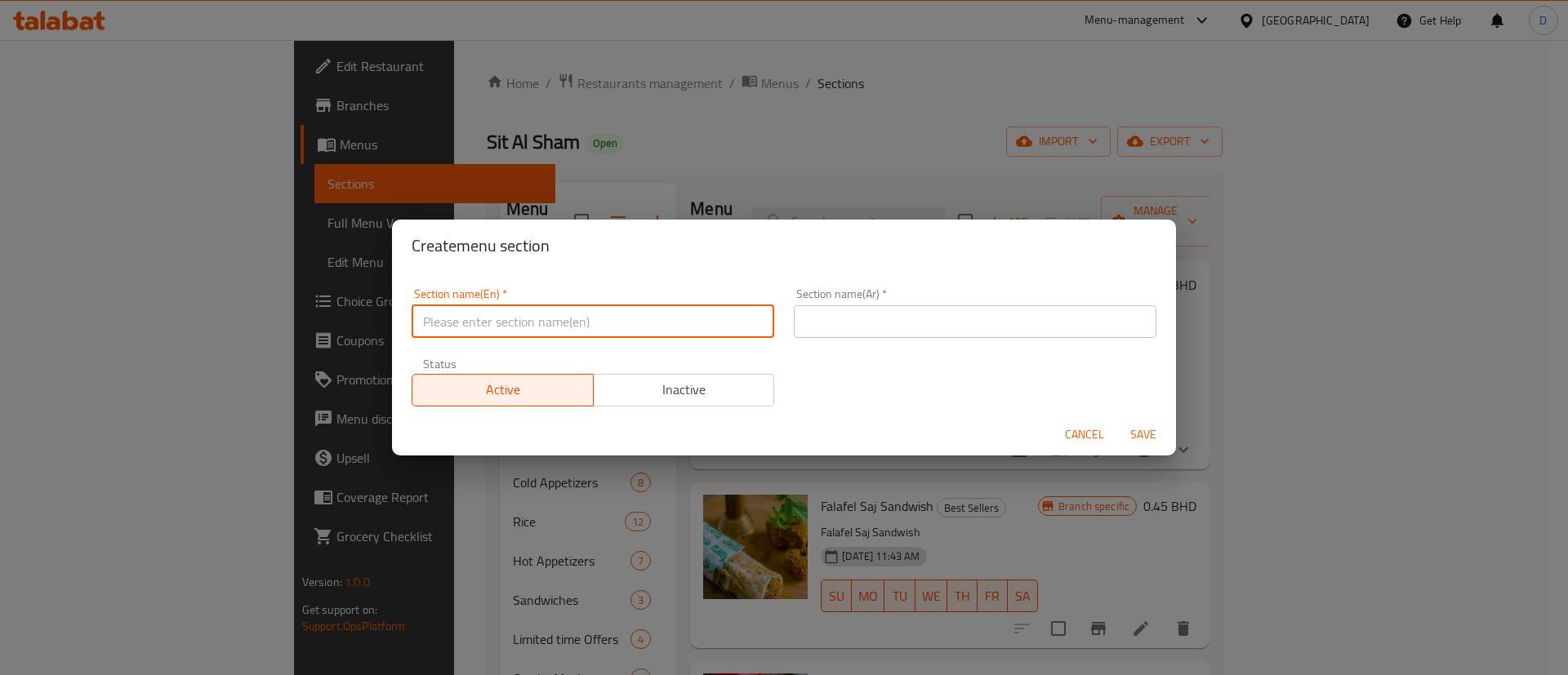
click at [602, 322] on input "text" at bounding box center [593, 322] width 362 height 33
type input "M41"
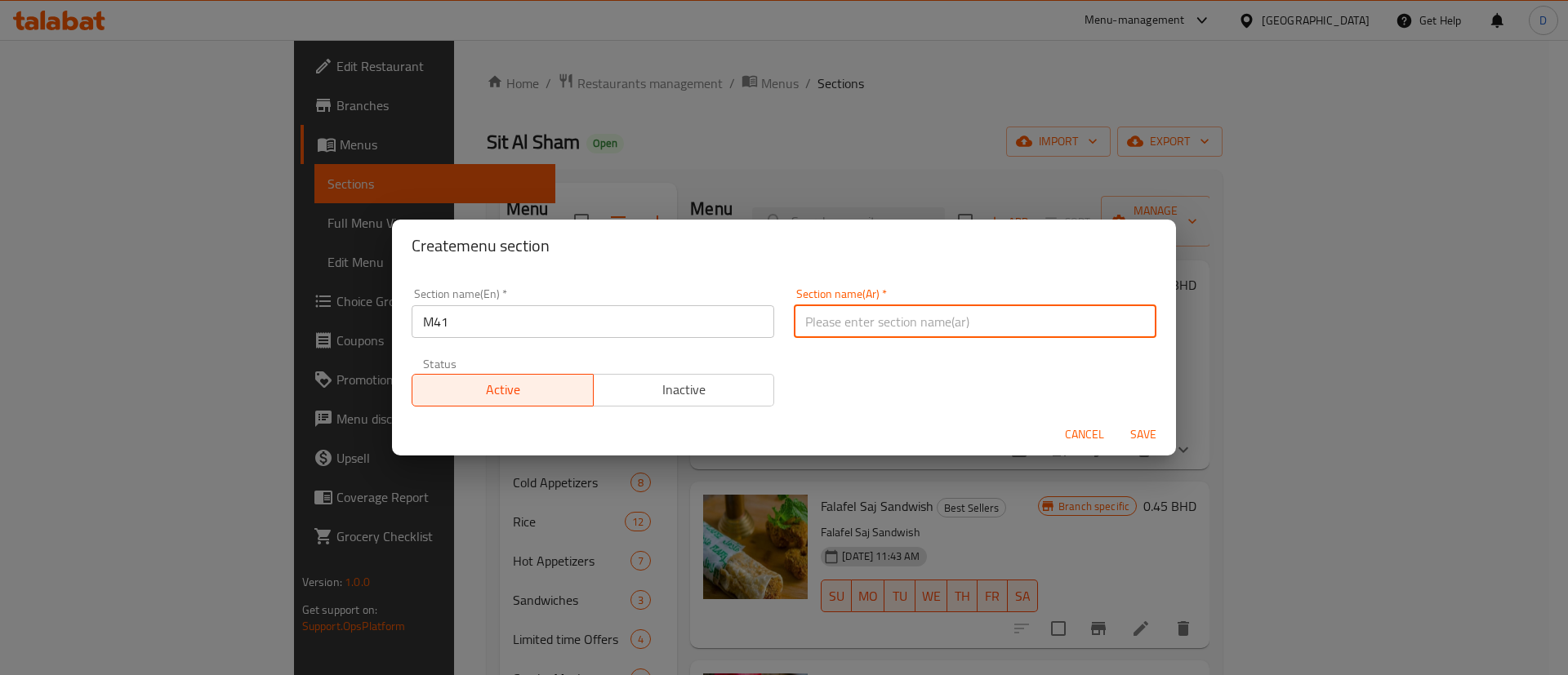
click at [905, 330] on input "text" at bounding box center [975, 322] width 362 height 33
type input "وجبة لشخص واحد"
click at [1144, 434] on span "Save" at bounding box center [1143, 434] width 39 height 20
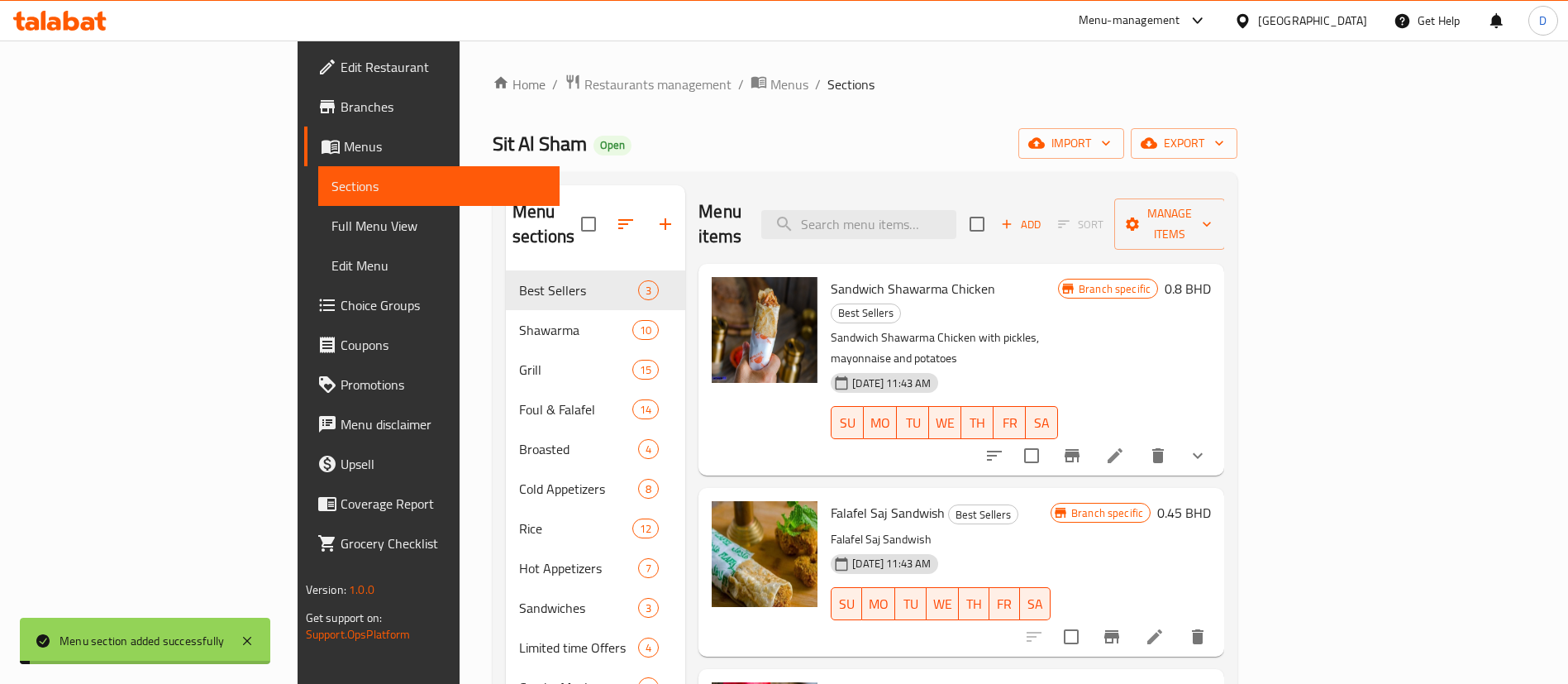
click at [851, 147] on div "Sit Al Sham Open import export" at bounding box center [865, 143] width 745 height 31
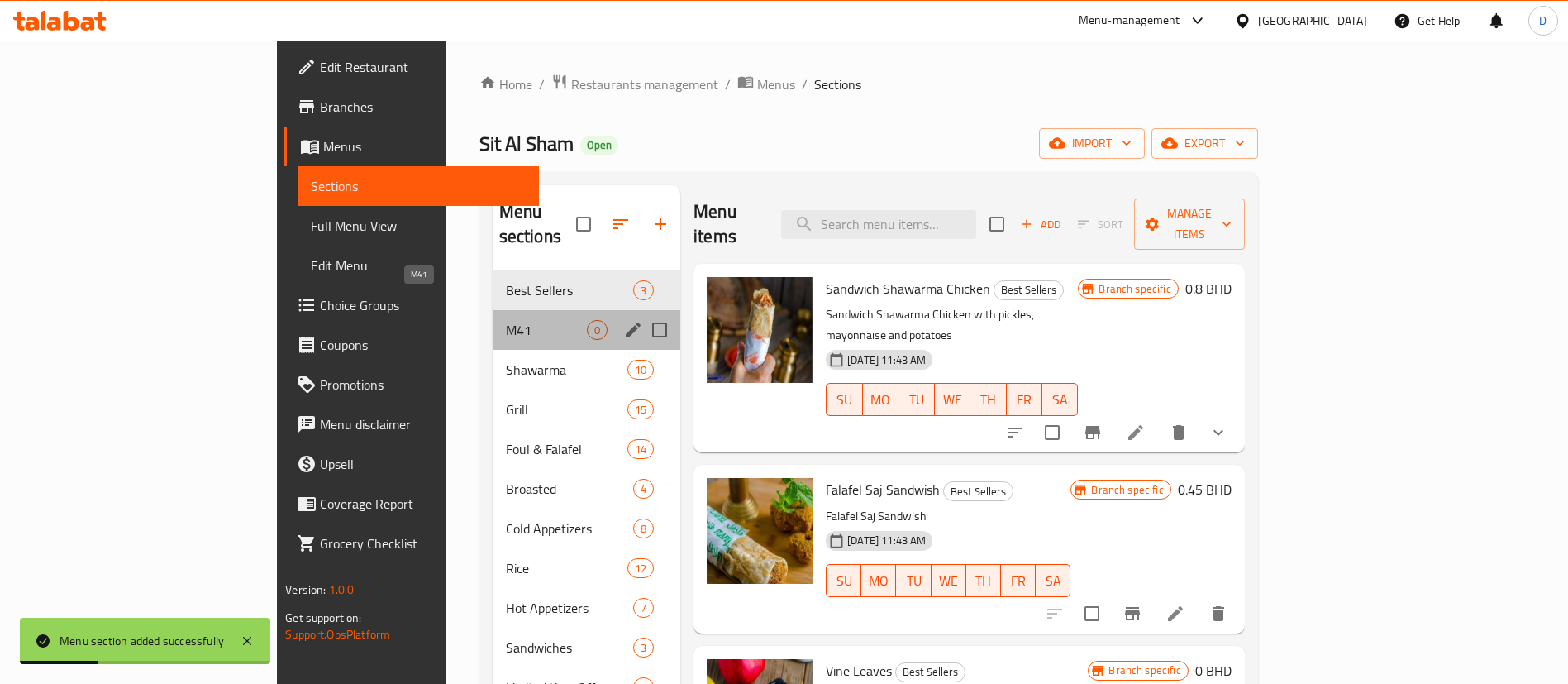
click at [506, 320] on span "M41" at bounding box center [547, 330] width 81 height 20
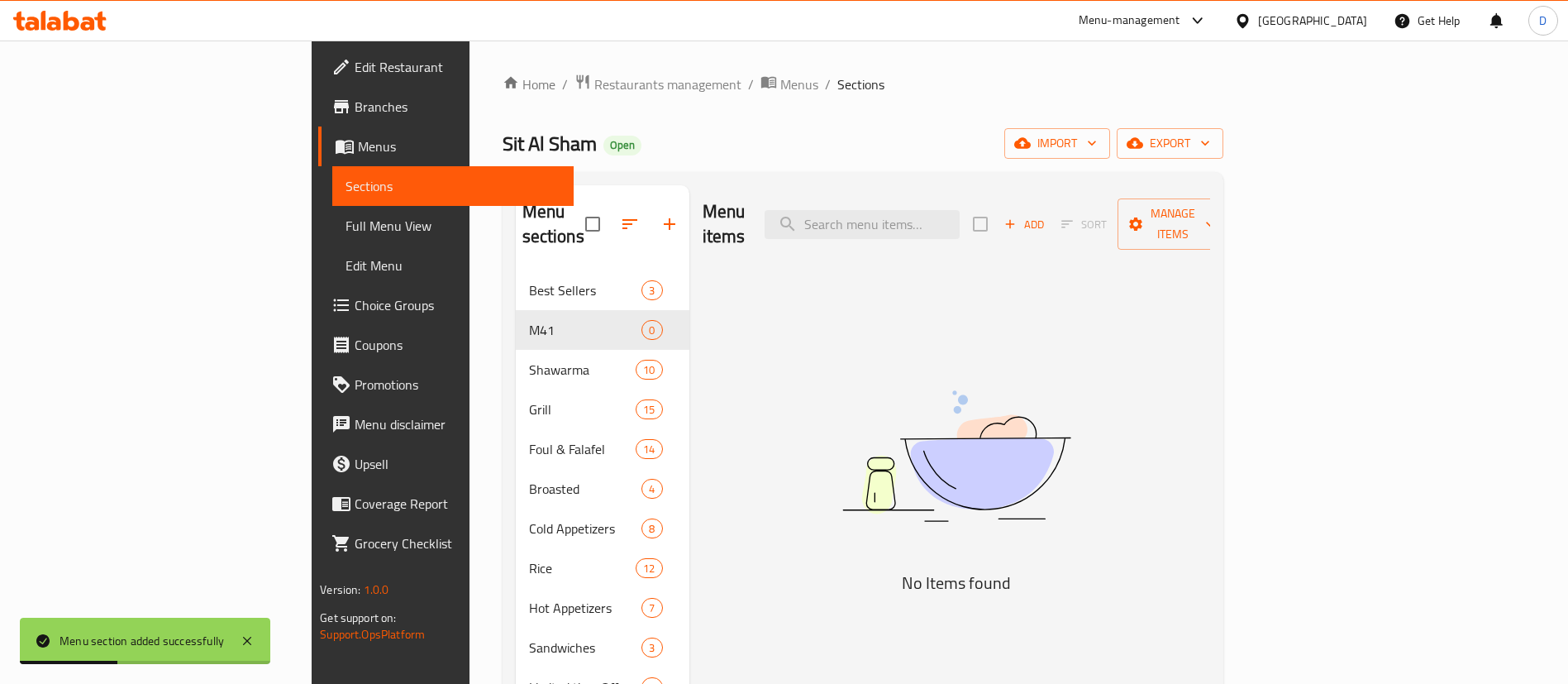
click at [718, 161] on div "Home / Restaurants management / Menus / Sections Sit Al Sham Open import export…" at bounding box center [863, 480] width 721 height 812
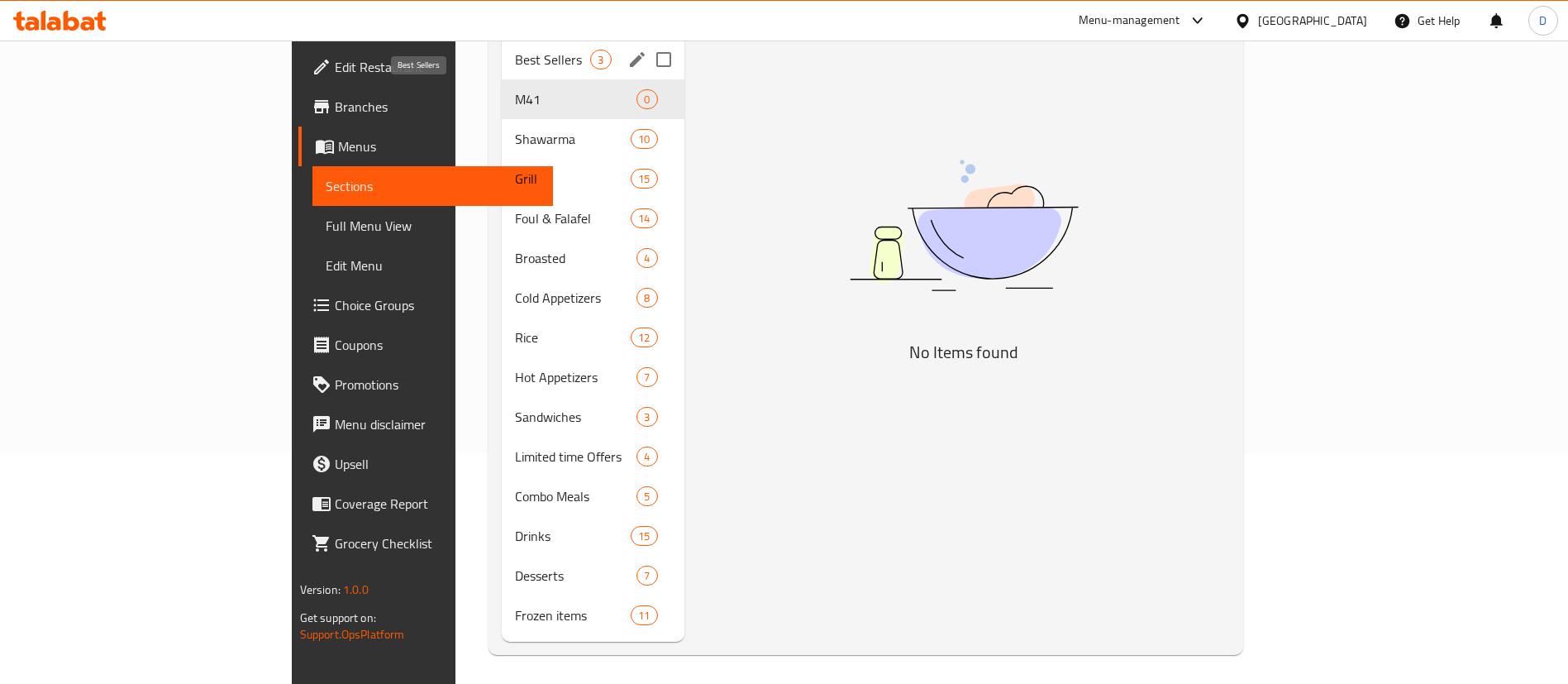
scroll to position [232, 0]
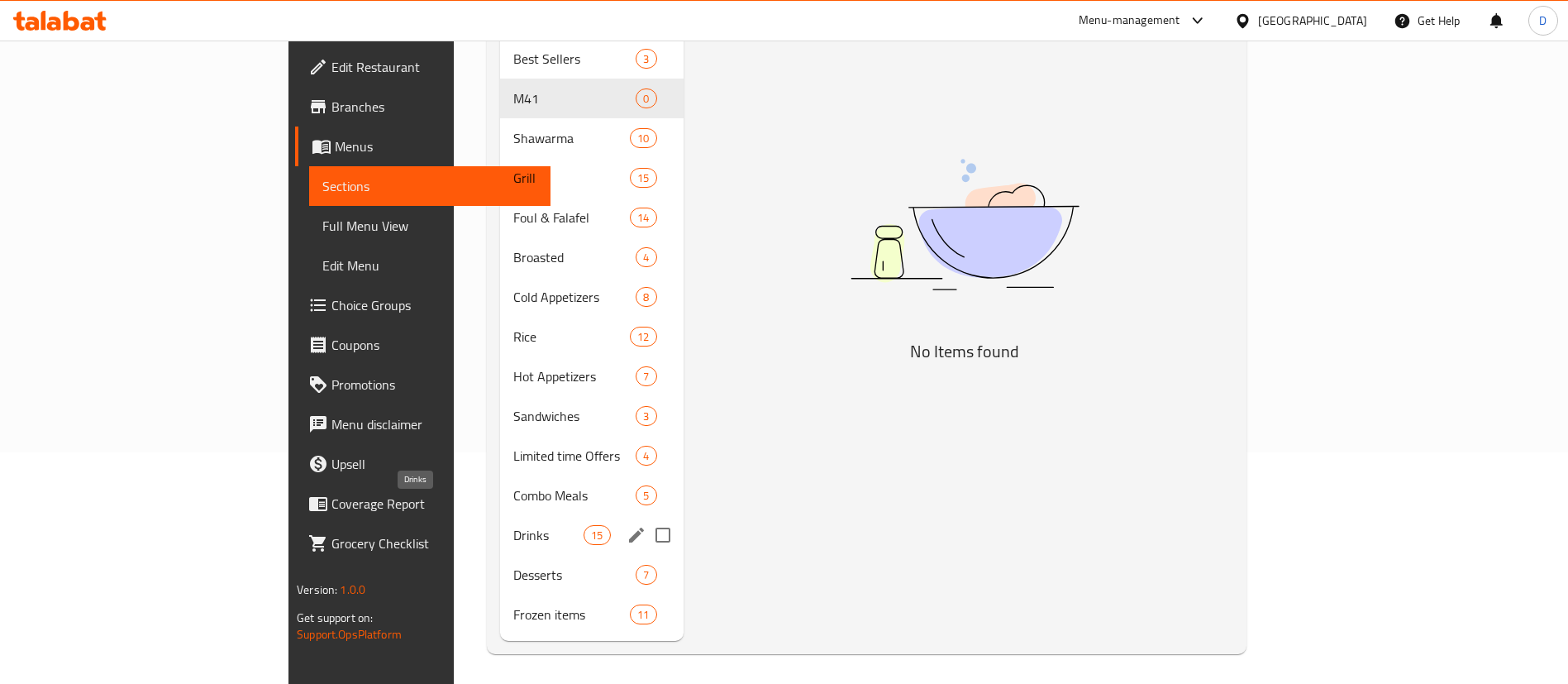
click at [514, 525] on span "Drinks" at bounding box center [548, 535] width 71 height 20
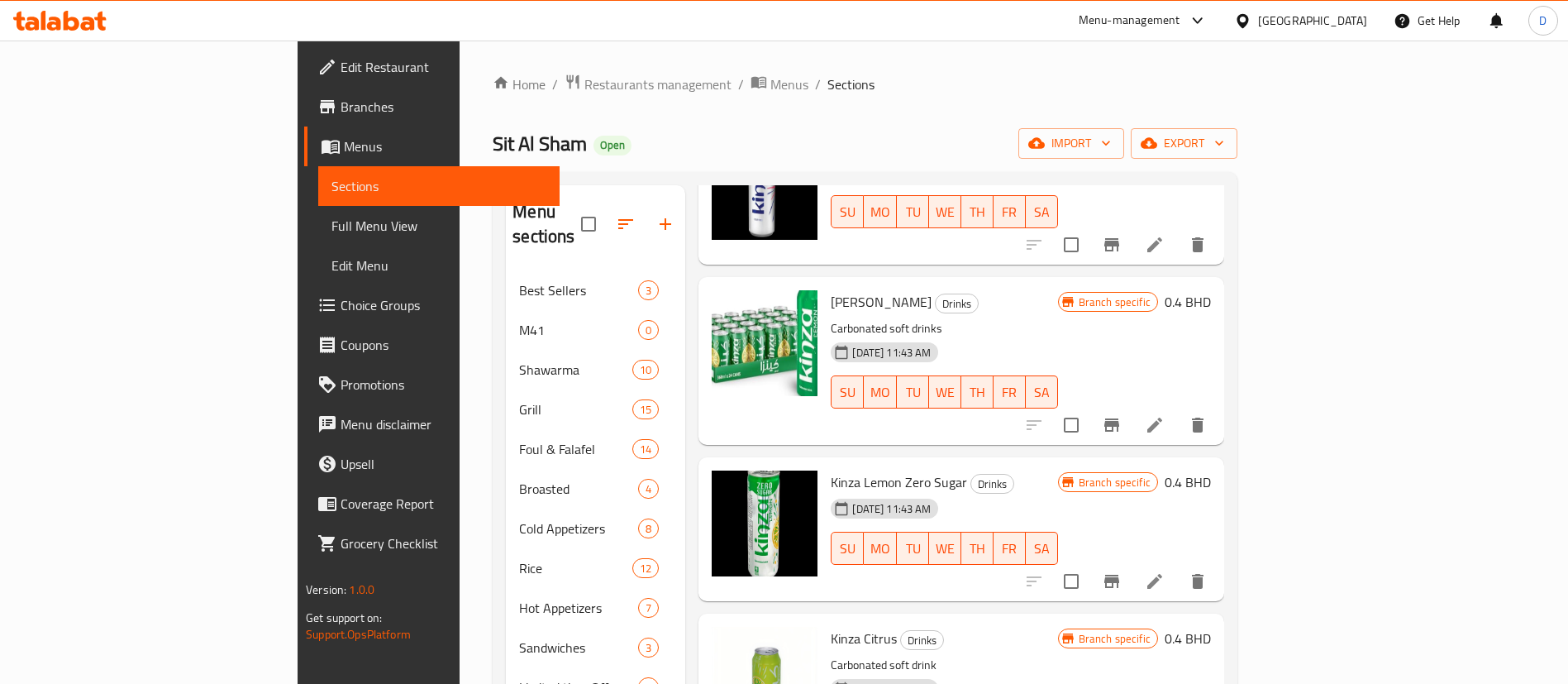
scroll to position [620, 0]
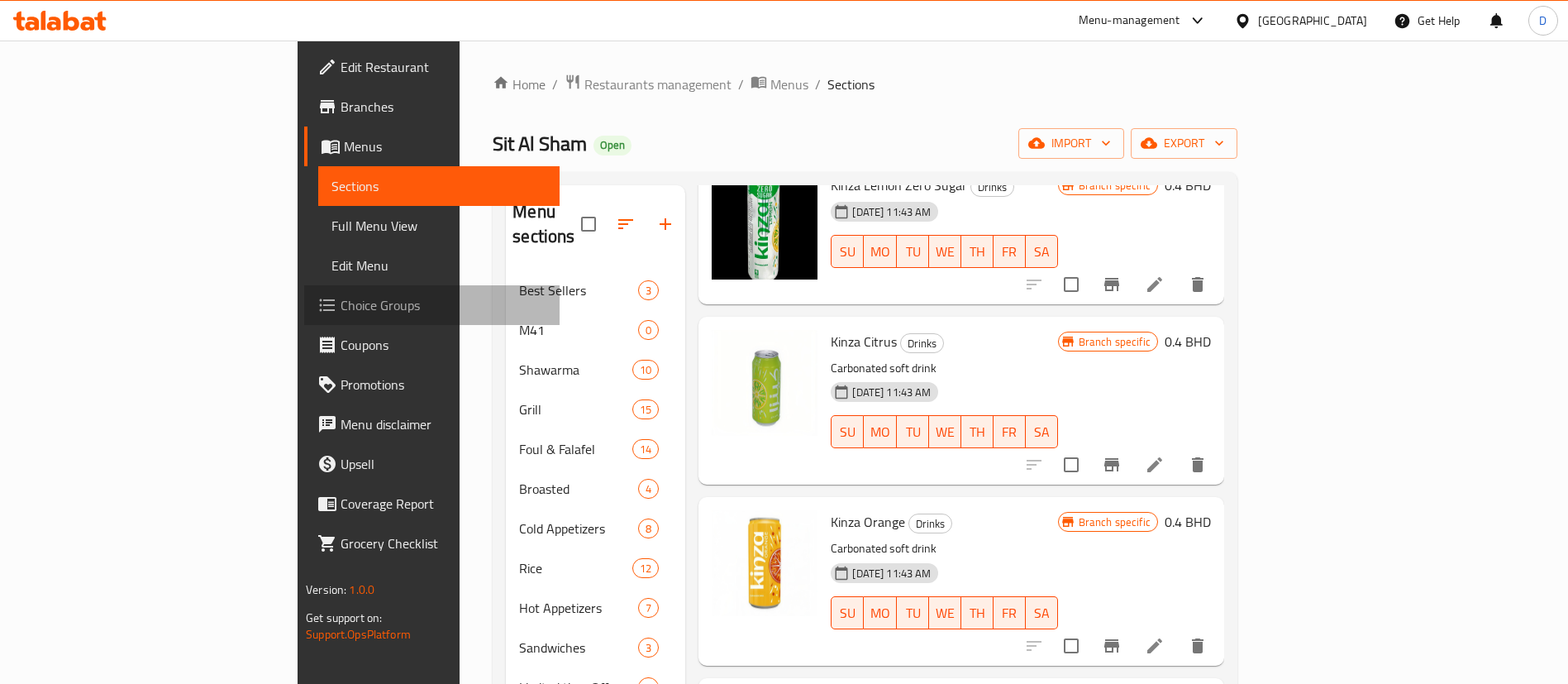
click at [341, 303] on span "Choice Groups" at bounding box center [444, 305] width 206 height 20
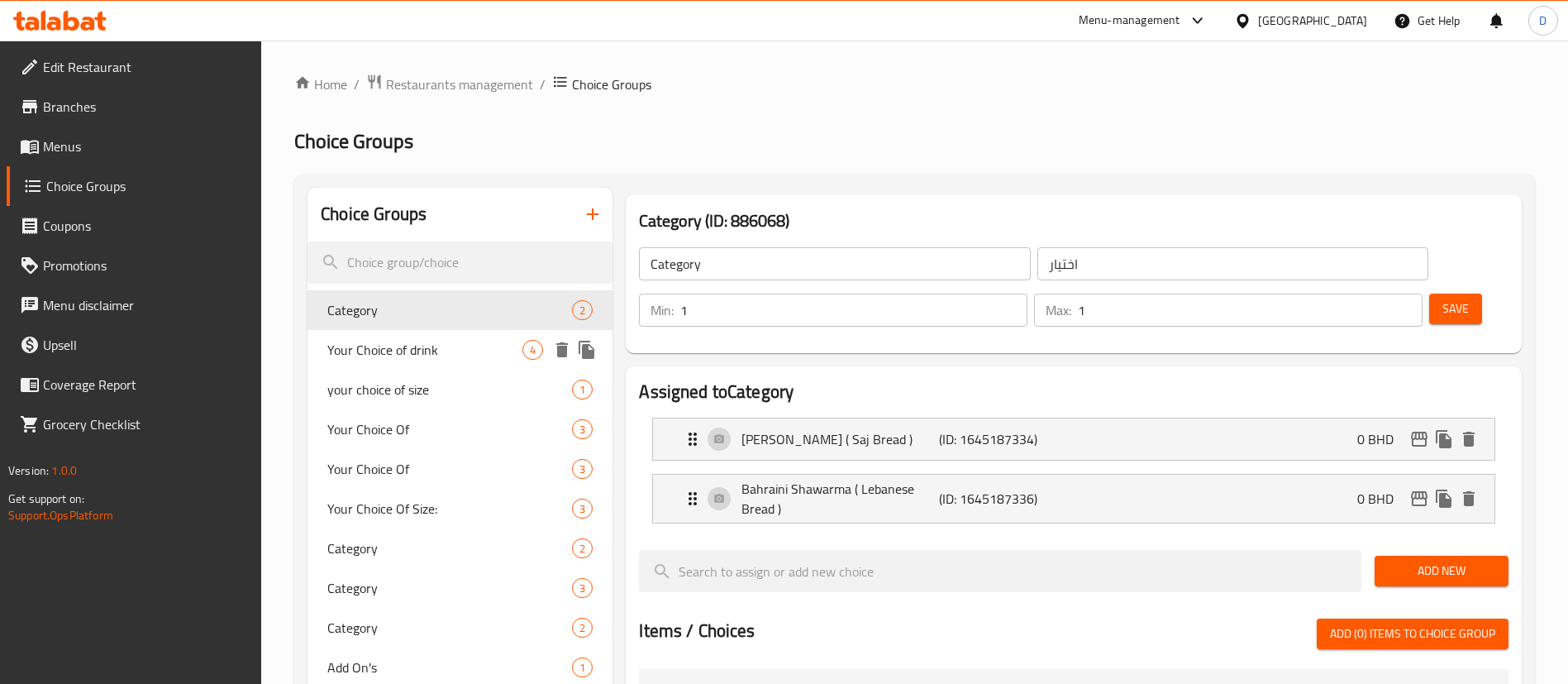
click at [457, 342] on span "Your Choice of drink" at bounding box center [425, 350] width 195 height 20
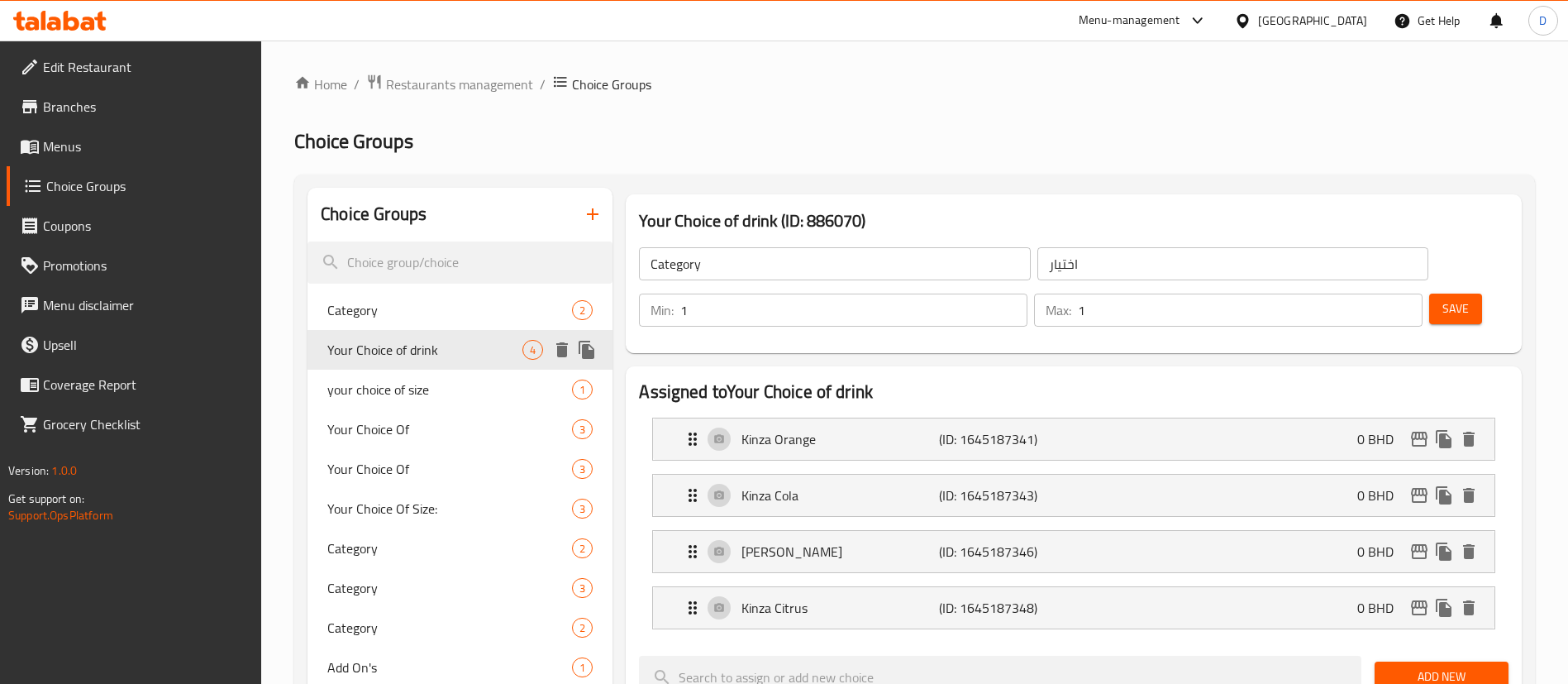
type input "Your Choice of drink"
type input "اختيارك من المشروب"
click at [1421, 429] on icon "edit" at bounding box center [1419, 439] width 20 height 20
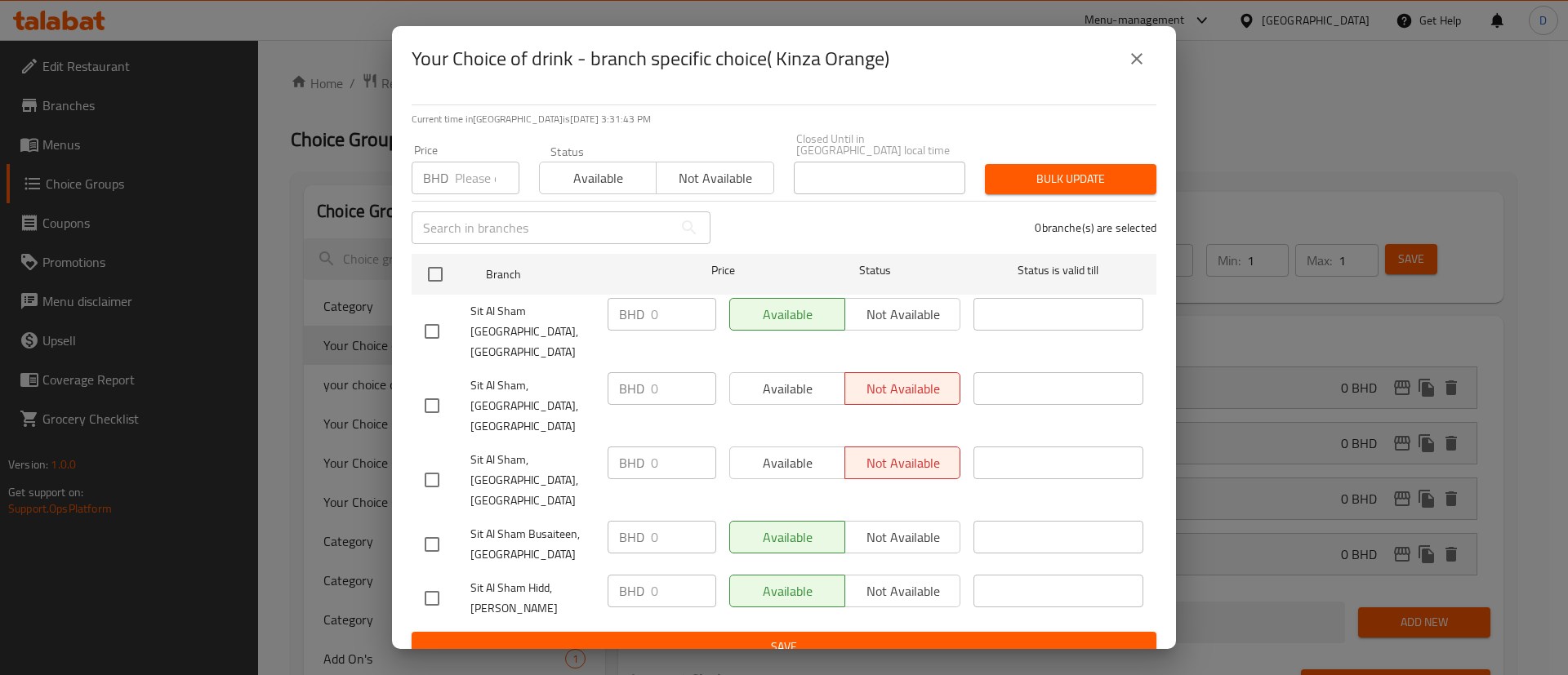
click at [1134, 69] on icon "close" at bounding box center [1137, 59] width 20 height 20
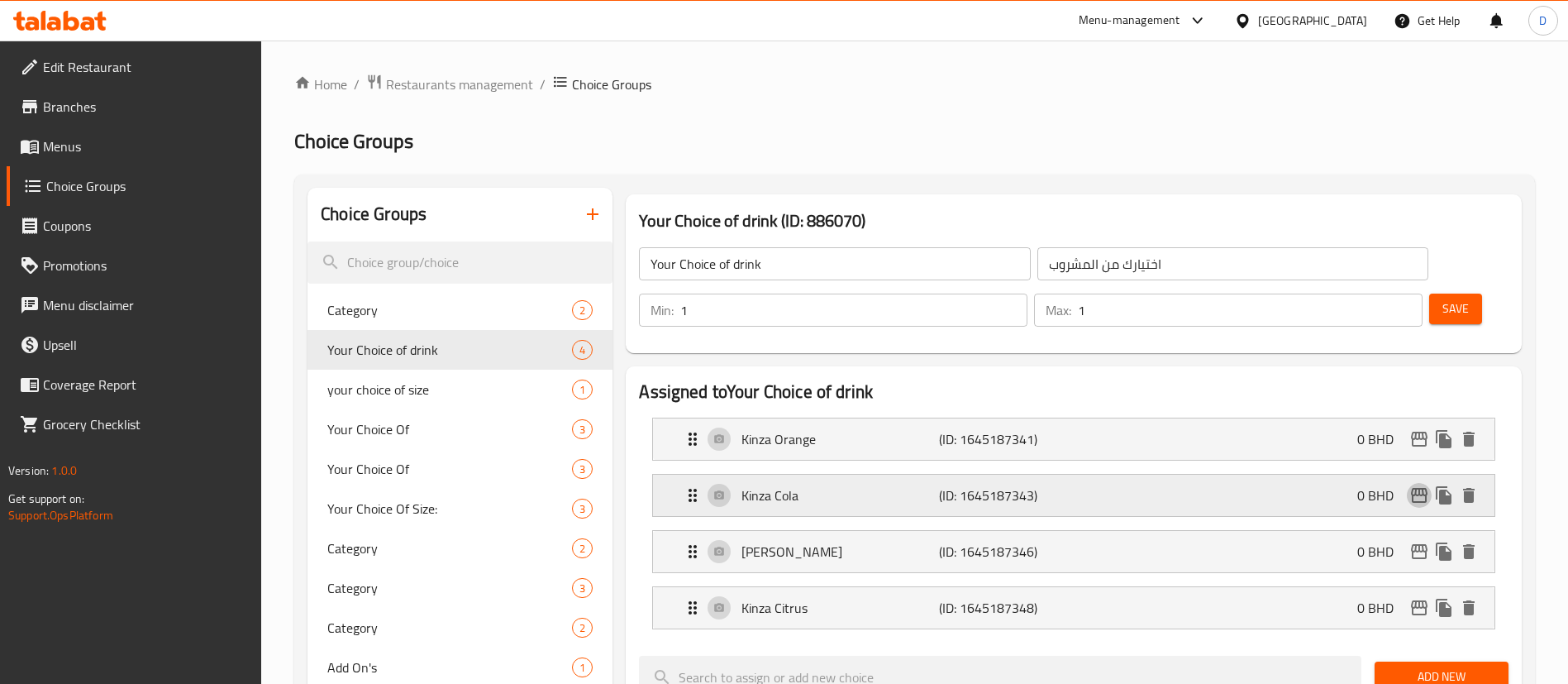
click at [1420, 486] on icon "edit" at bounding box center [1419, 496] width 20 height 20
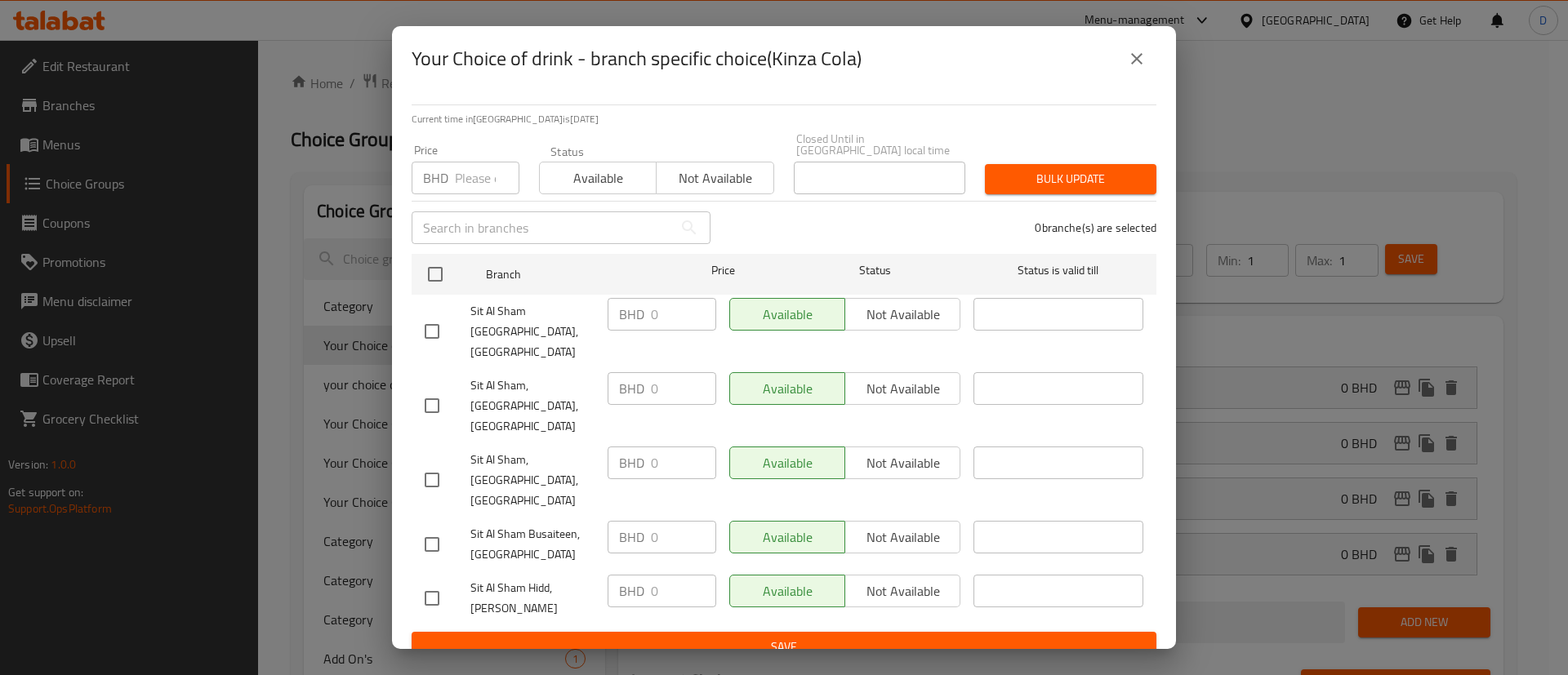
click at [1137, 69] on icon "close" at bounding box center [1137, 59] width 20 height 20
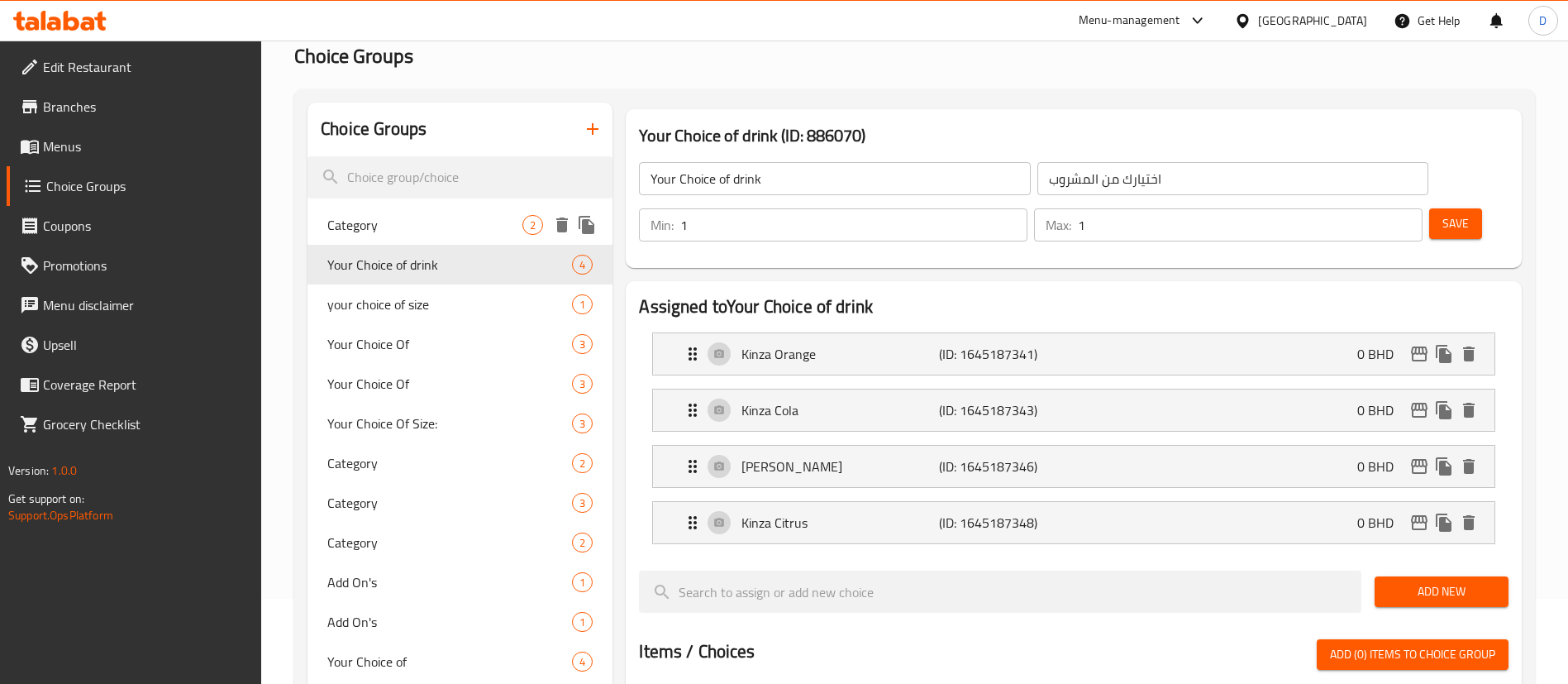
scroll to position [124, 0]
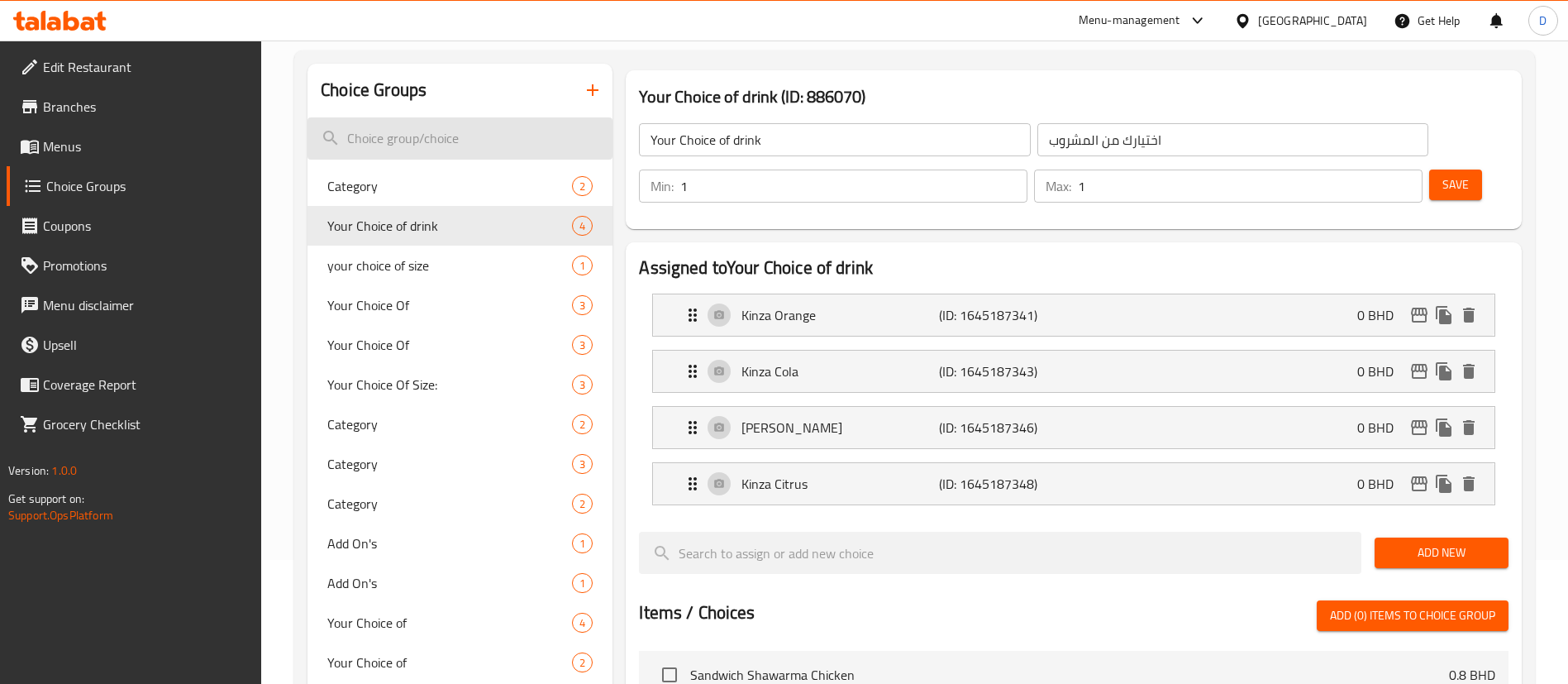
click at [413, 138] on input "search" at bounding box center [460, 138] width 305 height 42
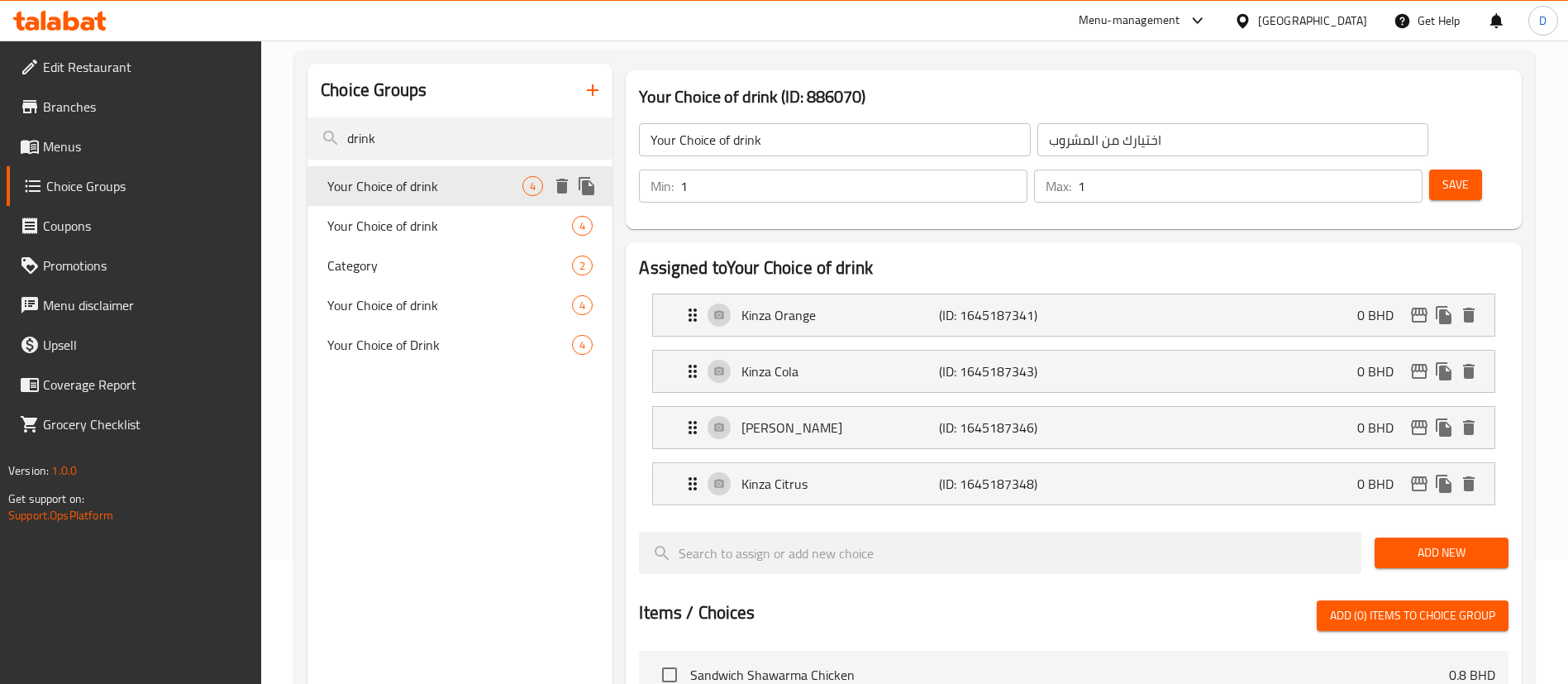
type input "drink"
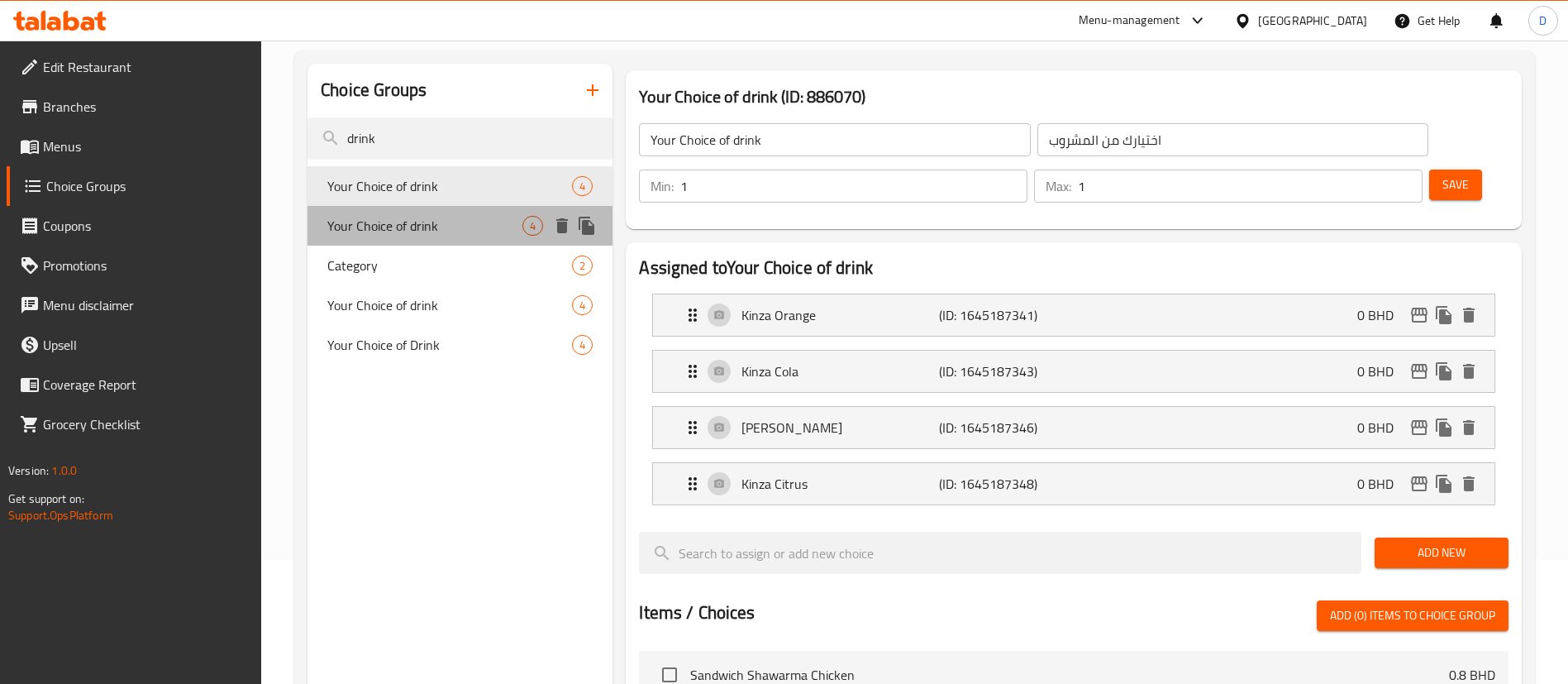
click at [422, 216] on span "Your Choice of drink" at bounding box center [425, 226] width 195 height 20
type input "5"
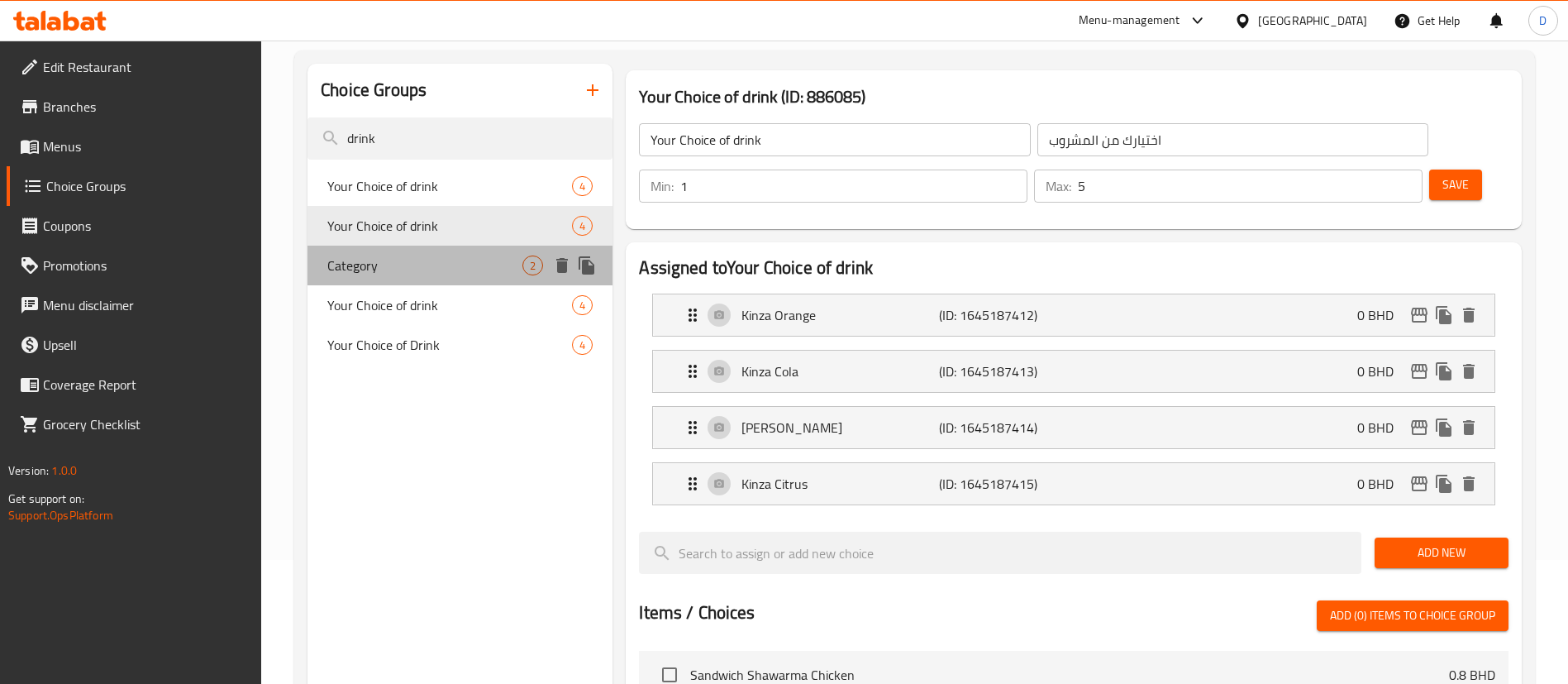
click at [422, 249] on div "Category 2" at bounding box center [460, 266] width 305 height 40
type input "Category"
type input "0"
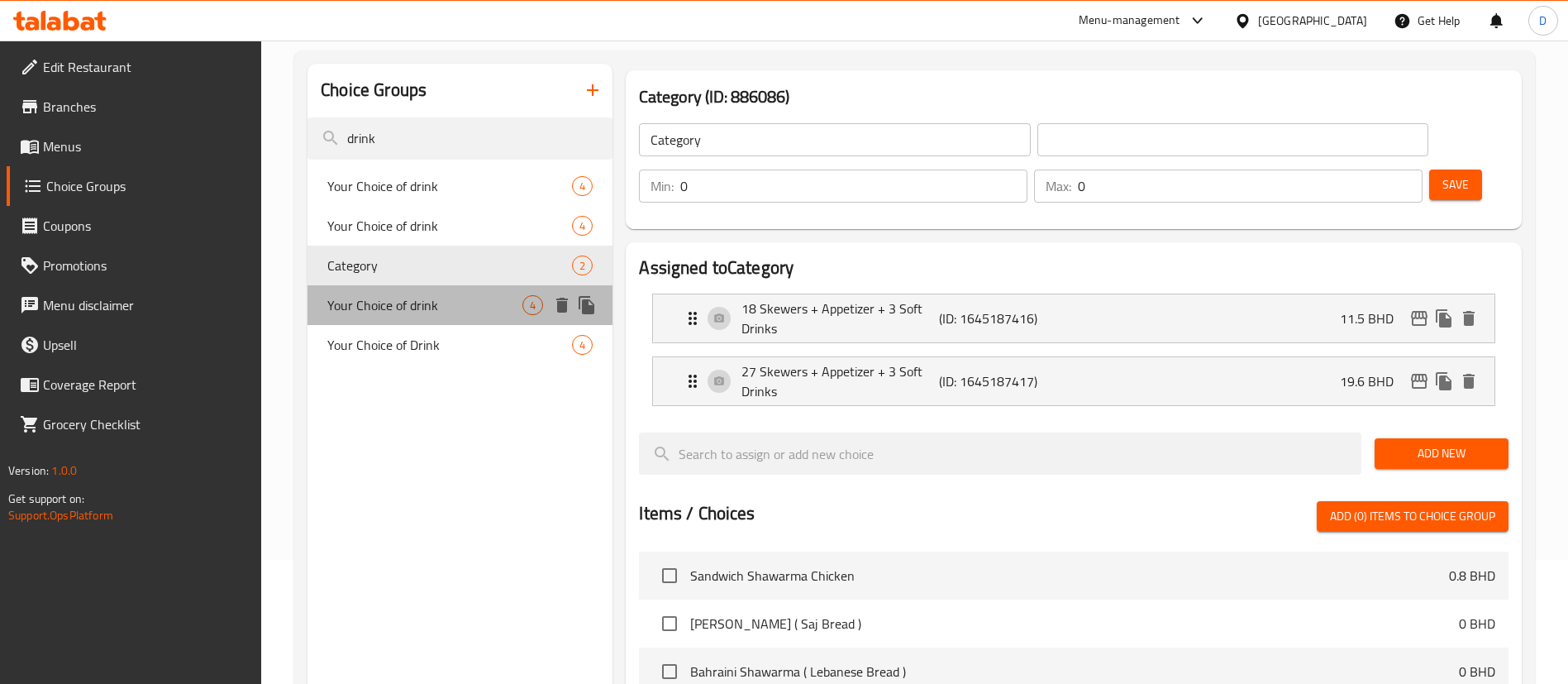
click at [427, 286] on div "Your Choice of drink 4" at bounding box center [460, 305] width 305 height 40
type input "Your Choice of drink"
type input "اختيارك من المشروب"
type input "1"
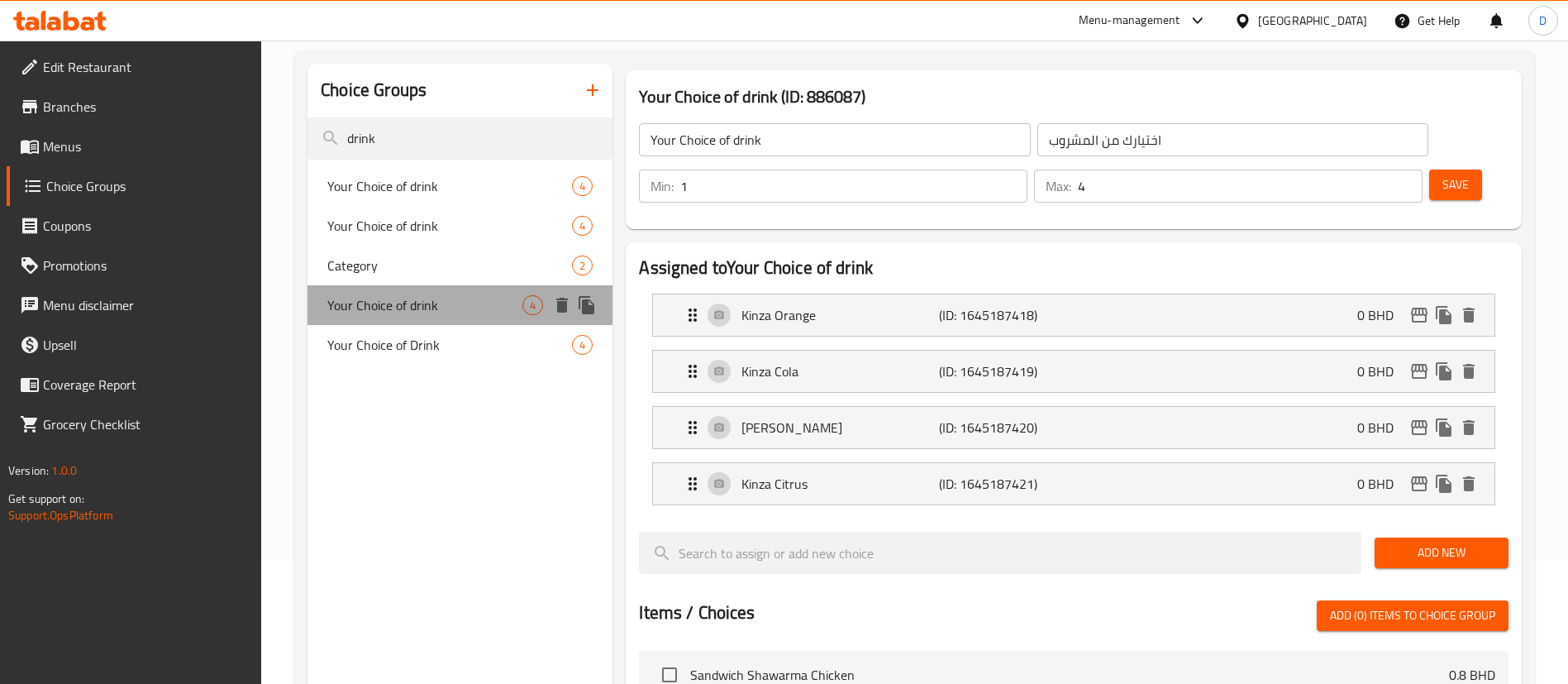
drag, startPoint x: 429, startPoint y: 316, endPoint x: 431, endPoint y: 329, distance: 13.2
click at [430, 320] on div "Your Choice of drink 4" at bounding box center [460, 305] width 305 height 40
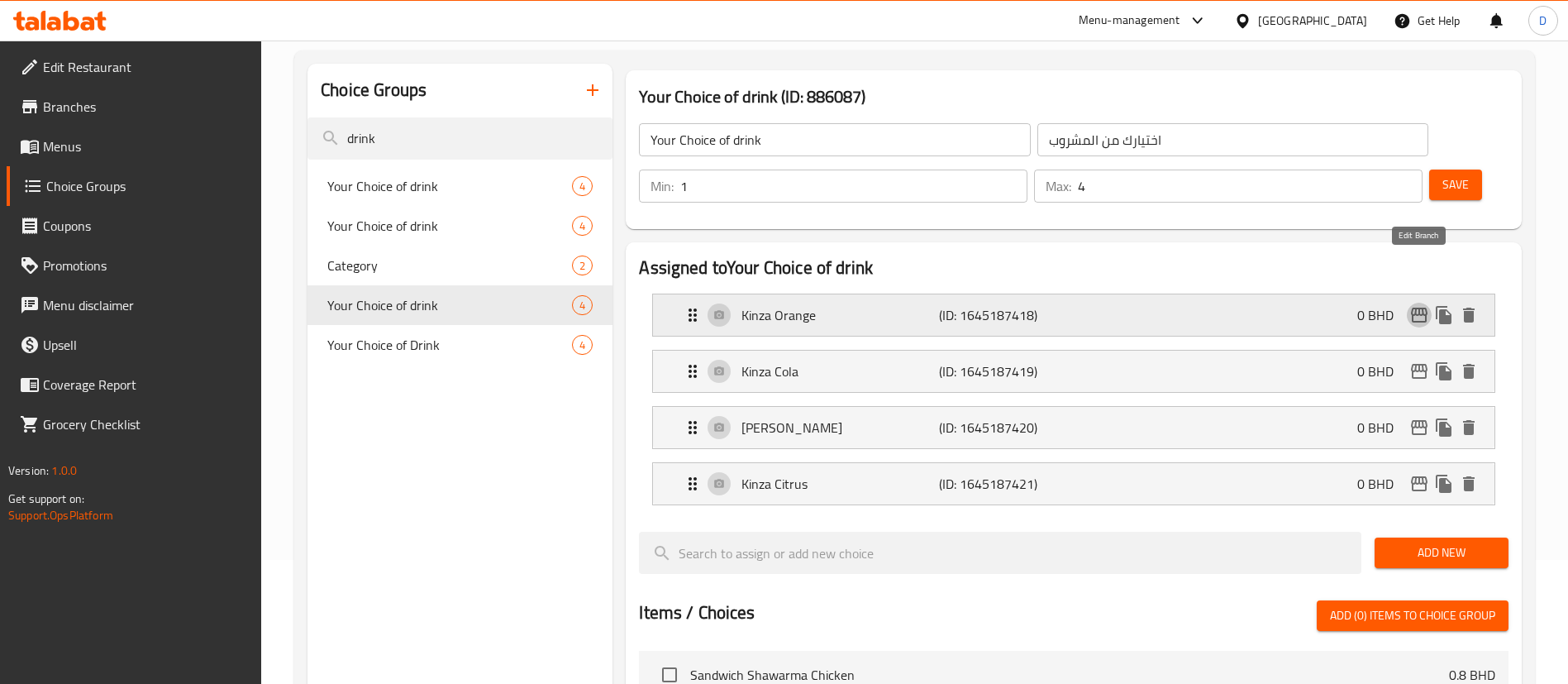
click at [1424, 305] on icon "edit" at bounding box center [1419, 315] width 20 height 20
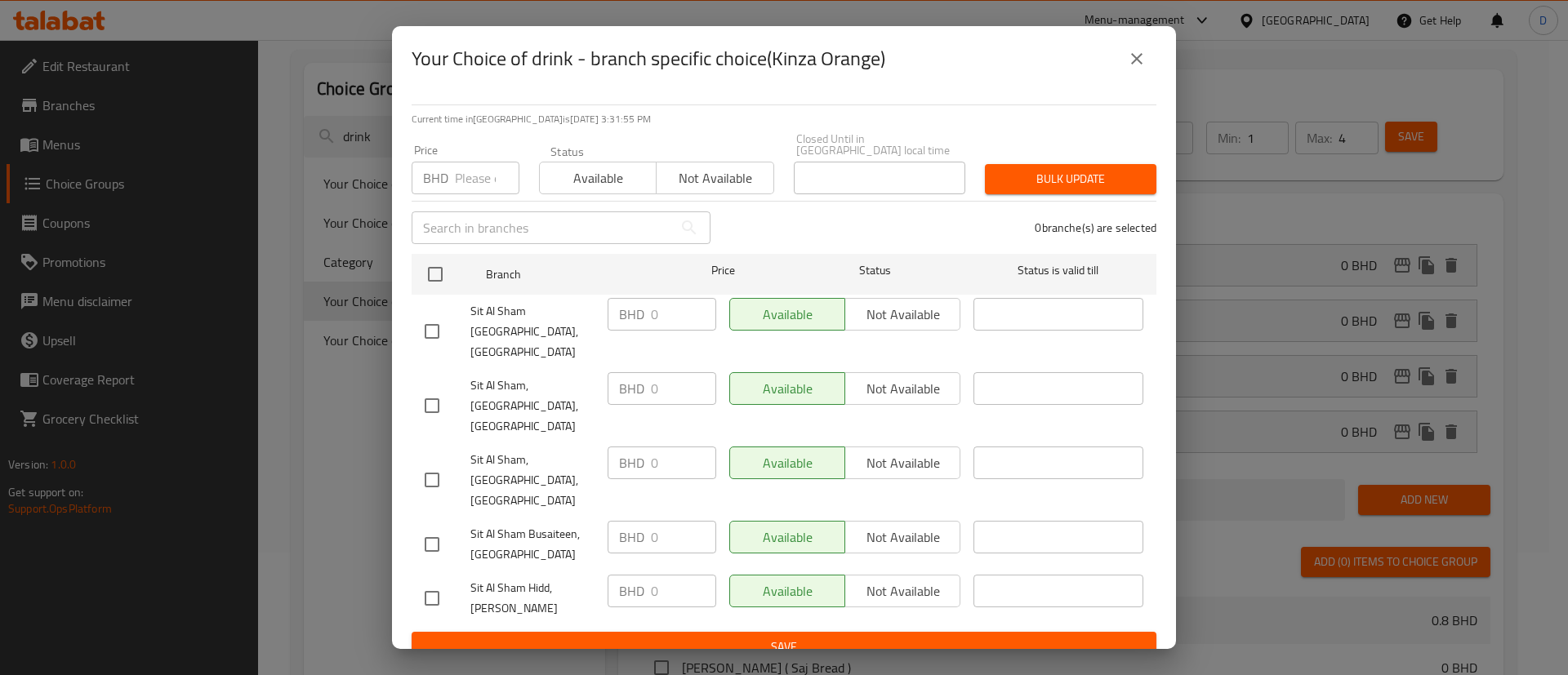
drag, startPoint x: 1142, startPoint y: 91, endPoint x: 1237, endPoint y: 165, distance: 120.4
click at [1143, 69] on icon "close" at bounding box center [1137, 59] width 20 height 20
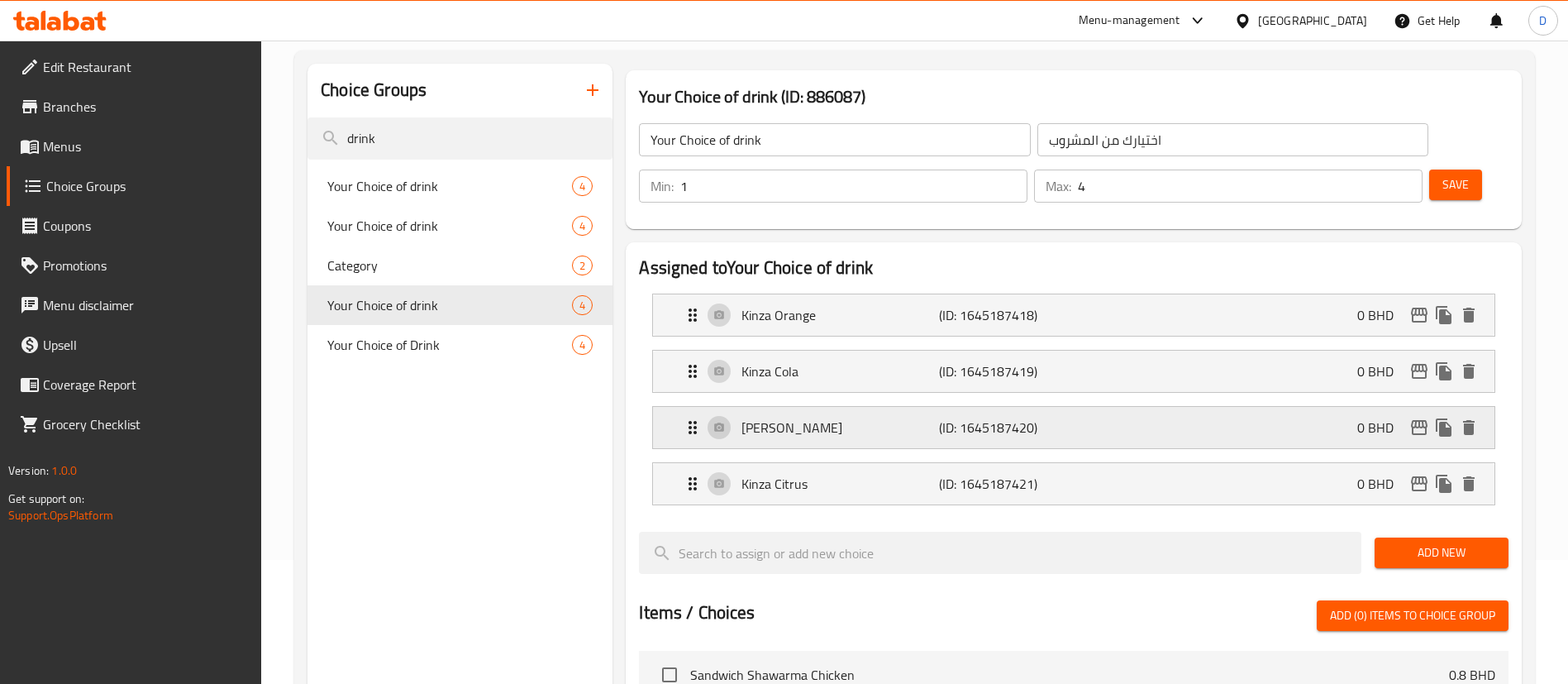
click at [1419, 420] on icon "edit" at bounding box center [1419, 428] width 17 height 15
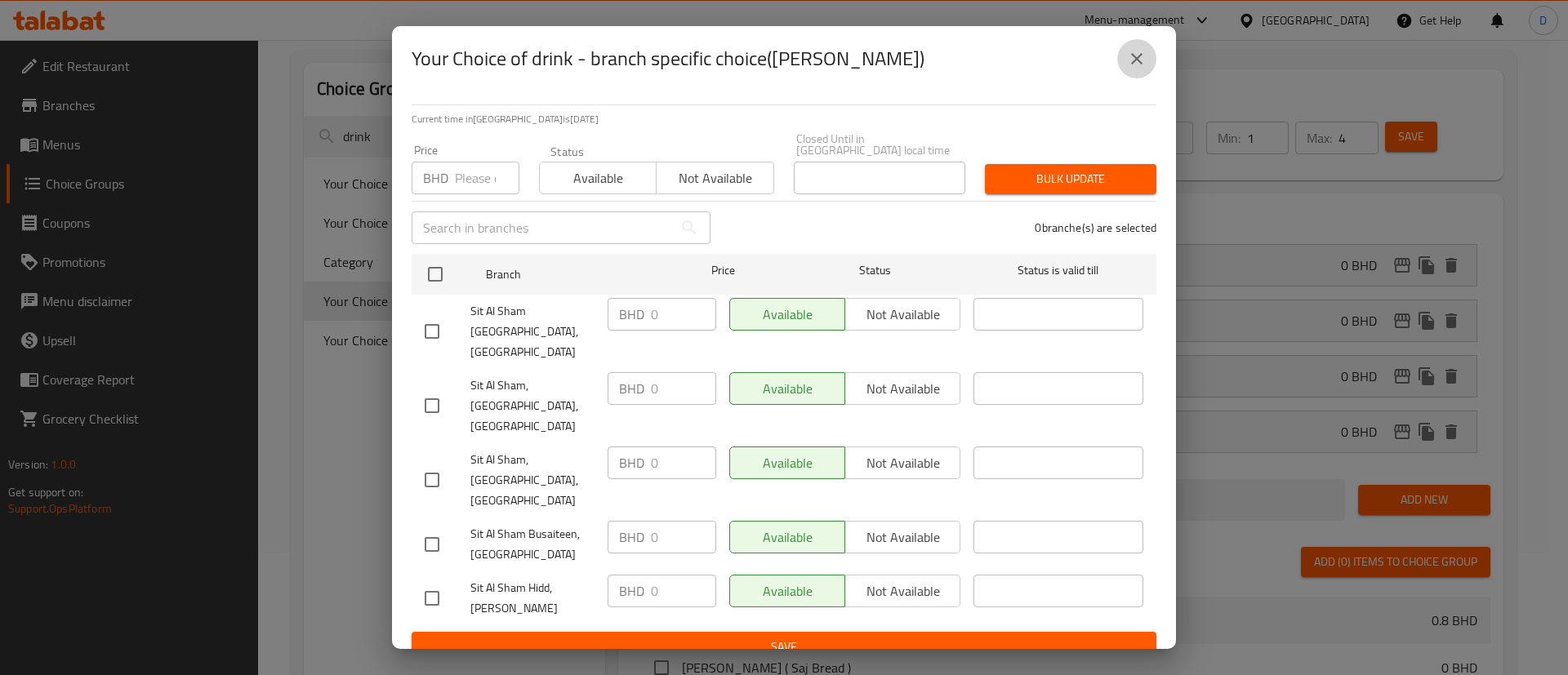
click at [1139, 65] on icon "close" at bounding box center [1137, 59] width 11 height 11
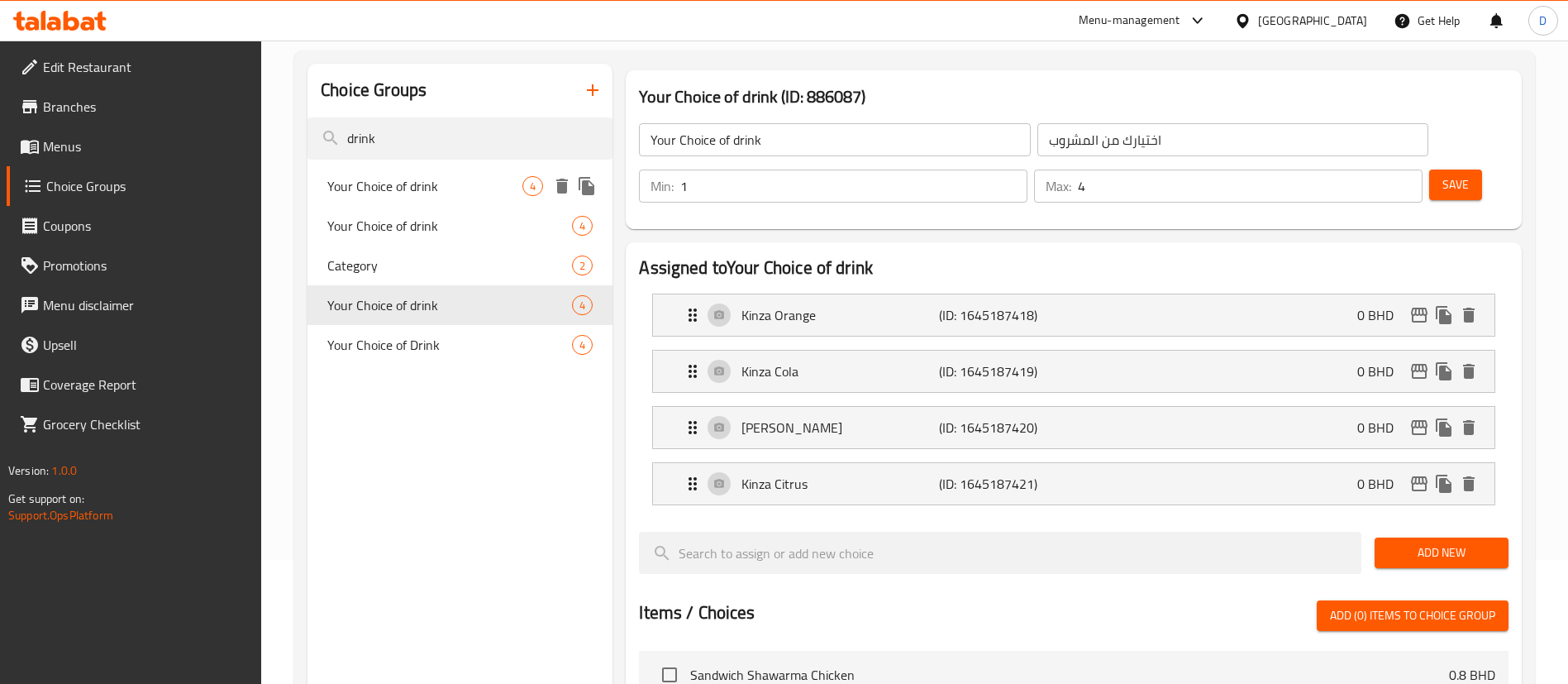
click at [448, 181] on span "Your Choice of drink" at bounding box center [425, 186] width 195 height 20
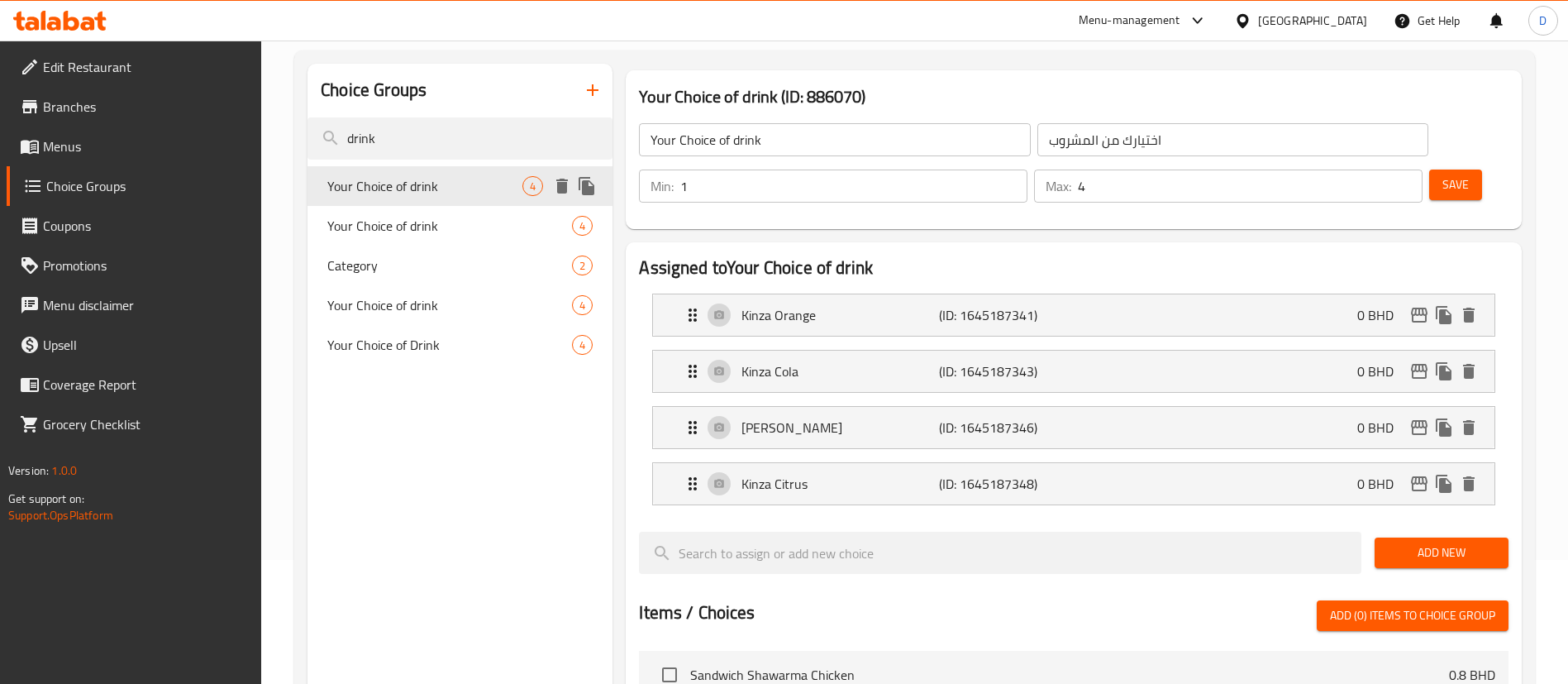
type input "1"
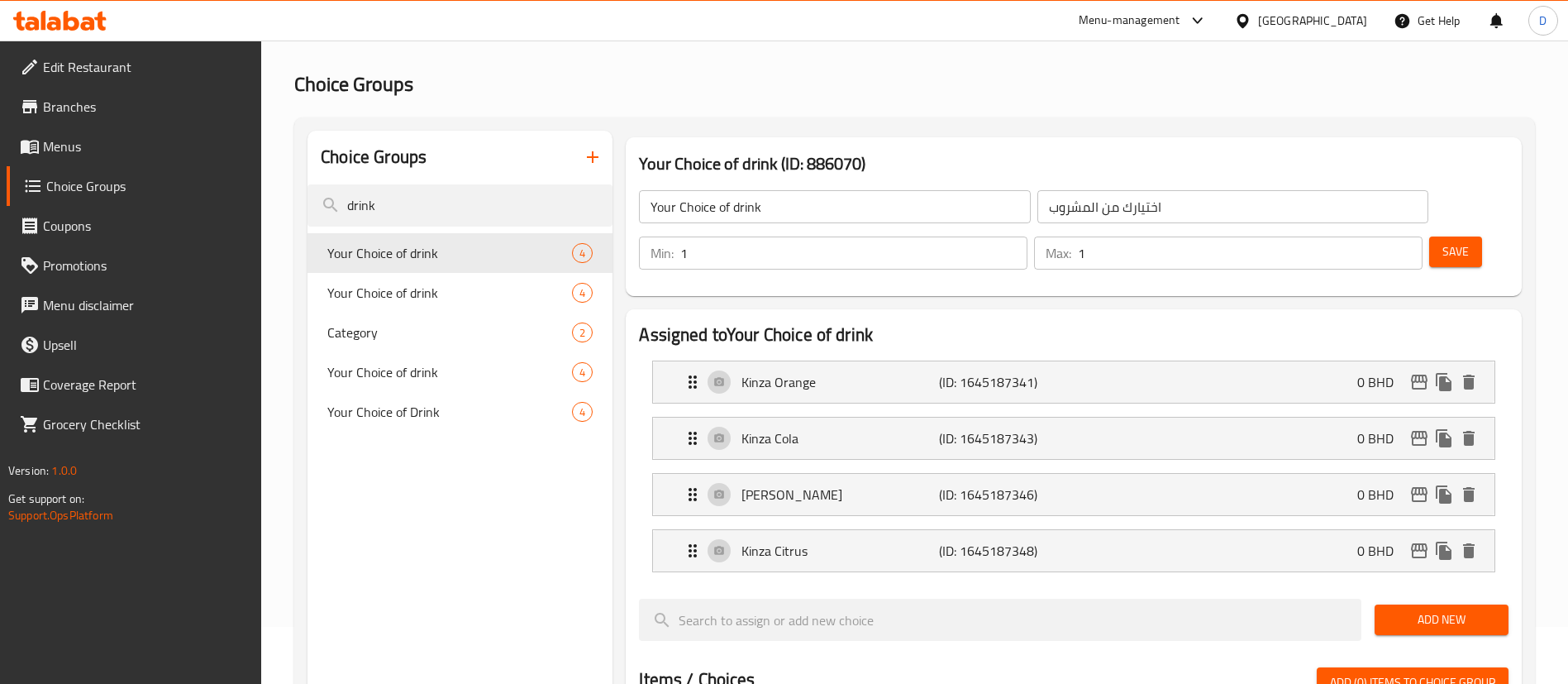
scroll to position [0, 0]
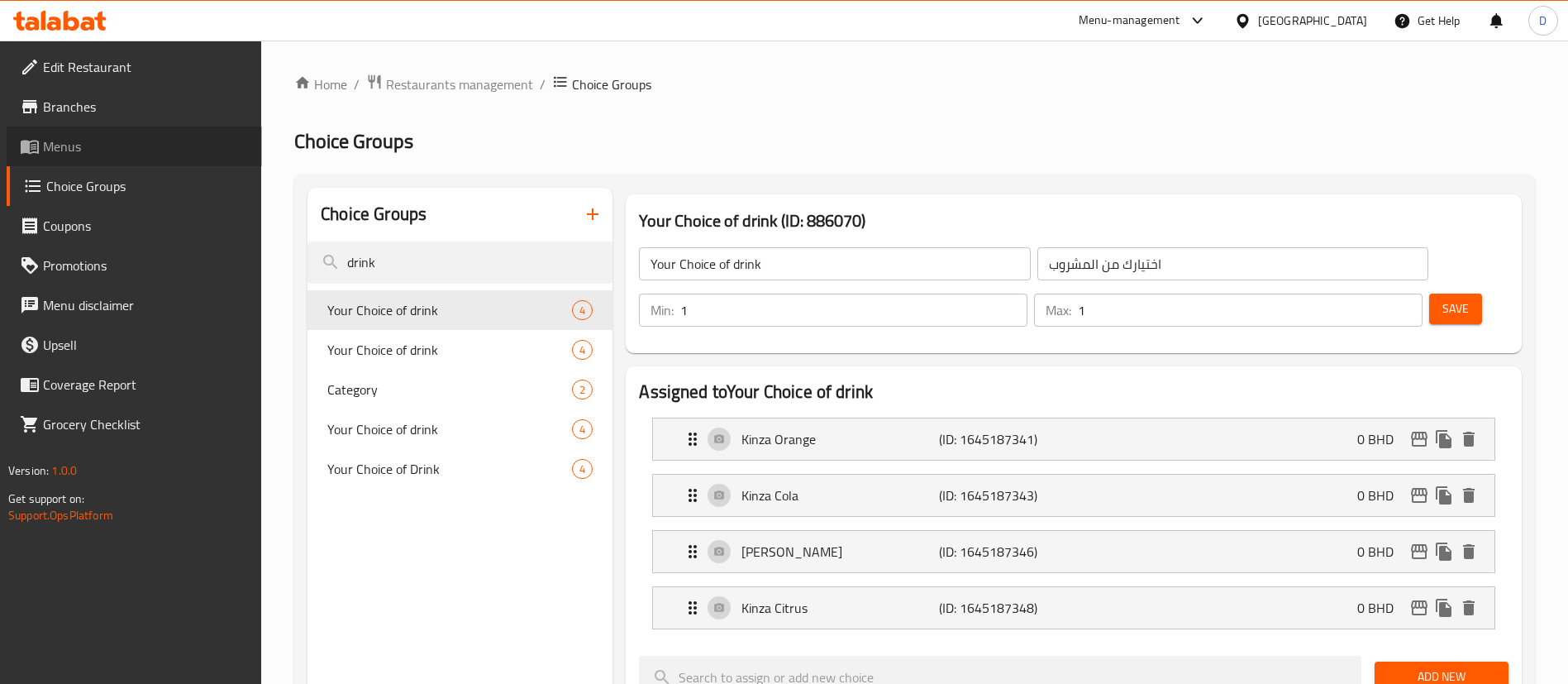
click at [97, 152] on span "Menus" at bounding box center [146, 146] width 206 height 20
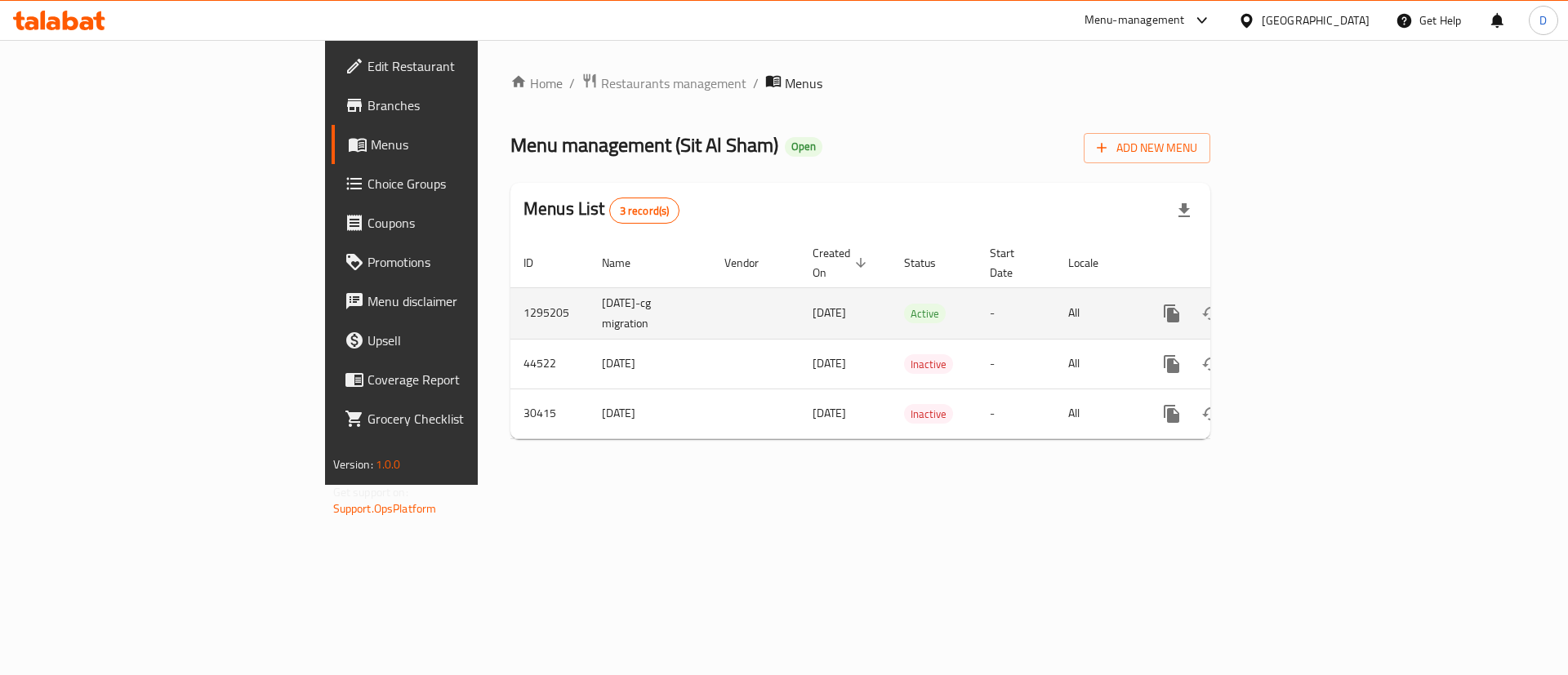
click at [1299, 304] on icon "enhanced table" at bounding box center [1289, 314] width 20 height 20
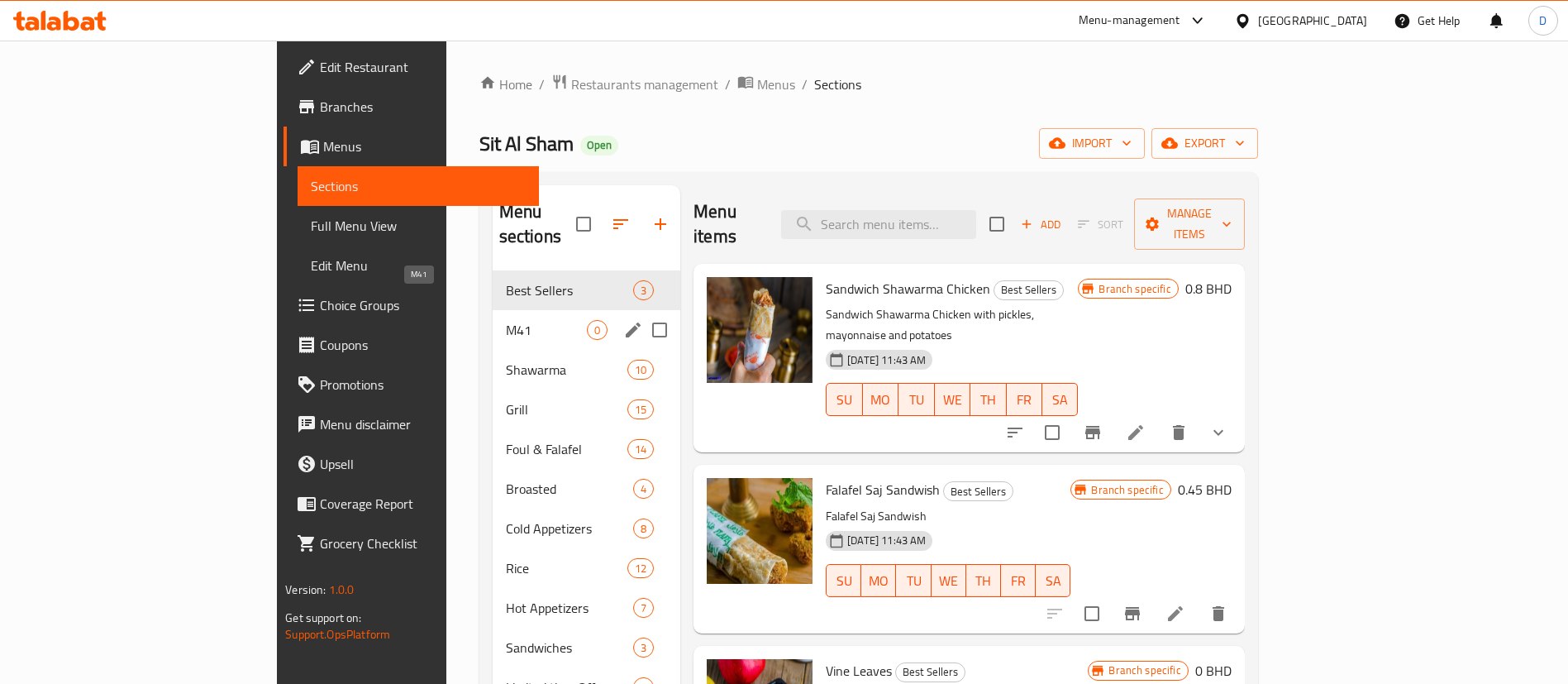
drag, startPoint x: 411, startPoint y: 304, endPoint x: 450, endPoint y: 315, distance: 40.5
click at [506, 320] on span "M41" at bounding box center [547, 330] width 81 height 20
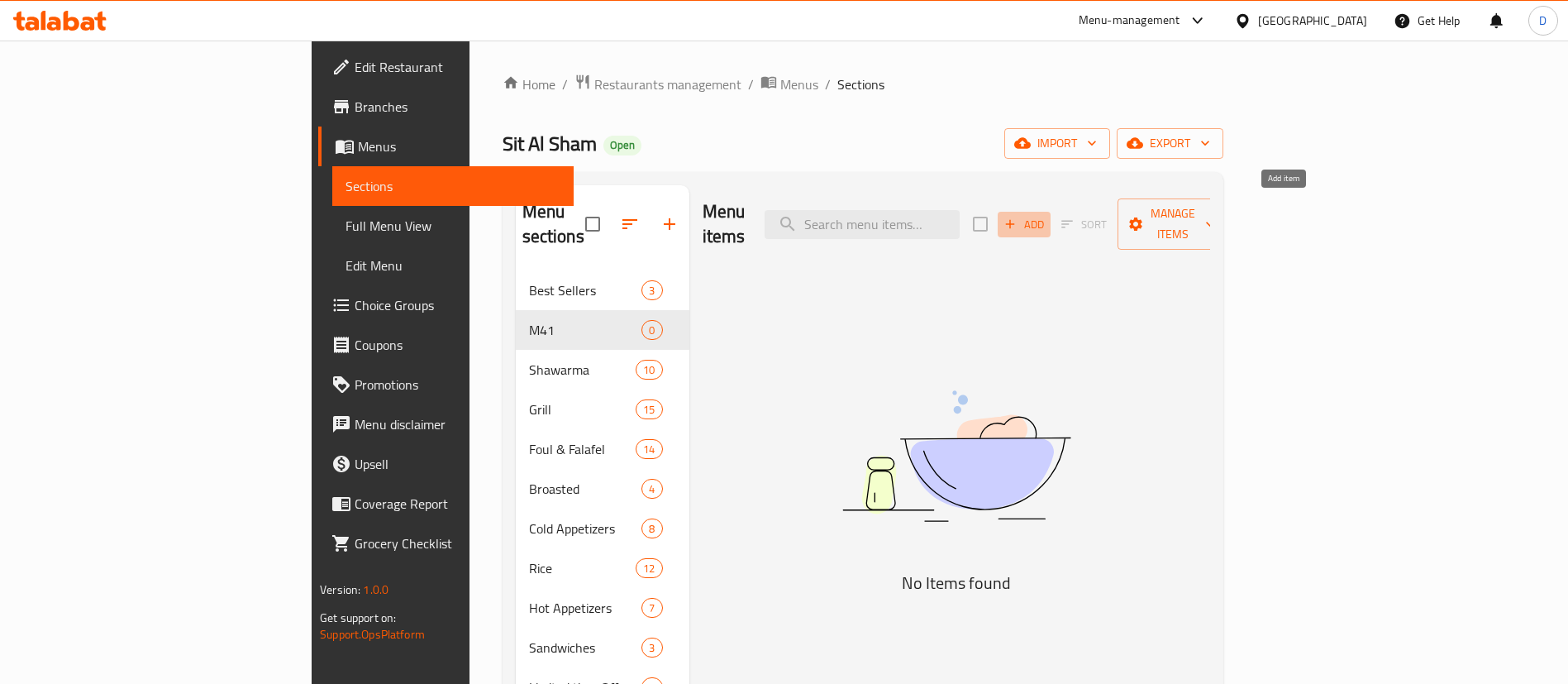
click at [1046, 215] on span "Add" at bounding box center [1025, 224] width 45 height 19
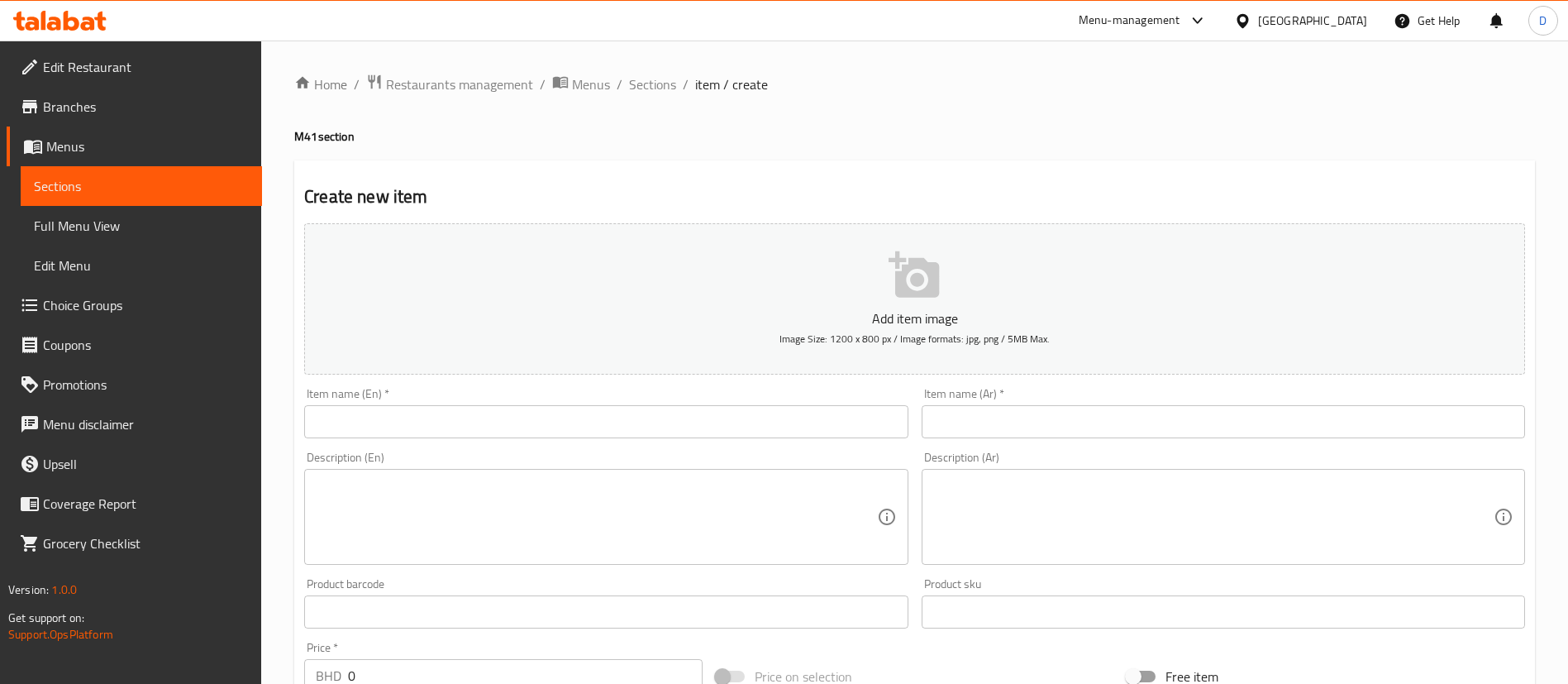
click at [539, 420] on input "text" at bounding box center [606, 422] width 603 height 33
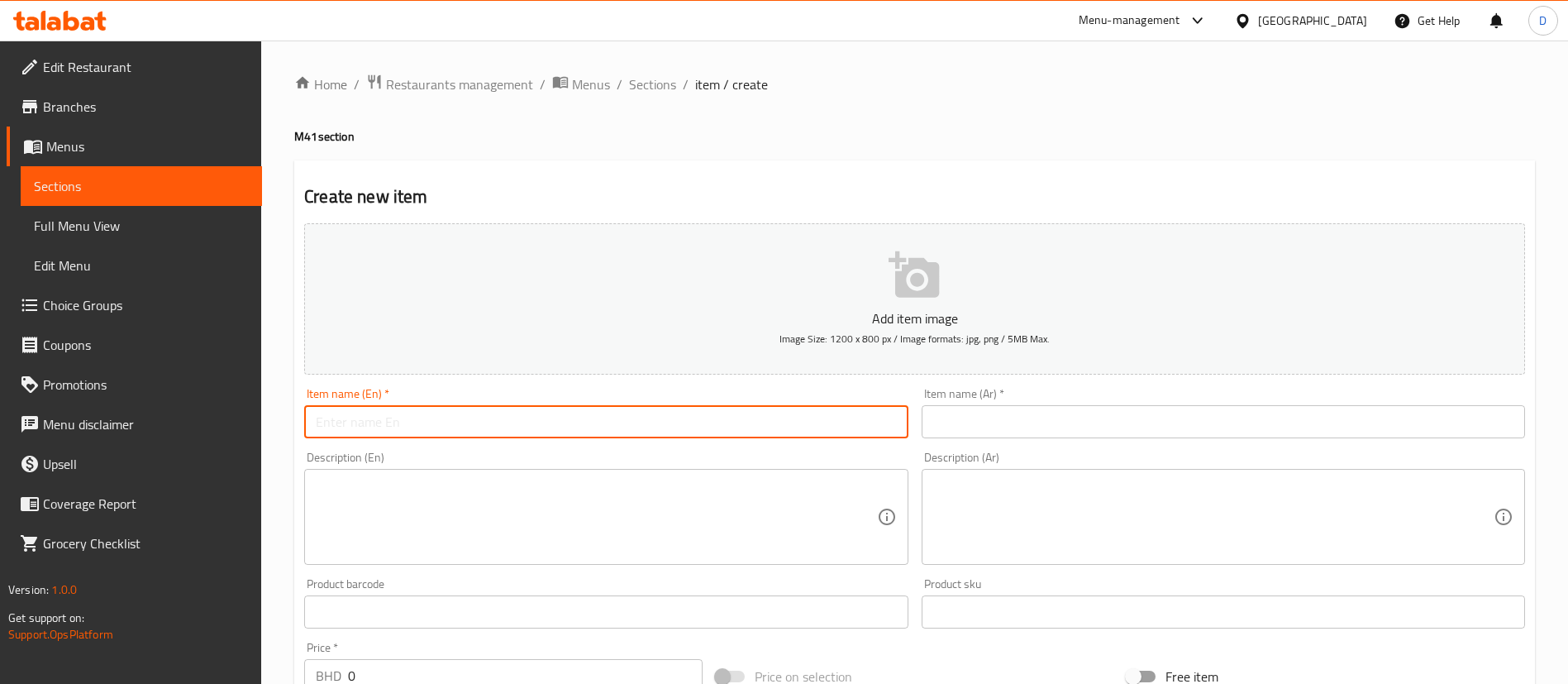
paste input "3 Chicken Shawarma + fries + Drink"
type input "3 Chicken Shawarma + fries + Drink"
click at [1021, 418] on input "text" at bounding box center [1223, 422] width 603 height 33
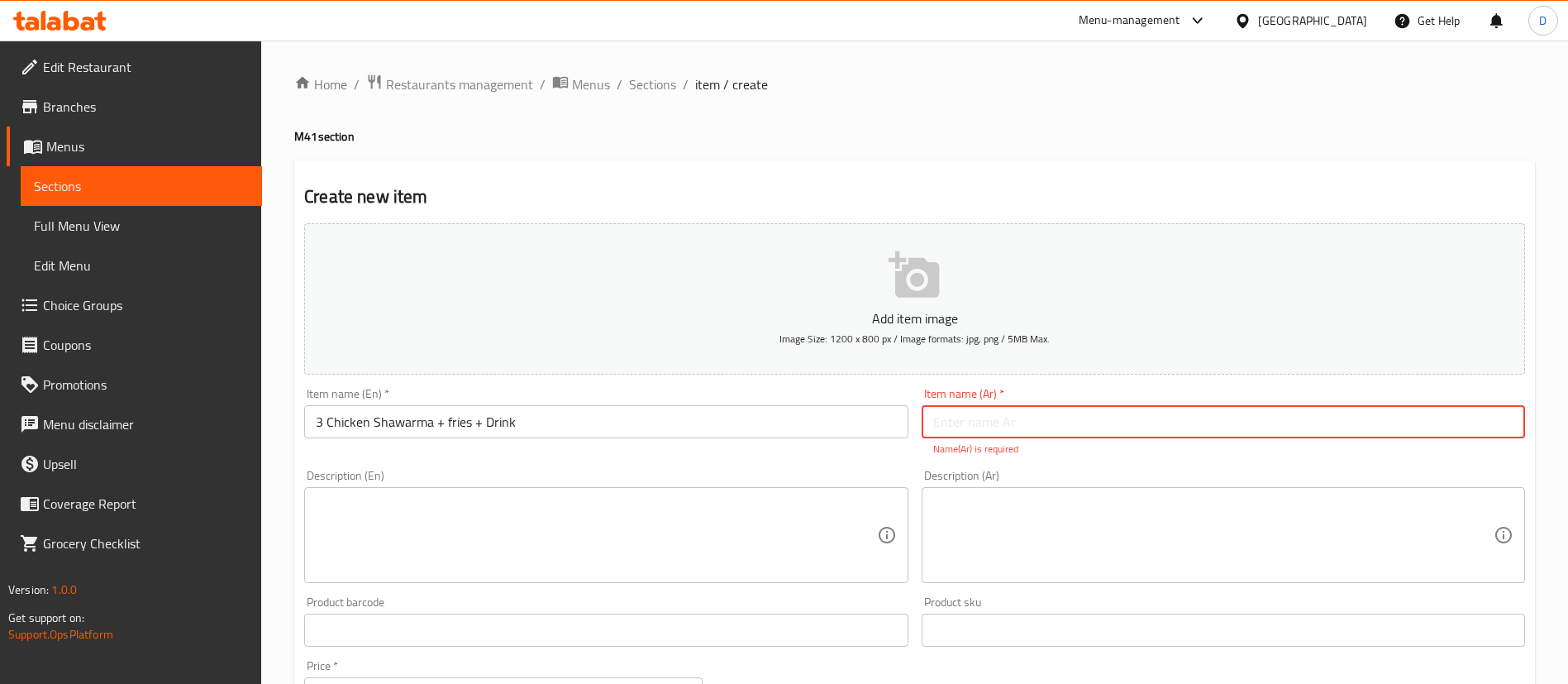
paste input "3 شاورما دجاج + بطاطس مقلية + مشروب"
type input "3 شاورما دجاج + بطاطس مقلية + مشروب"
click at [859, 184] on h2 "Create new item" at bounding box center [915, 197] width 1221 height 25
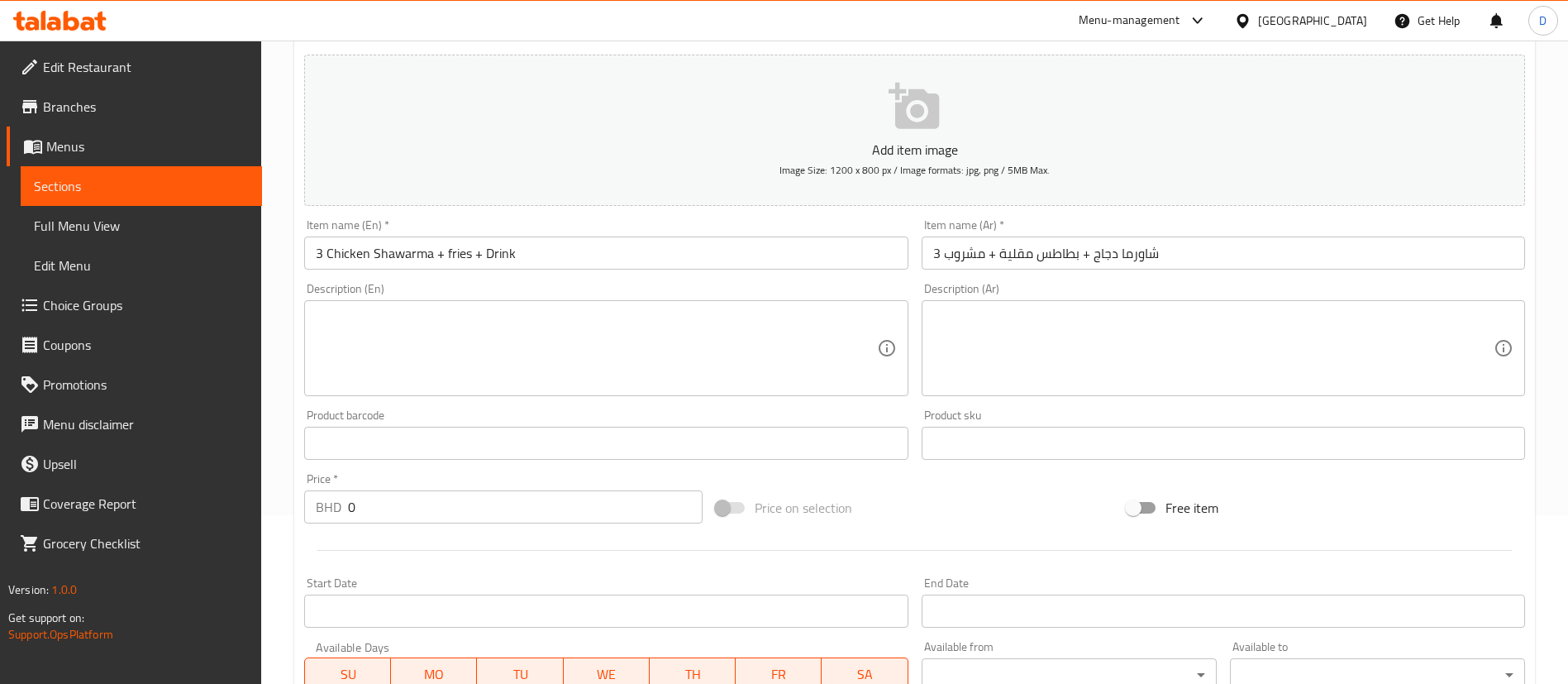
scroll to position [372, 0]
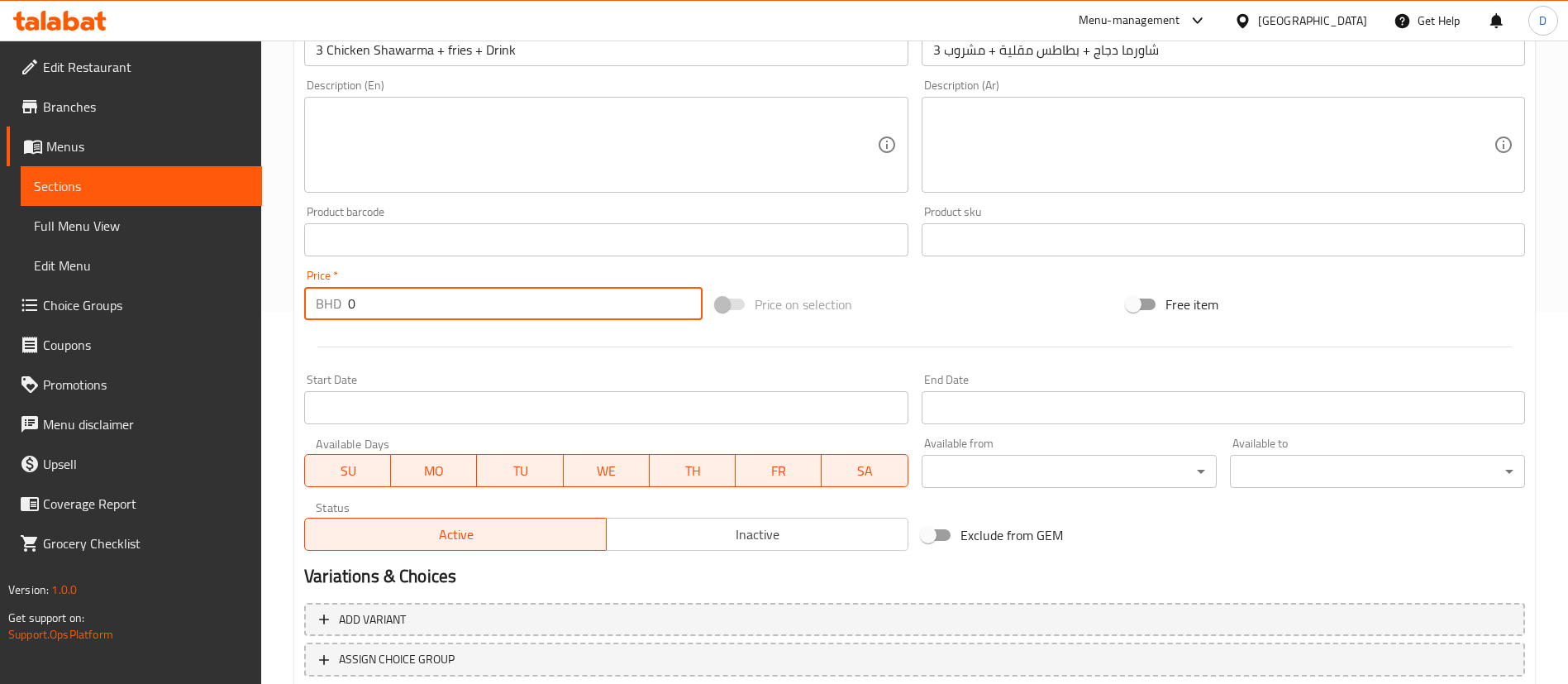
drag, startPoint x: 418, startPoint y: 314, endPoint x: 288, endPoint y: 286, distance: 133.0
click at [288, 286] on div "Home / Restaurants management / Menus / Sections / item / create M41 section Cr…" at bounding box center [914, 232] width 1307 height 1128
type input "3.6"
click at [511, 344] on div at bounding box center [915, 347] width 1234 height 41
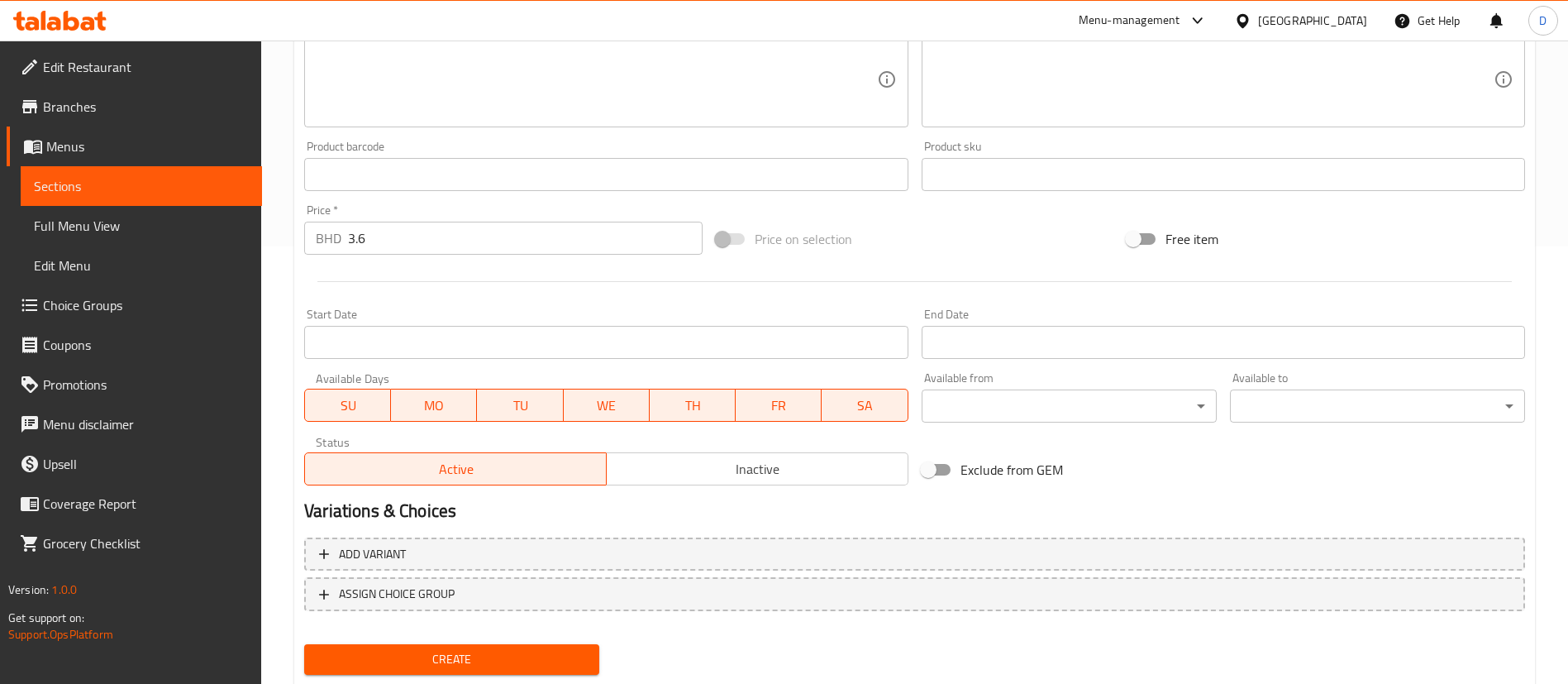
scroll to position [485, 0]
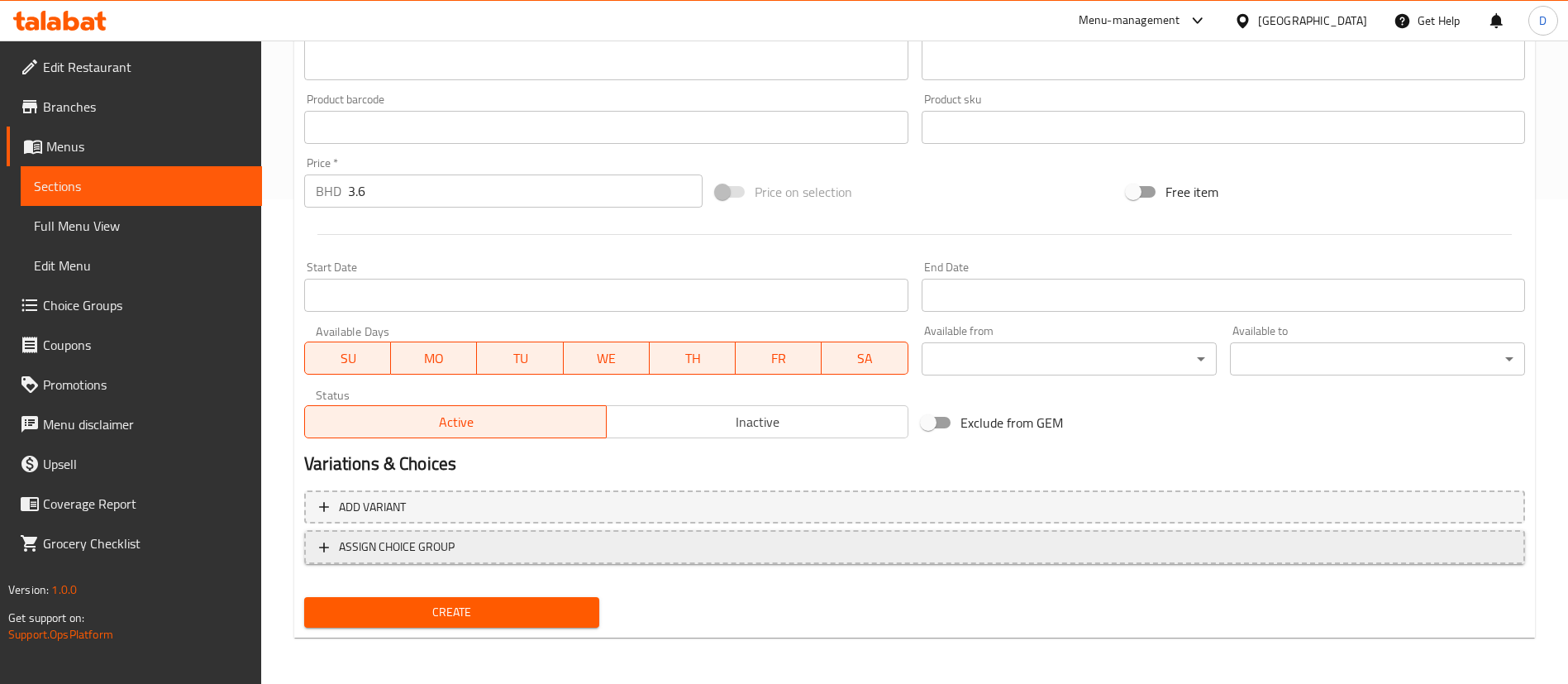
click at [487, 541] on span "ASSIGN CHOICE GROUP" at bounding box center [915, 547] width 1191 height 21
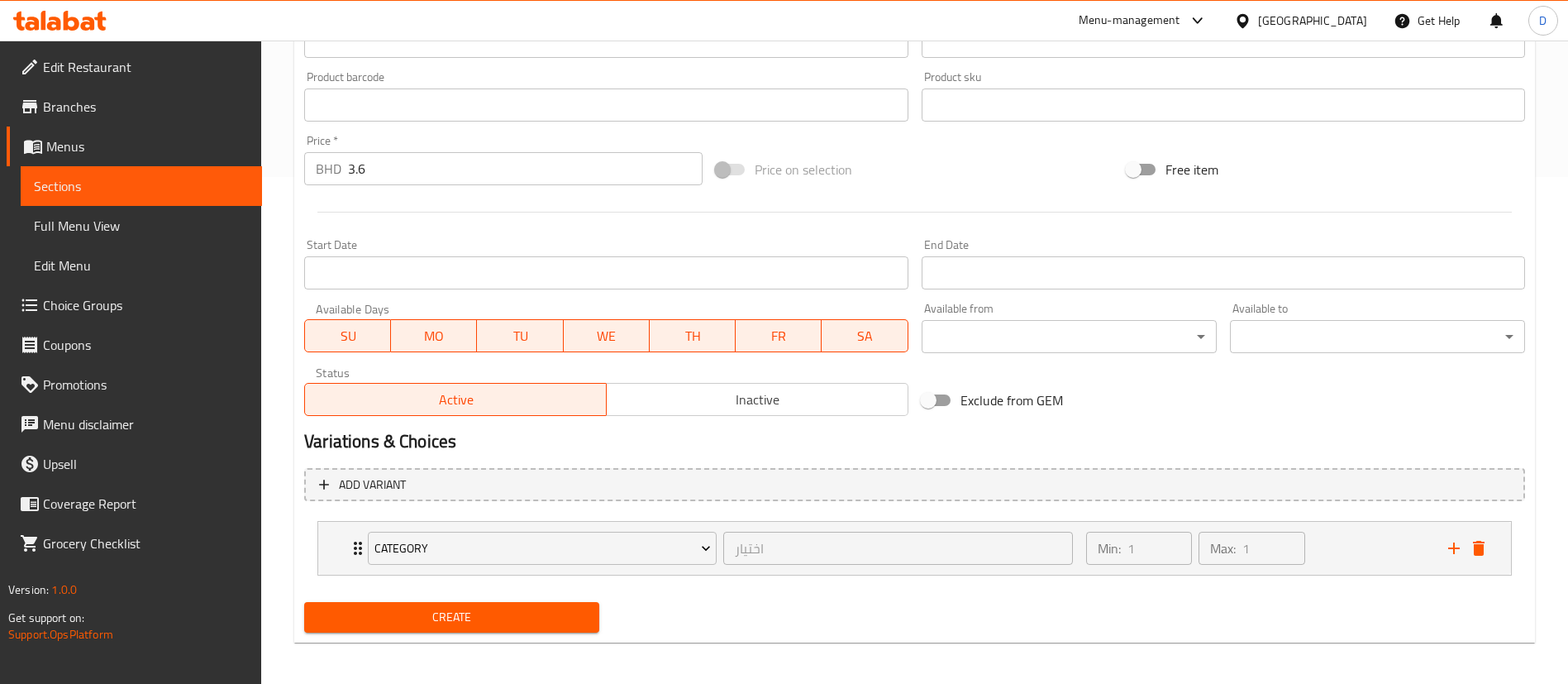
scroll to position [512, 0]
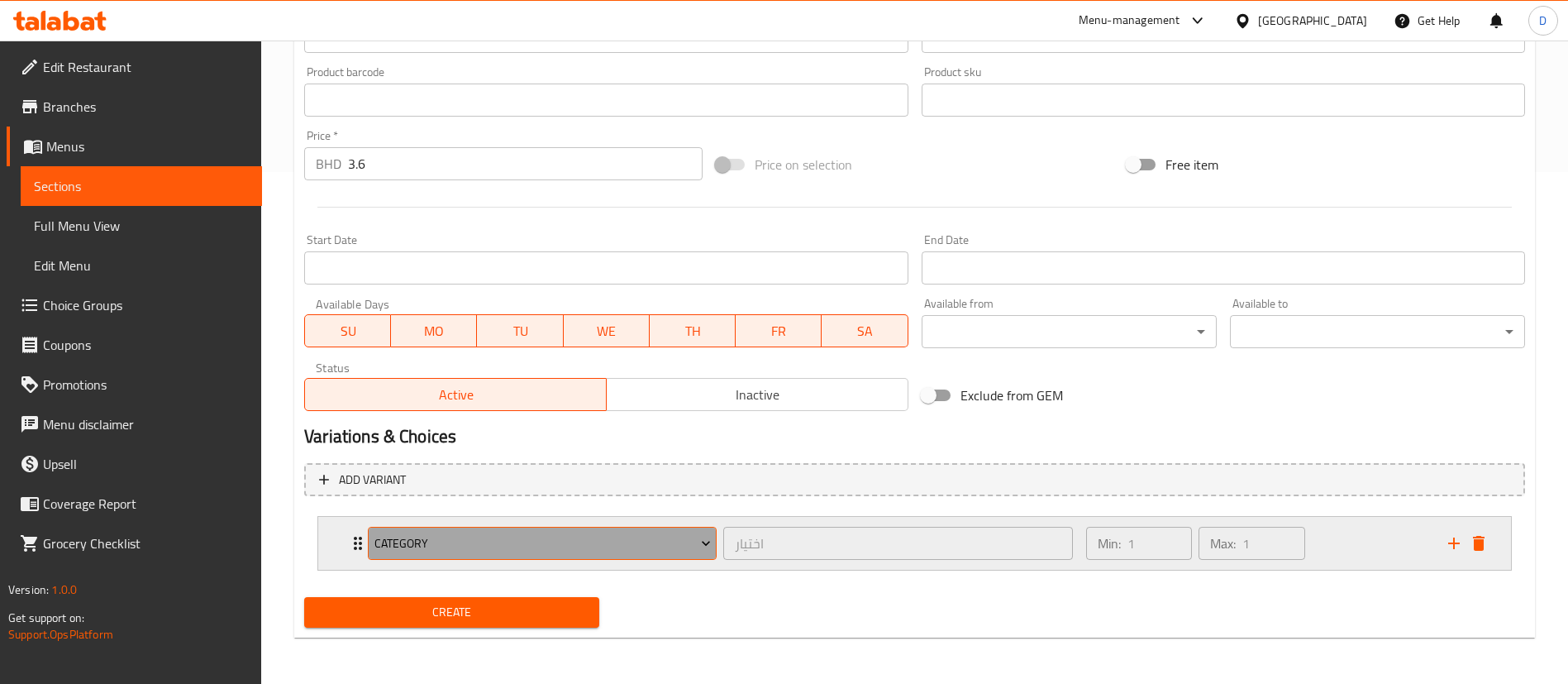
click at [707, 541] on icon "Expand" at bounding box center [706, 544] width 17 height 17
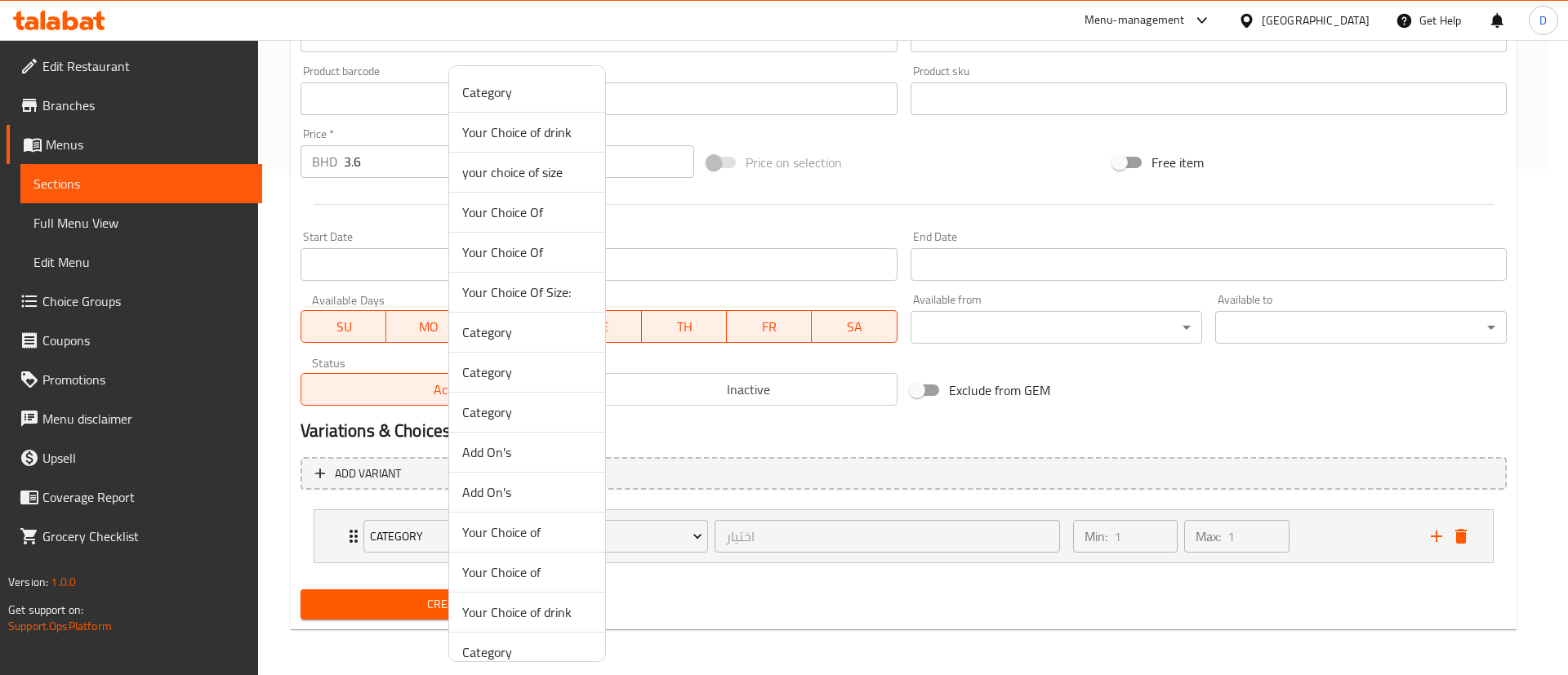
click at [520, 136] on span "Your Choice of drink" at bounding box center [527, 132] width 130 height 20
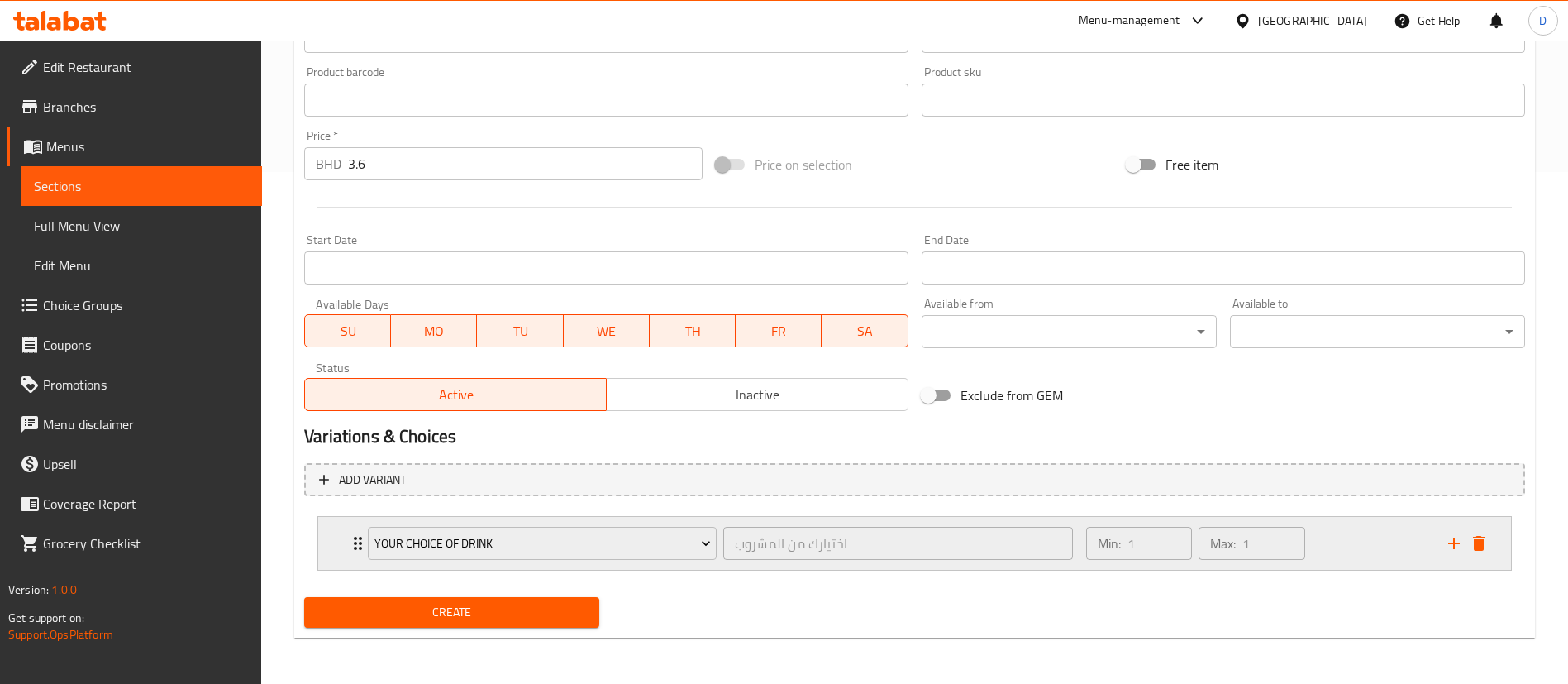
click at [341, 544] on div "Your Choice of drink اختيارك من المشروب ​ Min: 1 ​ Max: 1 ​" at bounding box center [915, 544] width 1193 height 53
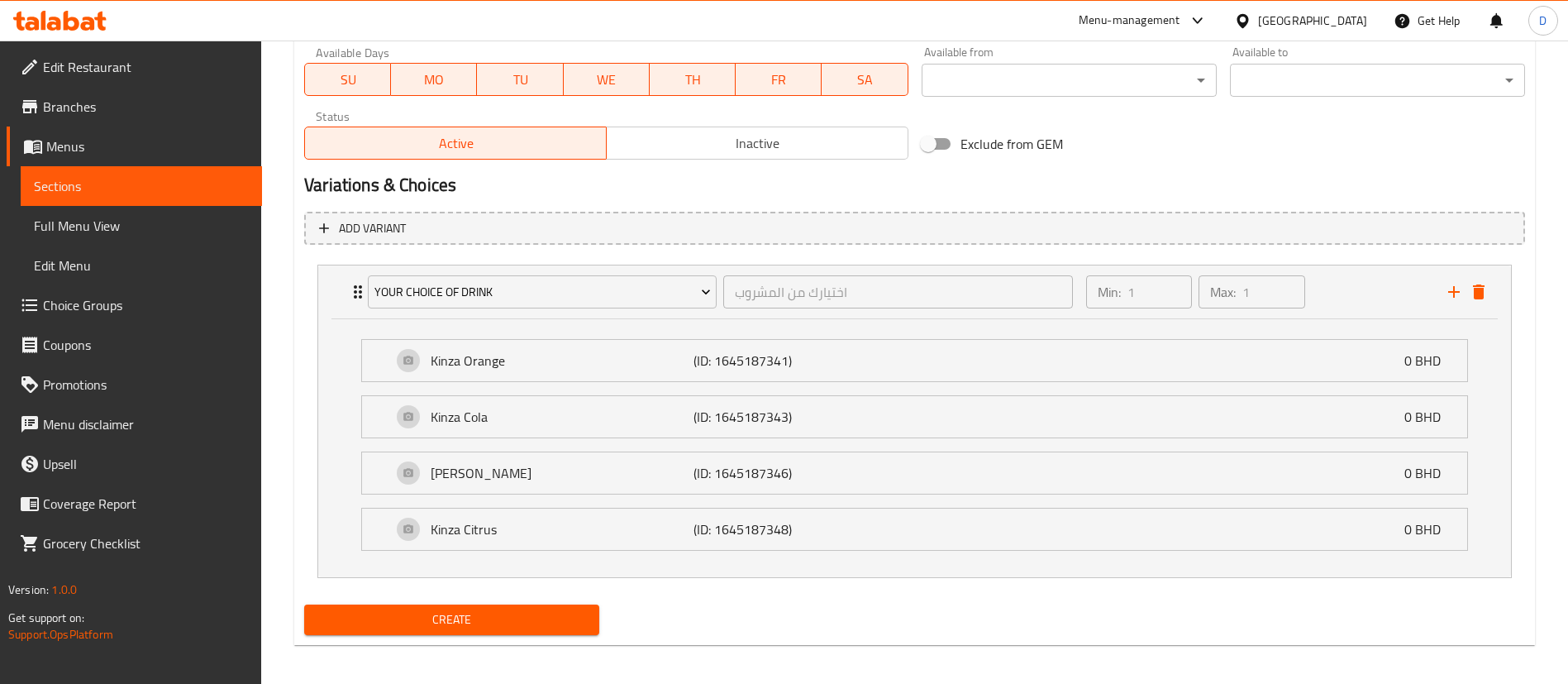
scroll to position [771, 0]
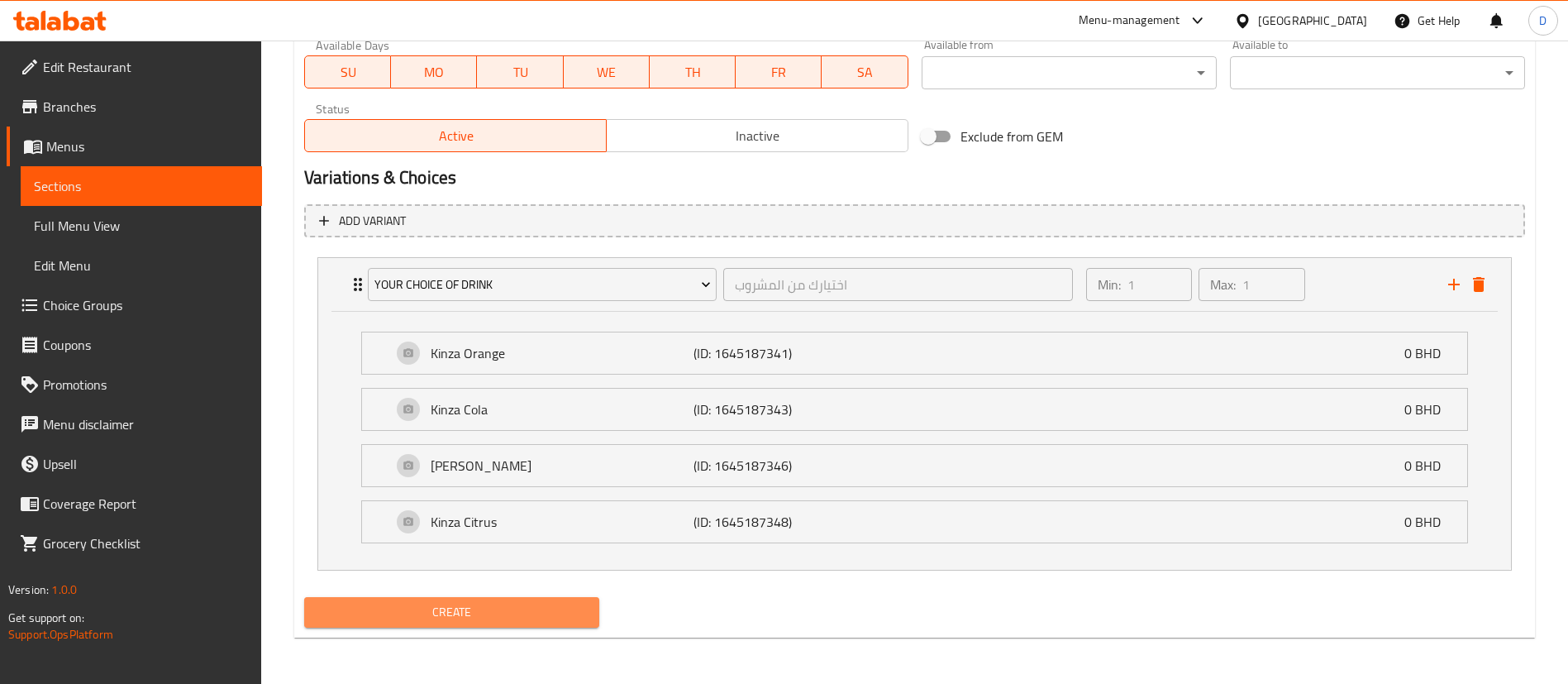
click at [554, 606] on span "Create" at bounding box center [452, 612] width 269 height 21
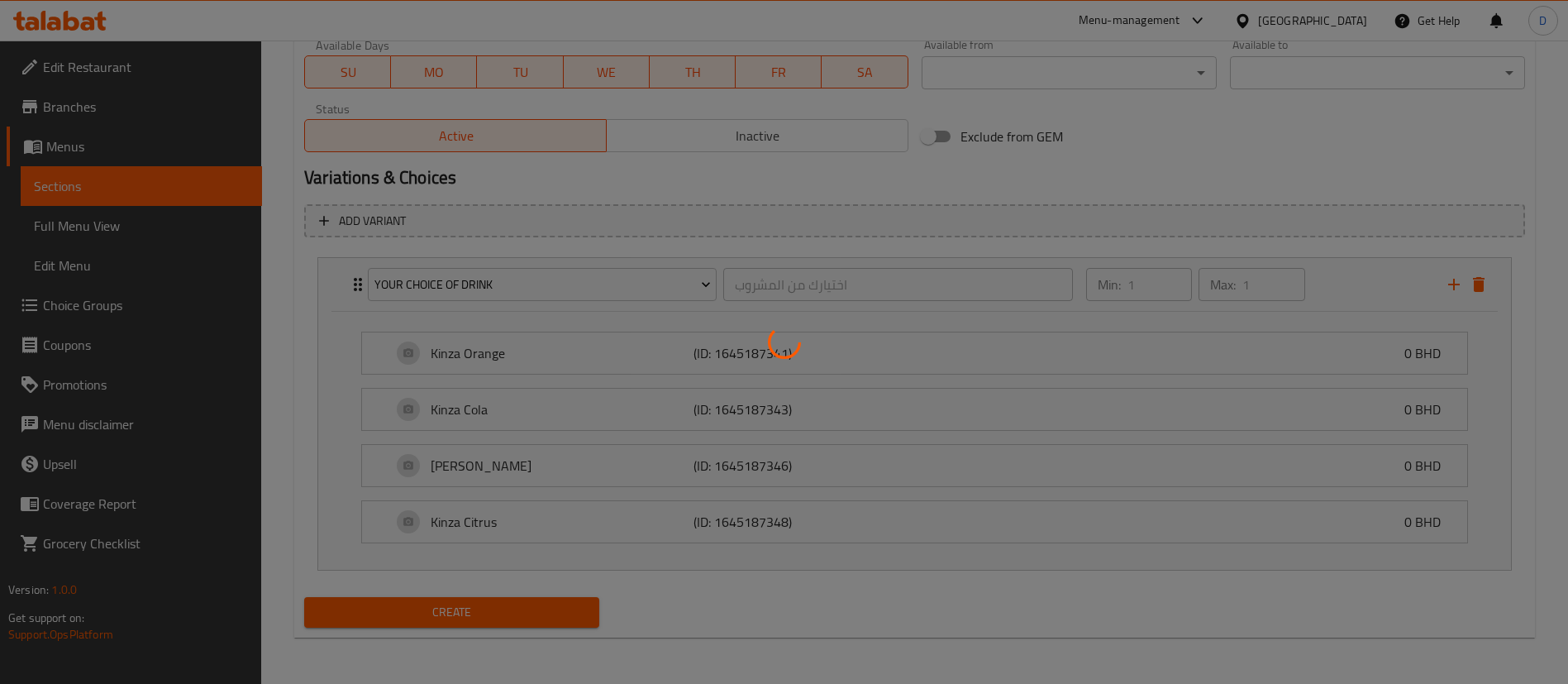
type input "0"
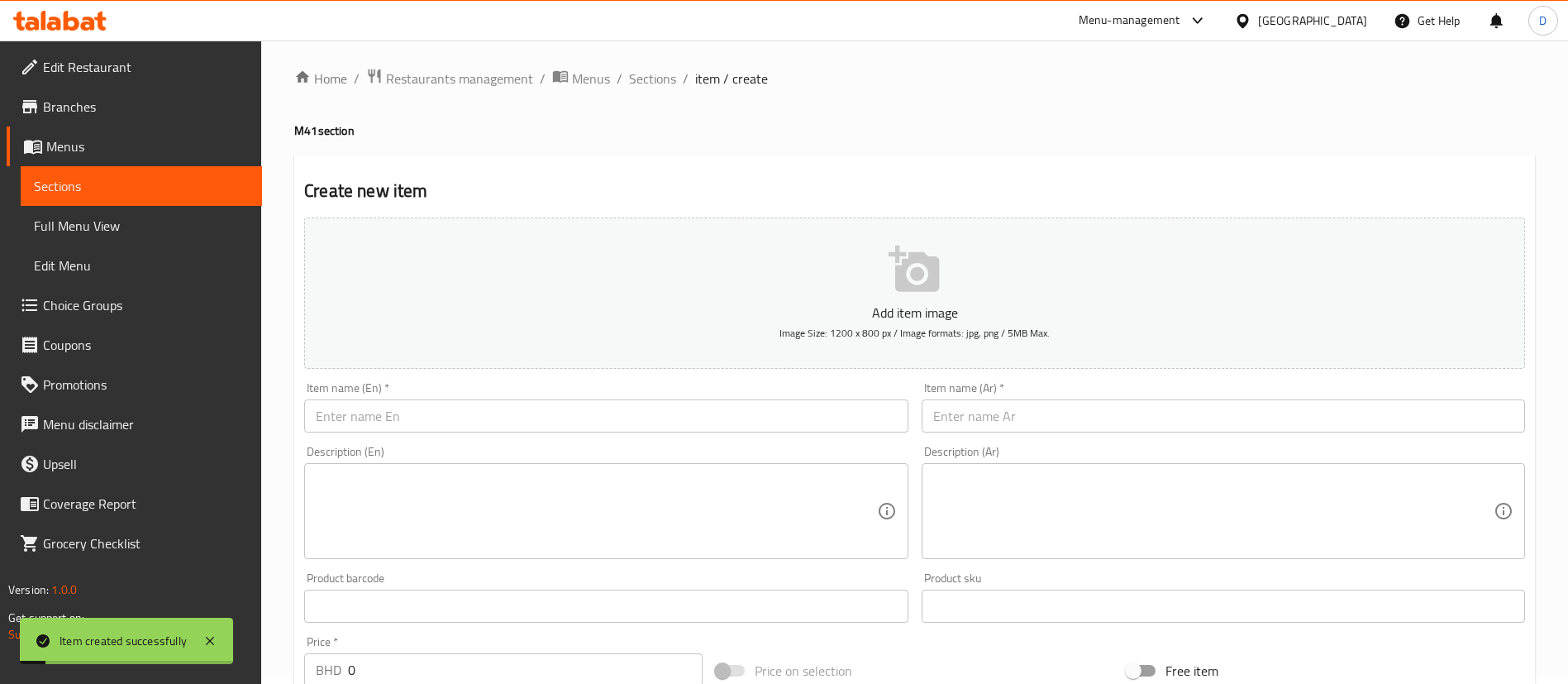
scroll to position [0, 0]
click at [668, 87] on span "Sections" at bounding box center [652, 85] width 47 height 20
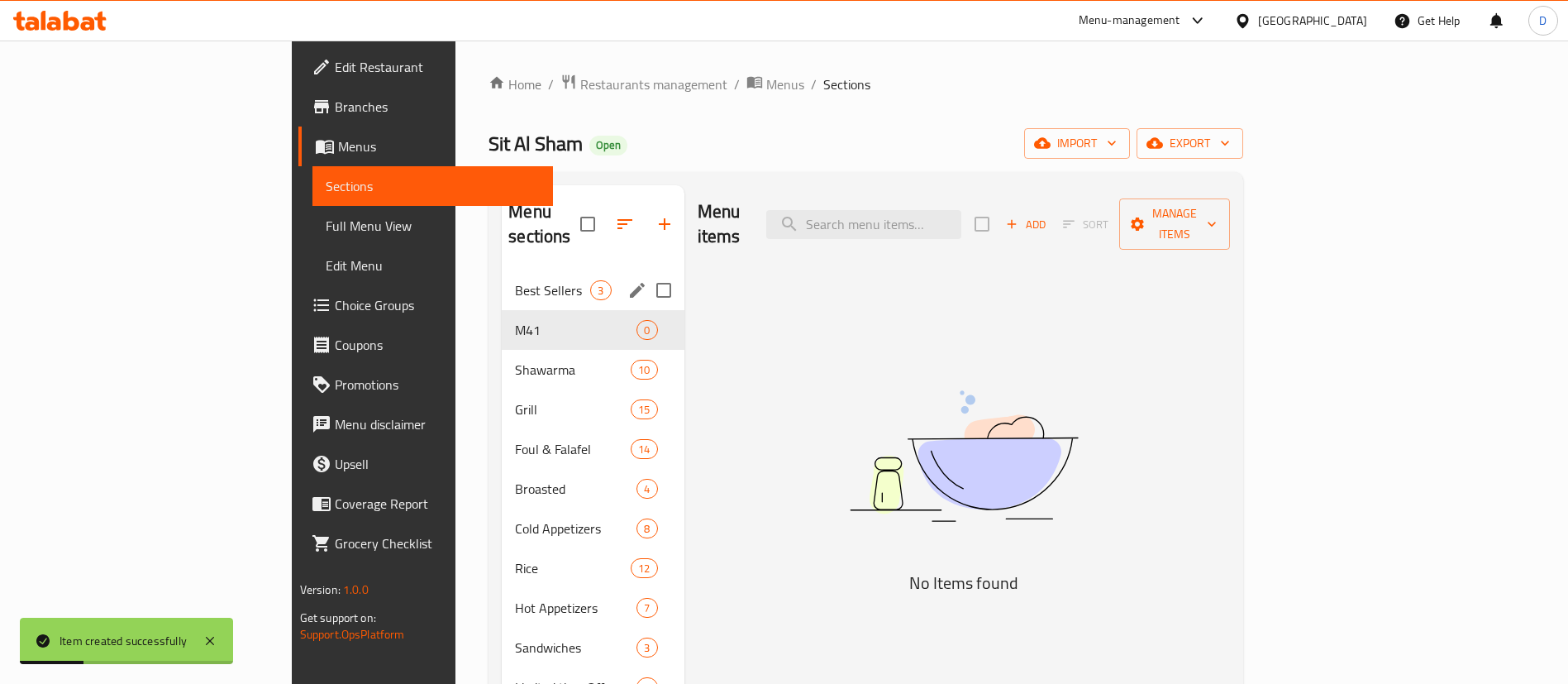
click at [502, 284] on div "Best Sellers 3" at bounding box center [592, 291] width 182 height 40
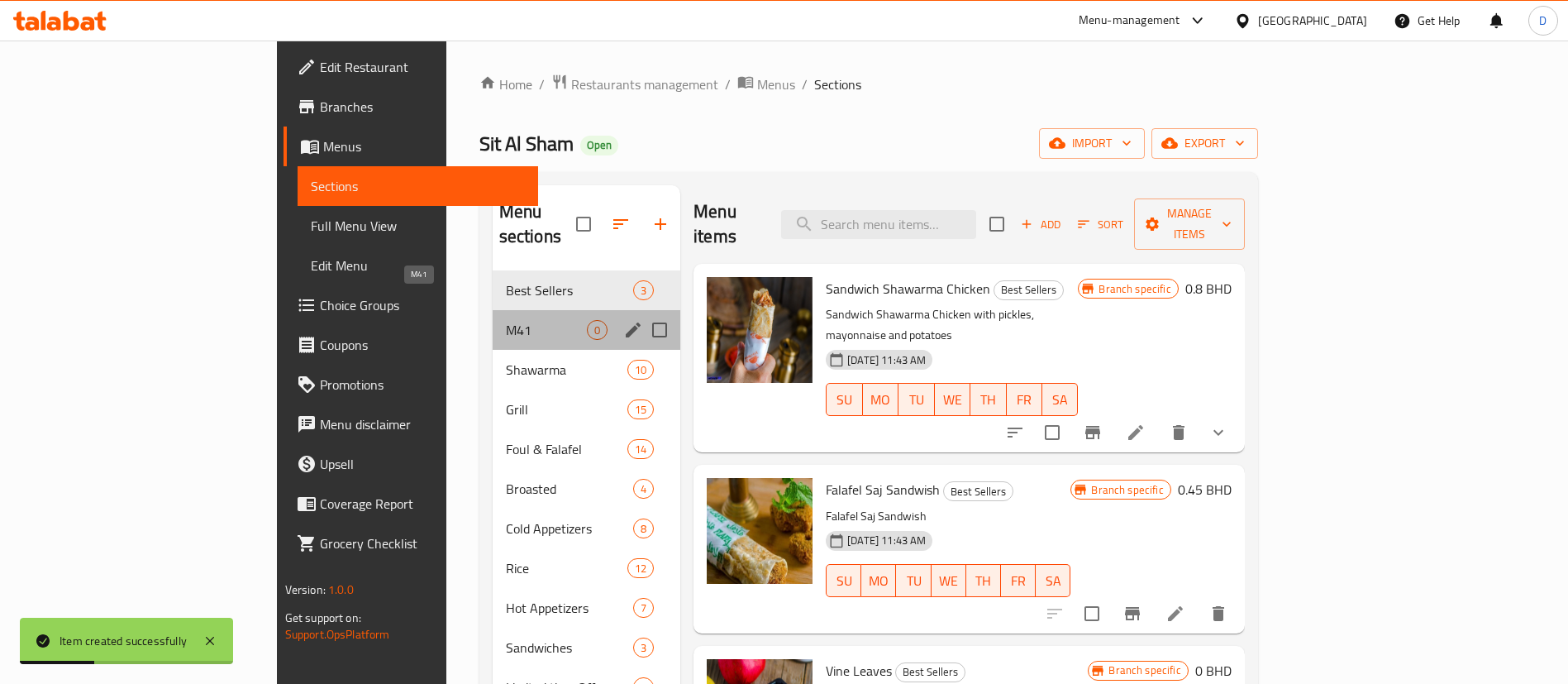
click at [506, 320] on span "M41" at bounding box center [547, 330] width 81 height 20
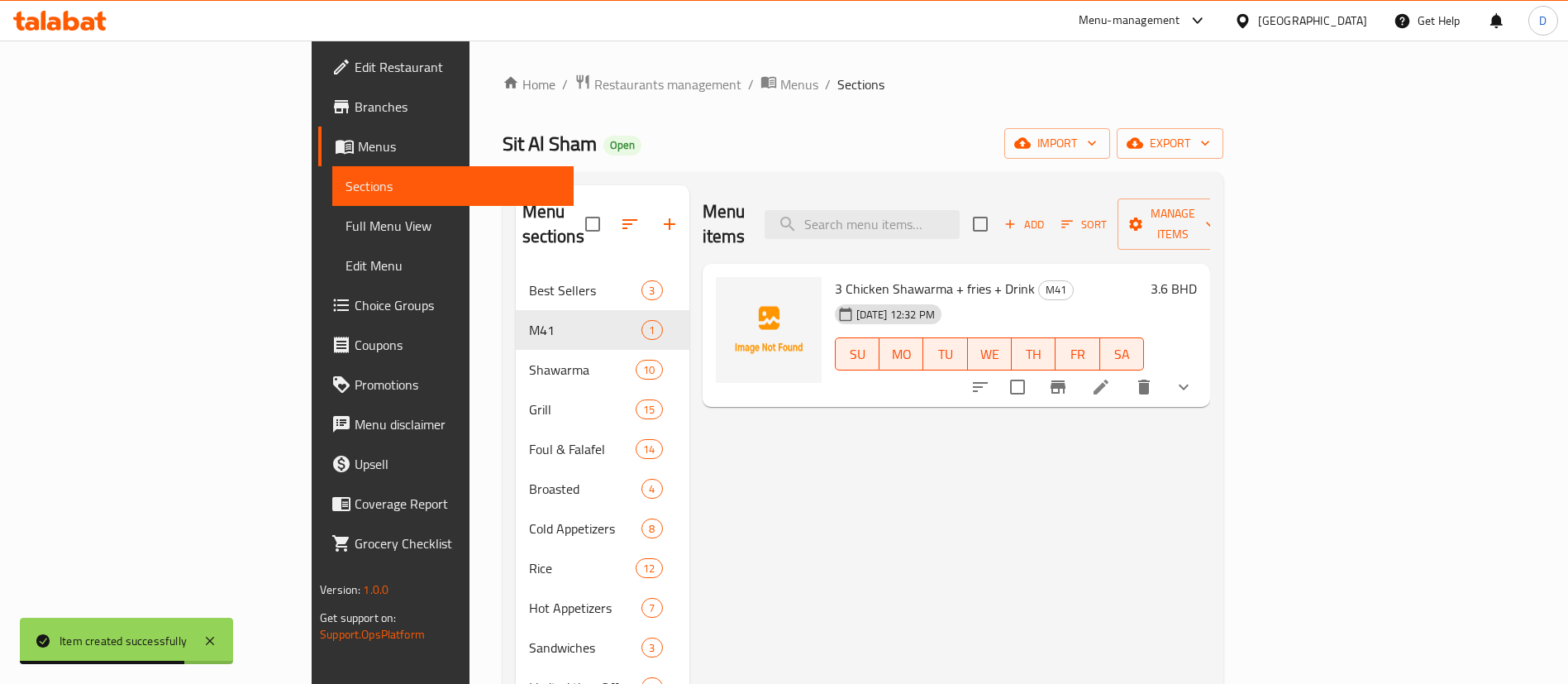
drag, startPoint x: 834, startPoint y: 493, endPoint x: 590, endPoint y: 523, distance: 245.8
click at [832, 493] on div "Menu items Add Sort Manage items 3 Chicken Shawarma + fries + Drink M41 [DATE] …" at bounding box center [950, 529] width 521 height 687
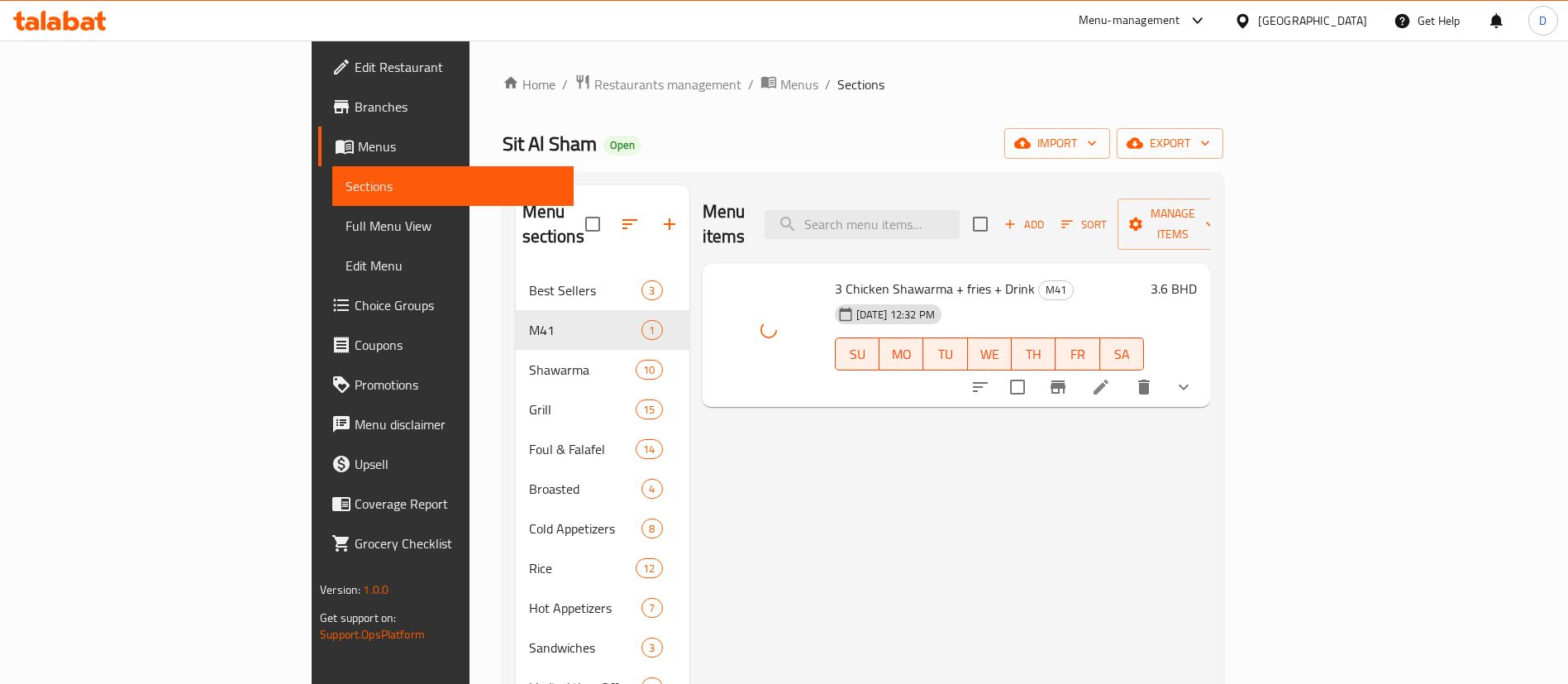
click at [770, 457] on div "Menu items Add Sort Manage items 3 Chicken Shawarma + fries + Drink M41 [DATE] …" at bounding box center [950, 529] width 521 height 687
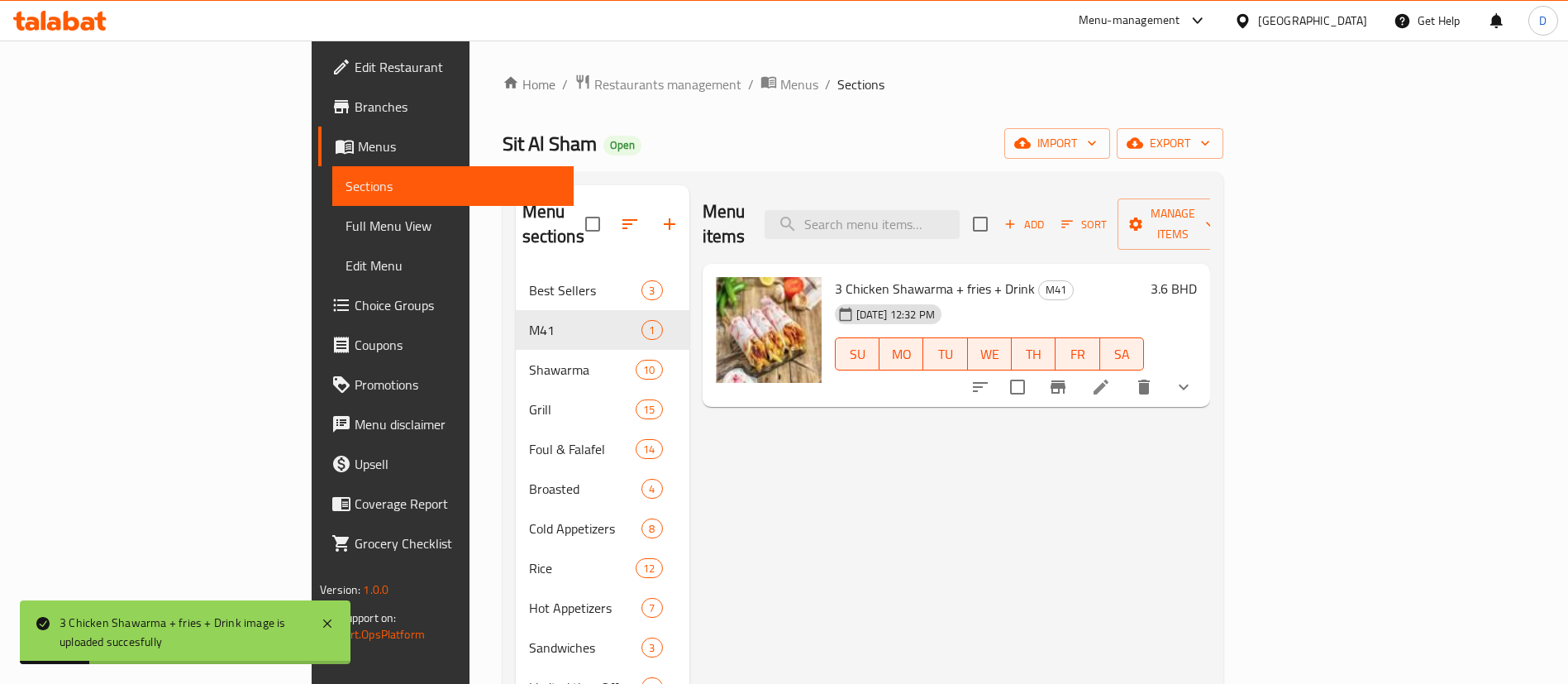
click at [988, 503] on div "Menu items Add Sort Manage items 3 Chicken Shawarma + fries + Drink M41 [DATE] …" at bounding box center [950, 529] width 521 height 687
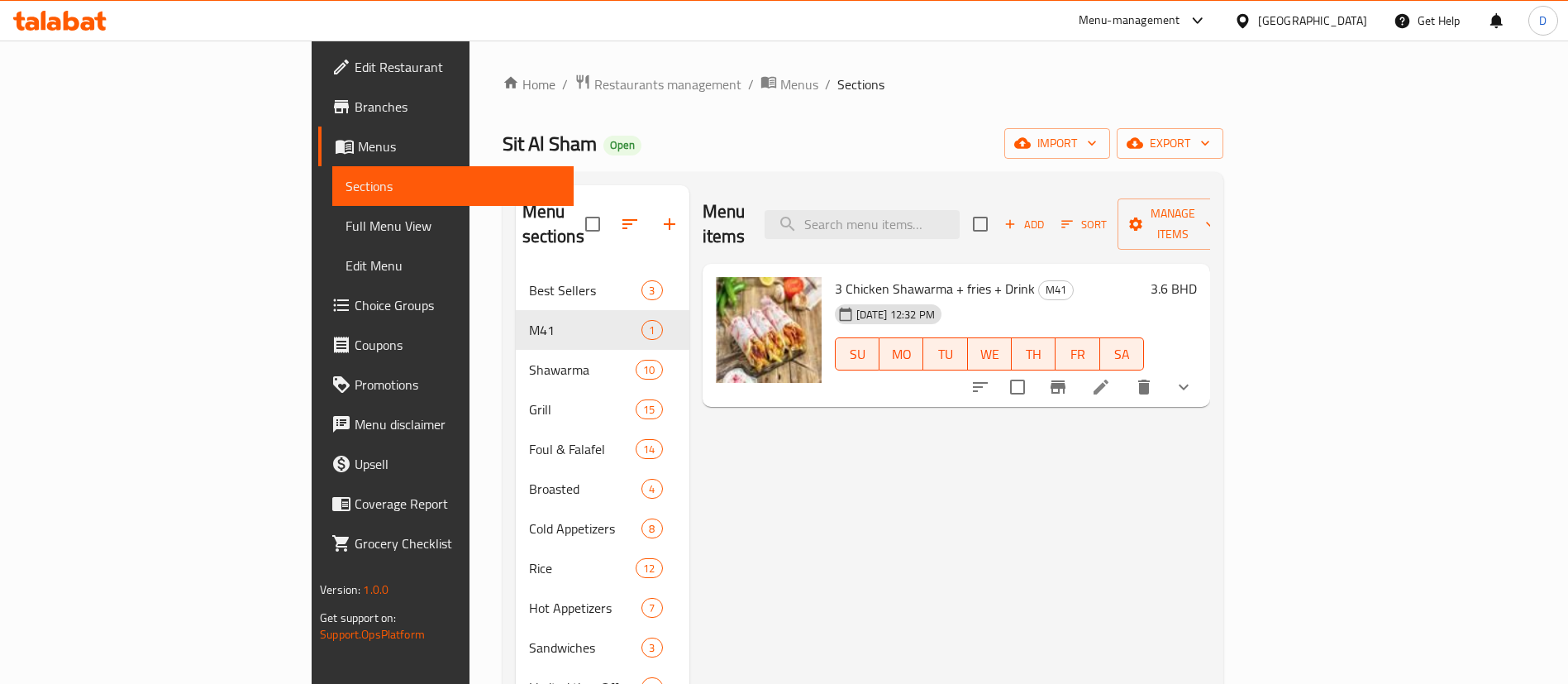
drag, startPoint x: 1188, startPoint y: 91, endPoint x: 1239, endPoint y: 40, distance: 72.1
click at [1188, 92] on ol "Home / Restaurants management / Menus / Sections" at bounding box center [863, 85] width 721 height 22
click at [1111, 377] on icon at bounding box center [1101, 387] width 20 height 20
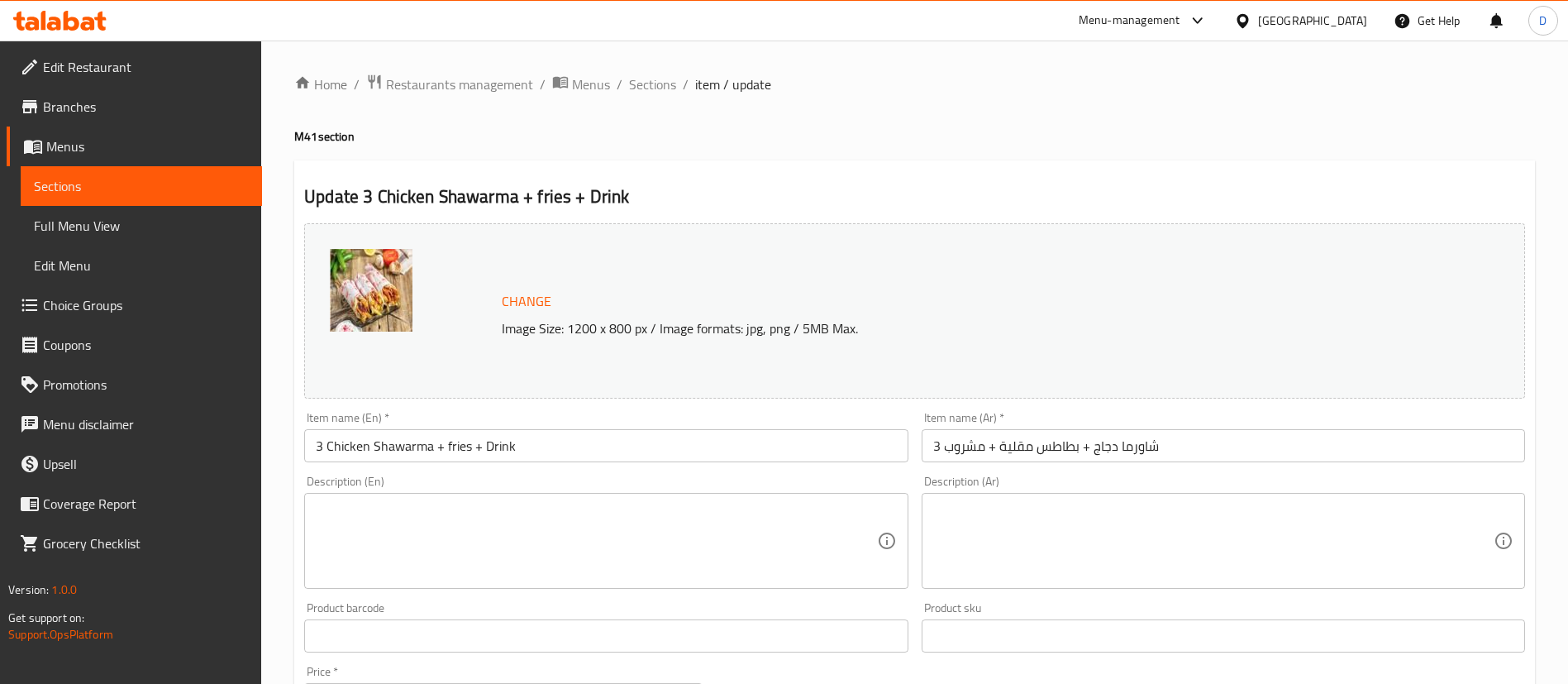
click at [921, 122] on div "Home / Restaurants management / Menus / Sections / item / update M41 section Up…" at bounding box center [915, 630] width 1241 height 1113
click at [1037, 84] on ol "Home / Restaurants management / Menus / Sections / item / update" at bounding box center [915, 85] width 1241 height 22
click at [659, 86] on span "Sections" at bounding box center [652, 85] width 47 height 20
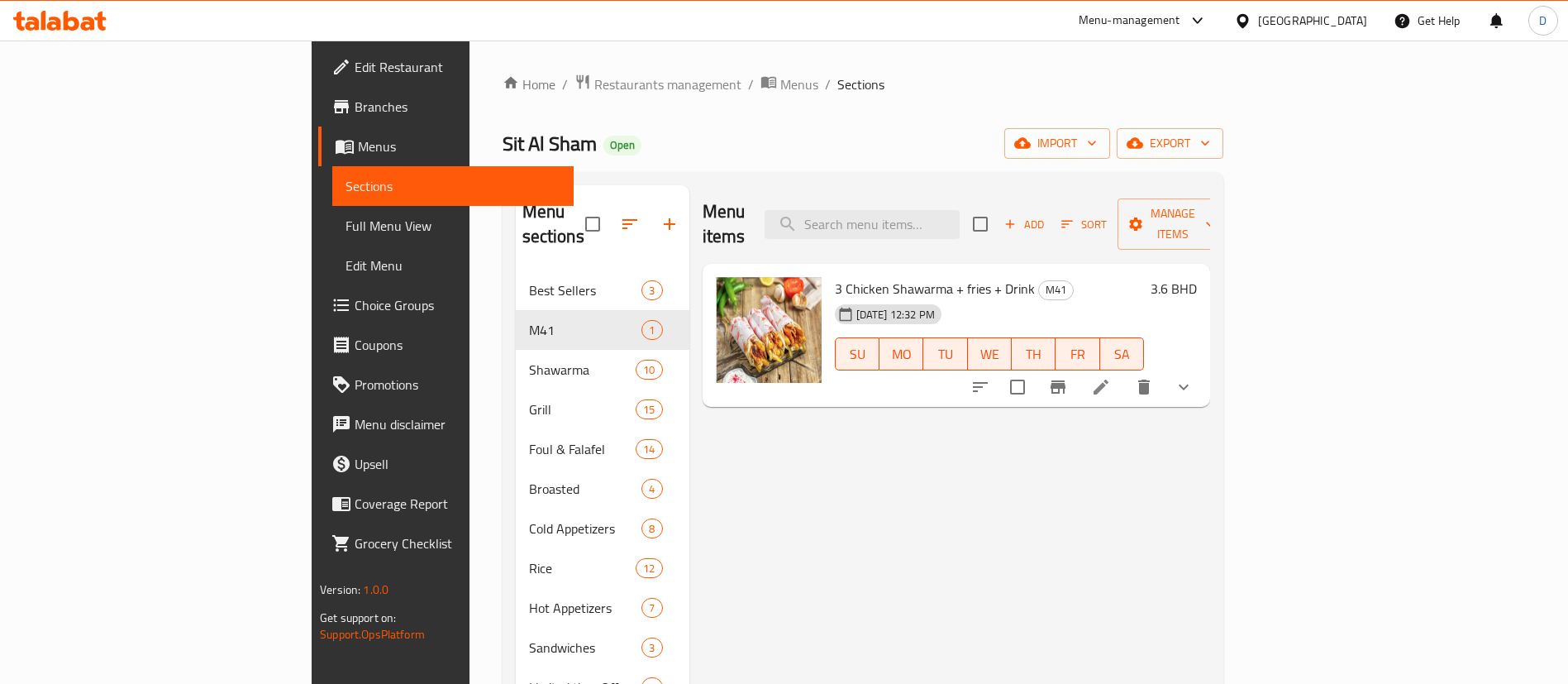
click at [354, 100] on span "Branches" at bounding box center [457, 107] width 206 height 20
